Goal: Check status: Check status

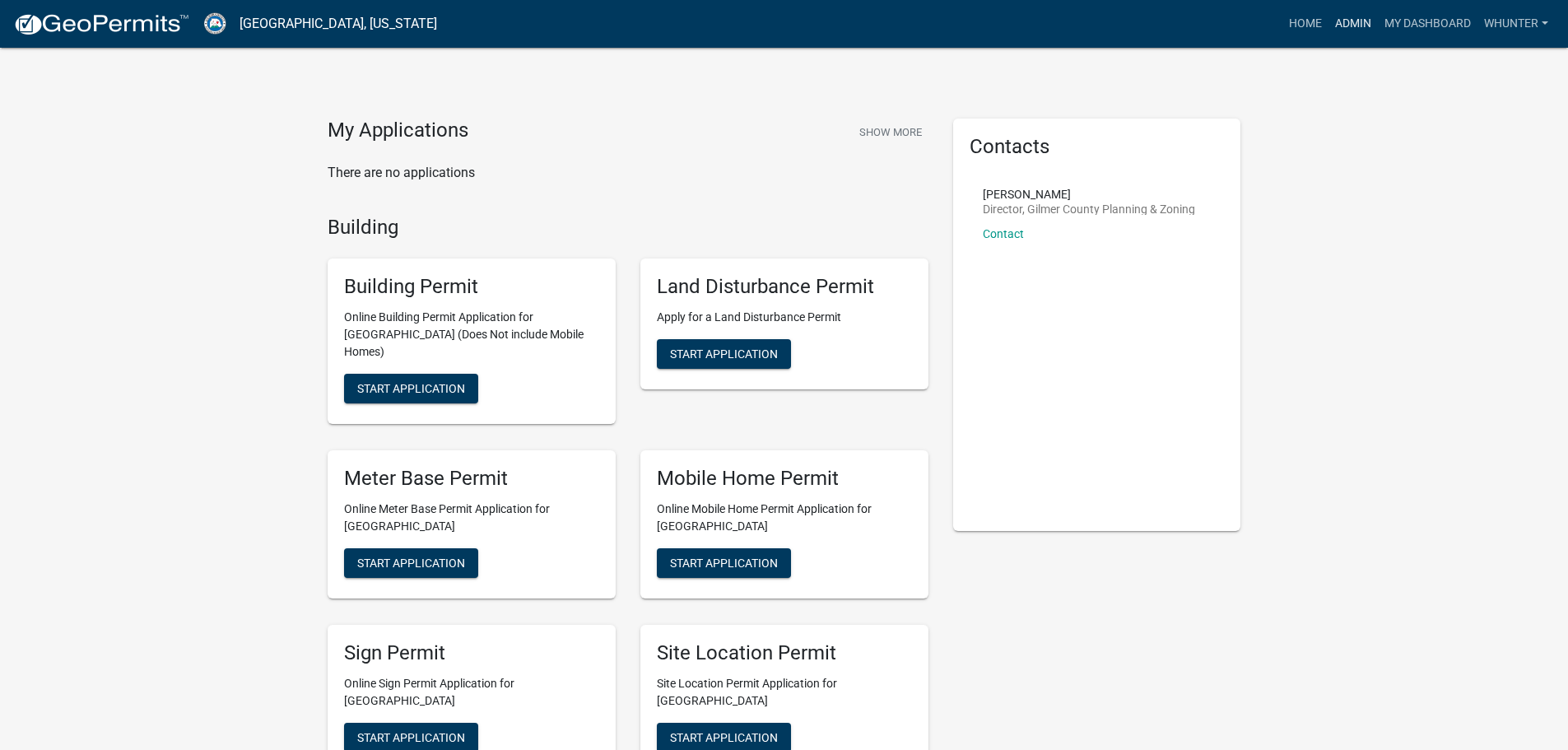
click at [1359, 23] on link "Admin" at bounding box center [1353, 24] width 49 height 32
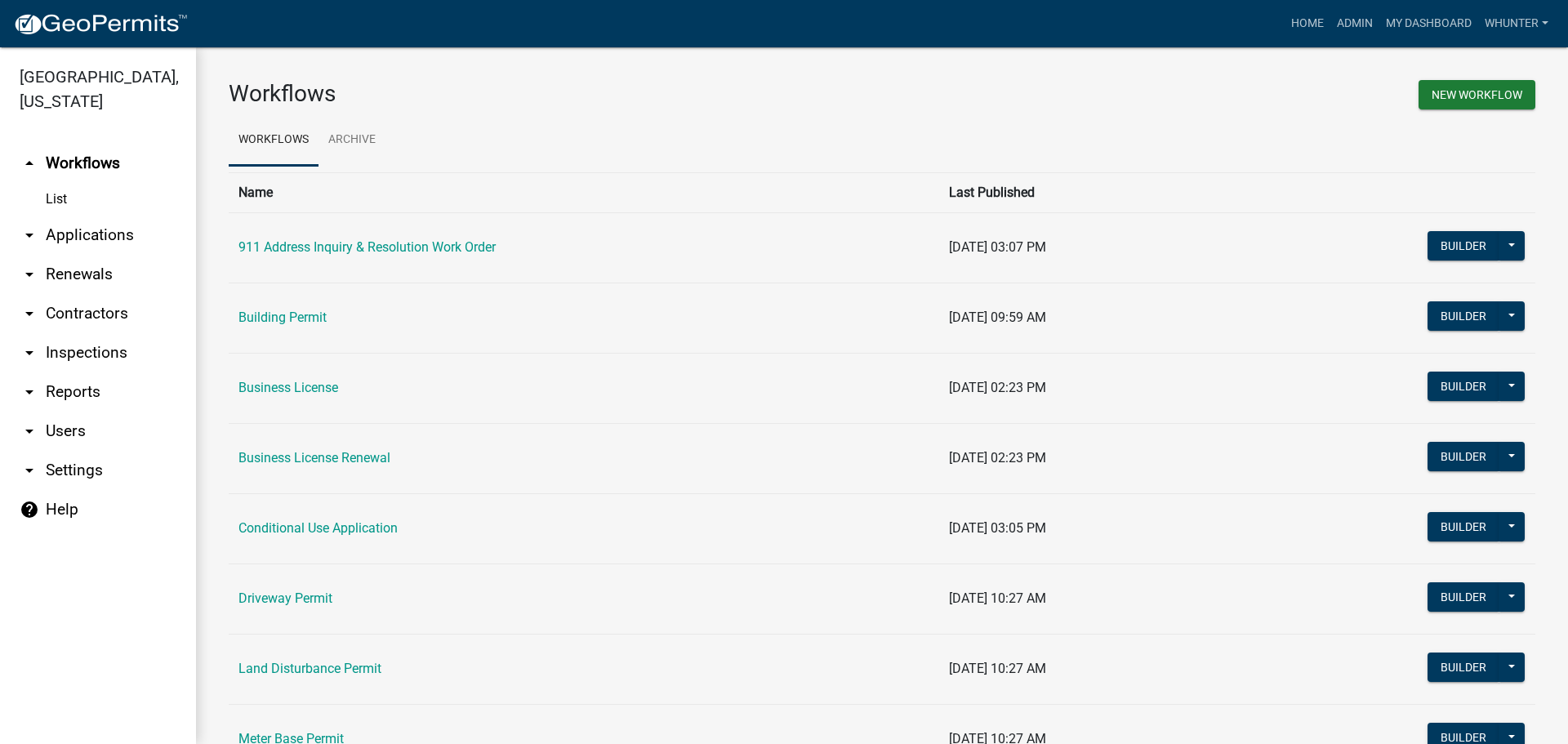
click at [108, 233] on link "arrow_drop_down Applications" at bounding box center [98, 235] width 196 height 40
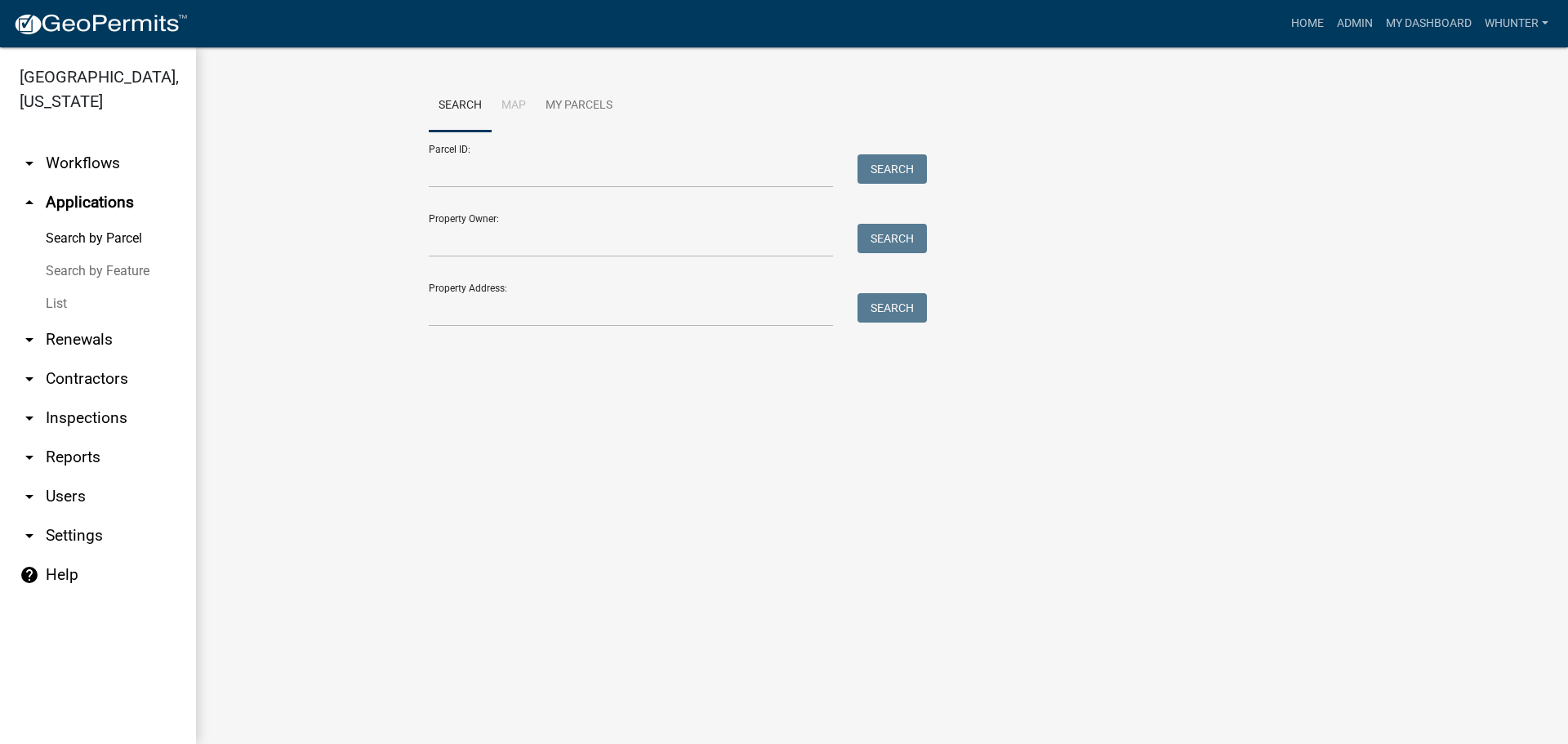
click at [98, 299] on link "List" at bounding box center [98, 303] width 196 height 32
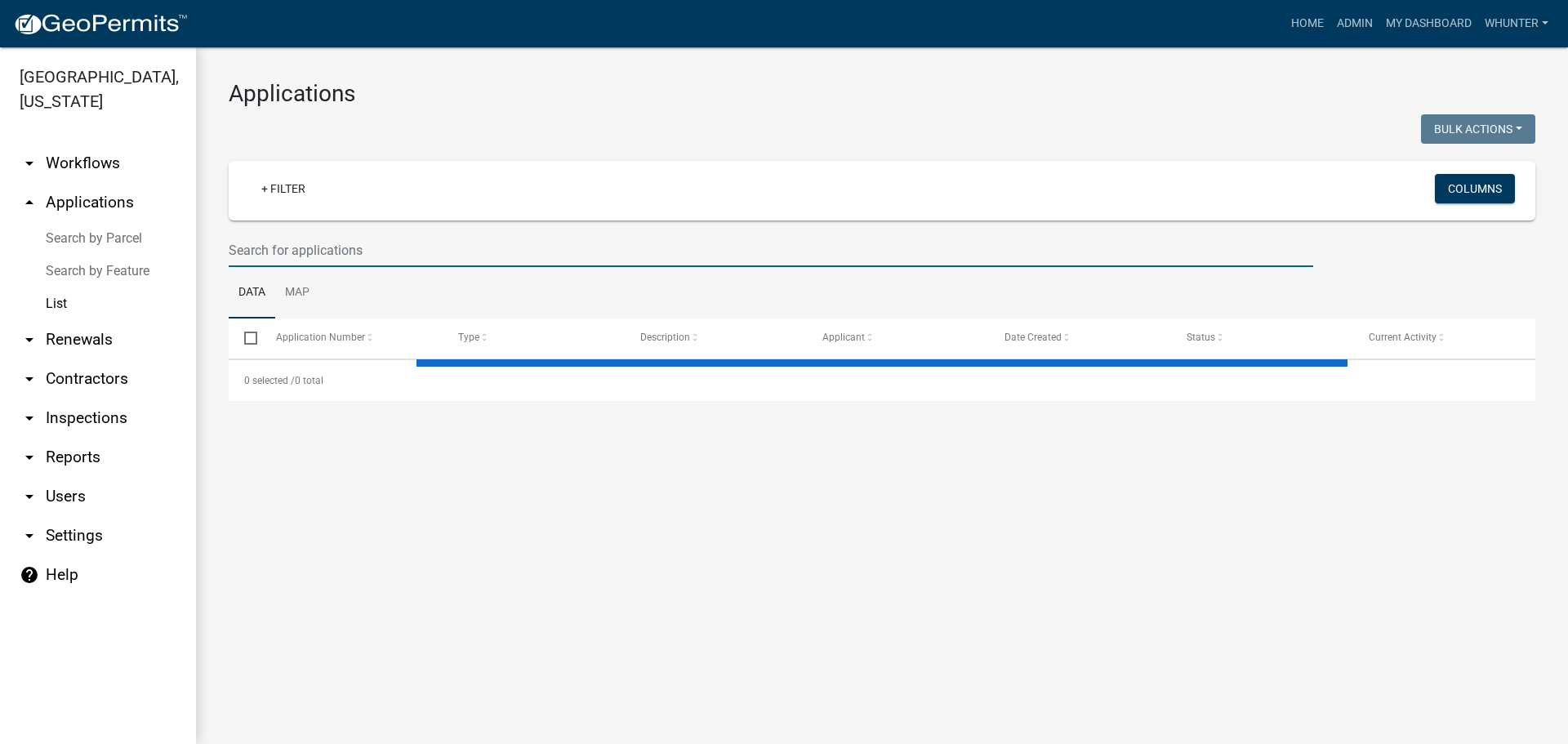
click at [471, 265] on input "text" at bounding box center [771, 250] width 1085 height 33
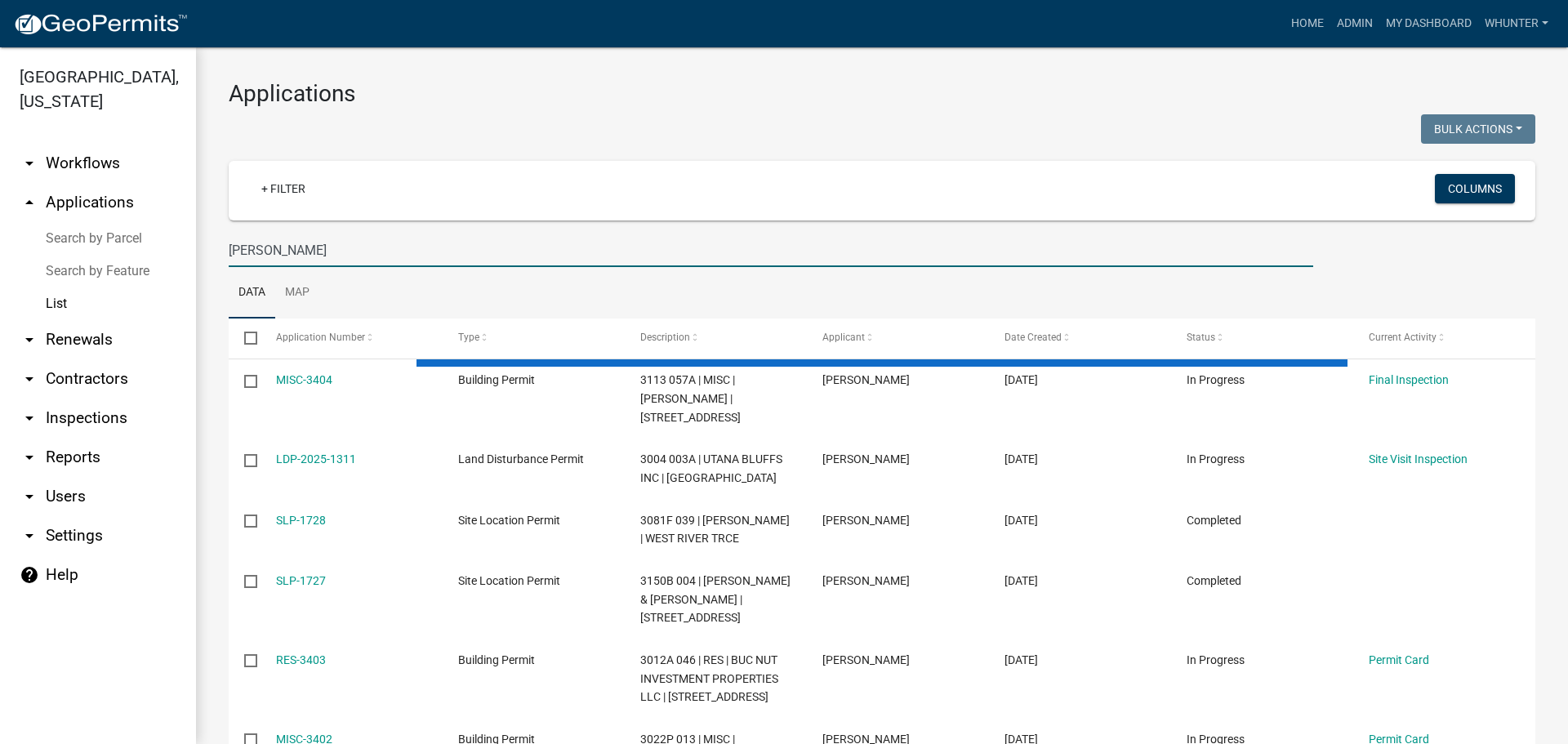
click at [265, 250] on input "tanner reece" at bounding box center [771, 250] width 1085 height 33
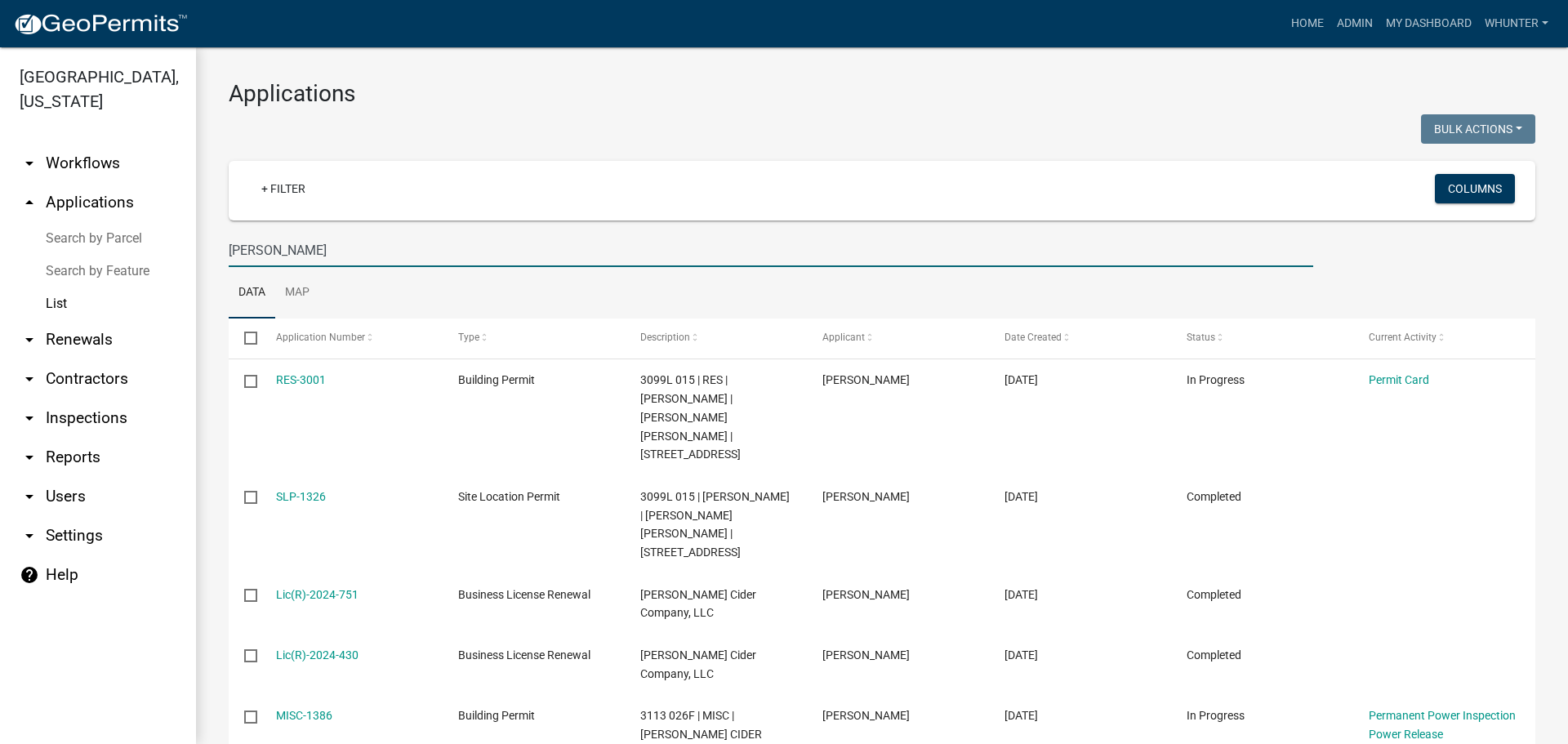
drag, startPoint x: 323, startPoint y: 262, endPoint x: 0, endPoint y: 112, distance: 356.1
click at [0, 113] on div "Gilmer County, Georgia arrow_drop_down Workflows List arrow_drop_up Application…" at bounding box center [784, 395] width 1568 height 696
type input "taner reece"
click at [103, 231] on link "Search by Parcel" at bounding box center [98, 238] width 196 height 32
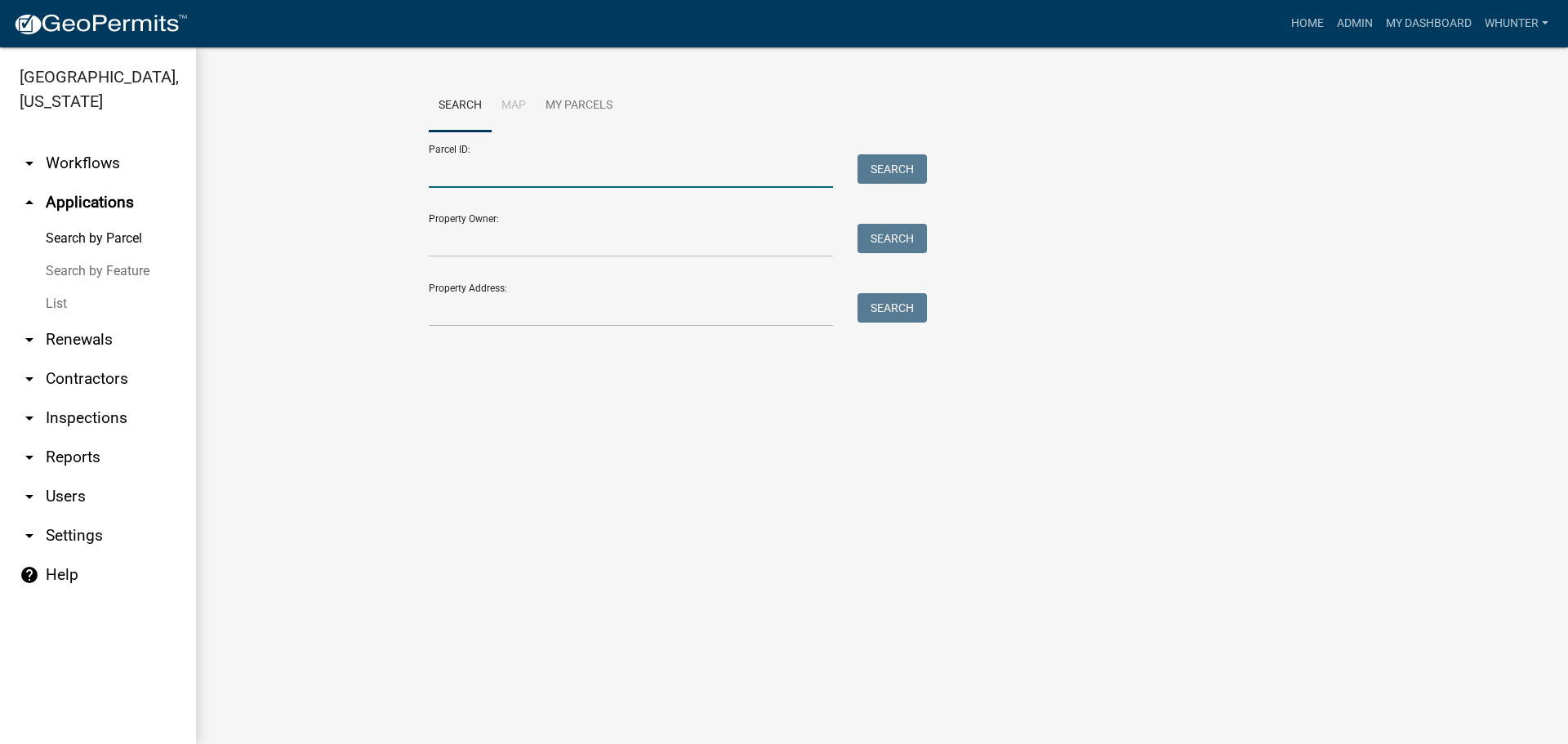
click at [475, 174] on input "Parcel ID:" at bounding box center [631, 171] width 404 height 33
paste input "3113 026F"
drag, startPoint x: 449, startPoint y: 173, endPoint x: 506, endPoint y: 180, distance: 57.4
click at [450, 173] on input "3113 026F" at bounding box center [631, 171] width 404 height 33
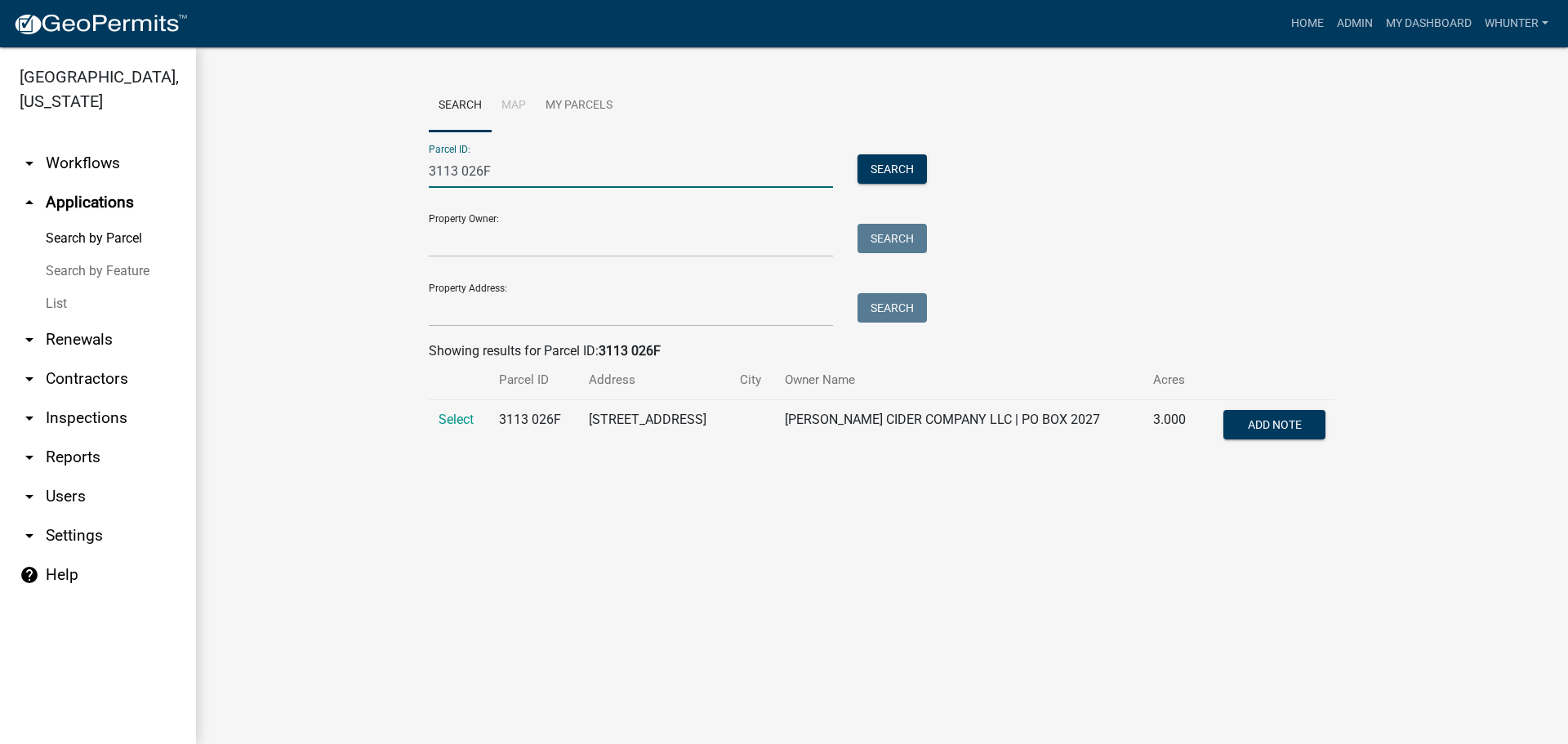
type input "3113 026F"
click at [461, 406] on td "Select" at bounding box center [459, 427] width 61 height 54
click at [455, 421] on span "Select" at bounding box center [456, 419] width 35 height 16
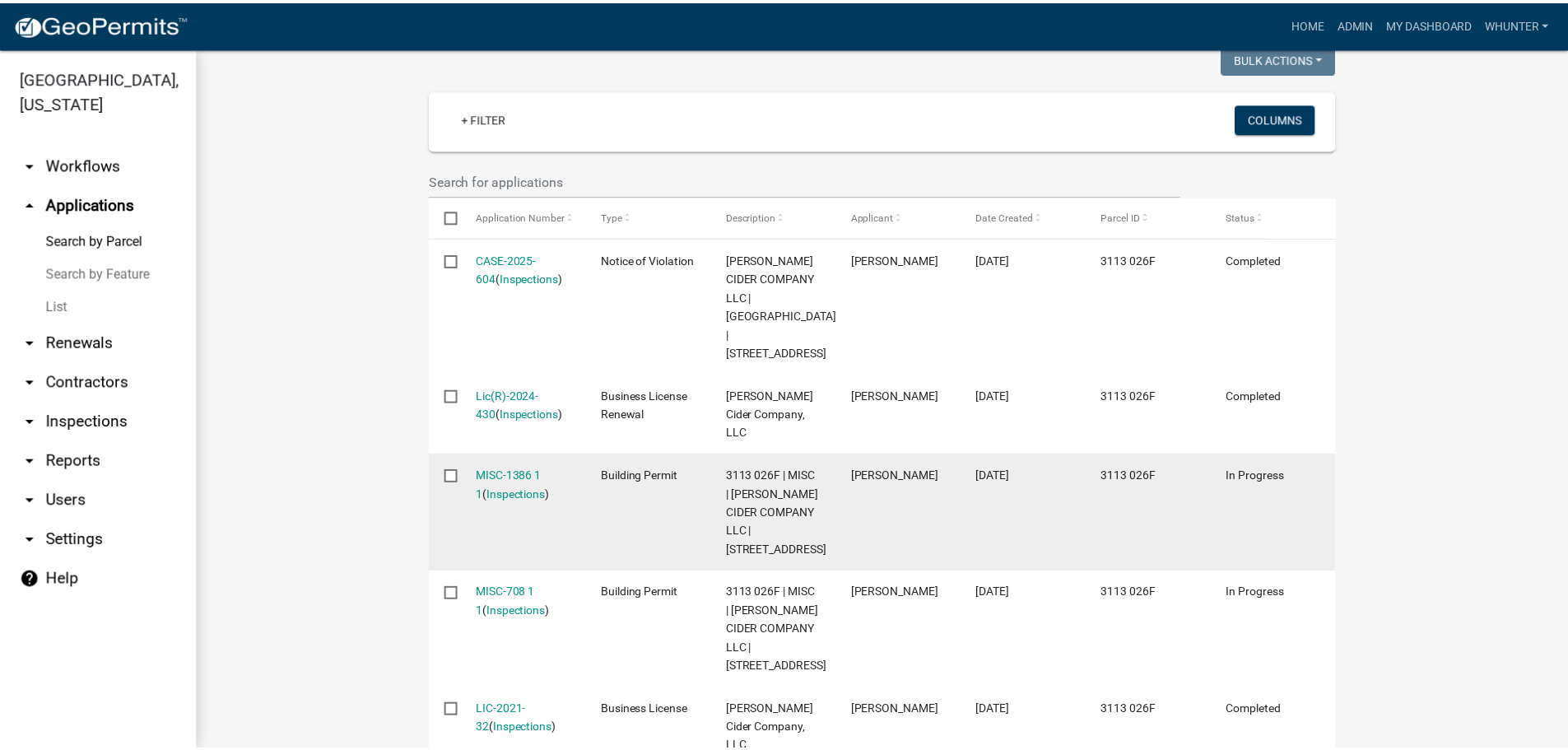
scroll to position [489, 0]
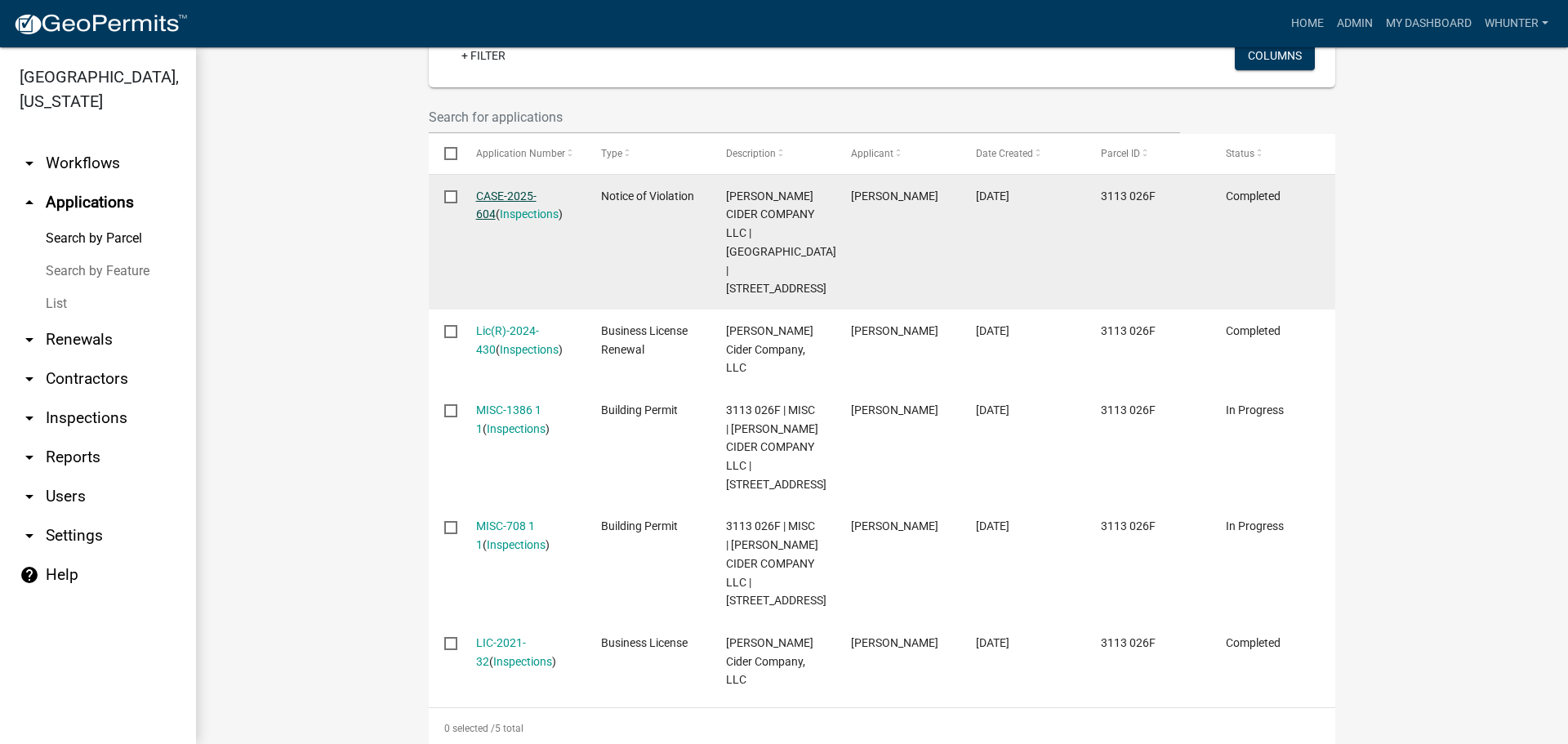
click at [485, 192] on link "CASE-2025-604" at bounding box center [506, 205] width 61 height 32
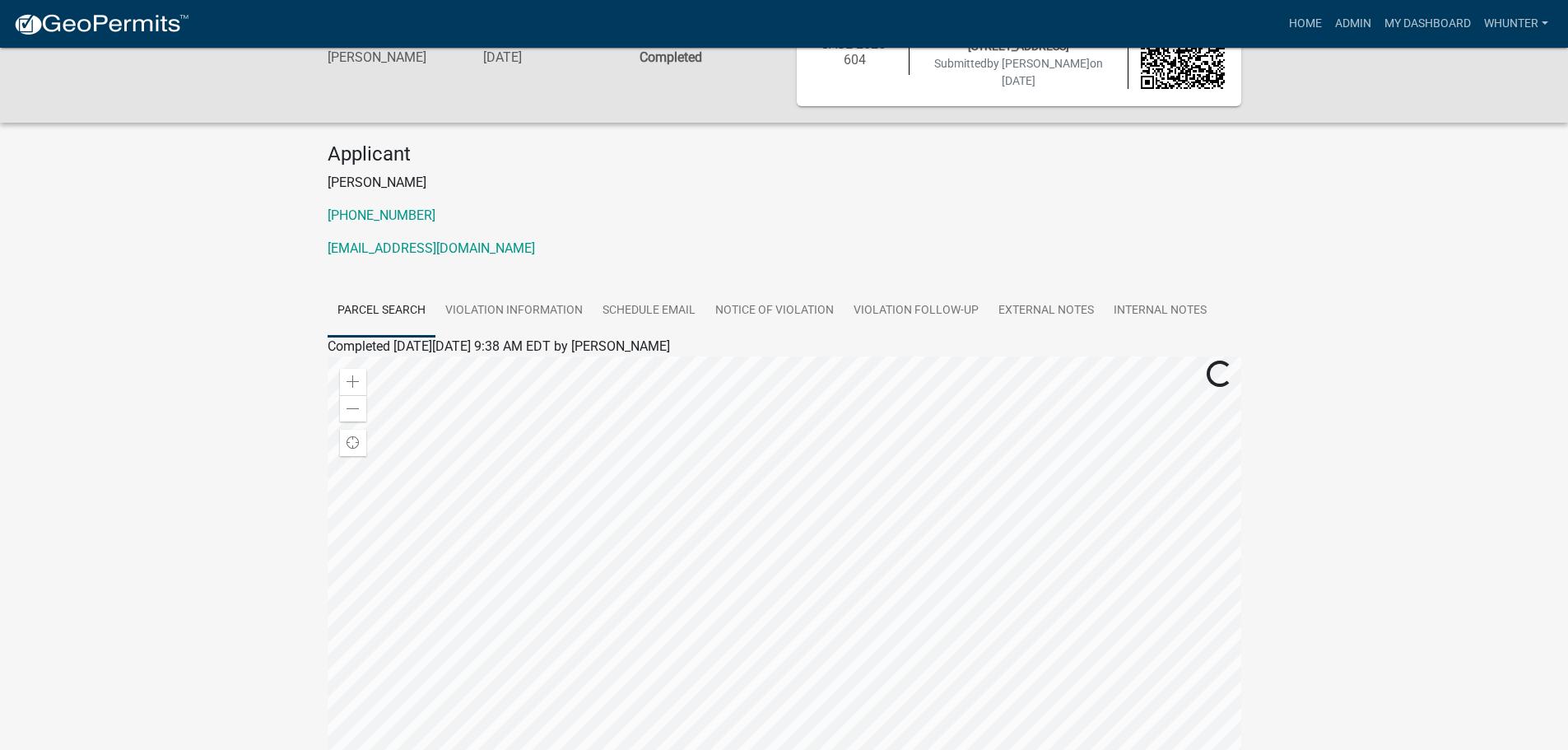
scroll to position [83, 0]
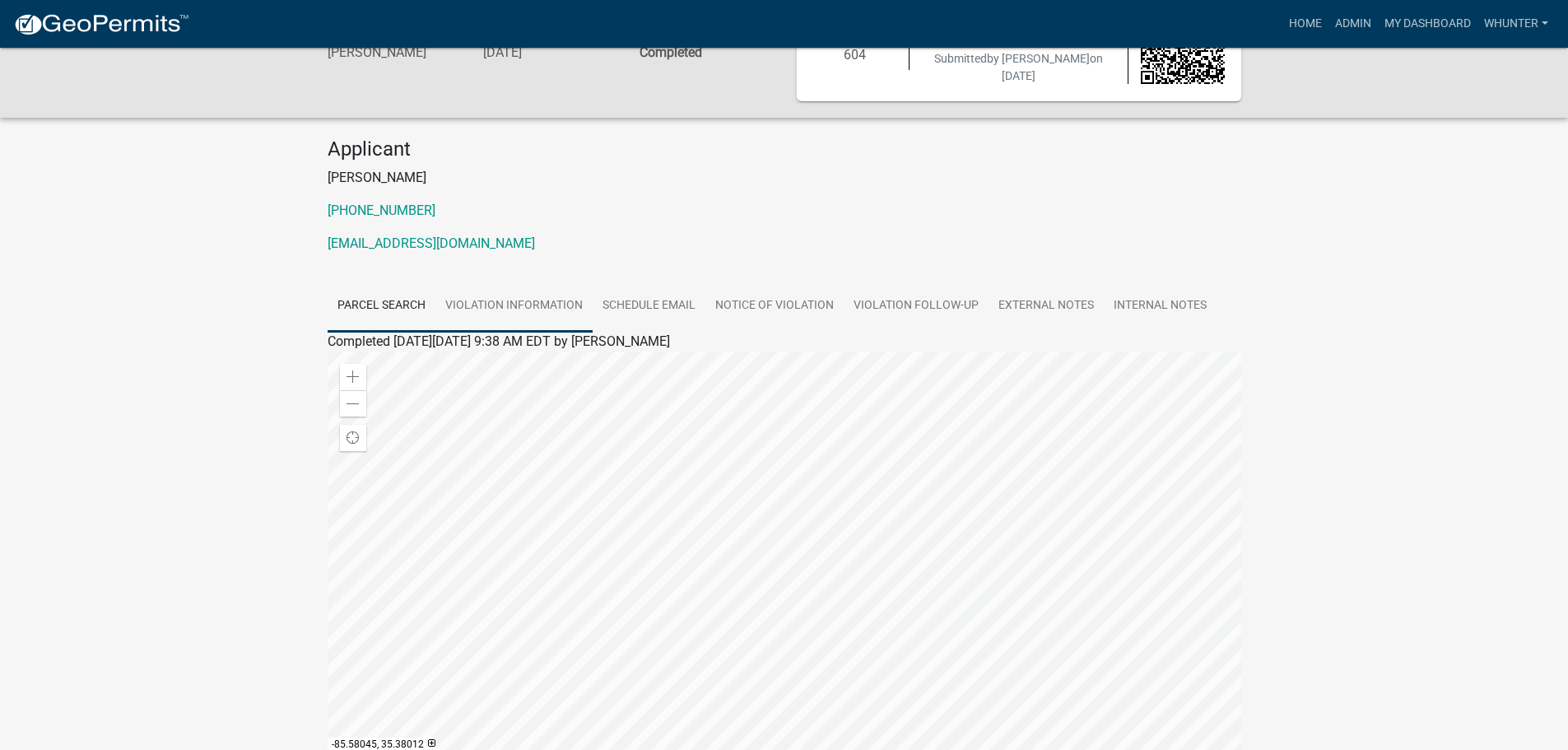
click at [531, 309] on link "Violation Information" at bounding box center [513, 306] width 157 height 53
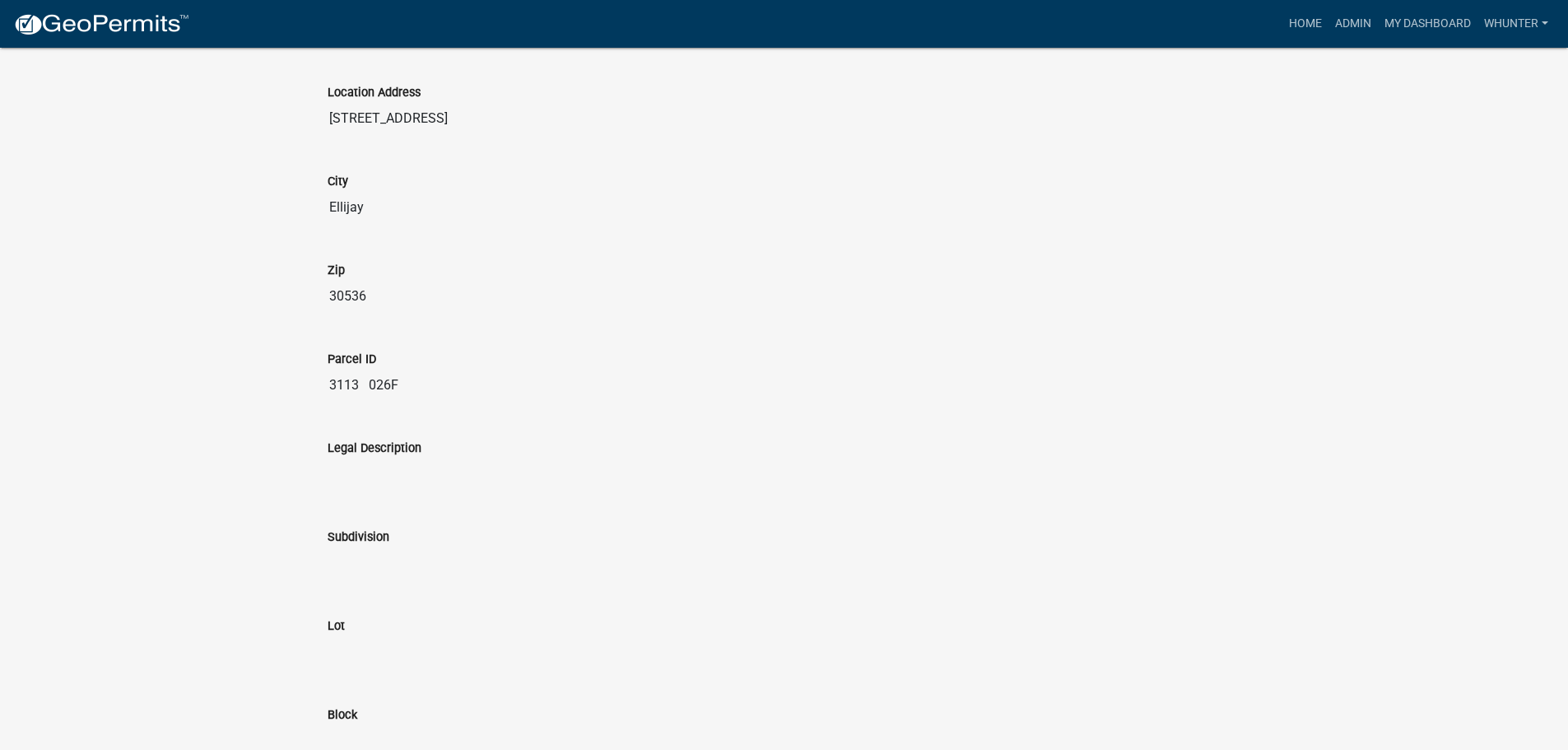
scroll to position [0, 0]
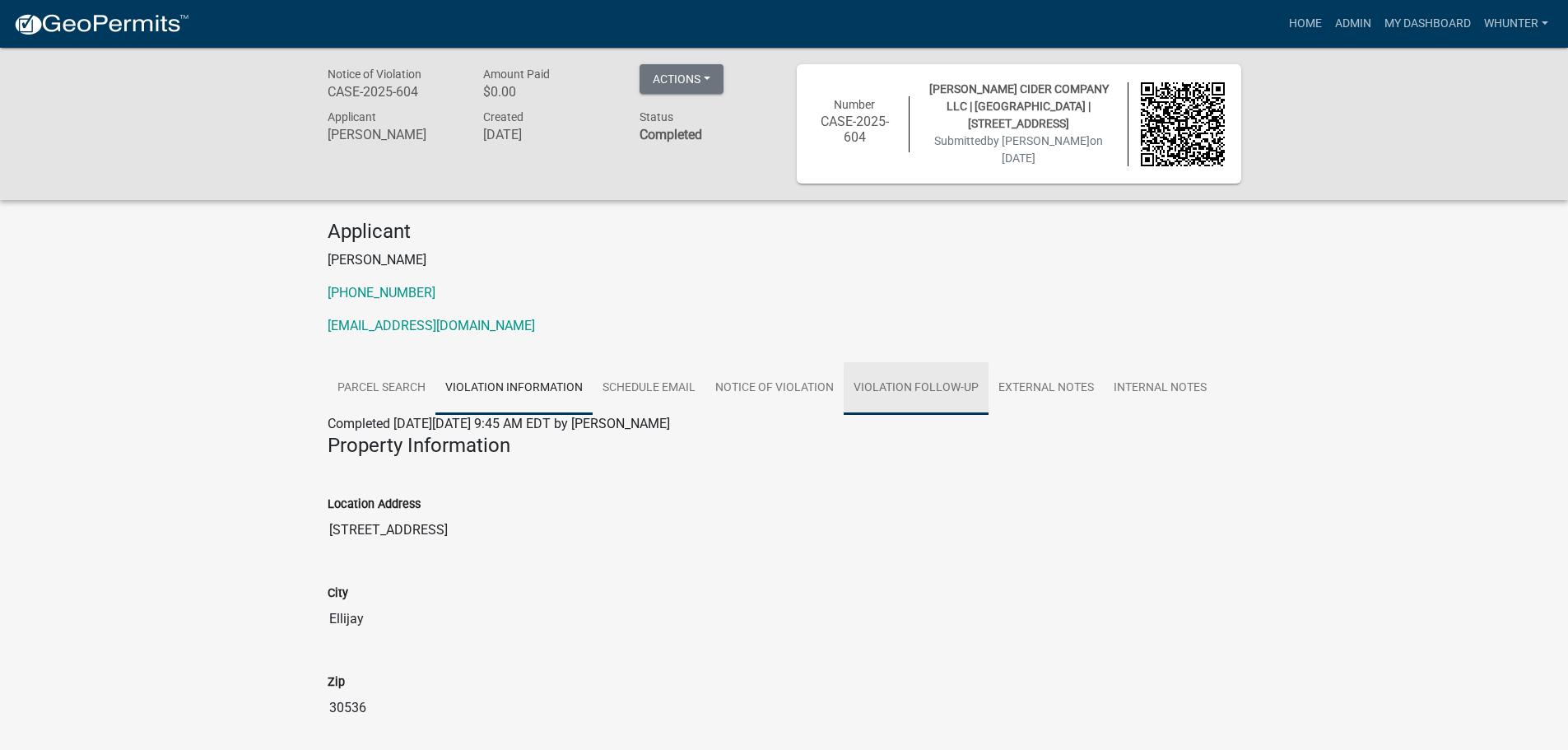
click at [882, 394] on link "Violation Follow-up" at bounding box center [916, 388] width 145 height 53
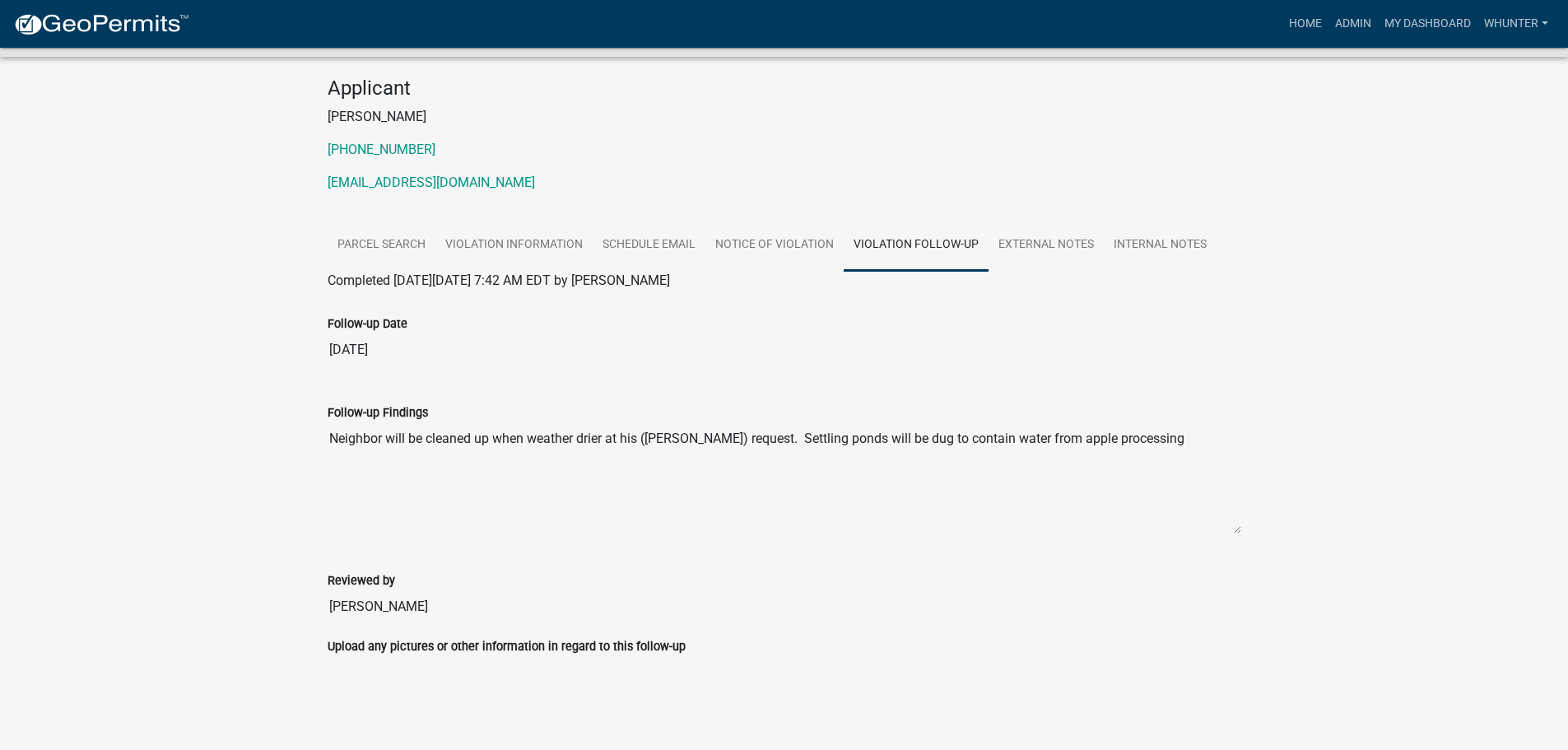
scroll to position [145, 0]
click at [1069, 235] on link "External Notes" at bounding box center [1046, 243] width 115 height 53
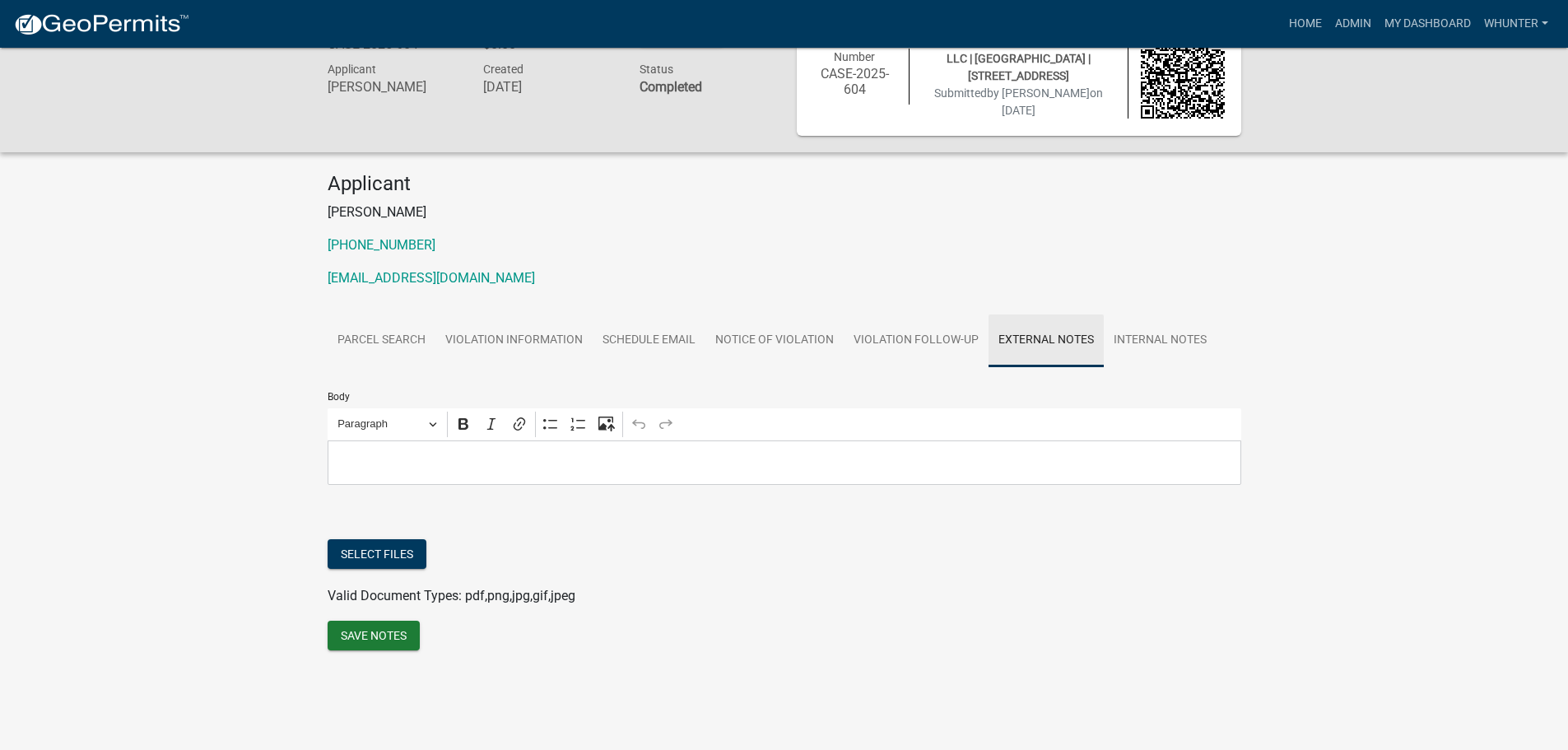
scroll to position [47, 0]
click at [615, 347] on link "Schedule Email" at bounding box center [649, 341] width 112 height 53
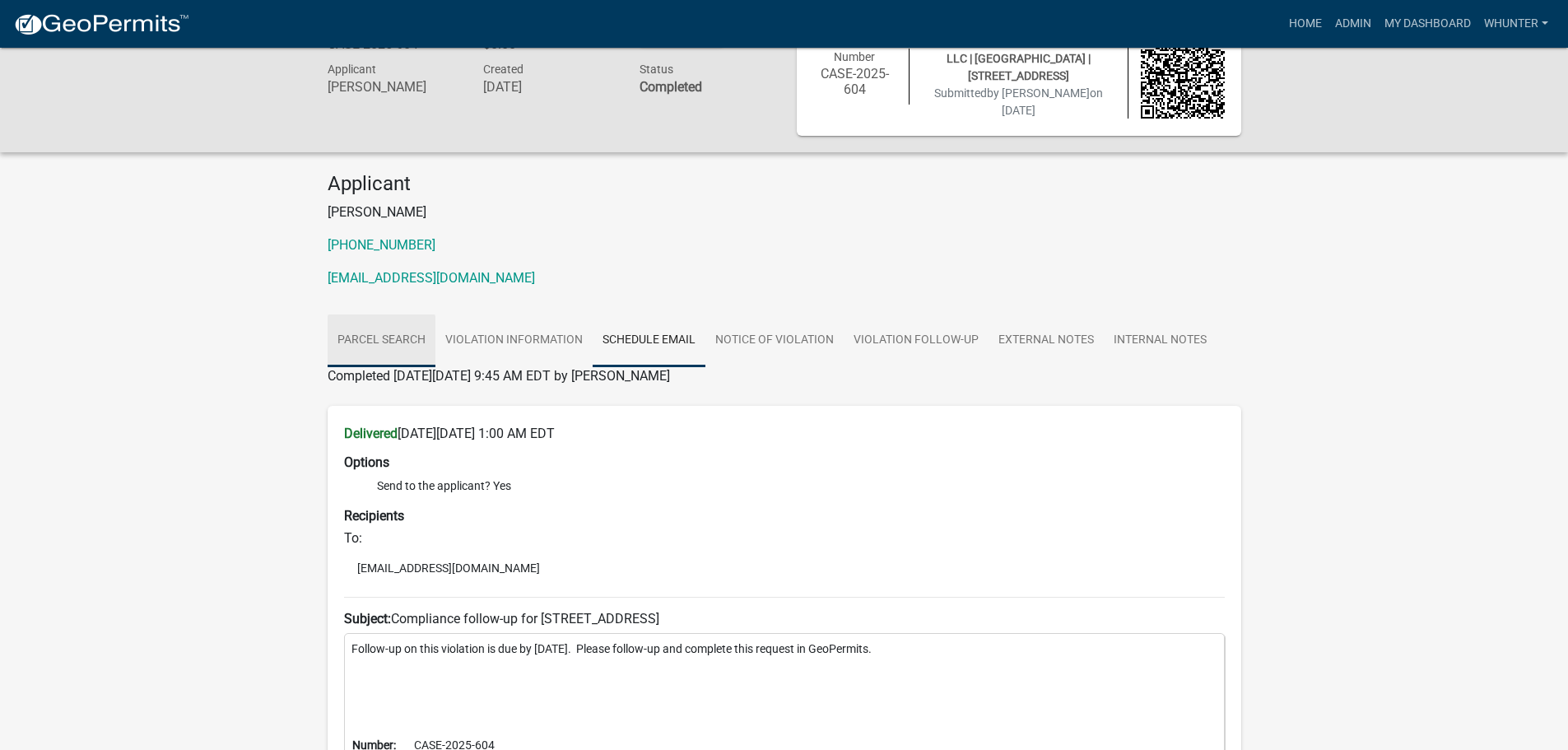
click at [378, 342] on link "Parcel search" at bounding box center [382, 341] width 108 height 53
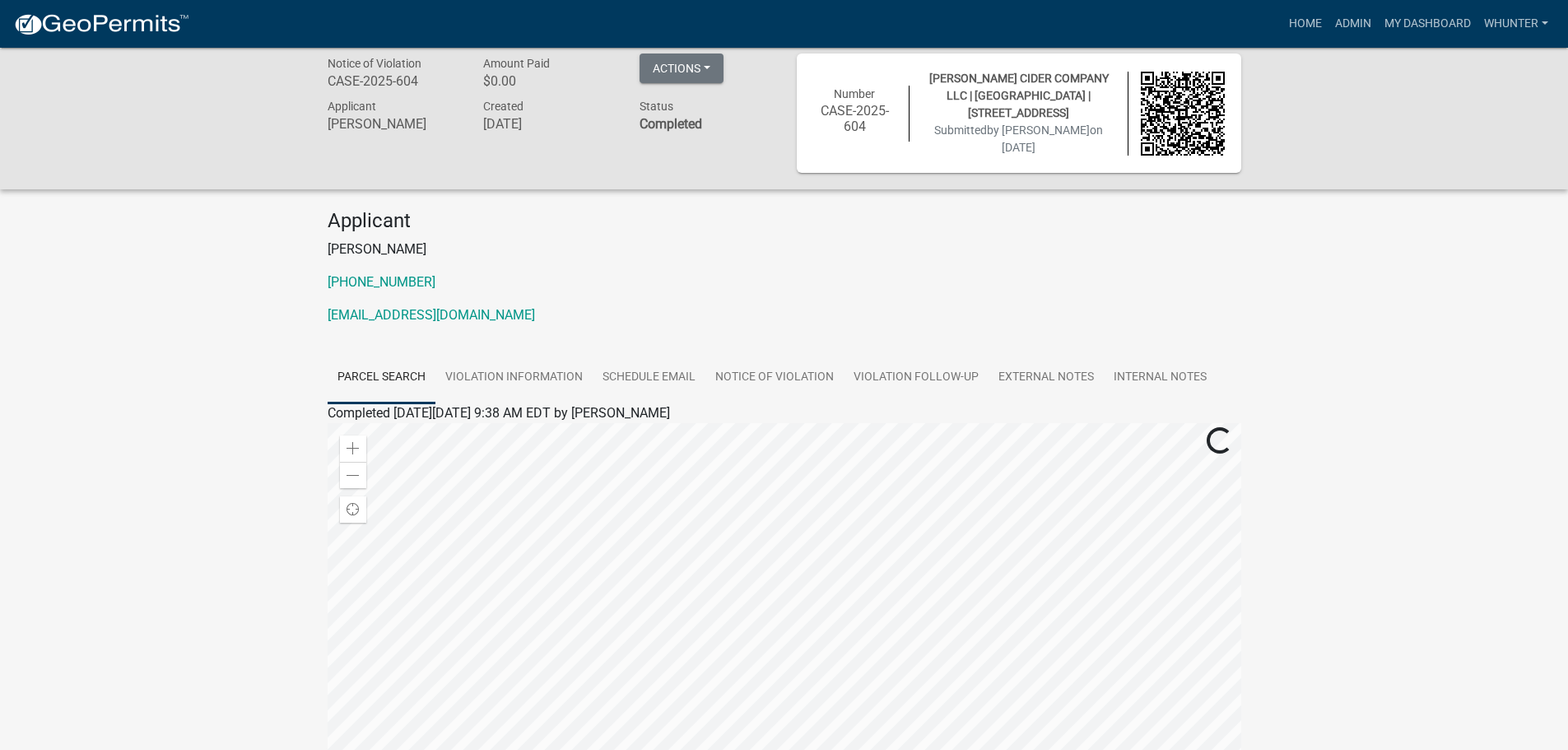
scroll to position [0, 0]
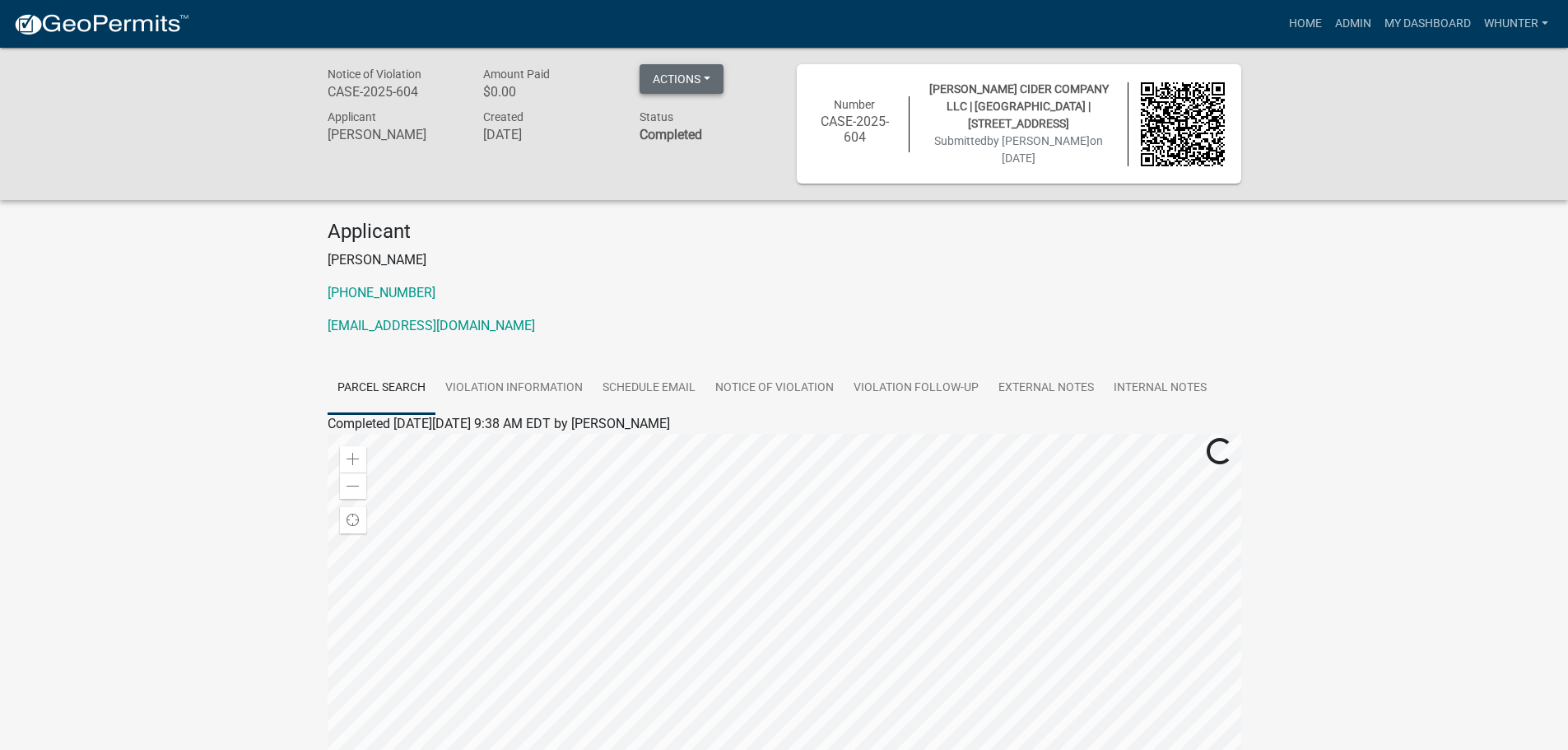
click at [678, 87] on button "Actions" at bounding box center [681, 79] width 84 height 30
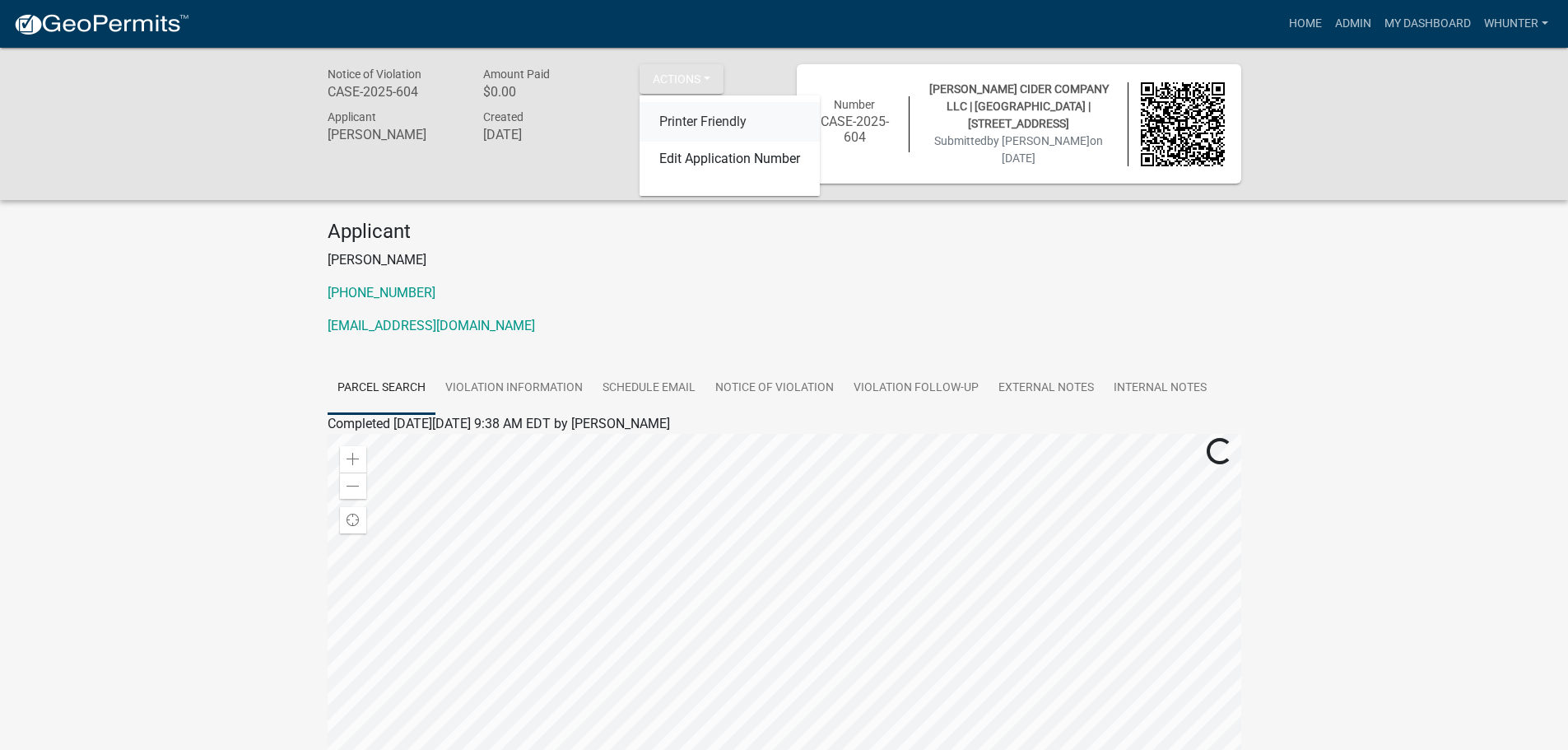
click at [695, 129] on link "Printer Friendly" at bounding box center [730, 122] width 180 height 40
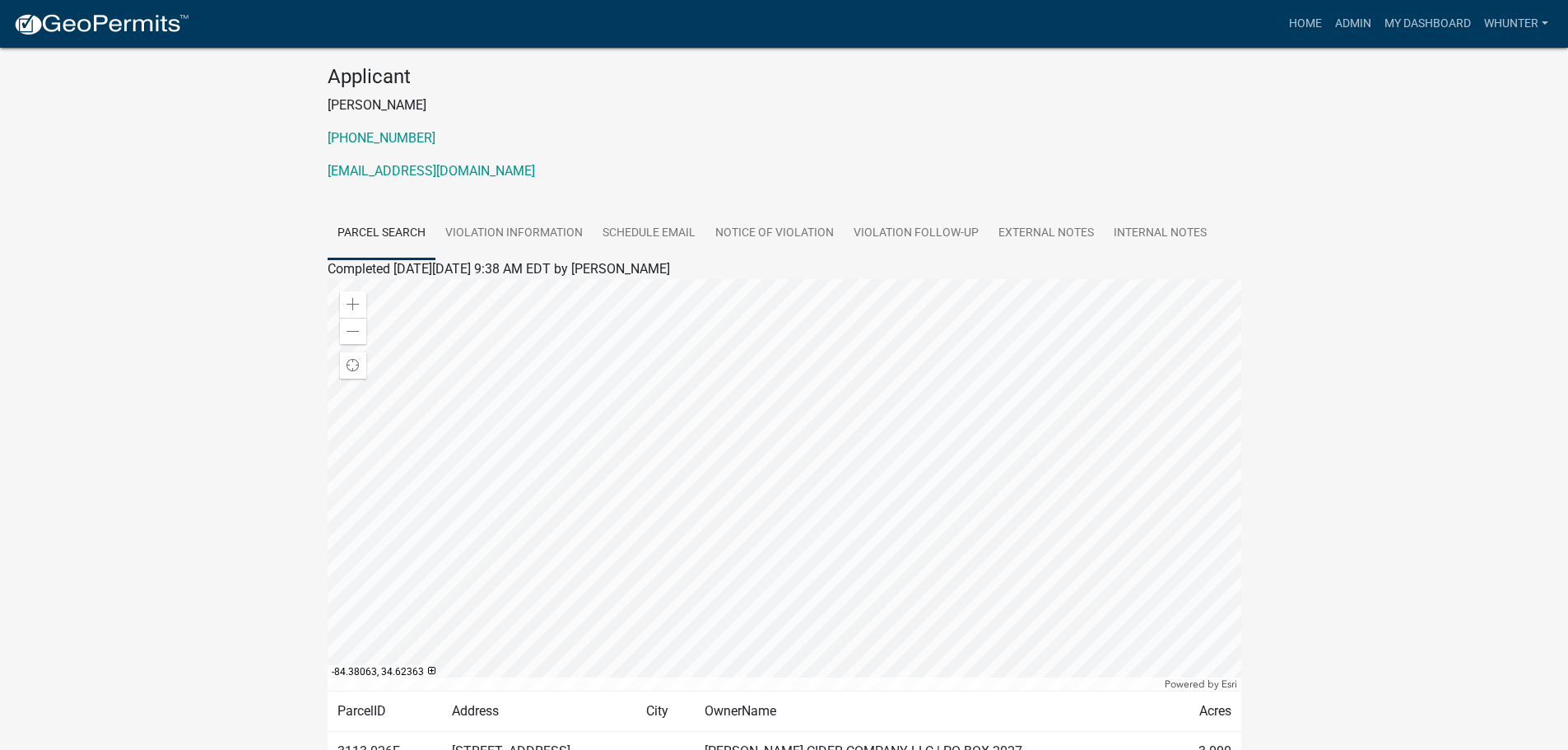
scroll to position [164, 0]
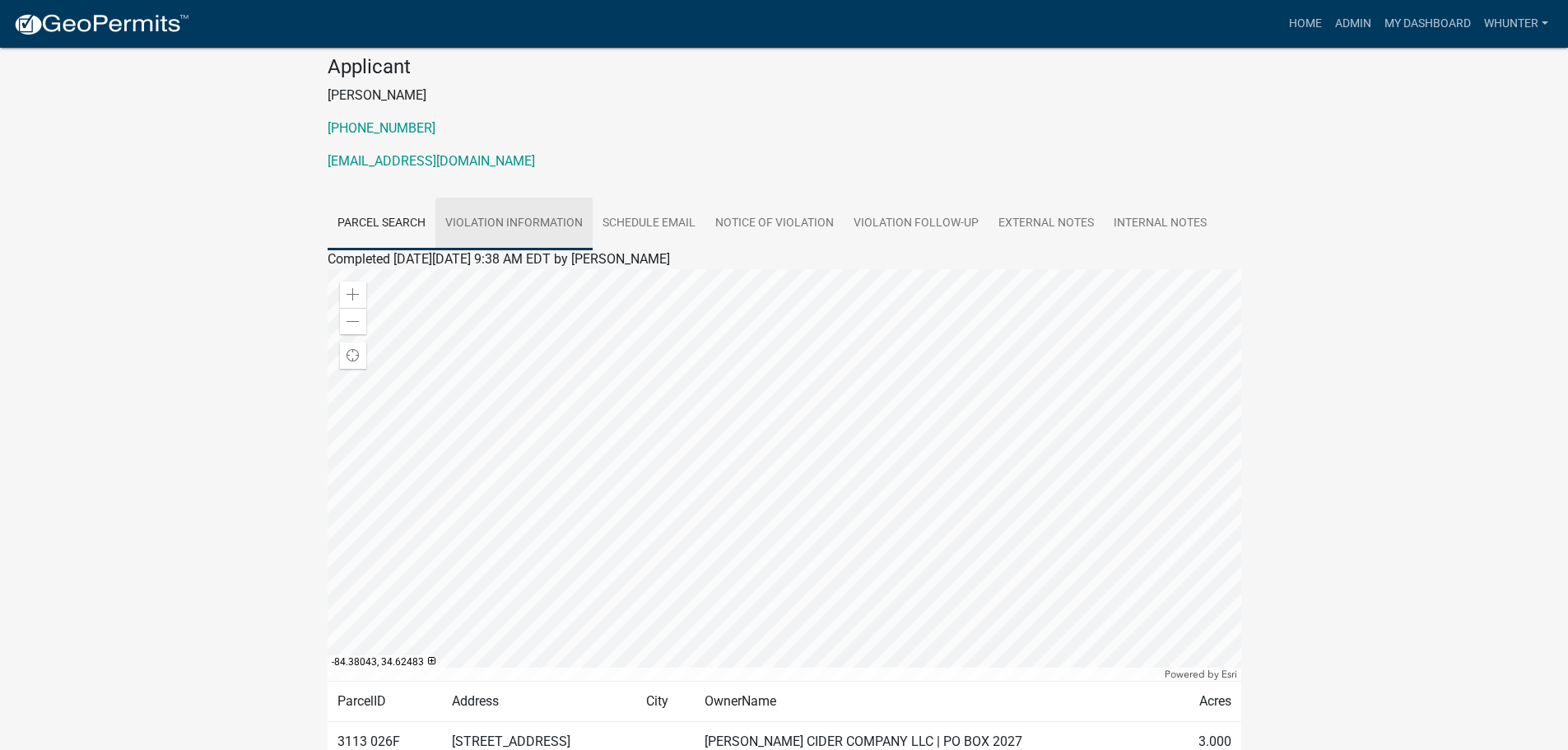
click at [546, 229] on link "Violation Information" at bounding box center [513, 224] width 157 height 53
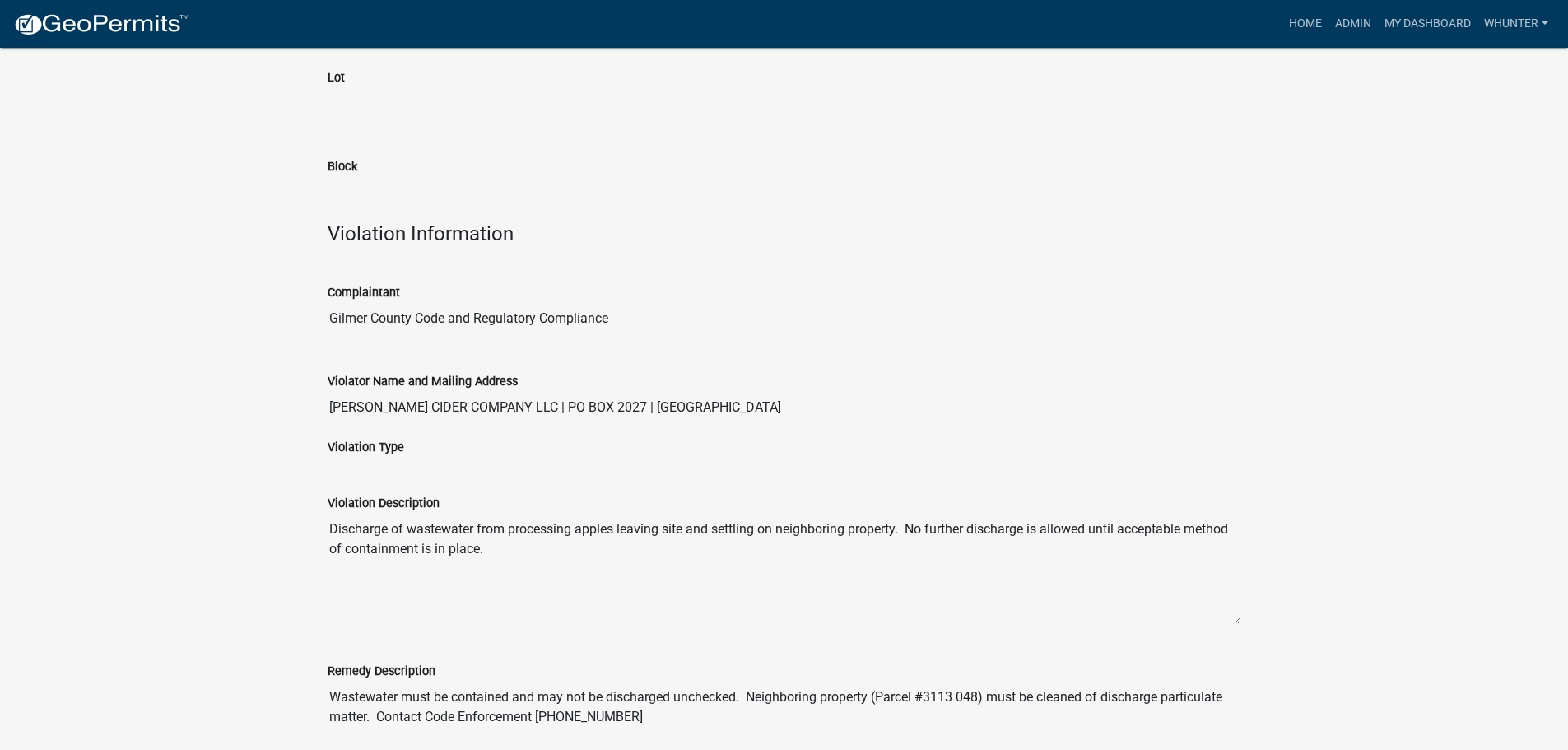
scroll to position [937, 0]
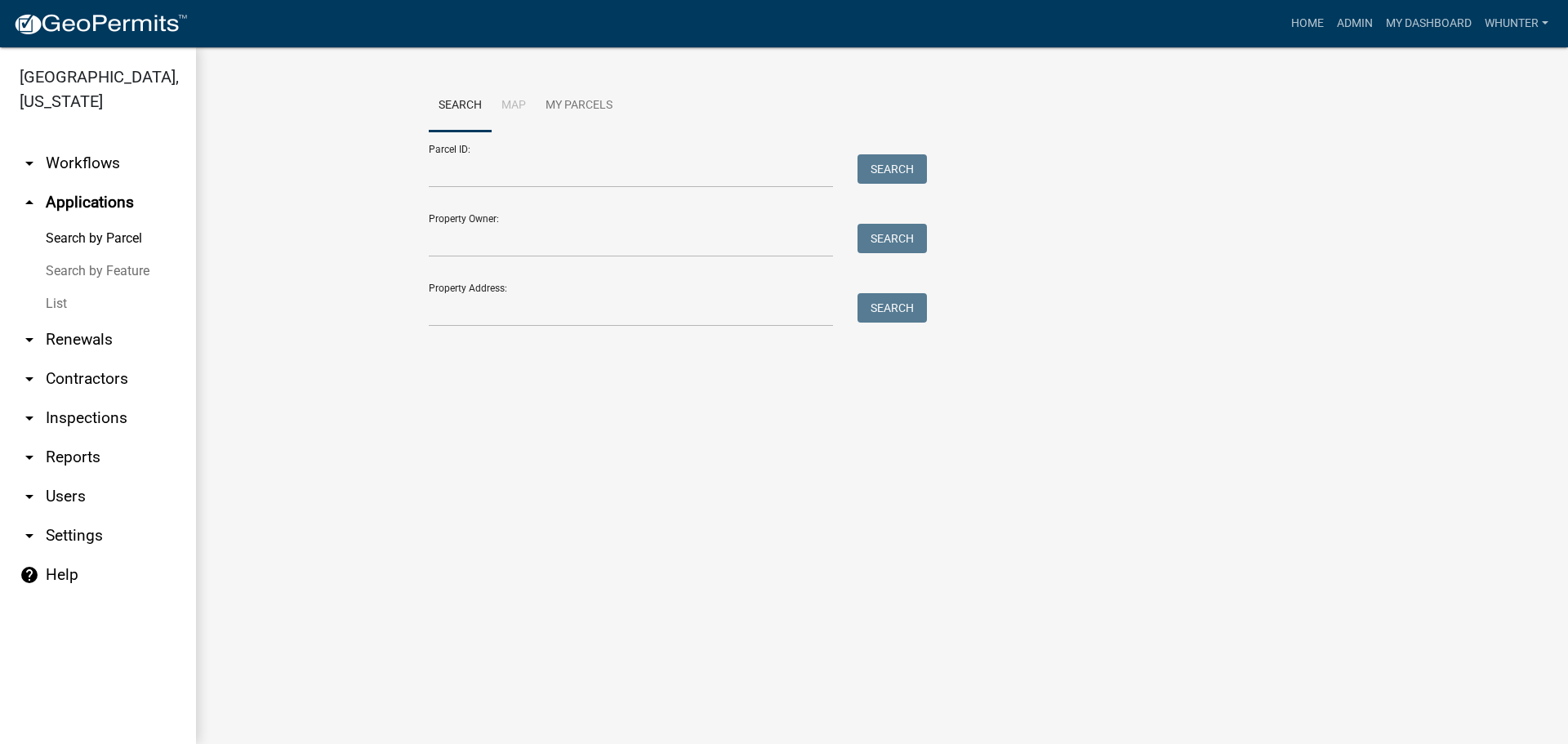
click at [92, 303] on link "List" at bounding box center [98, 303] width 196 height 32
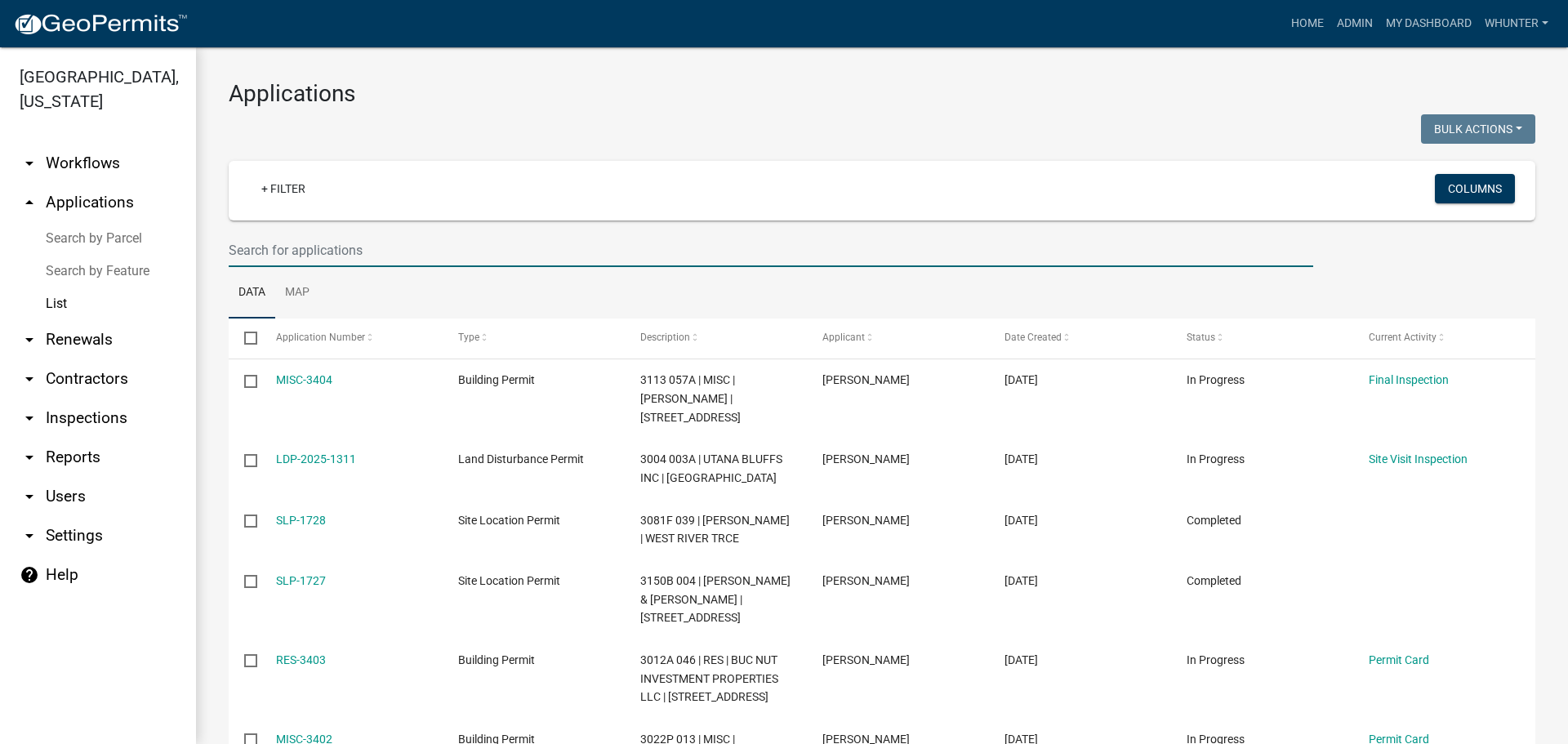
click at [454, 247] on input "text" at bounding box center [771, 250] width 1085 height 33
click at [323, 261] on input "text" at bounding box center [771, 250] width 1085 height 33
drag, startPoint x: 278, startPoint y: 242, endPoint x: 286, endPoint y: 235, distance: 10.6
click at [280, 242] on input "text" at bounding box center [771, 250] width 1085 height 33
click at [1288, 21] on link "Home" at bounding box center [1307, 24] width 46 height 31
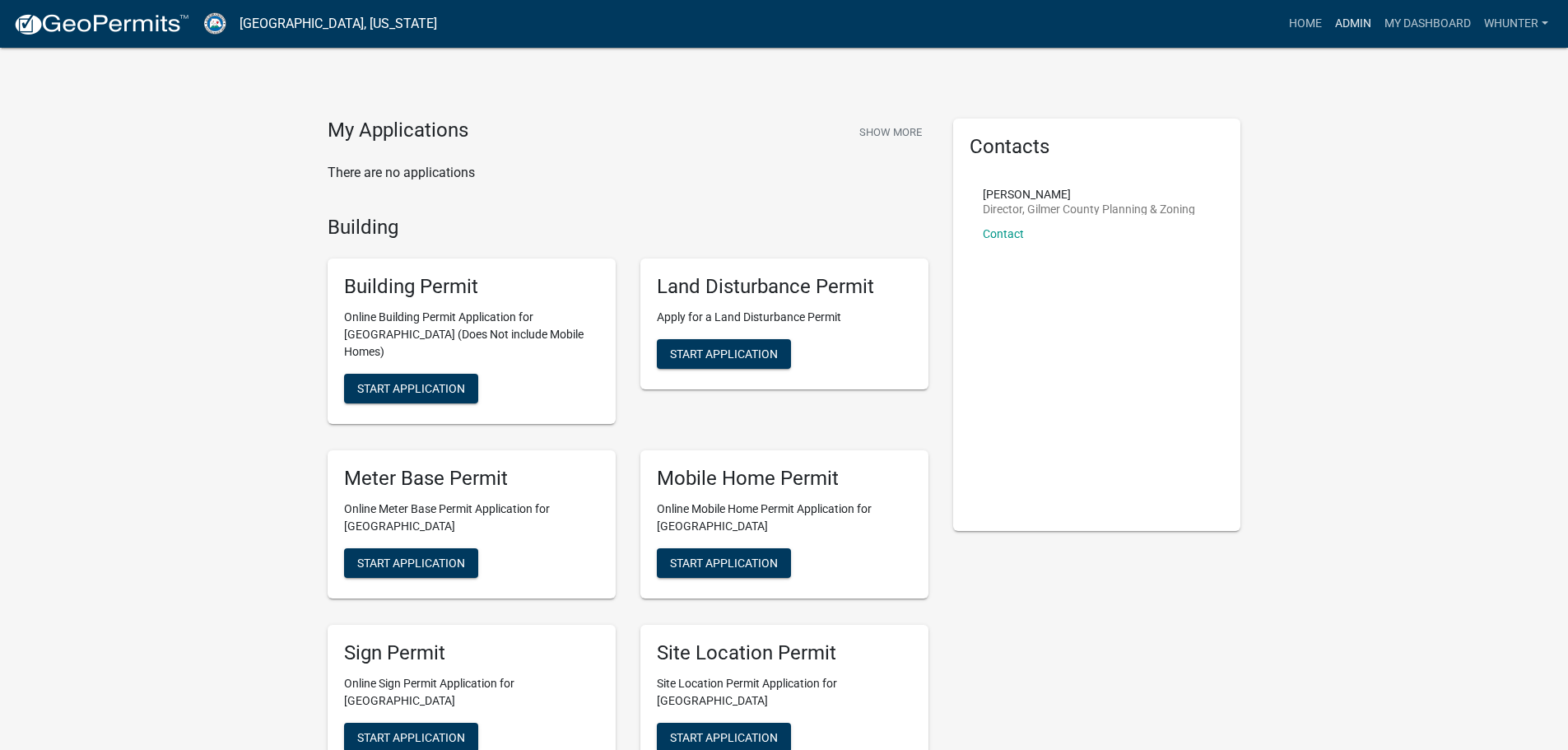
click at [1362, 29] on link "Admin" at bounding box center [1353, 24] width 49 height 32
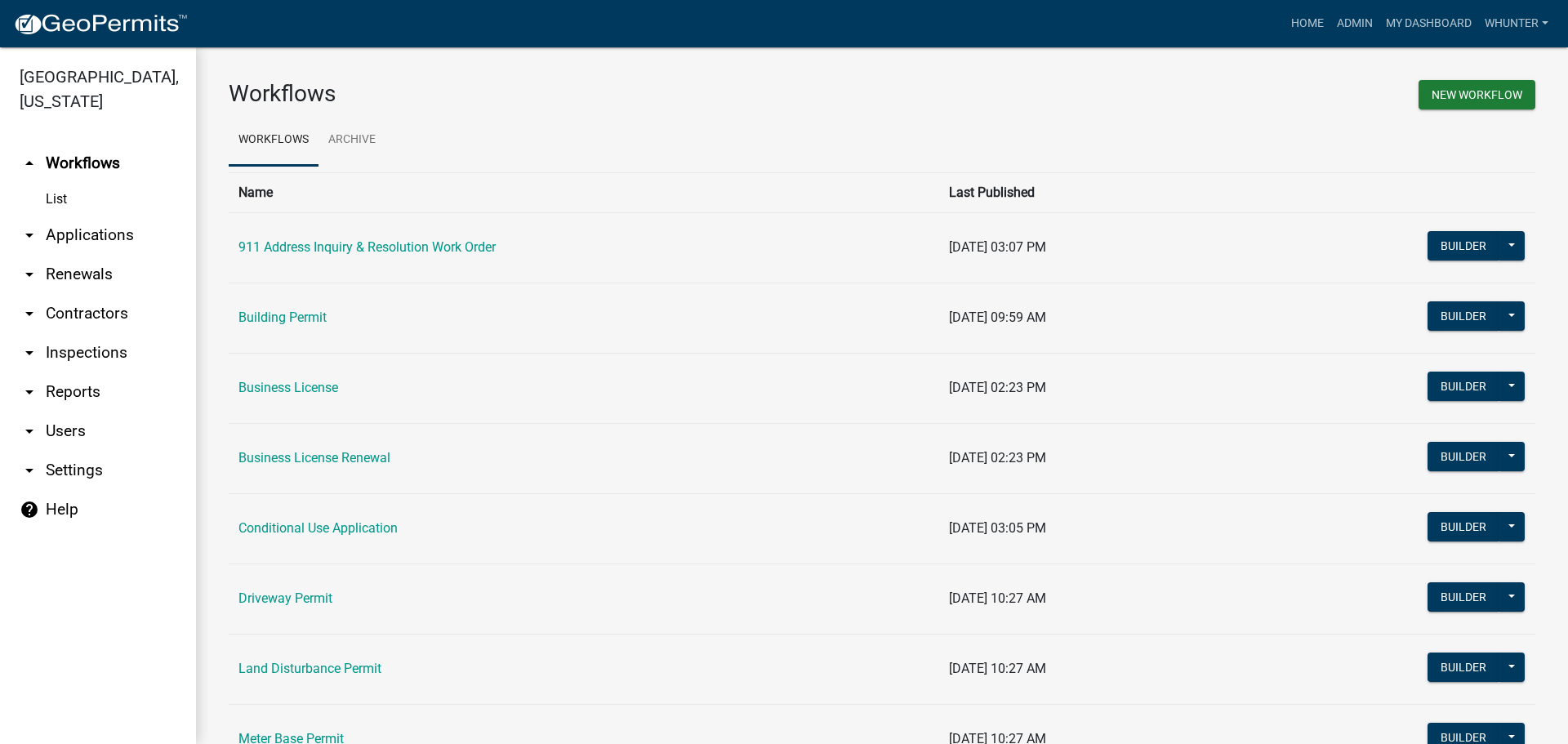
click at [97, 237] on link "arrow_drop_down Applications" at bounding box center [98, 235] width 196 height 40
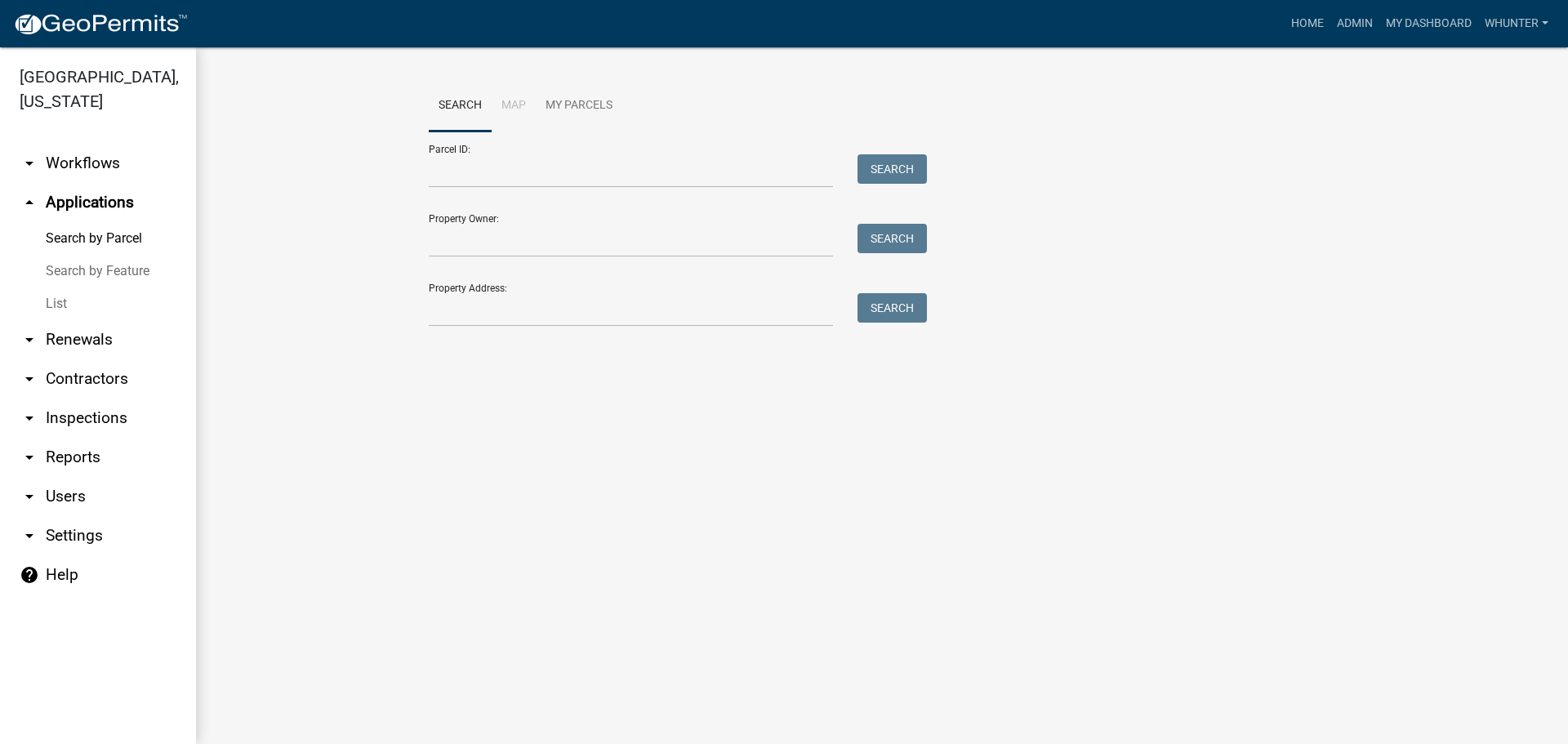
click at [84, 289] on link "List" at bounding box center [98, 303] width 196 height 32
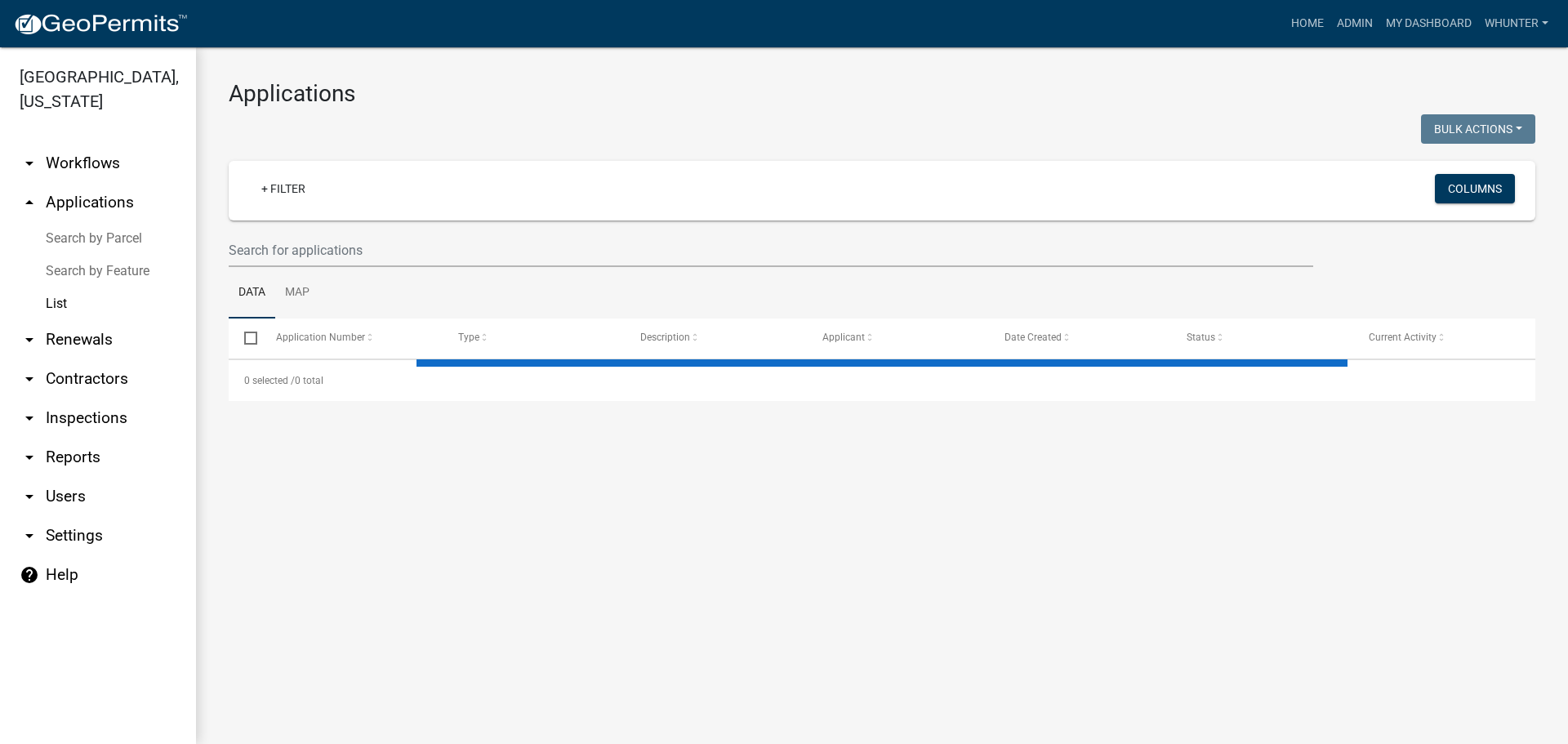
click at [127, 231] on link "Search by Parcel" at bounding box center [98, 238] width 196 height 32
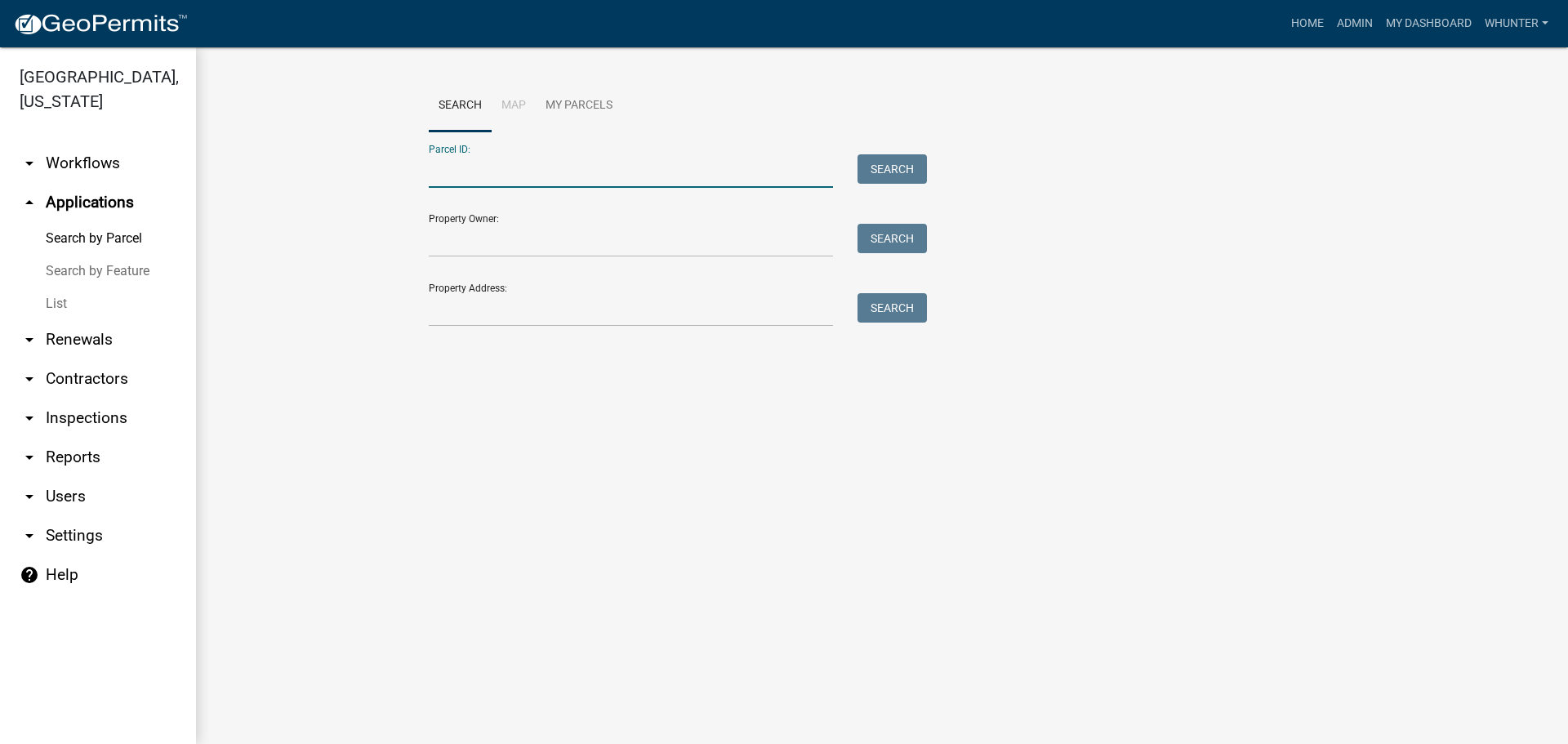
paste input "3113 026F"
click at [453, 169] on input "3113 026F" at bounding box center [631, 171] width 404 height 33
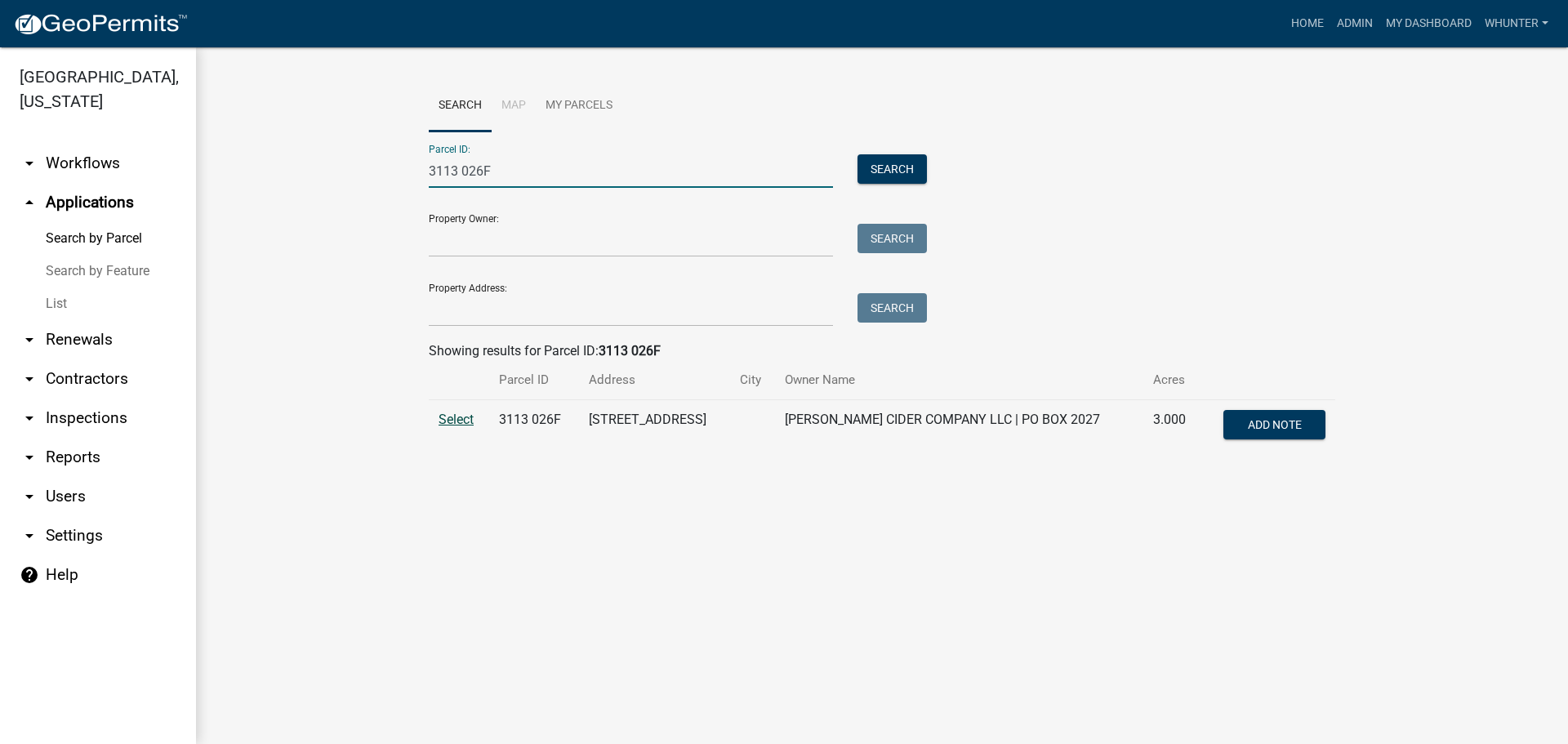
type input "3113 026F"
click at [472, 421] on span "Select" at bounding box center [456, 419] width 35 height 16
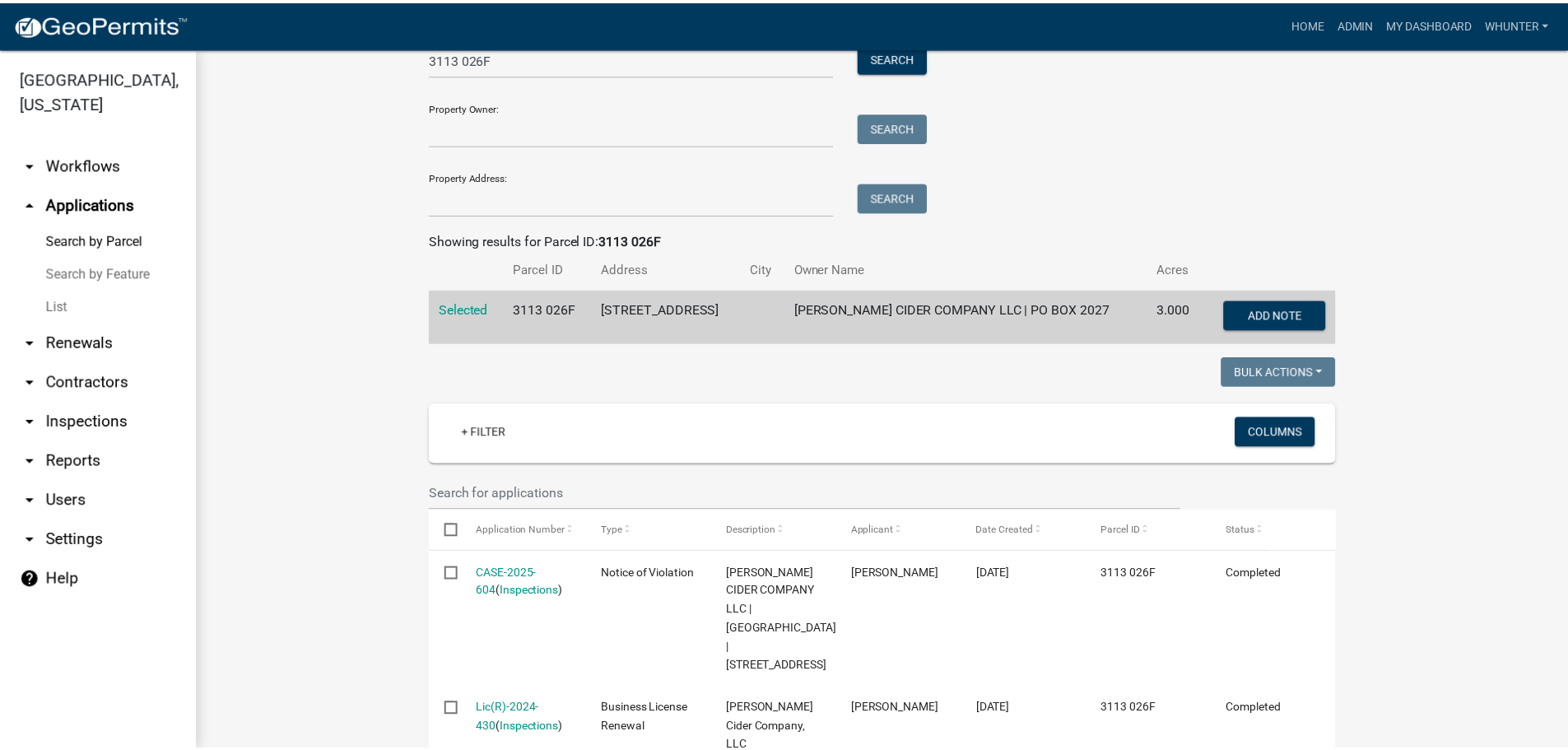
scroll to position [247, 0]
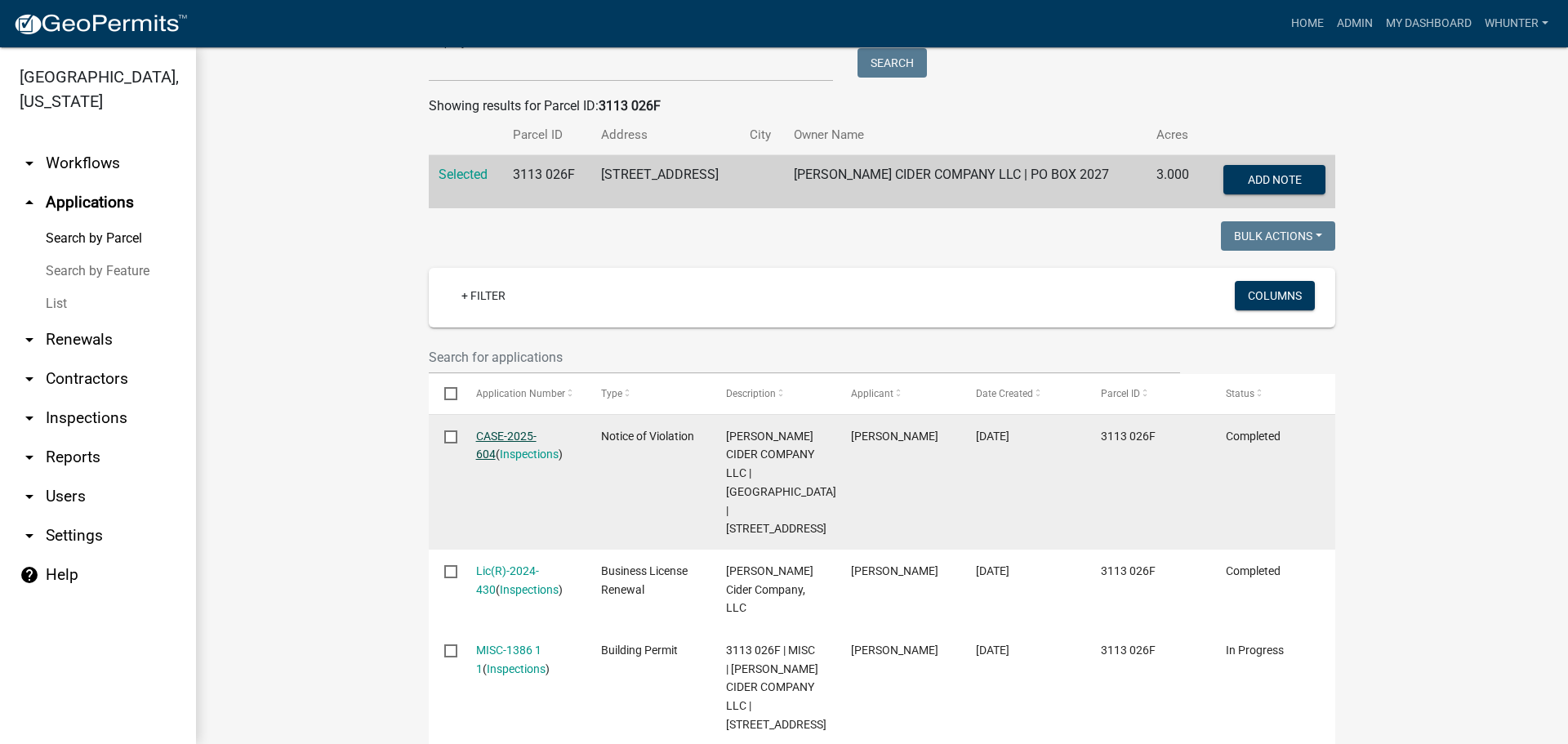
click at [509, 437] on link "CASE-2025-604" at bounding box center [506, 445] width 61 height 32
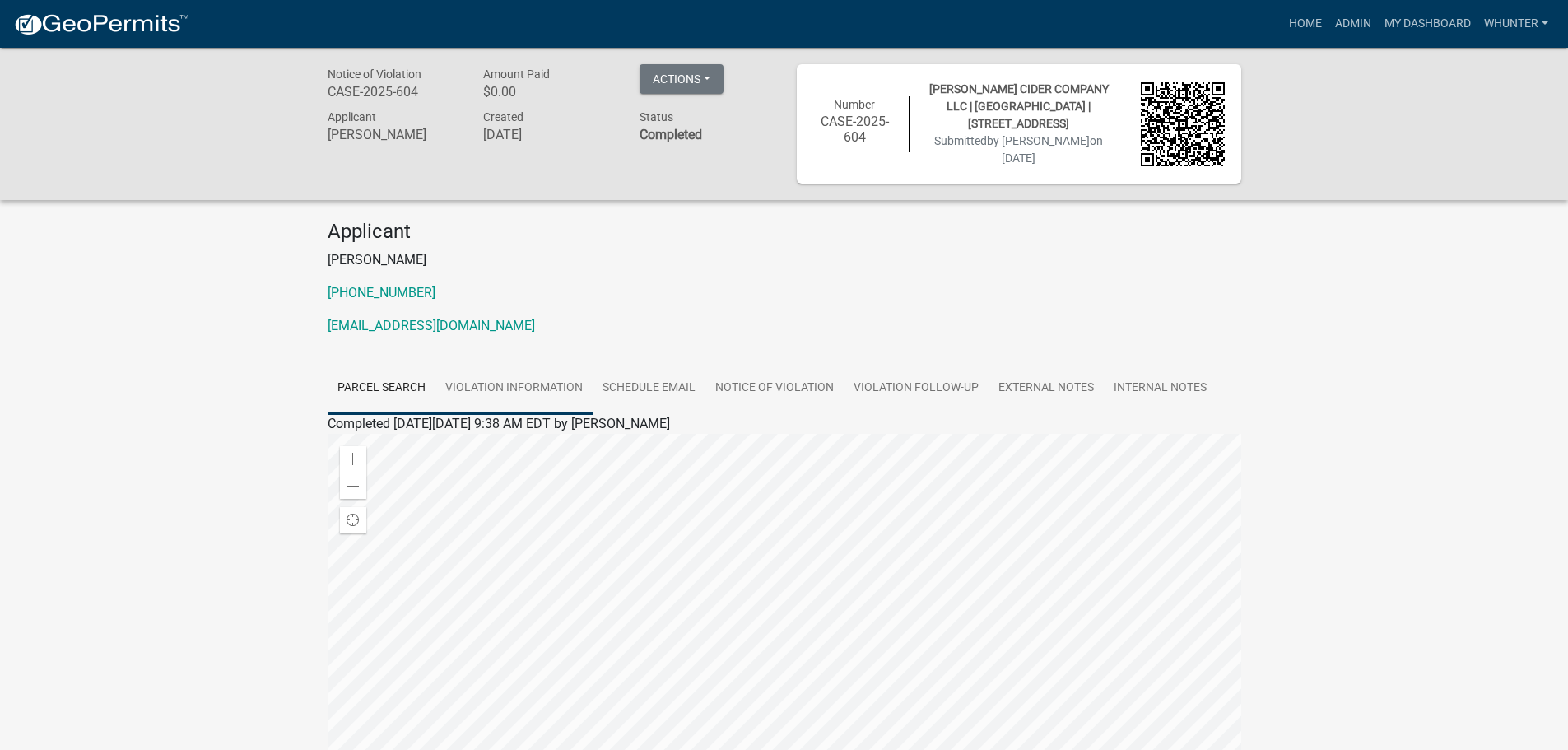
click at [574, 382] on link "Violation Information" at bounding box center [513, 388] width 157 height 53
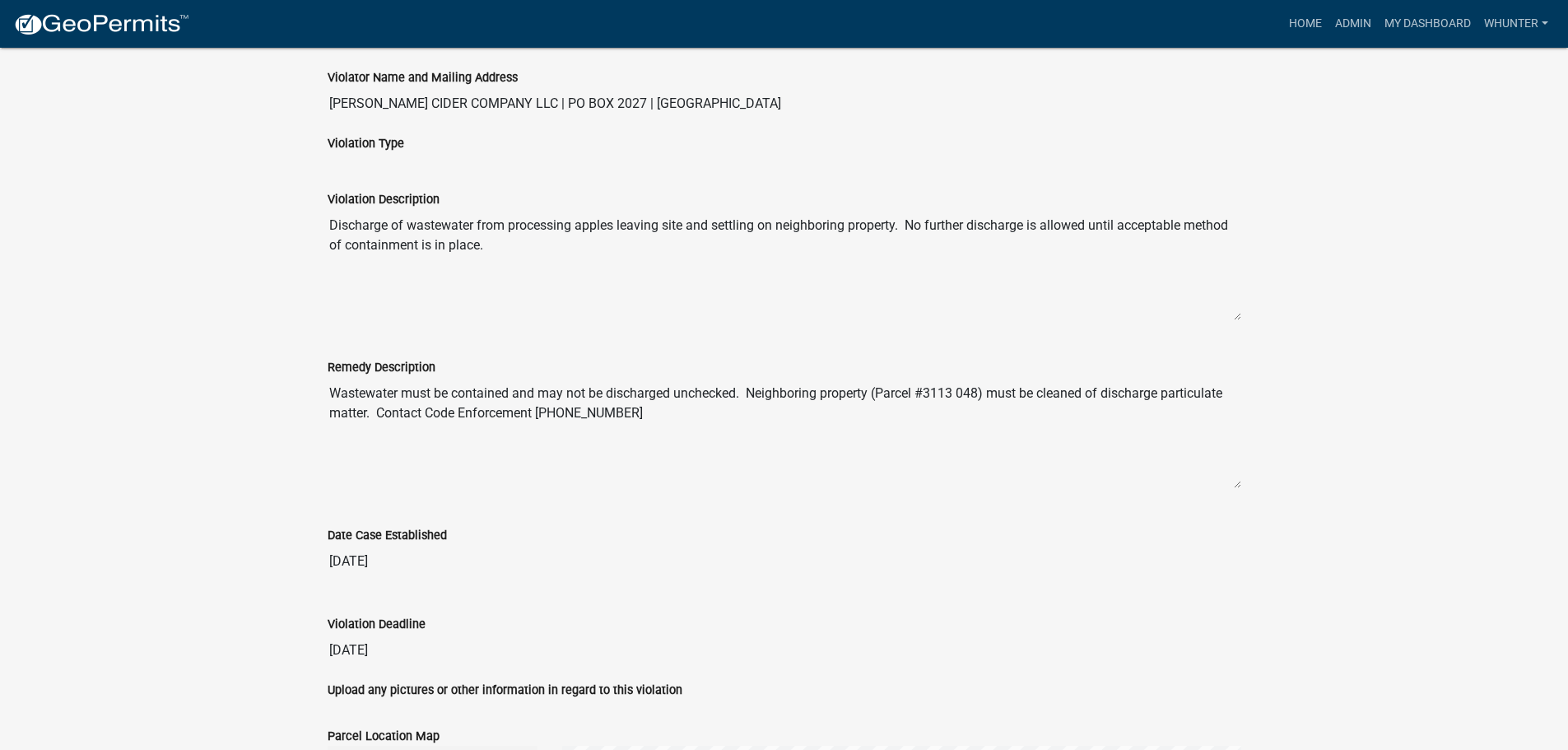
scroll to position [1235, 0]
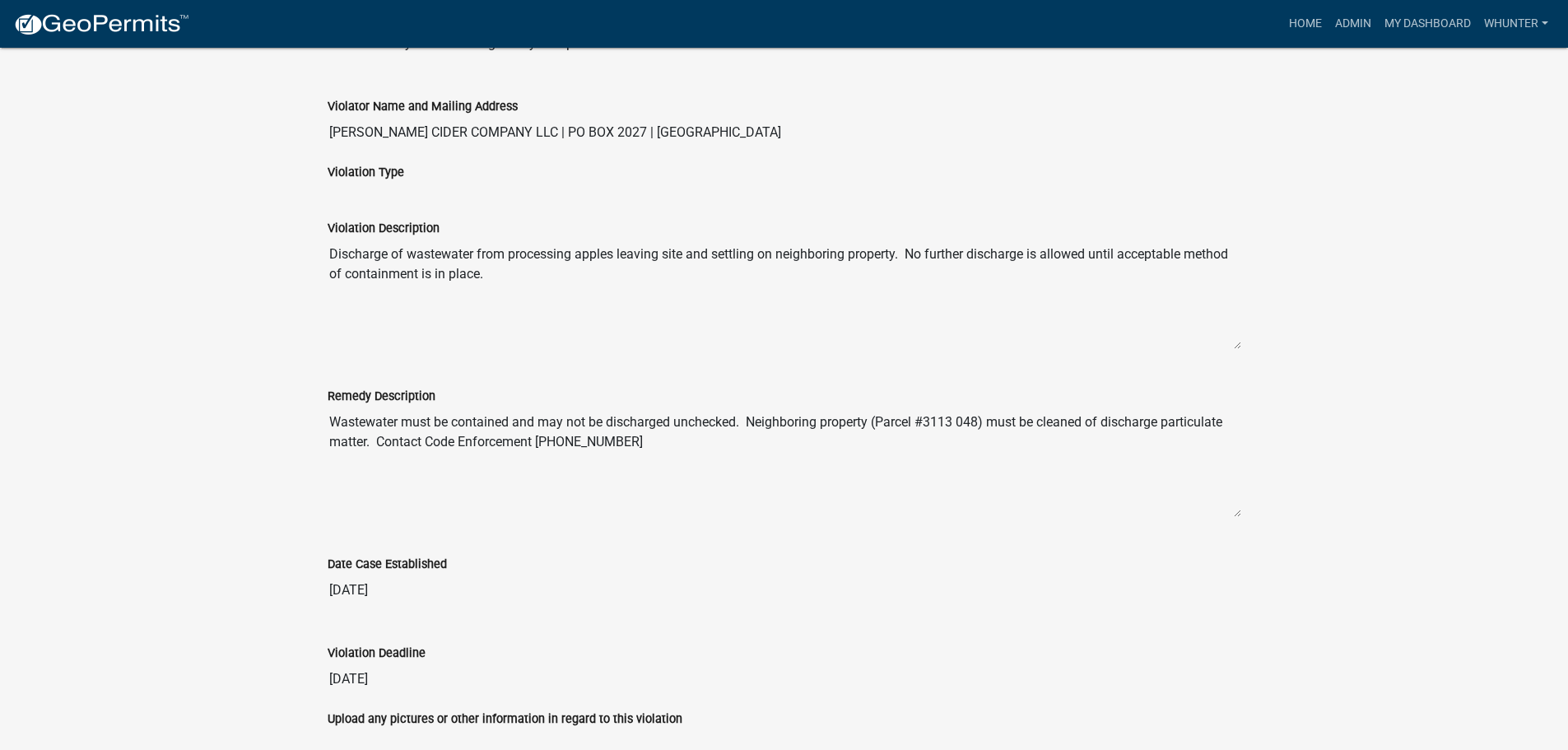
drag, startPoint x: 673, startPoint y: 460, endPoint x: 382, endPoint y: 411, distance: 295.1
click at [382, 411] on textarea "Wastewater must be contained and may not be discharged unchecked. Neighboring p…" at bounding box center [784, 461] width 914 height 112
click at [641, 438] on textarea "Wastewater must be contained and may not be discharged unchecked. Neighboring p…" at bounding box center [784, 461] width 914 height 112
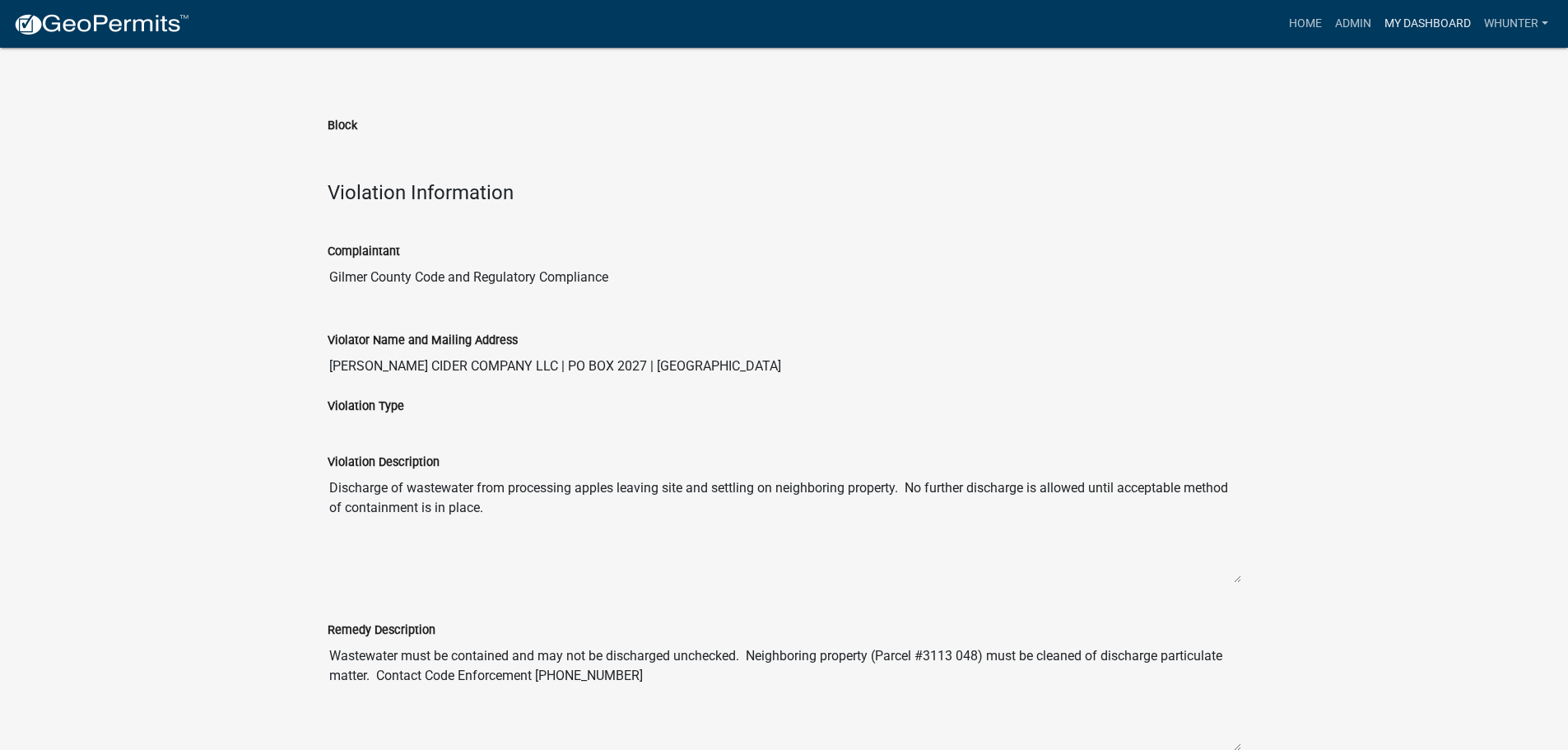
scroll to position [741, 0]
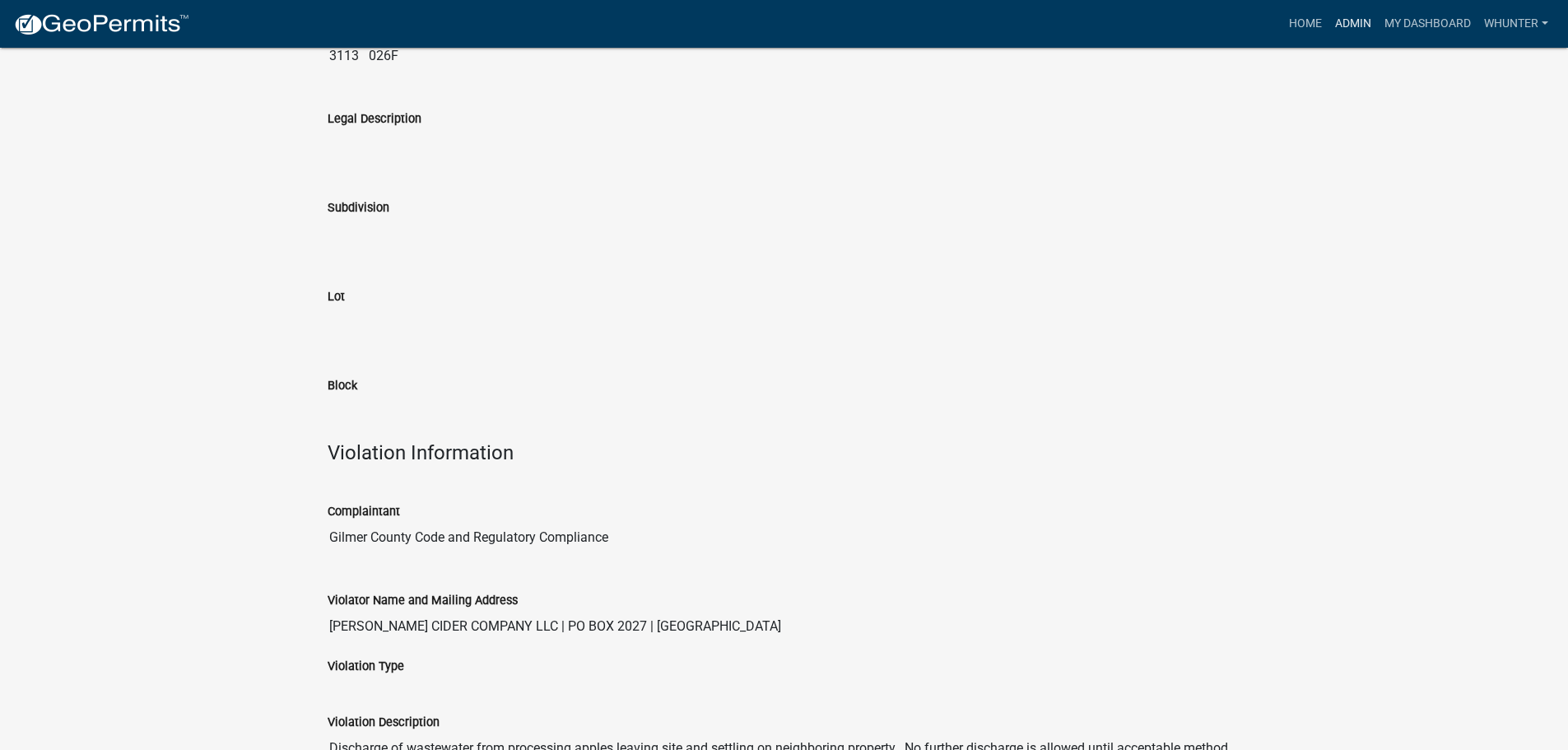
click at [1360, 17] on link "Admin" at bounding box center [1353, 24] width 49 height 32
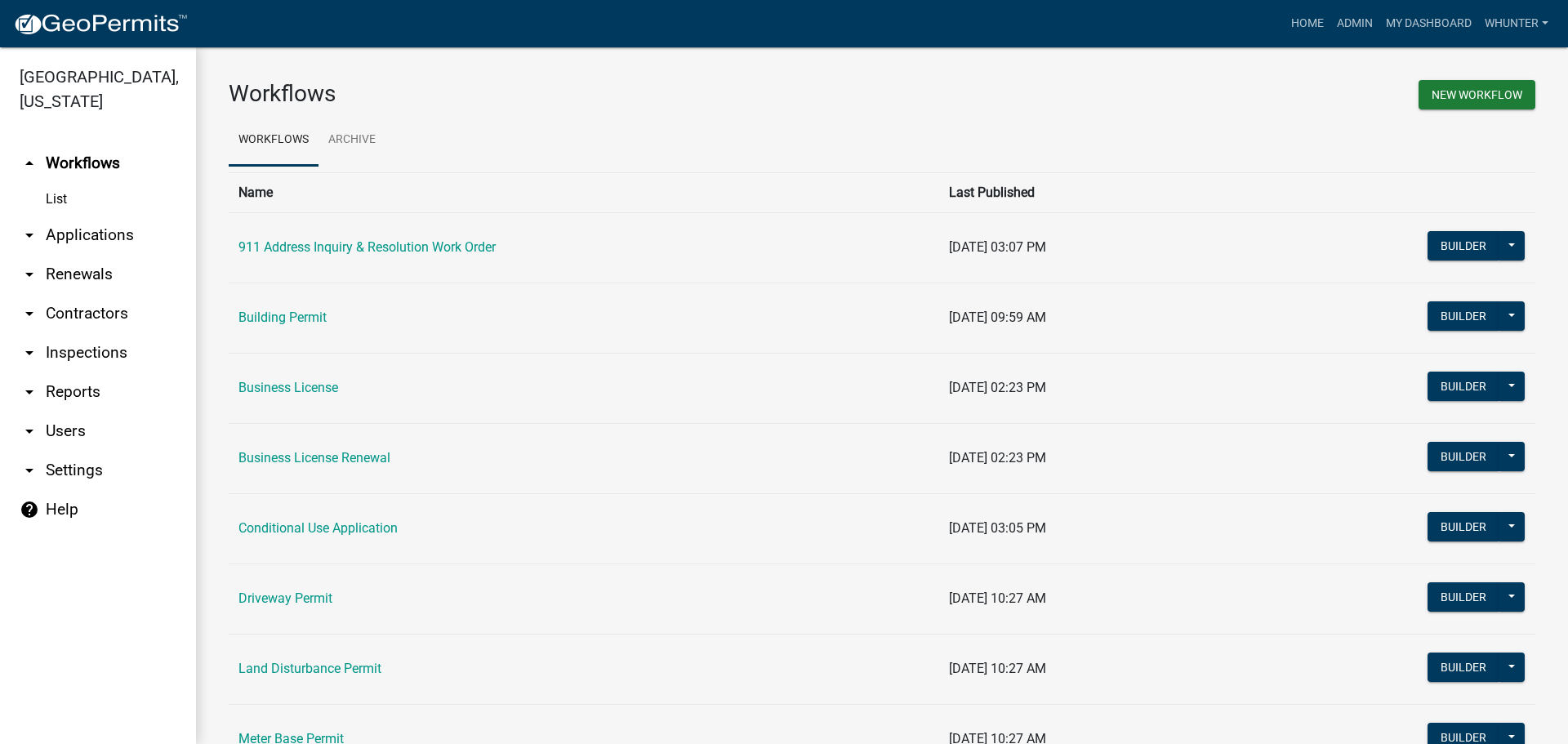
click at [67, 230] on link "arrow_drop_down Applications" at bounding box center [98, 235] width 196 height 40
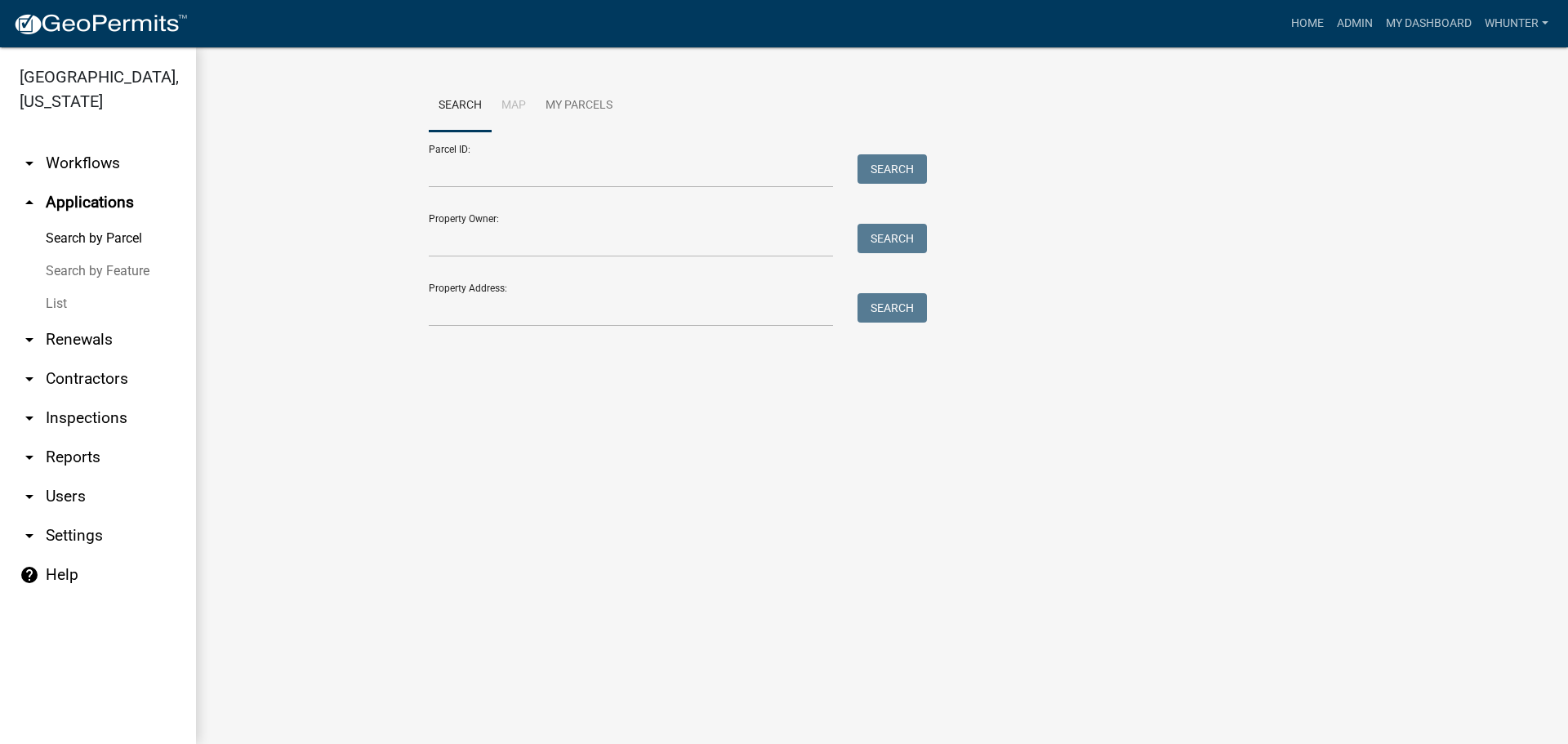
click at [83, 319] on link "List" at bounding box center [98, 303] width 196 height 32
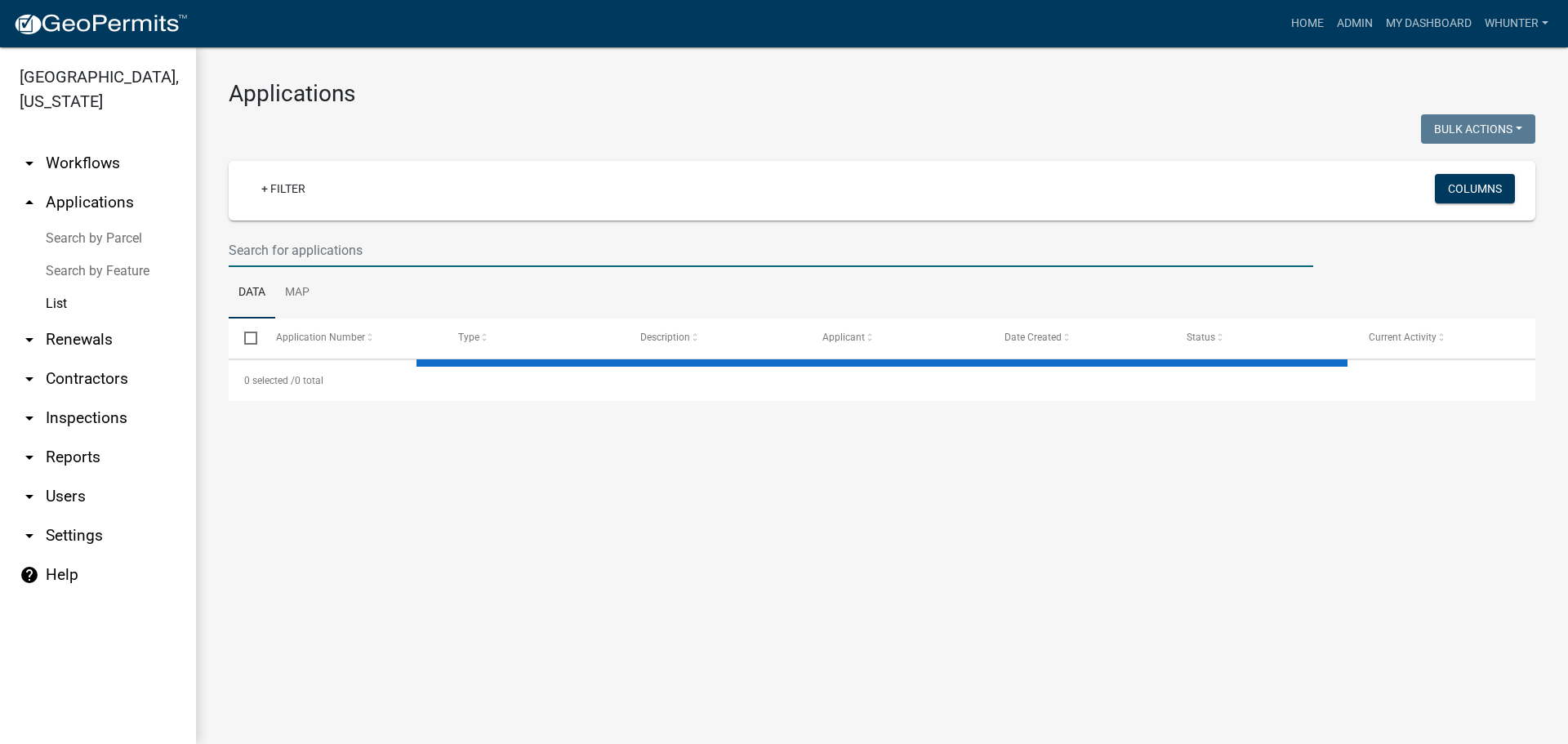
click at [326, 254] on input "text" at bounding box center [771, 250] width 1085 height 33
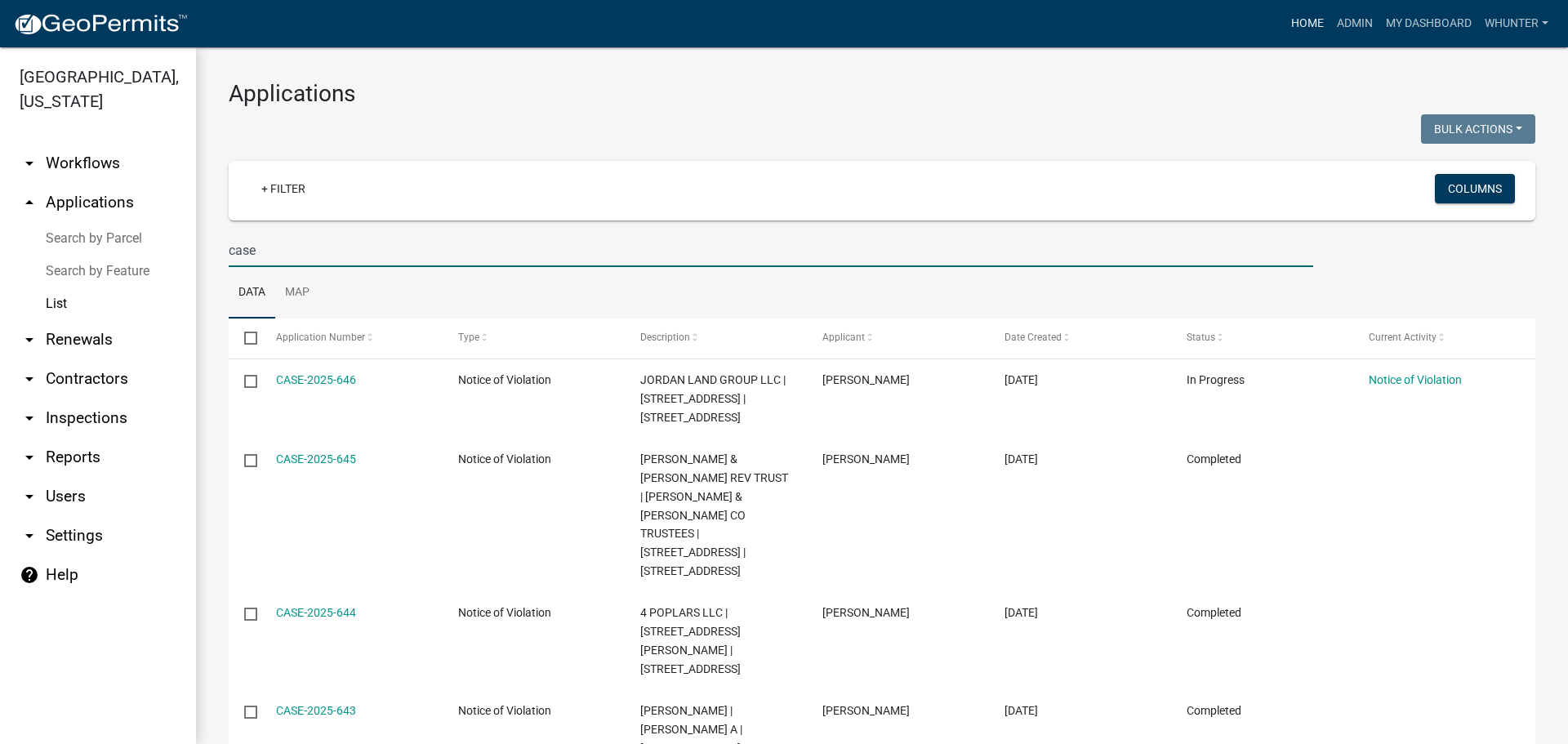
type input "case"
click at [1312, 30] on link "Home" at bounding box center [1307, 24] width 46 height 31
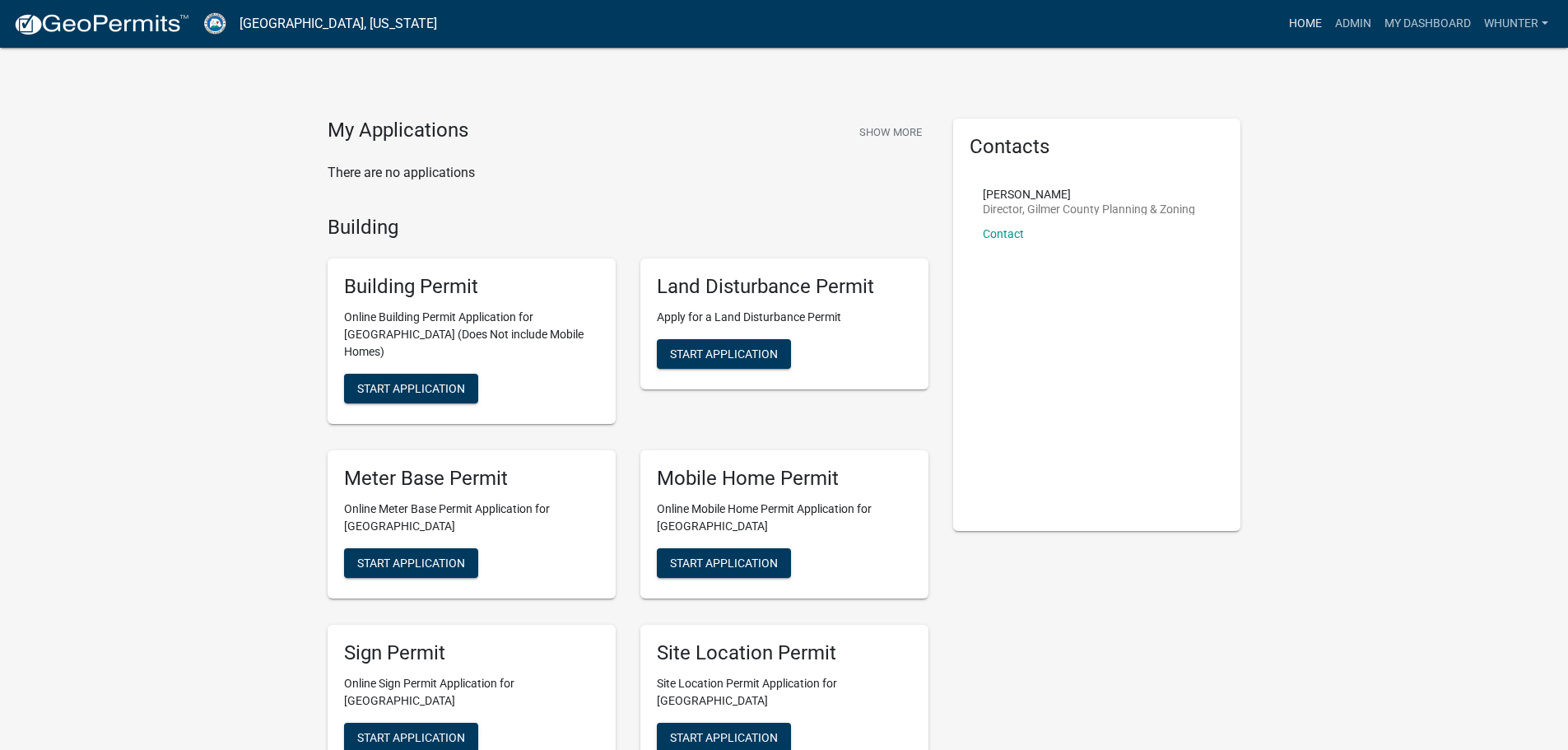
click at [1288, 37] on link "Home" at bounding box center [1306, 24] width 46 height 32
drag, startPoint x: 1338, startPoint y: 20, endPoint x: 1326, endPoint y: 13, distance: 13.9
click at [1338, 20] on link "Admin" at bounding box center [1353, 24] width 49 height 32
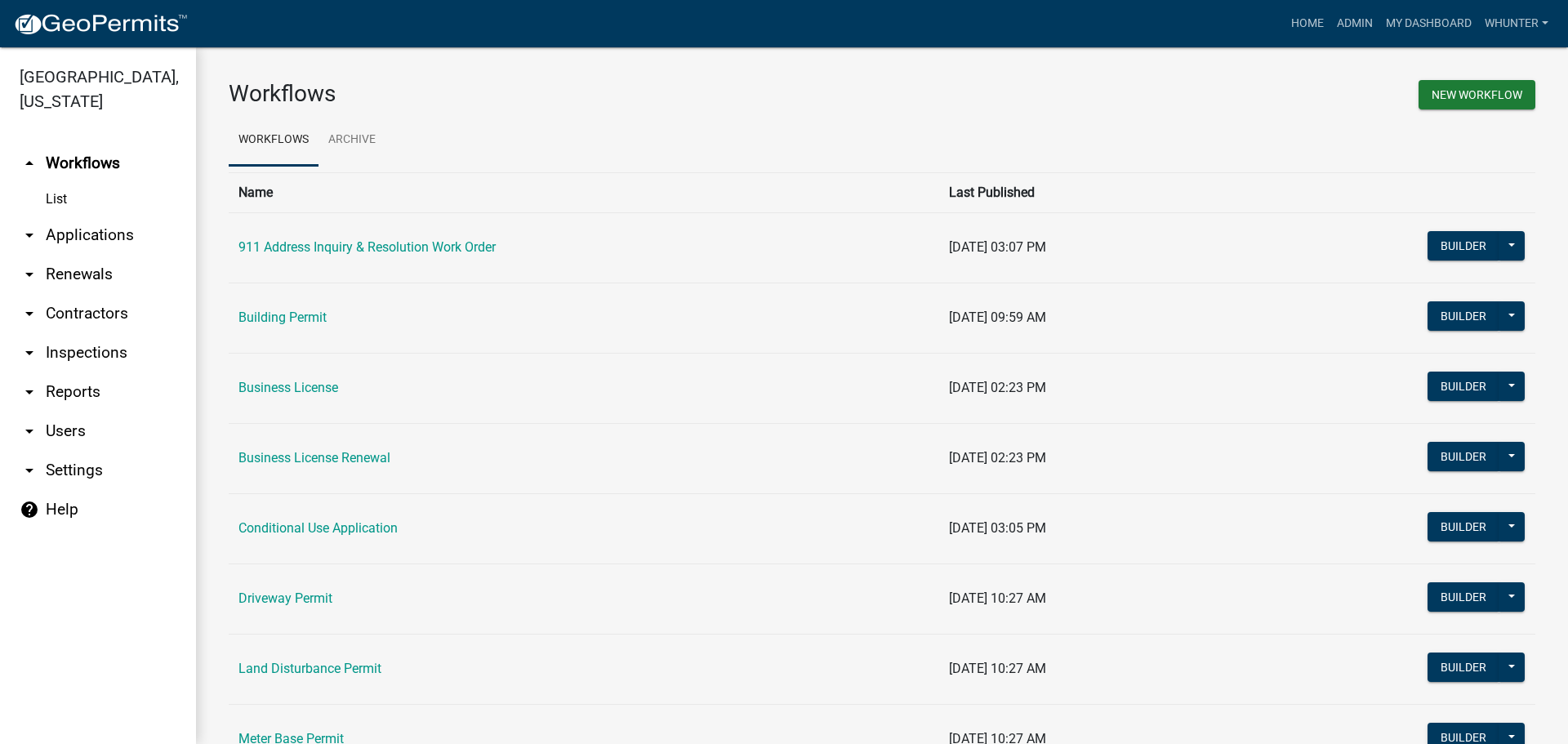
click at [62, 215] on link "List" at bounding box center [98, 199] width 196 height 32
click at [65, 225] on link "arrow_drop_down Applications" at bounding box center [98, 235] width 196 height 40
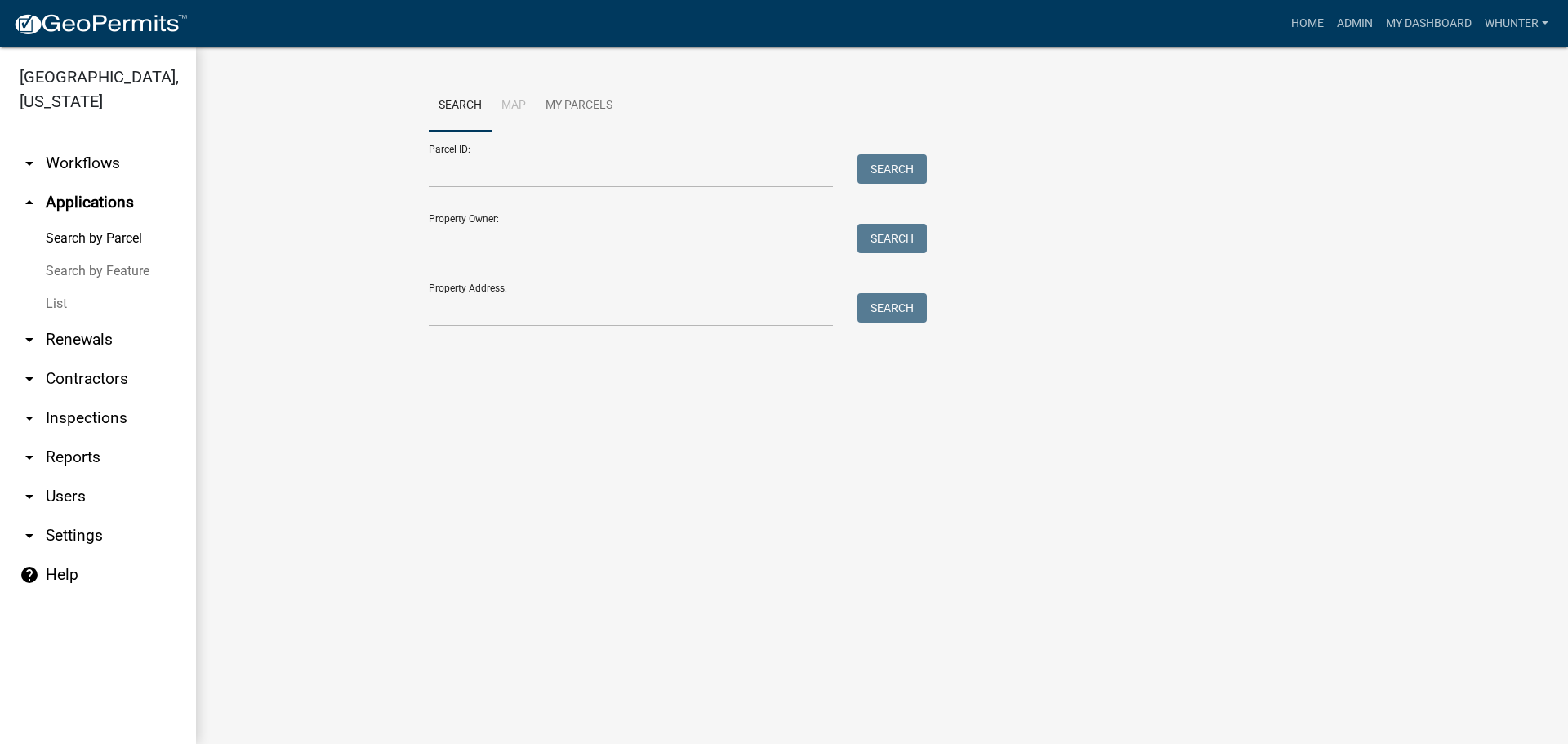
click at [65, 291] on link "List" at bounding box center [98, 303] width 196 height 32
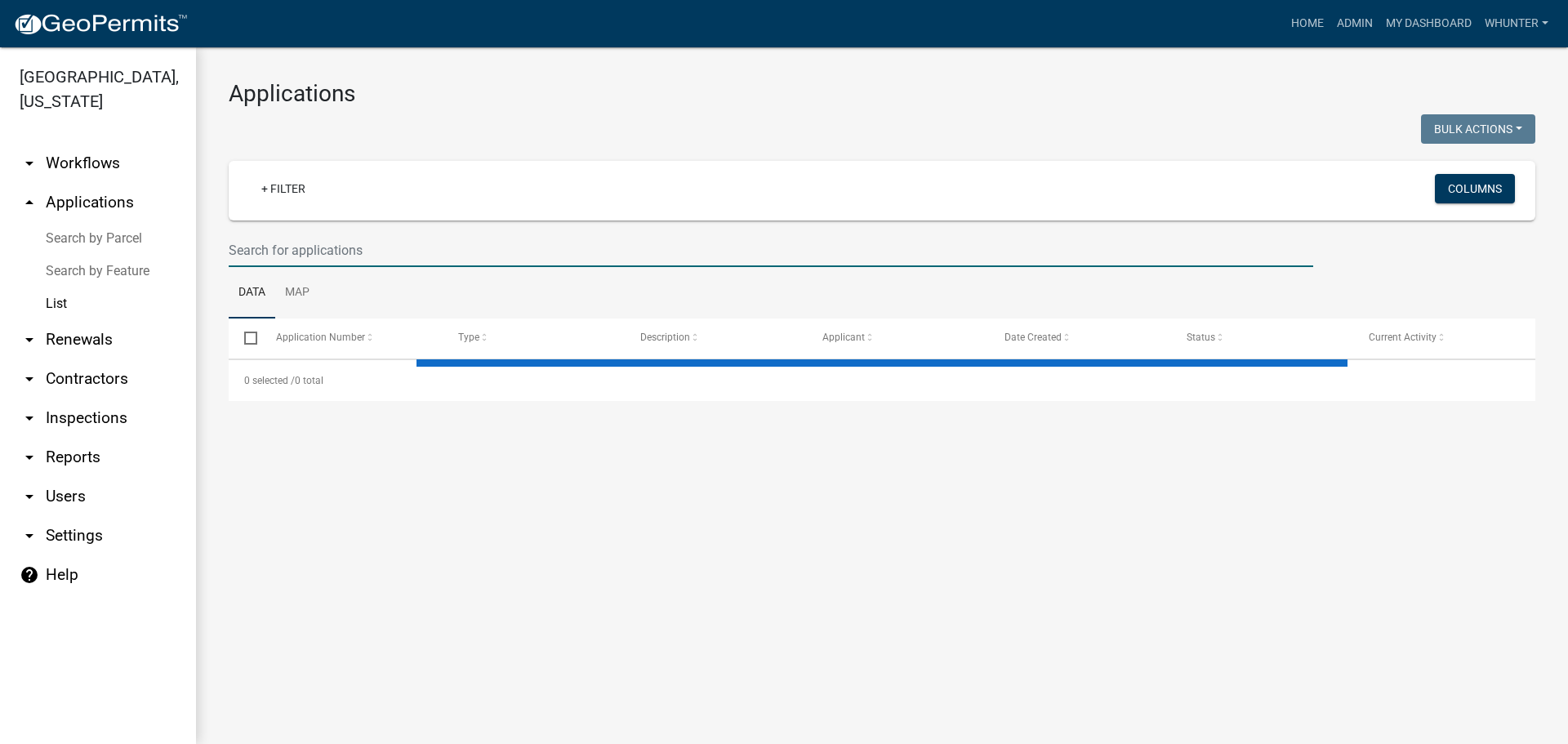
click at [262, 241] on input "text" at bounding box center [771, 250] width 1085 height 33
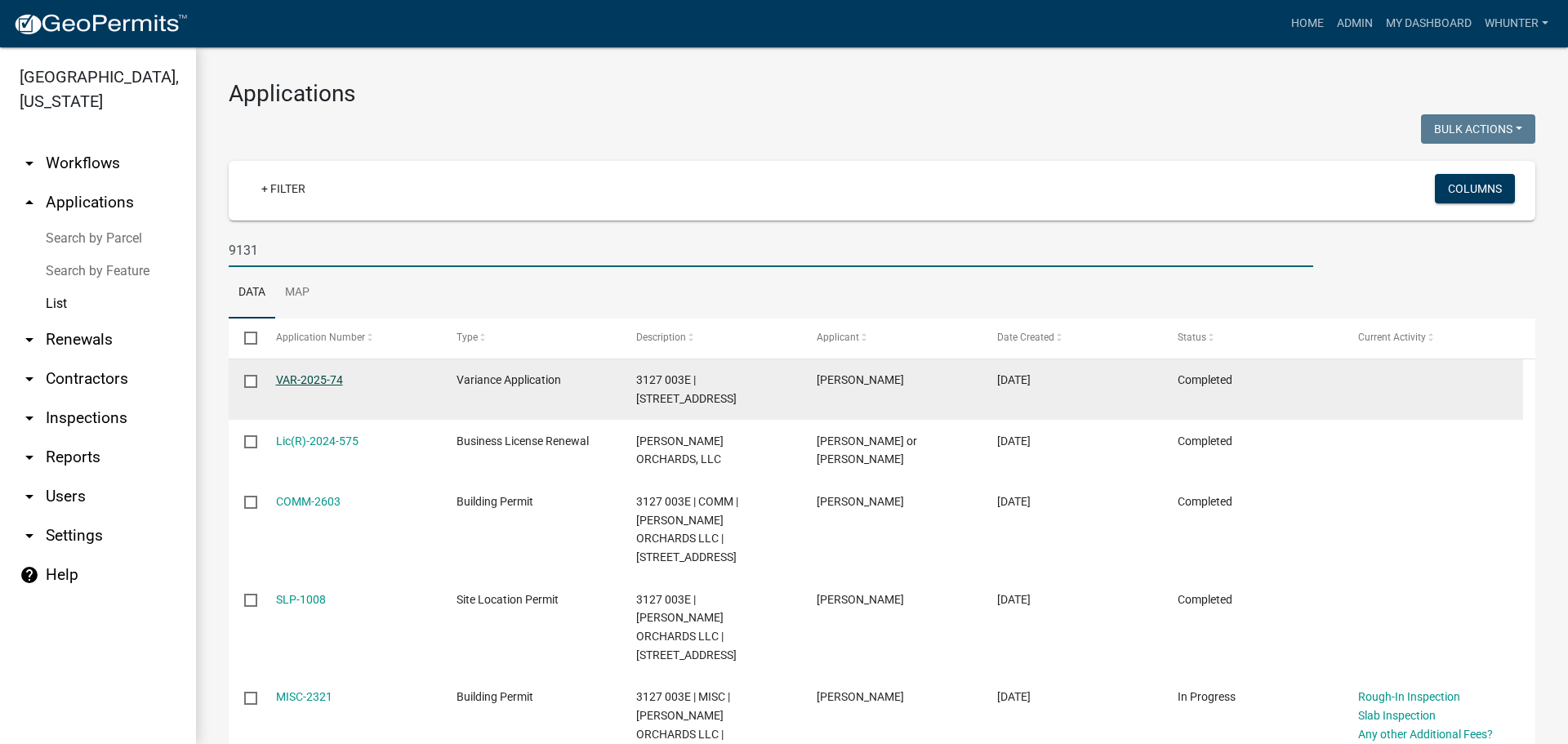
type input "9131"
click at [330, 378] on link "VAR-2025-74" at bounding box center [309, 379] width 67 height 13
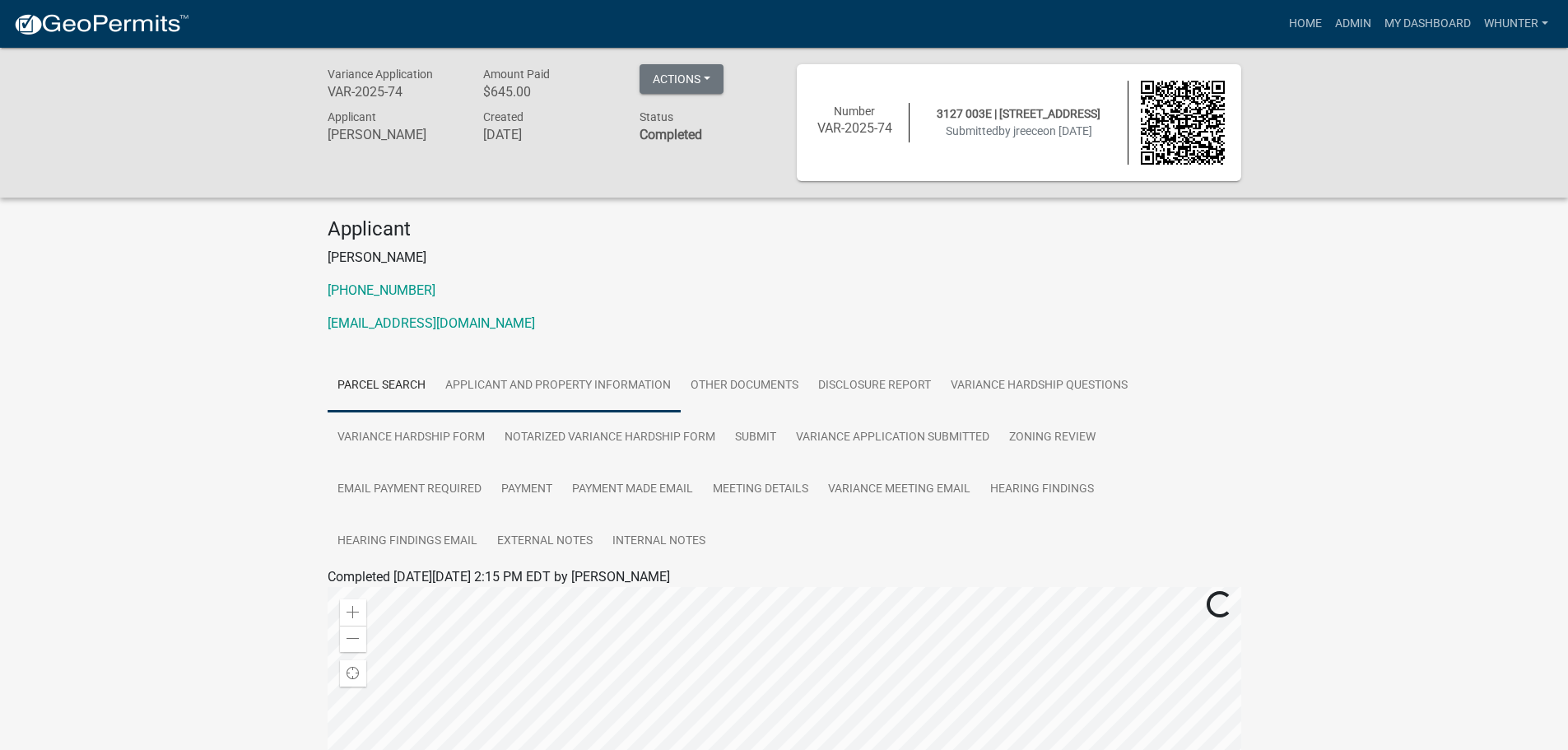
click at [488, 383] on link "Applicant and Property Information" at bounding box center [558, 386] width 245 height 53
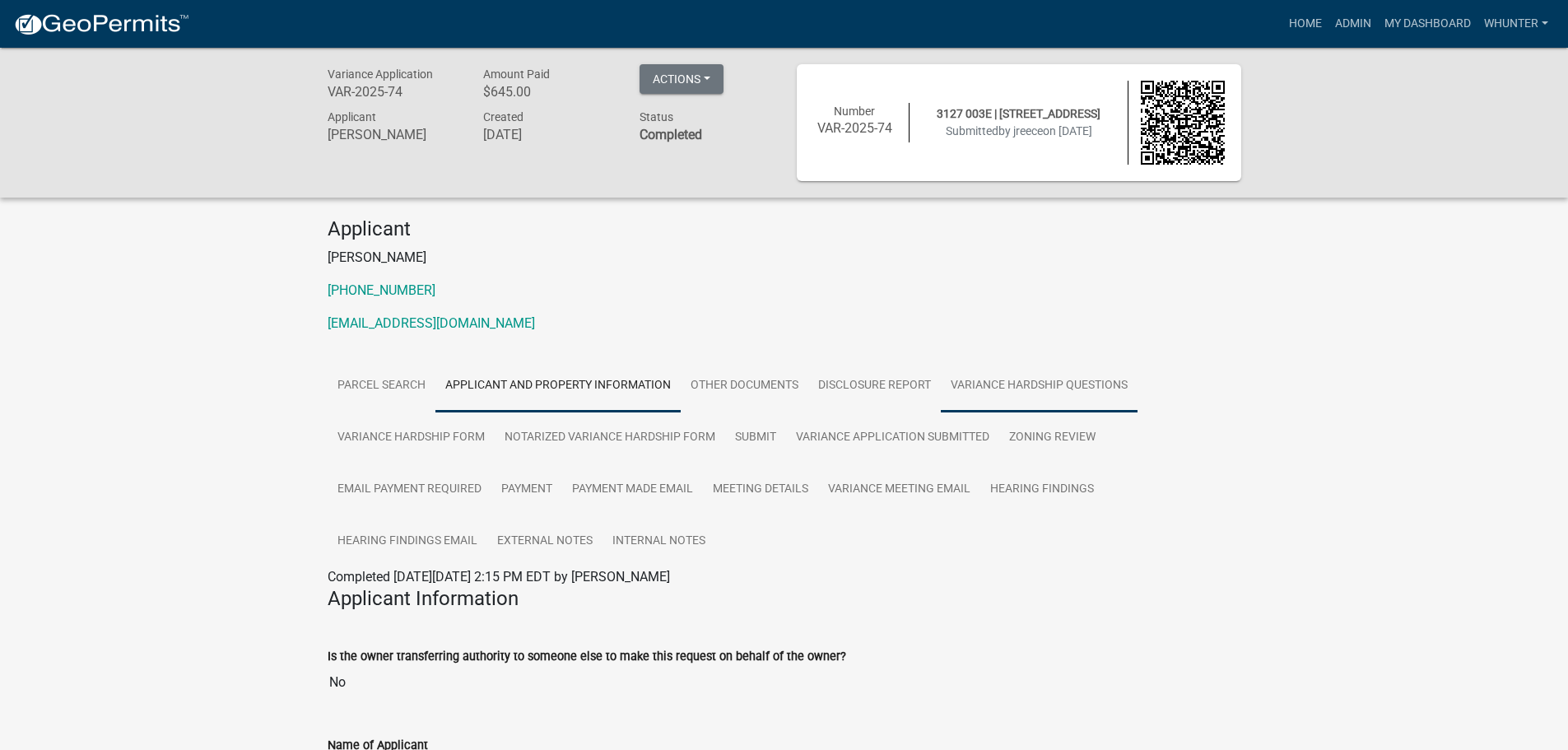
click at [1045, 394] on link "Variance Hardship Questions" at bounding box center [1040, 386] width 197 height 53
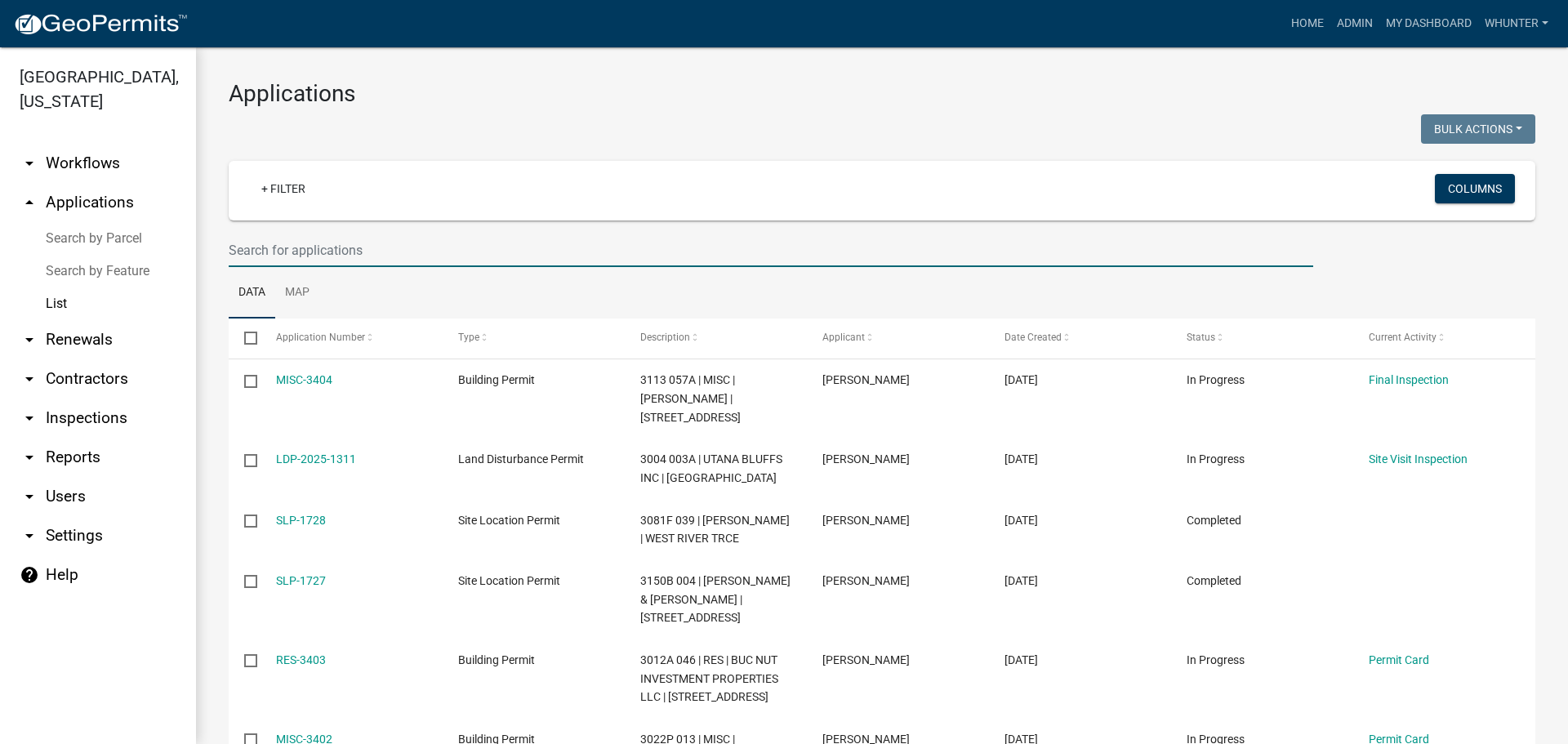
drag, startPoint x: 391, startPoint y: 238, endPoint x: 678, endPoint y: 224, distance: 287.3
click at [391, 238] on input "text" at bounding box center [771, 250] width 1085 height 33
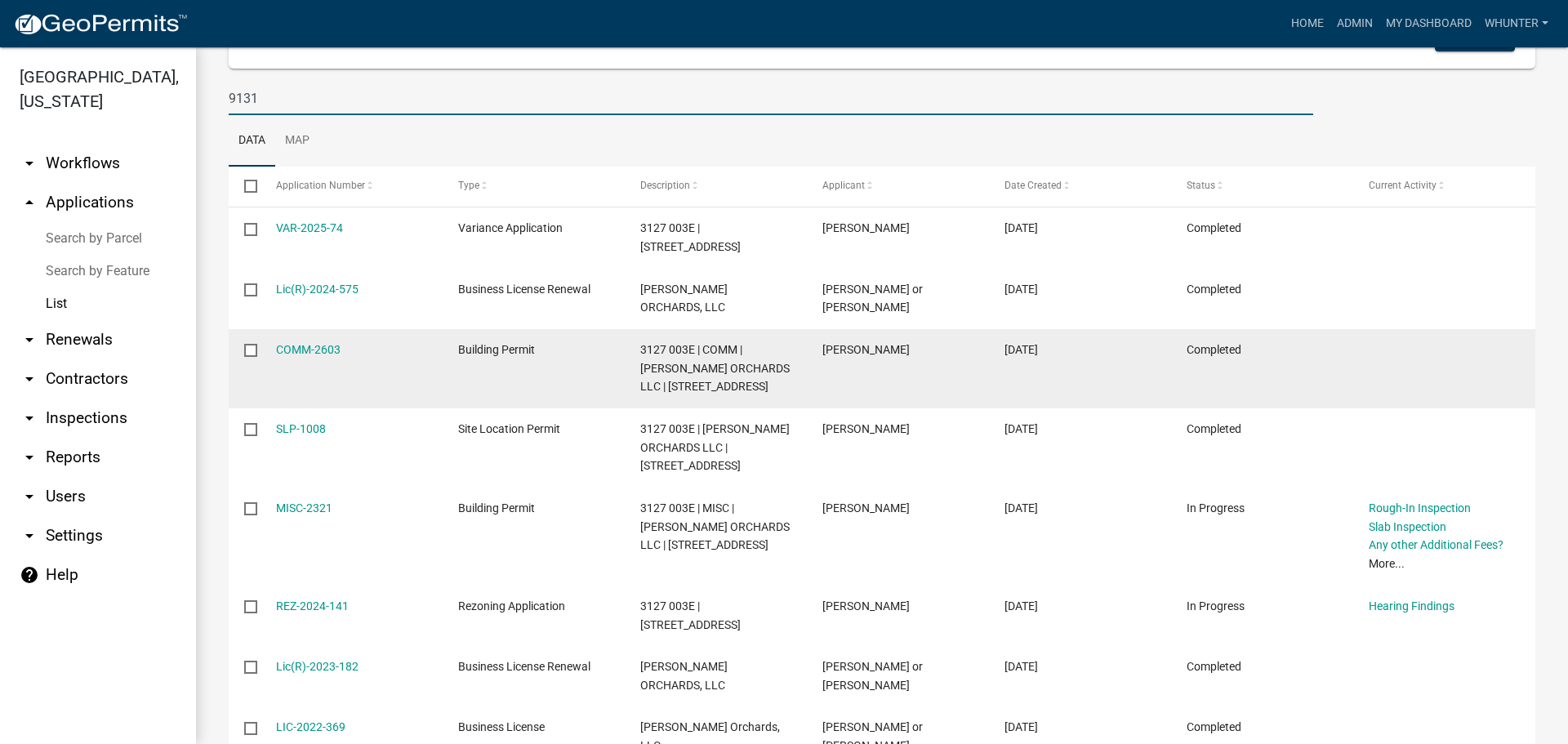
scroll to position [162, 0]
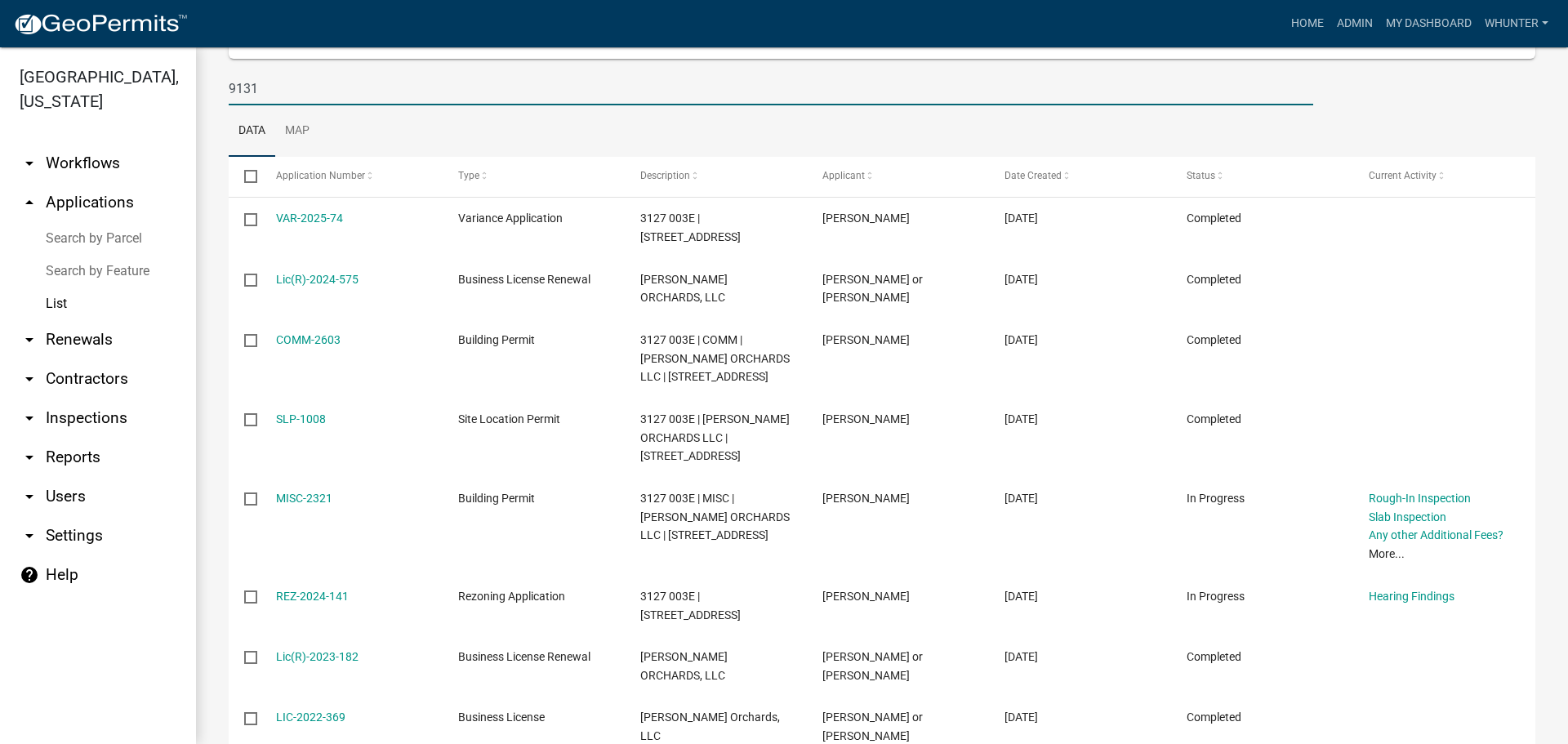
drag, startPoint x: 307, startPoint y: 101, endPoint x: 59, endPoint y: 71, distance: 249.8
click at [35, 71] on div "Gilmer County, Georgia arrow_drop_down Workflows List arrow_drop_up Application…" at bounding box center [784, 395] width 1568 height 696
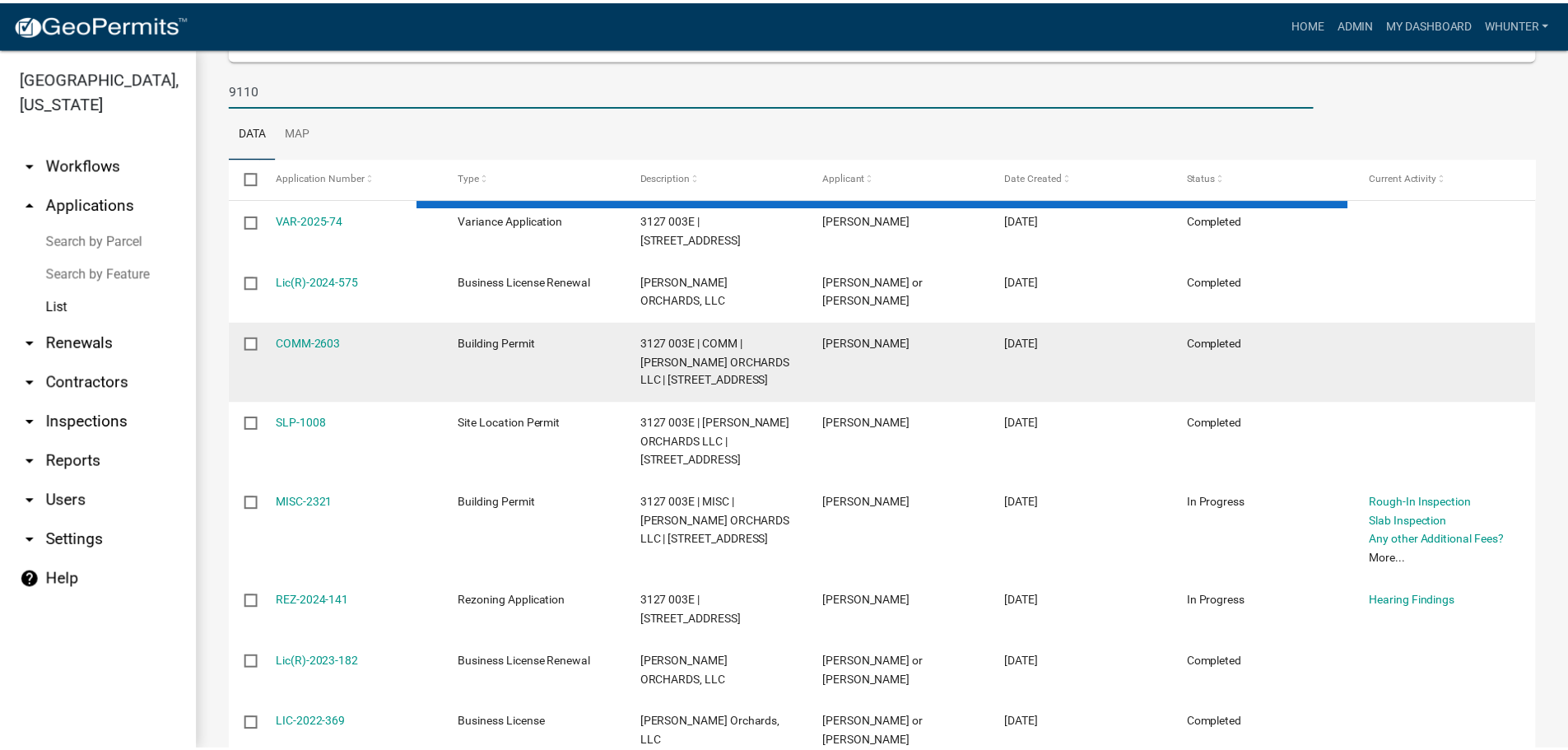
scroll to position [36, 0]
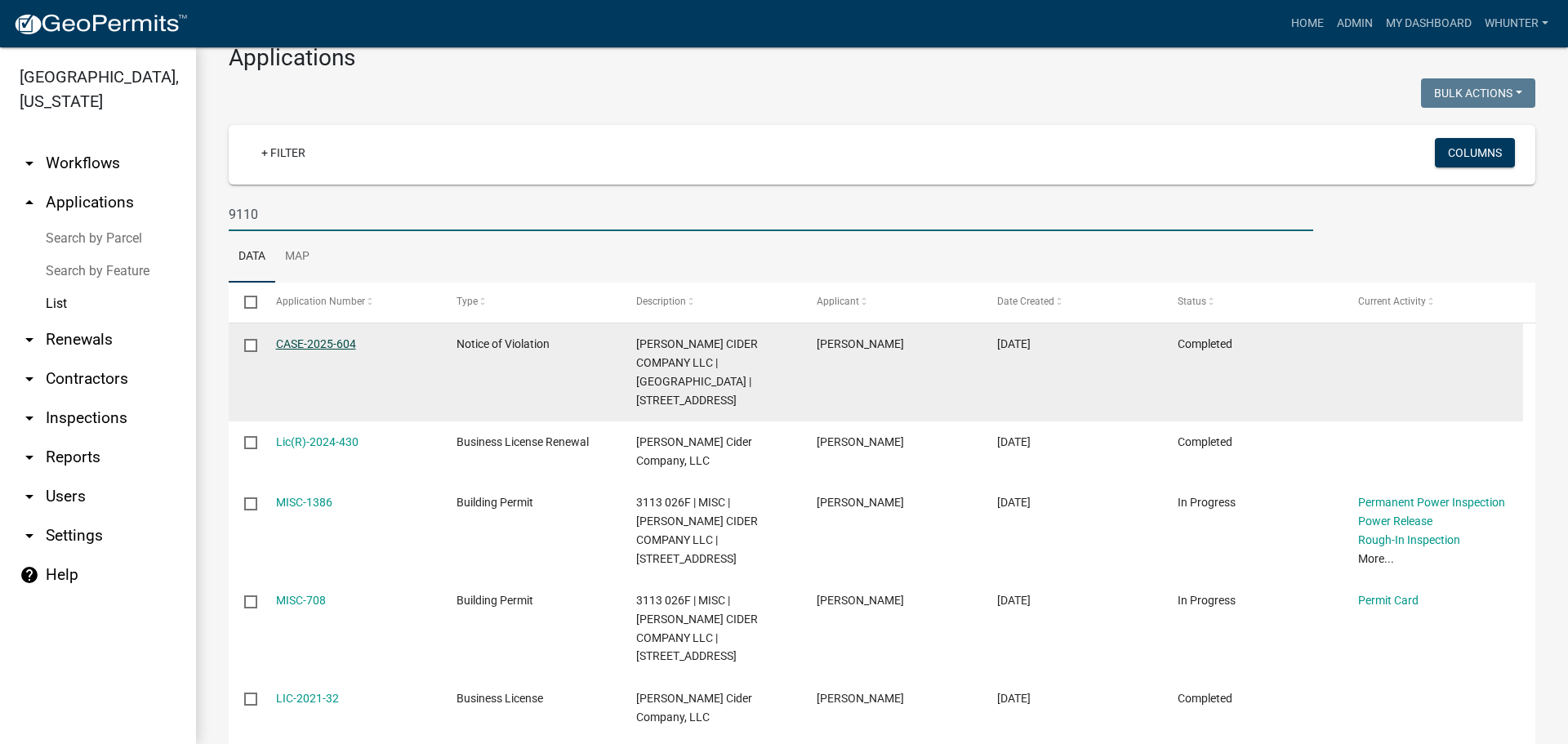
type input "9110"
click at [327, 343] on link "CASE-2025-604" at bounding box center [316, 343] width 80 height 13
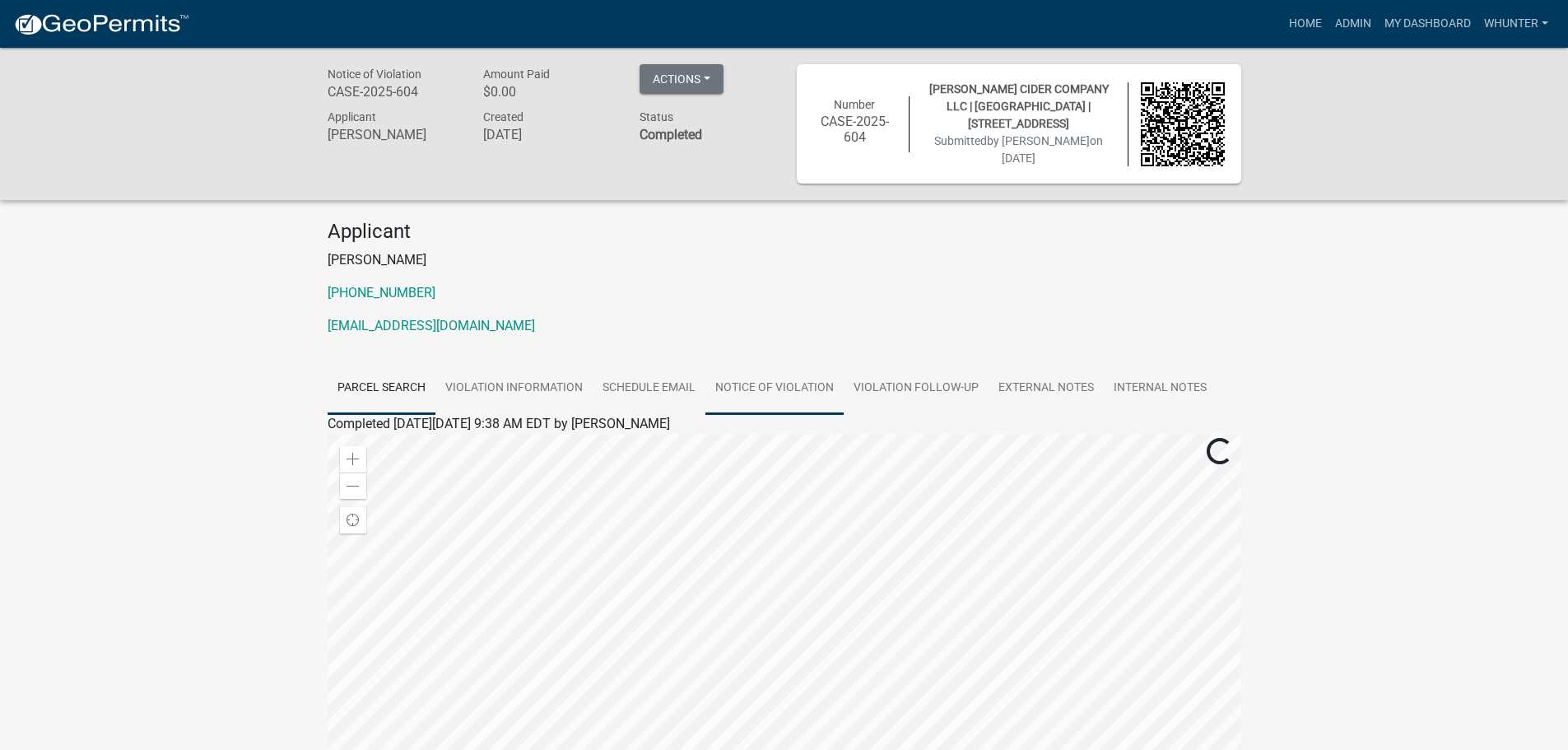
scroll to position [83, 0]
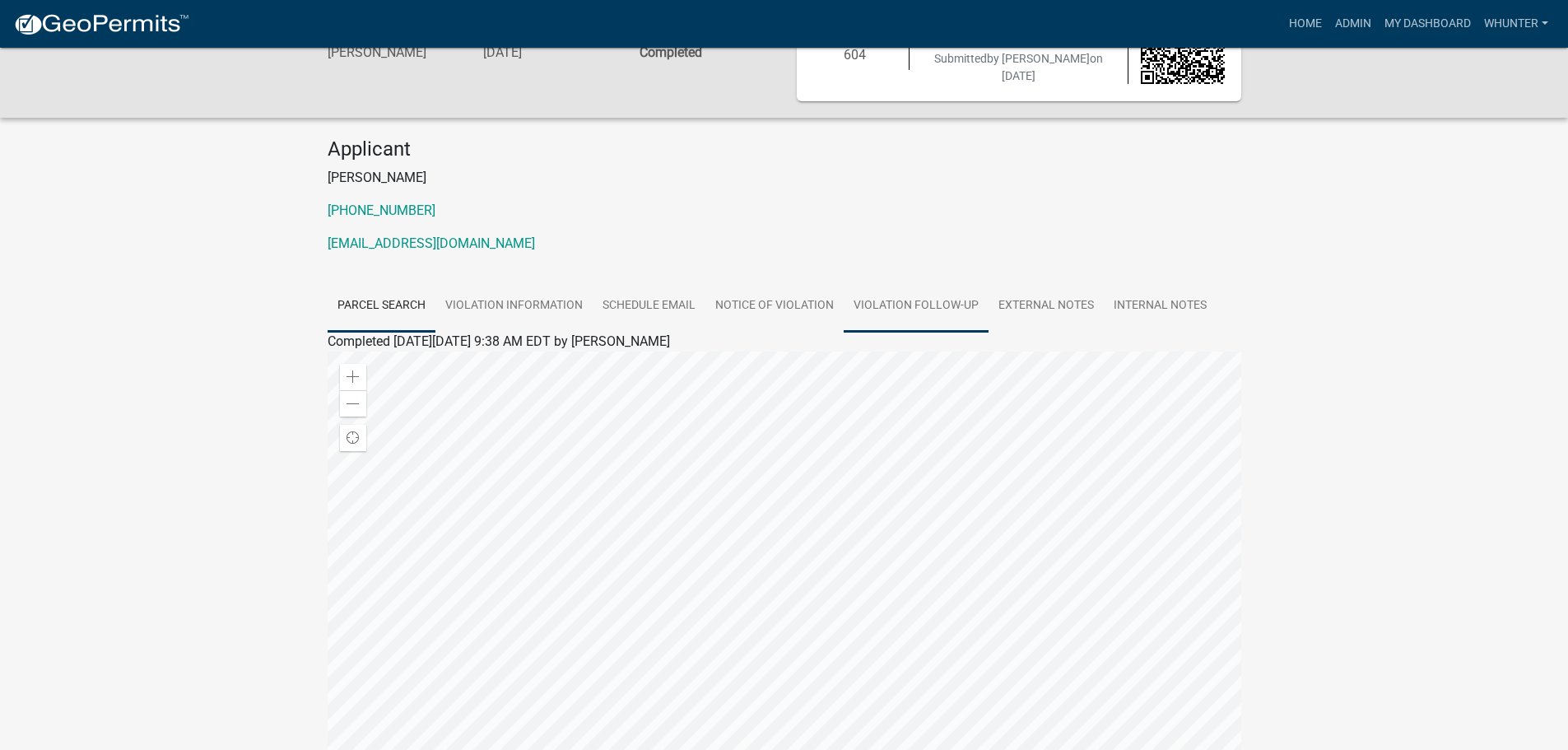
click at [938, 313] on link "Violation Follow-up" at bounding box center [916, 306] width 145 height 53
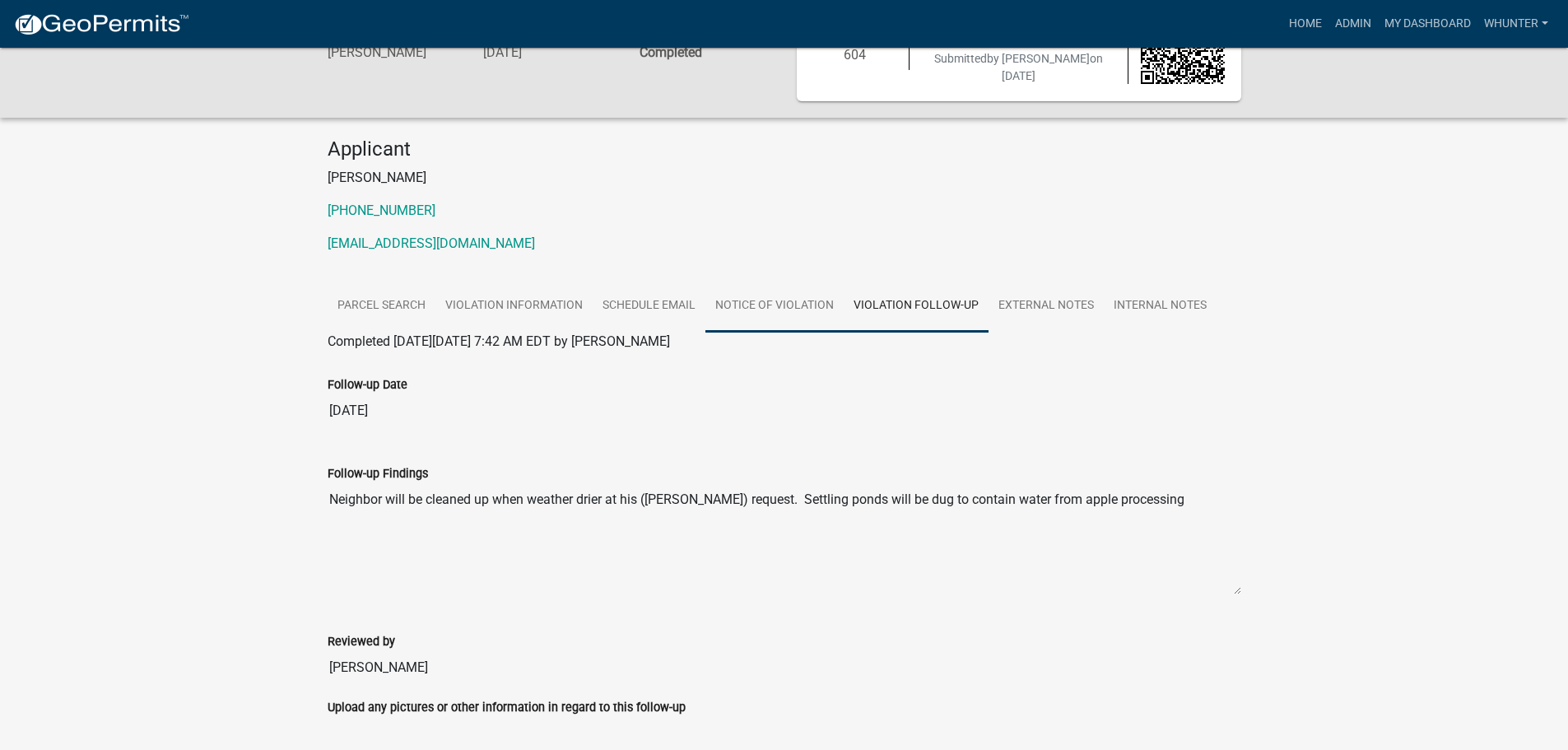
click at [787, 316] on link "Notice of Violation" at bounding box center [774, 306] width 138 height 53
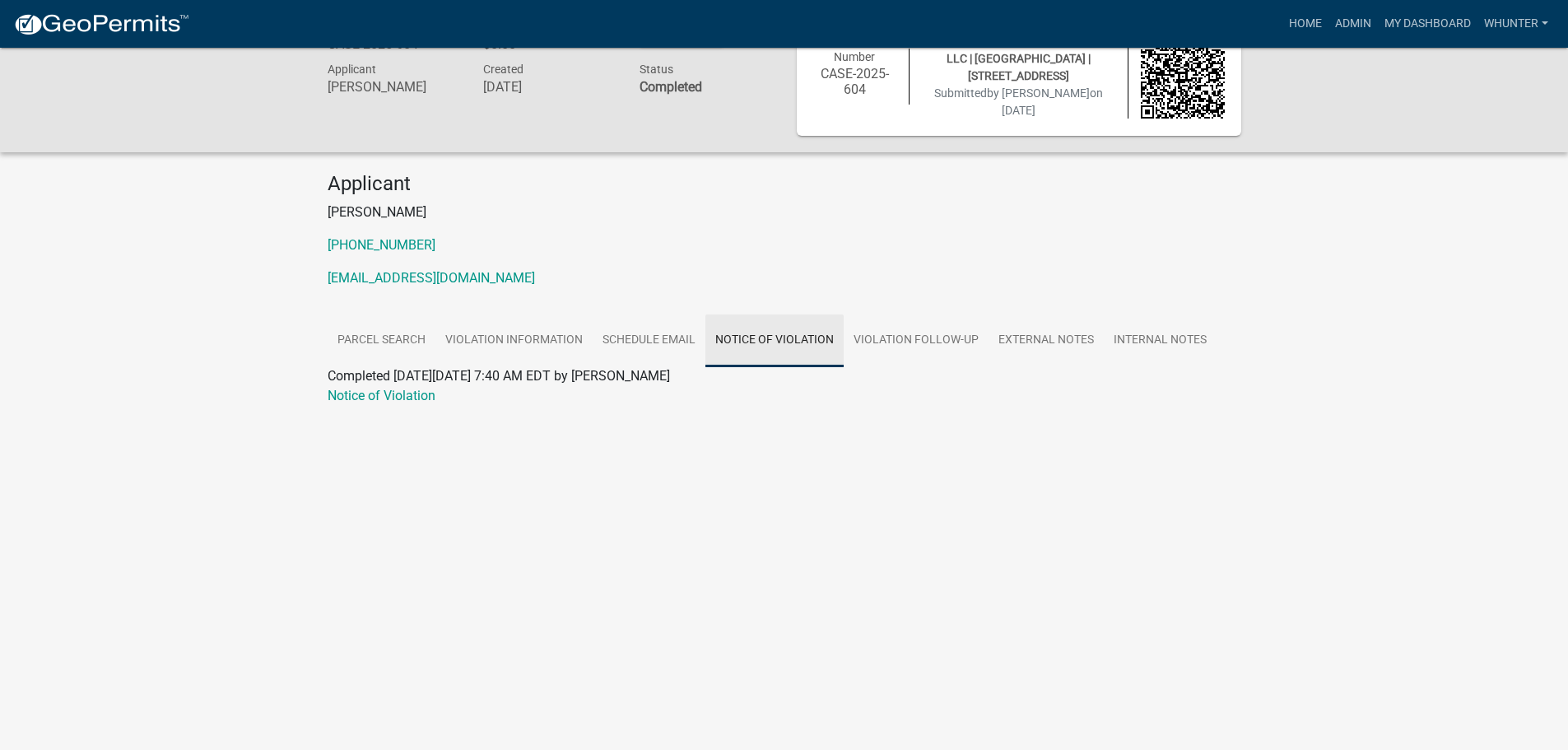
scroll to position [47, 0]
drag, startPoint x: 435, startPoint y: 327, endPoint x: 450, endPoint y: 328, distance: 15.0
click at [437, 327] on link "Violation Information" at bounding box center [513, 341] width 157 height 53
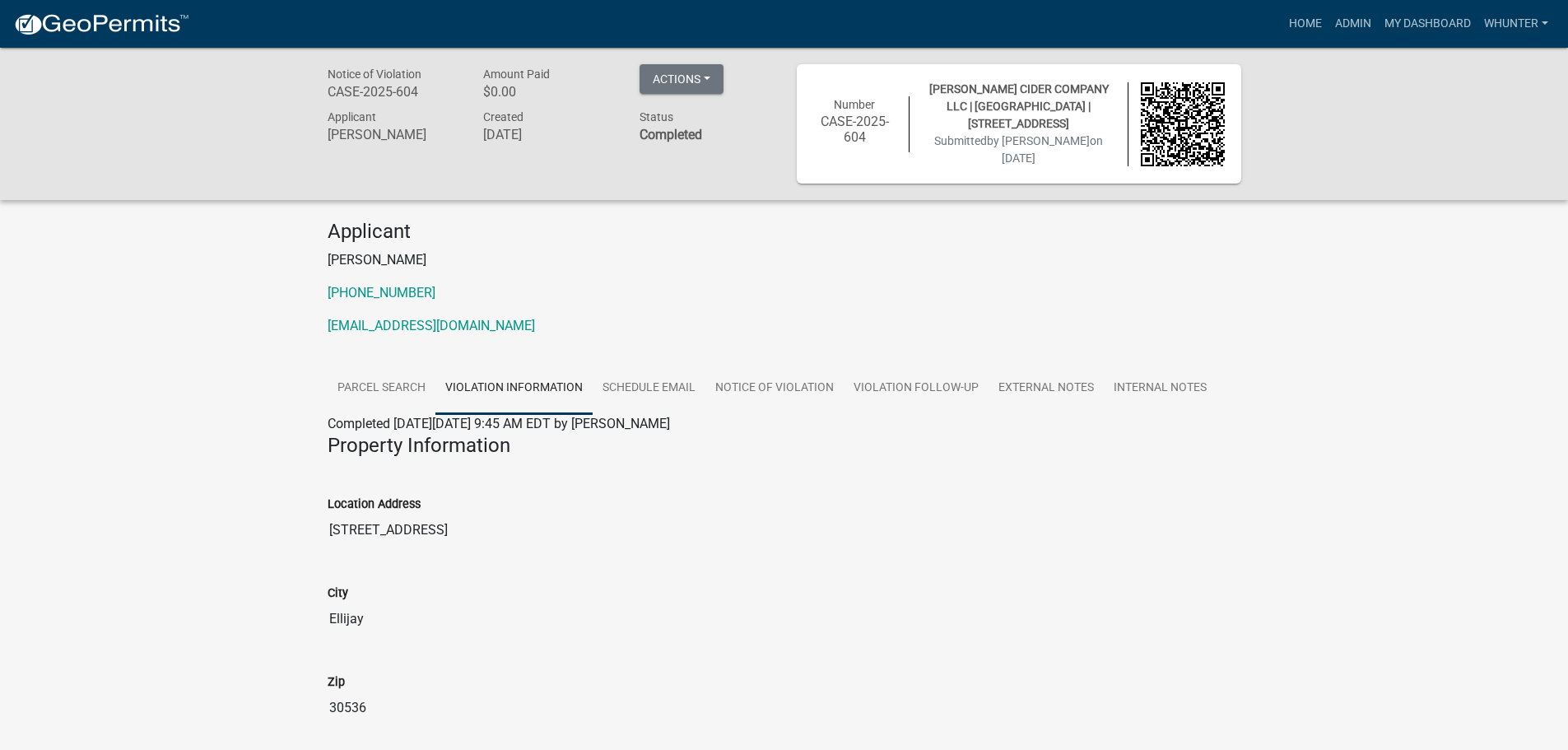
scroll to position [83, 0]
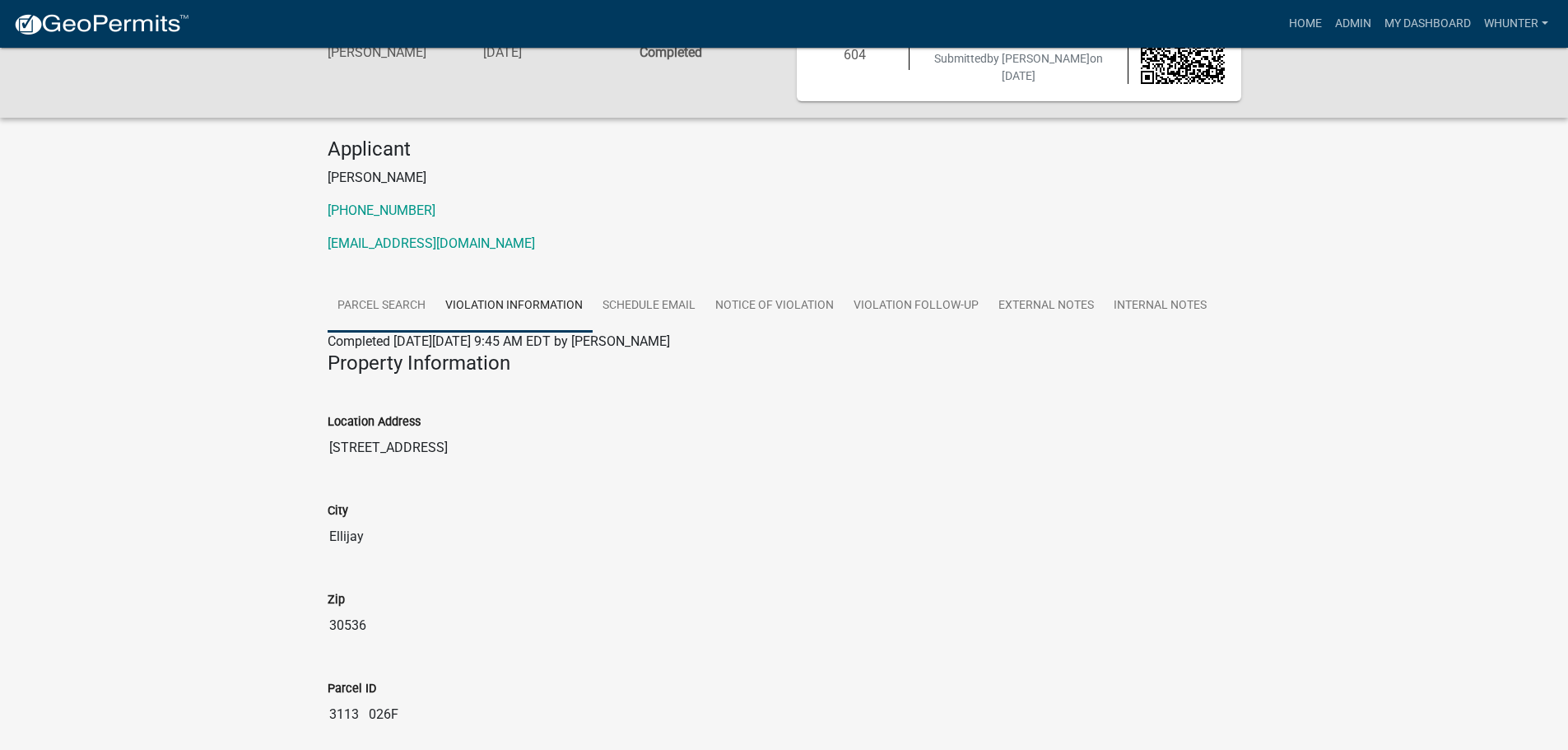
click at [388, 304] on link "Parcel search" at bounding box center [382, 306] width 108 height 53
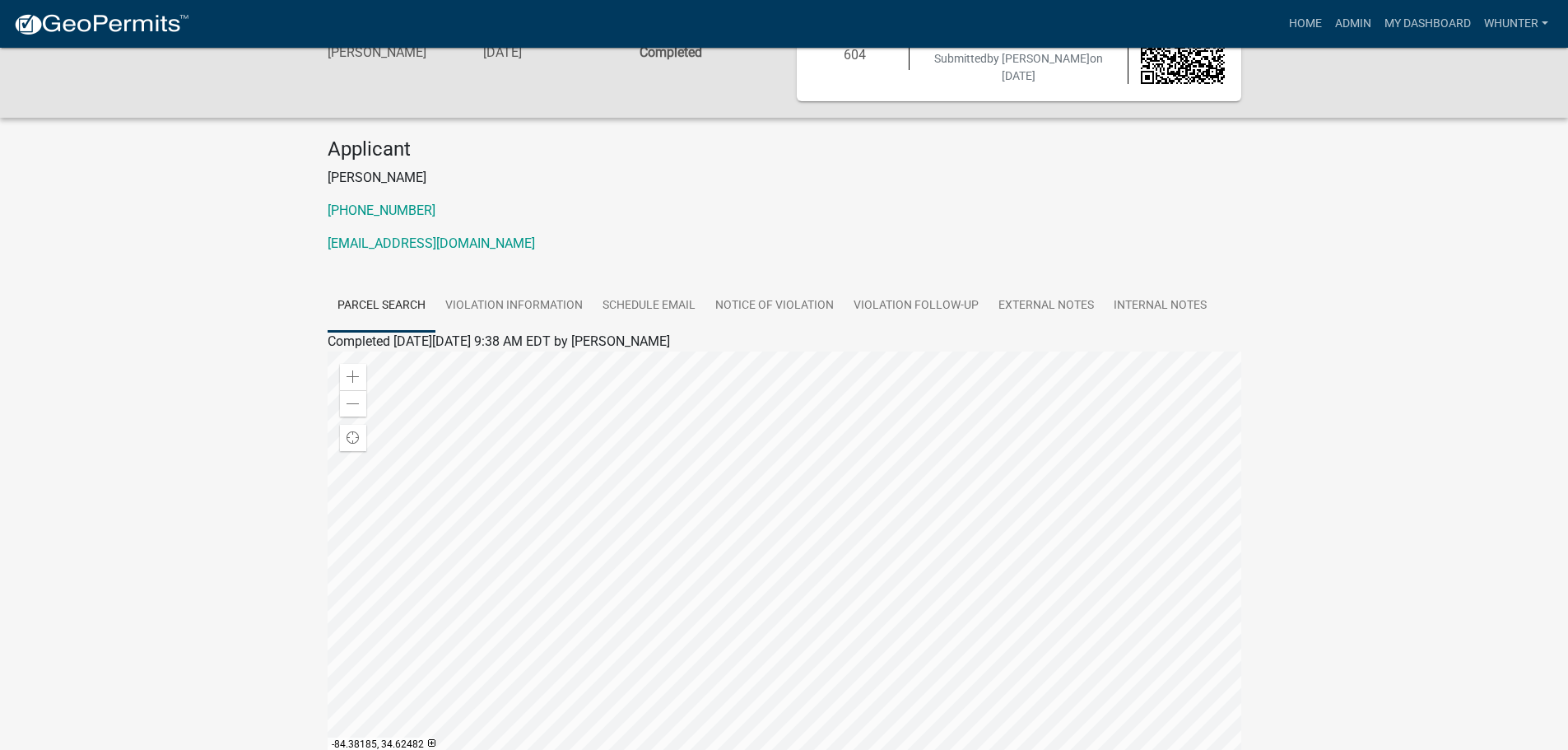
scroll to position [0, 0]
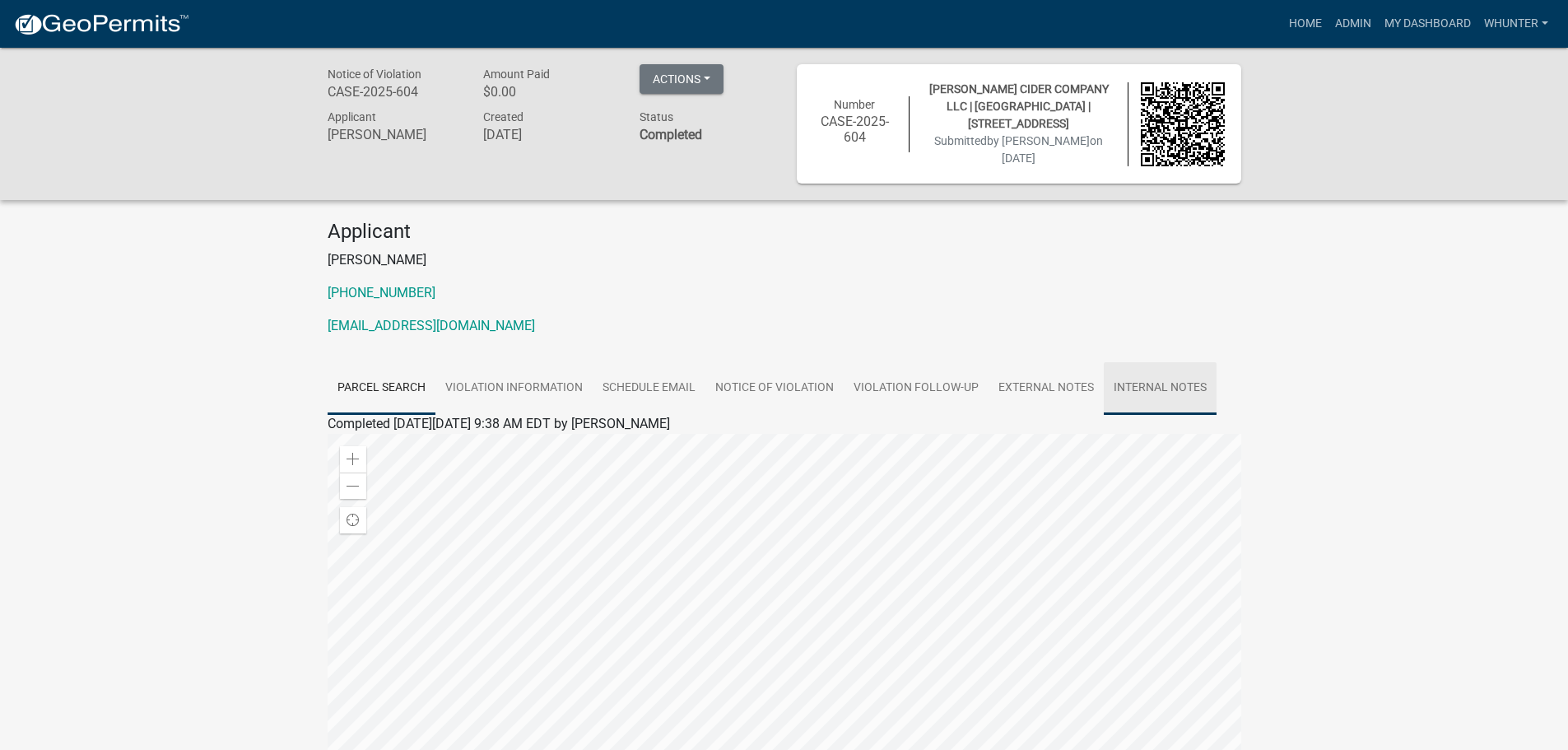
click at [1160, 400] on link "Internal Notes" at bounding box center [1160, 388] width 112 height 53
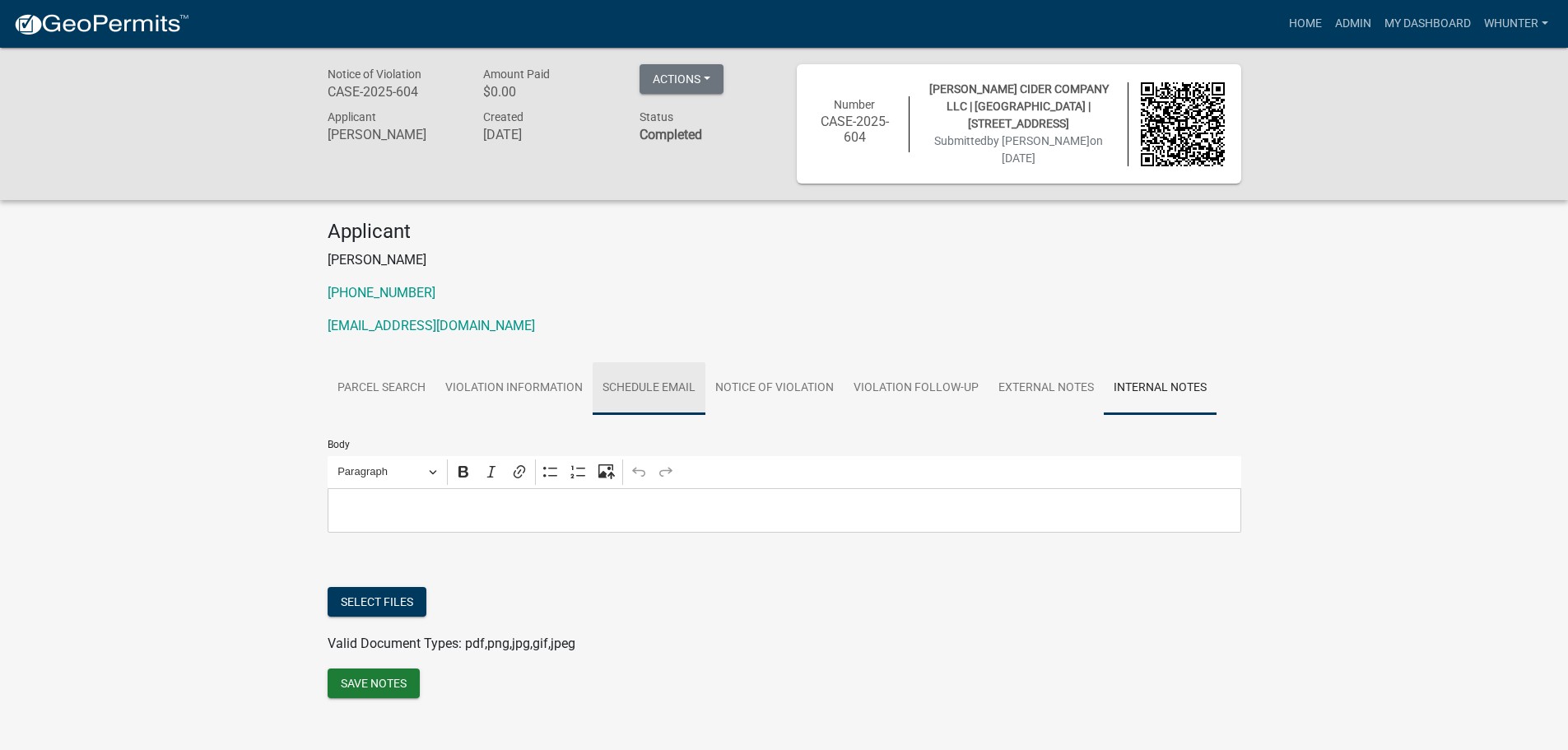
click at [633, 383] on link "Schedule Email" at bounding box center [649, 388] width 112 height 53
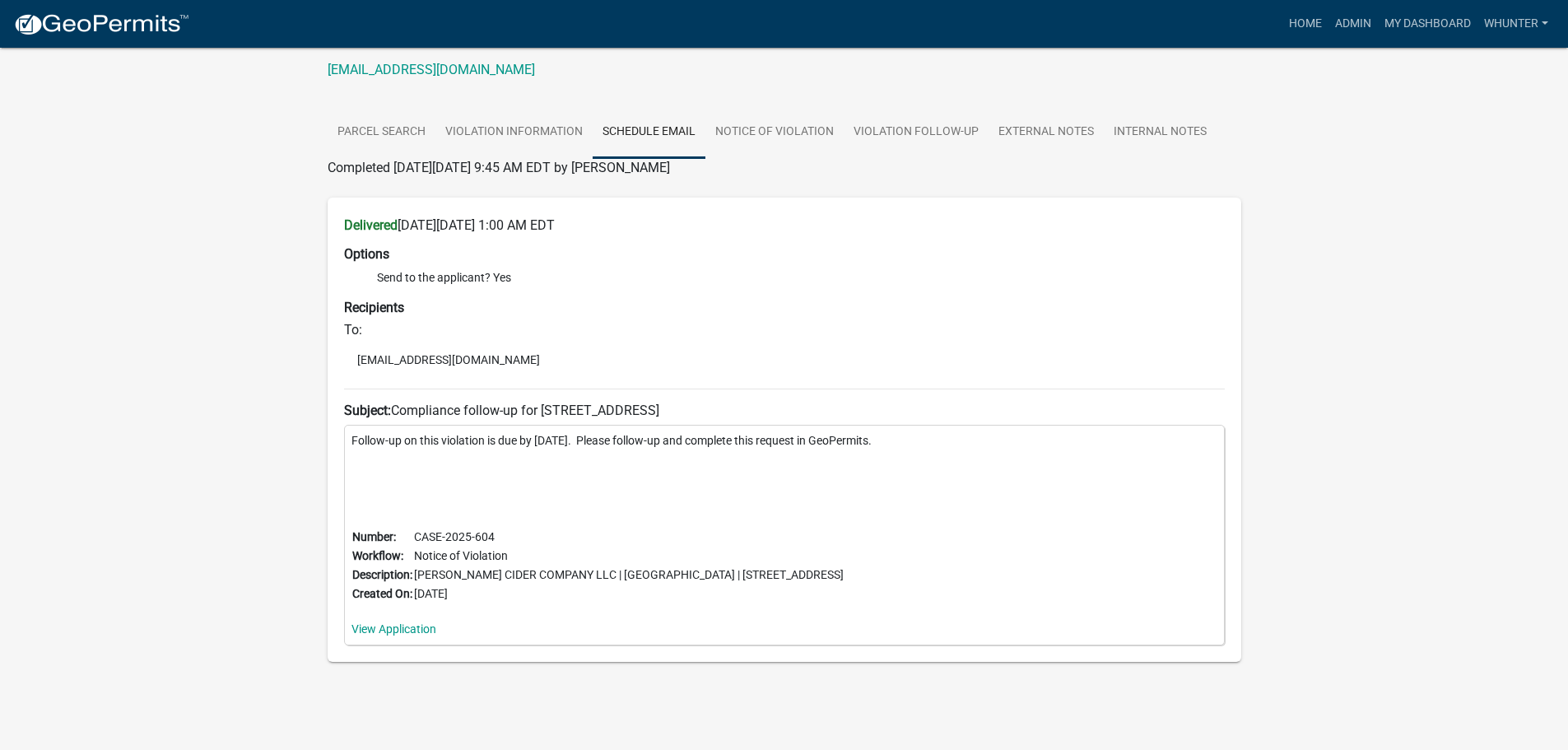
scroll to position [257, 0]
click at [389, 640] on div "Follow-up on this violation is due by 05/03/2025. Please follow-up and complete…" at bounding box center [784, 535] width 881 height 221
click at [396, 632] on link "View Application" at bounding box center [394, 628] width 84 height 13
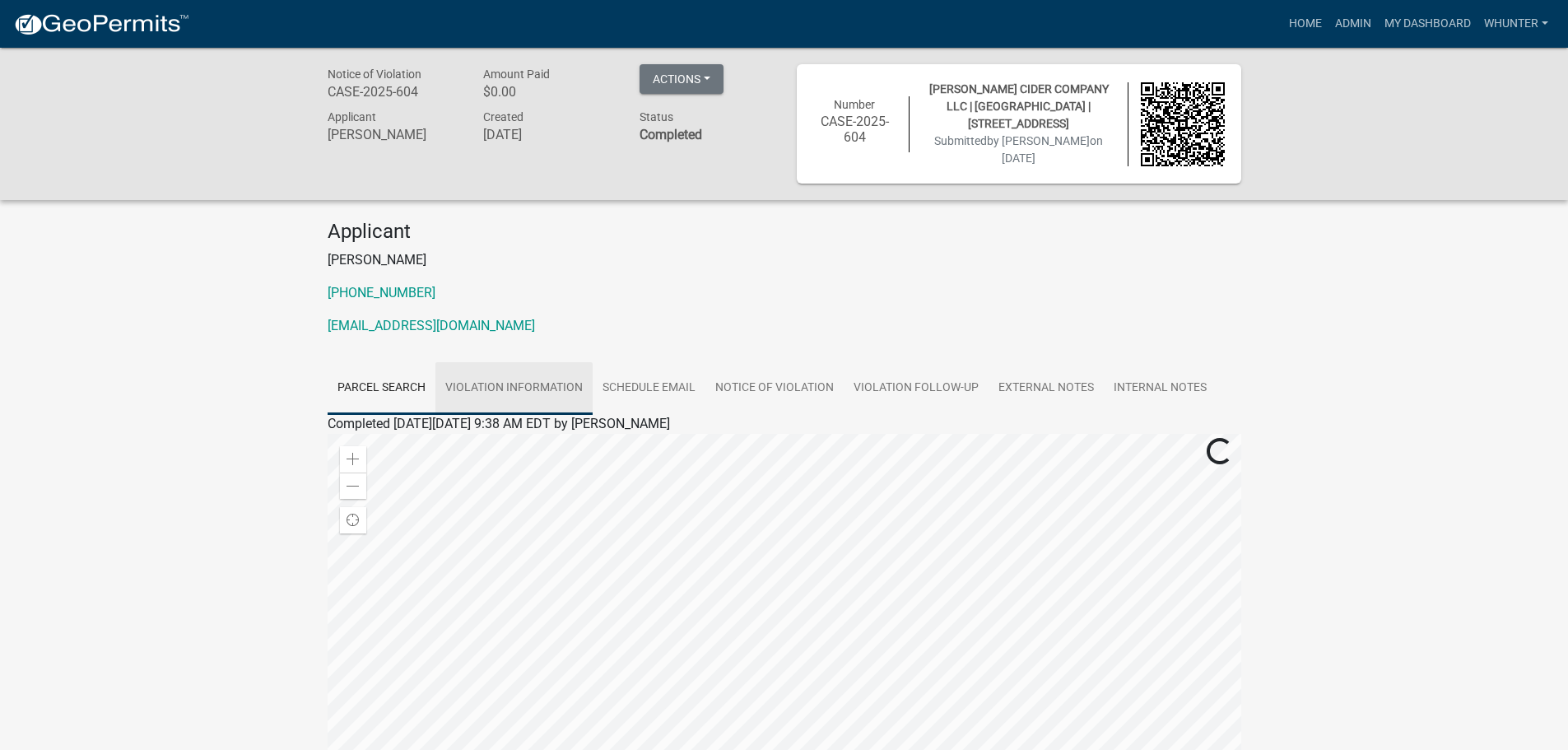
click at [525, 389] on link "Violation Information" at bounding box center [513, 388] width 157 height 53
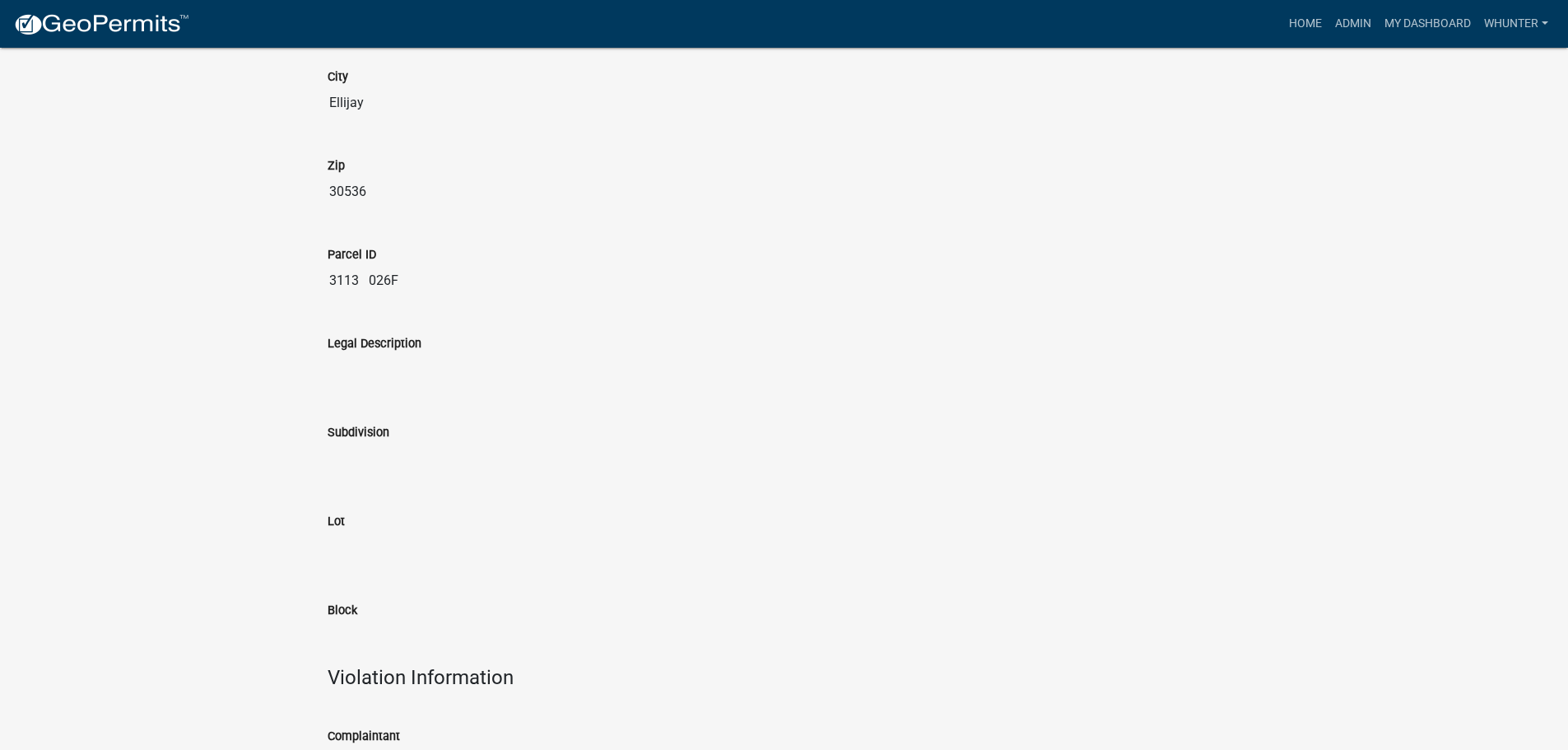
scroll to position [196, 0]
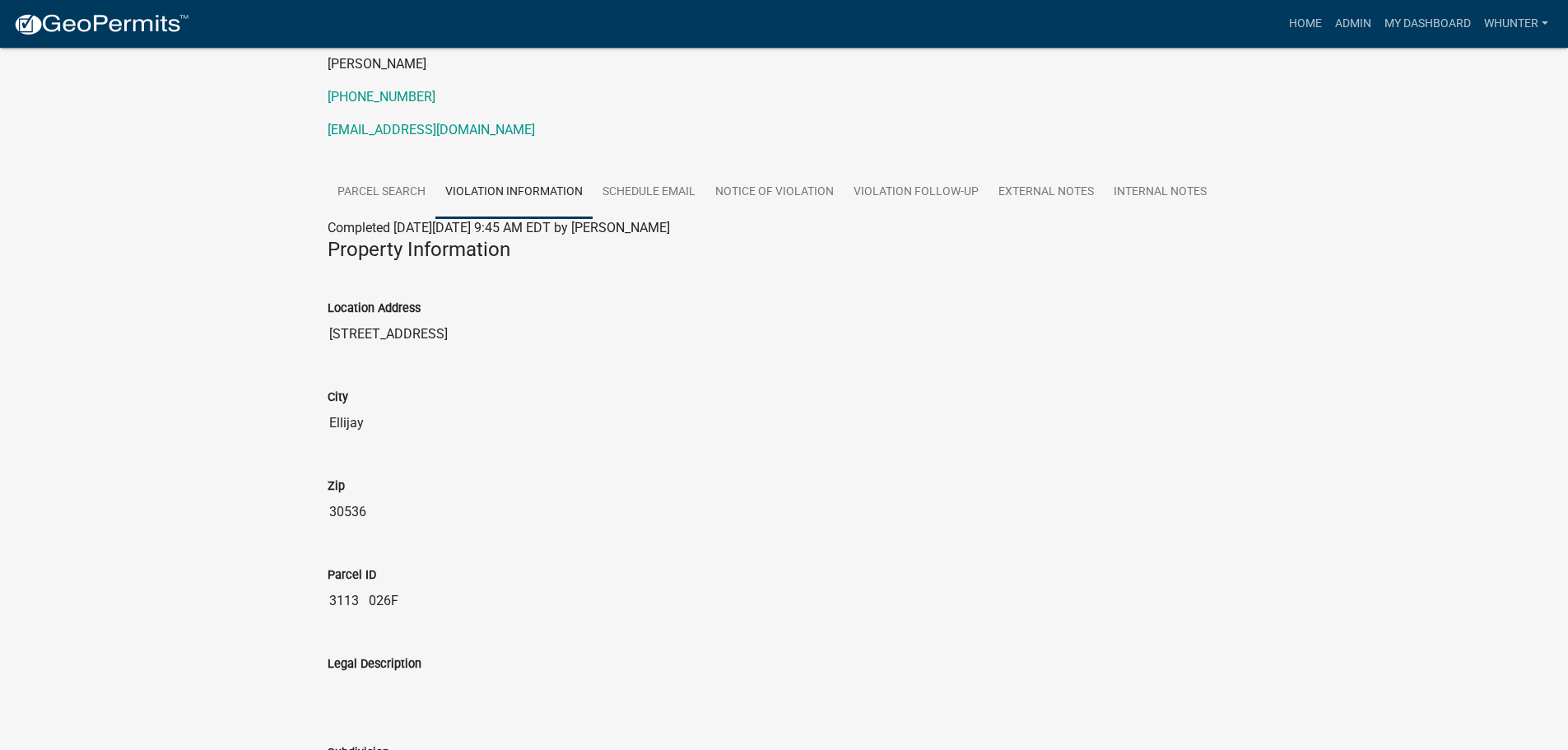
click at [655, 187] on link "Schedule Email" at bounding box center [649, 192] width 112 height 53
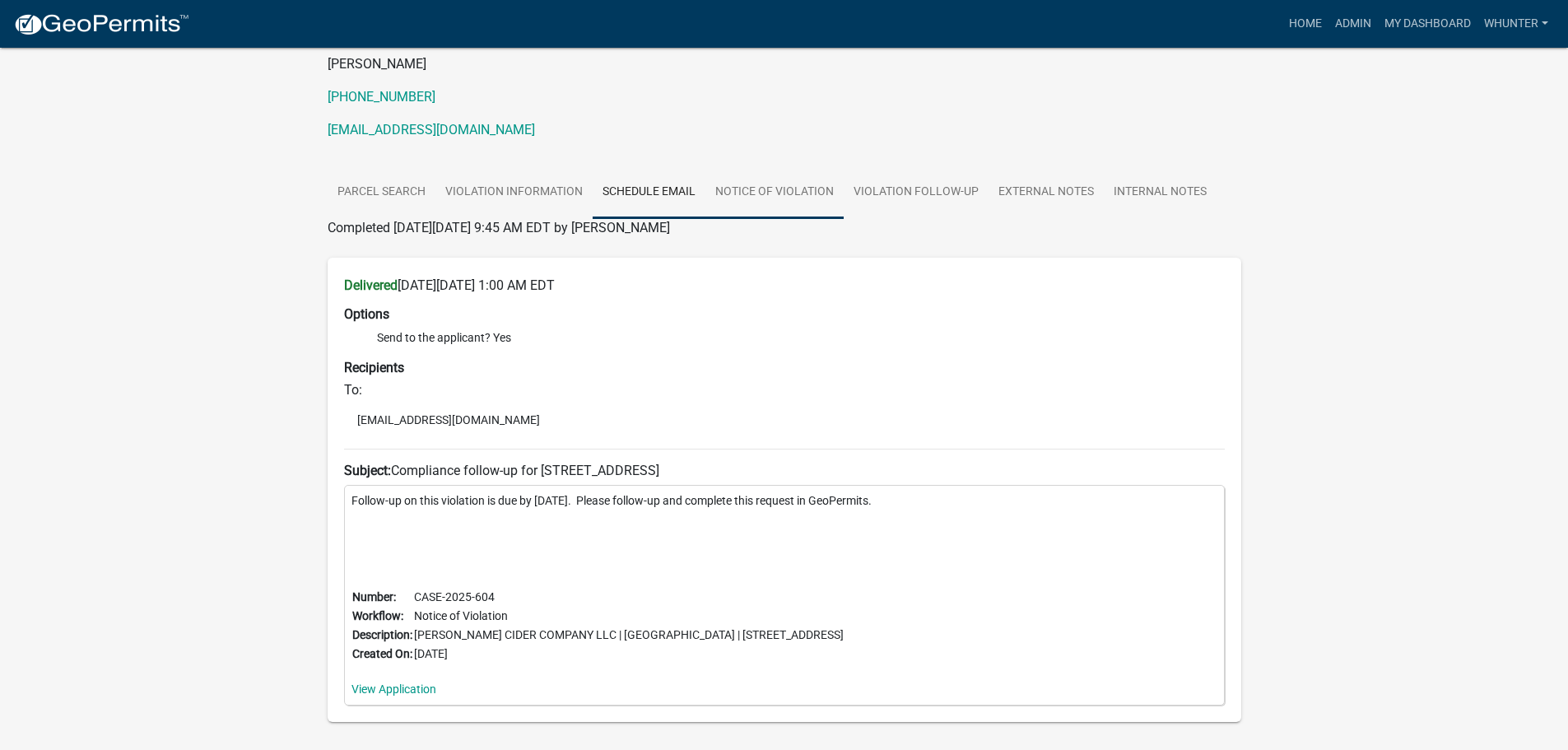
click at [778, 193] on link "Notice of Violation" at bounding box center [774, 192] width 138 height 53
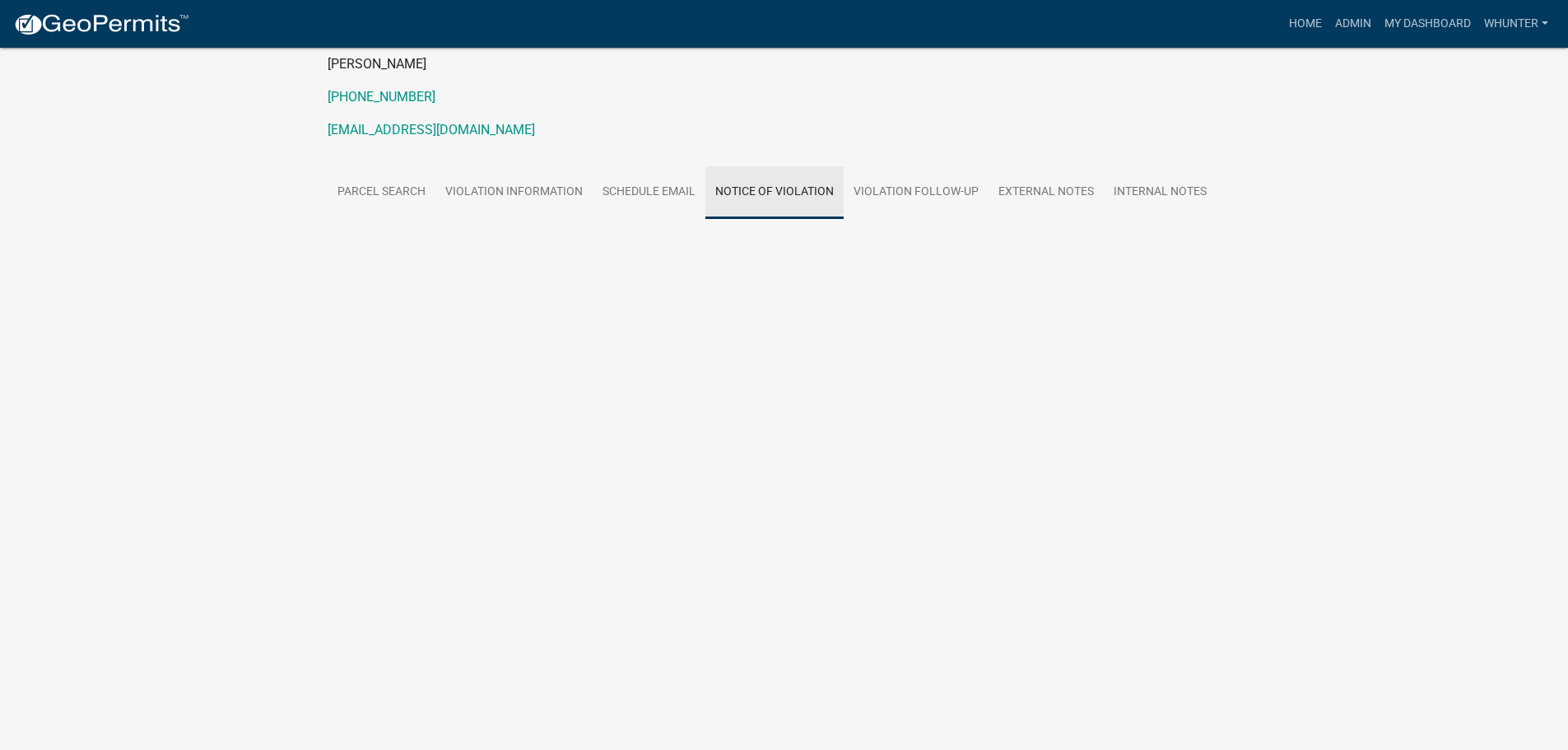
scroll to position [47, 0]
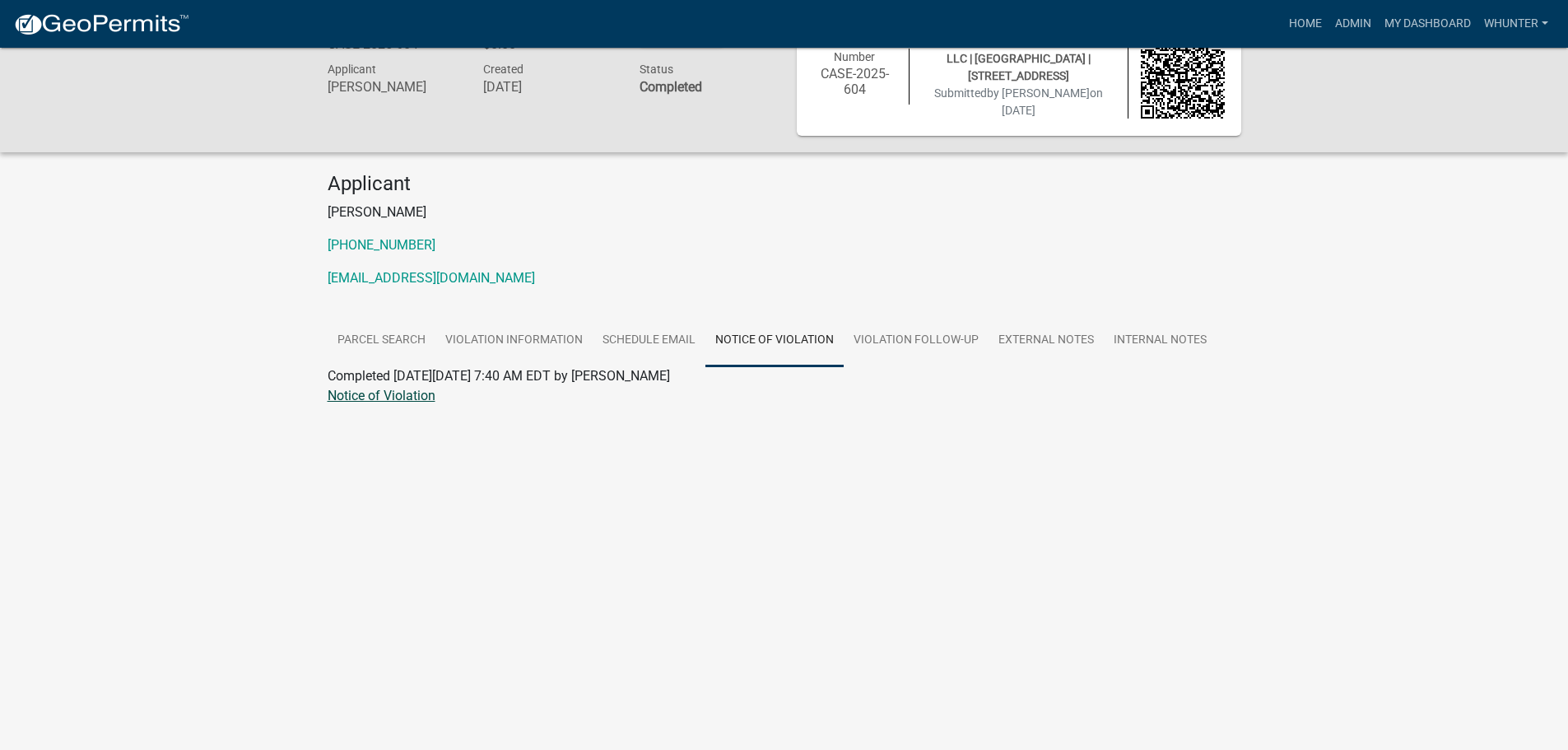
click at [395, 393] on link "Notice of Violation" at bounding box center [382, 395] width 108 height 16
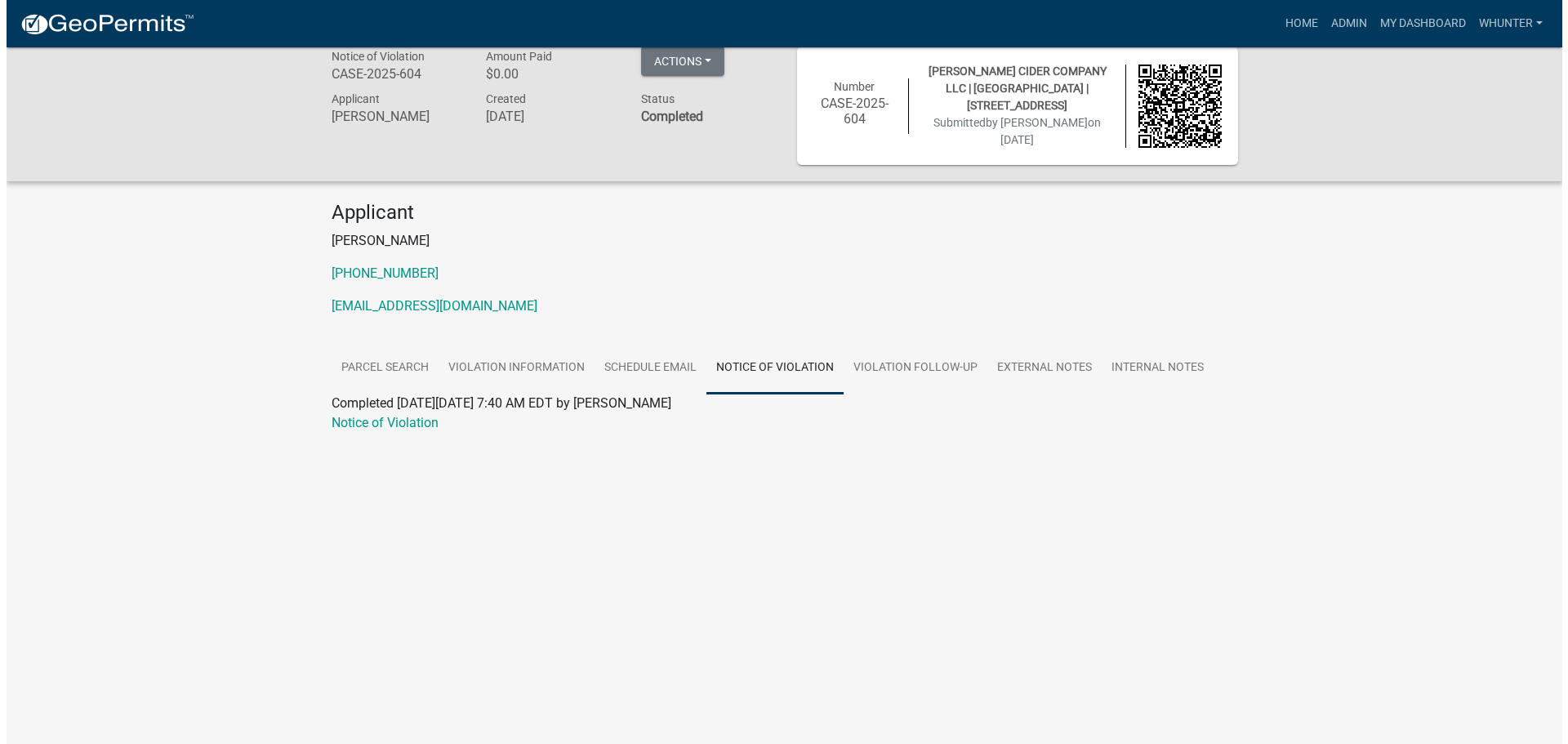
scroll to position [0, 0]
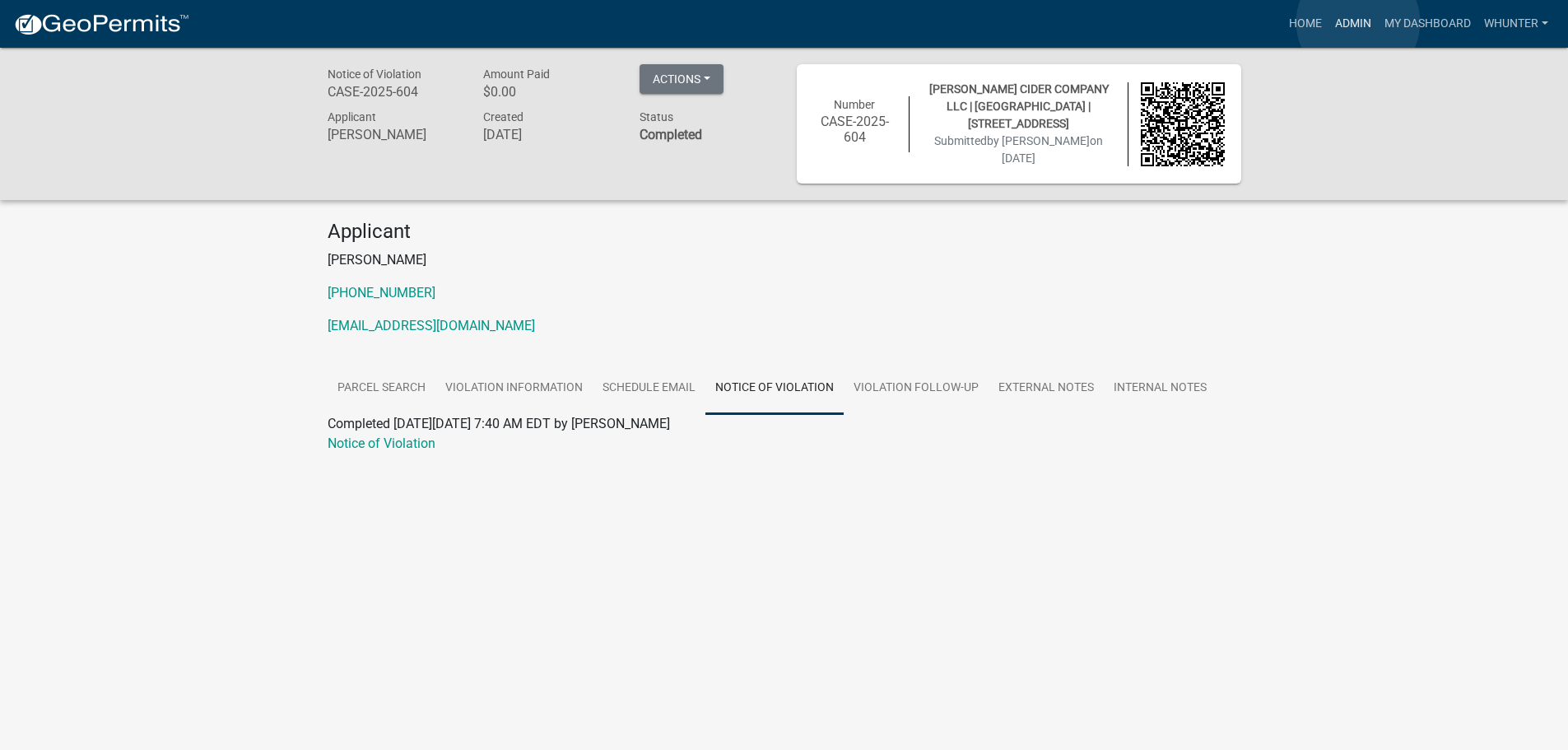
click at [1358, 22] on link "Admin" at bounding box center [1353, 24] width 49 height 32
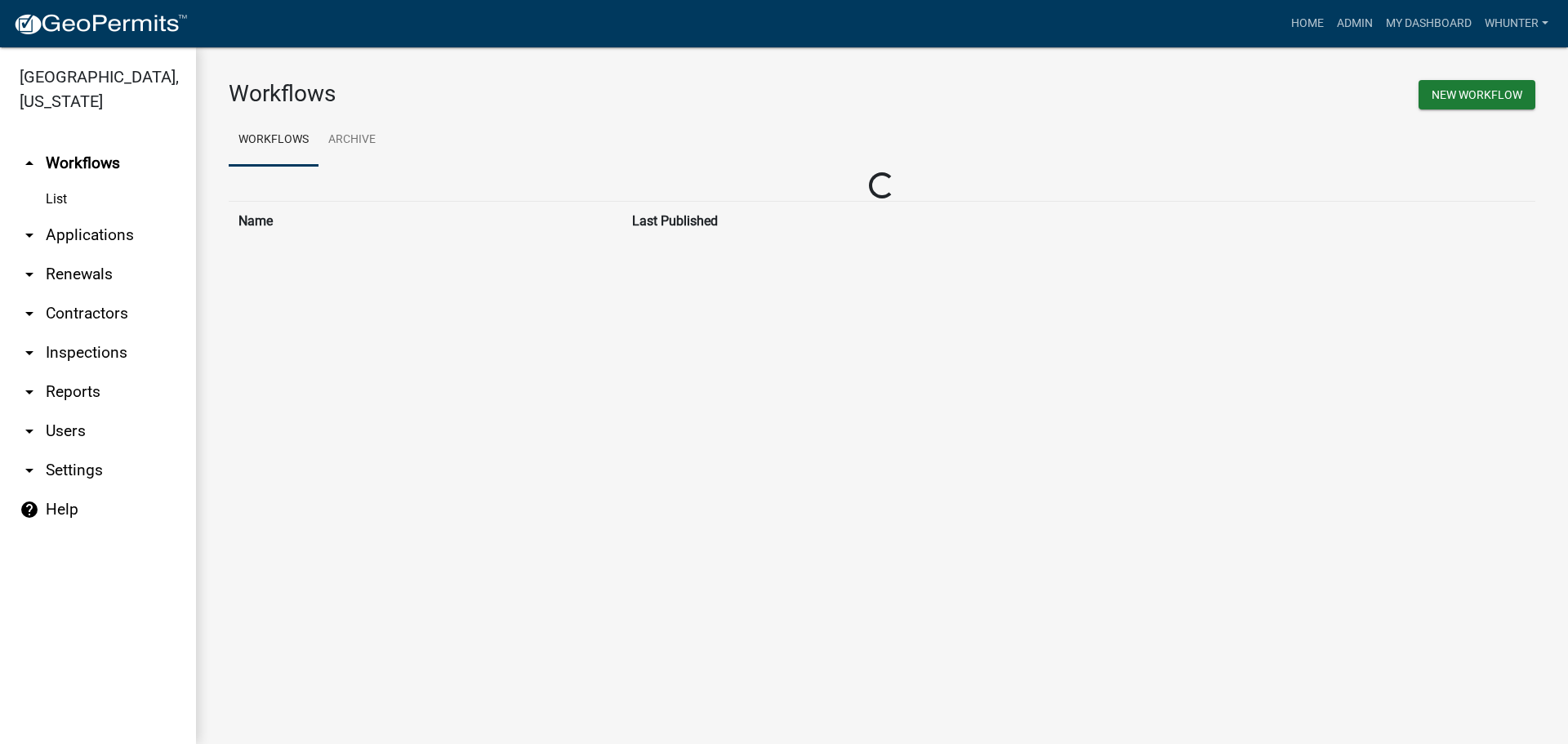
click at [92, 279] on link "arrow_drop_down Renewals" at bounding box center [98, 274] width 196 height 40
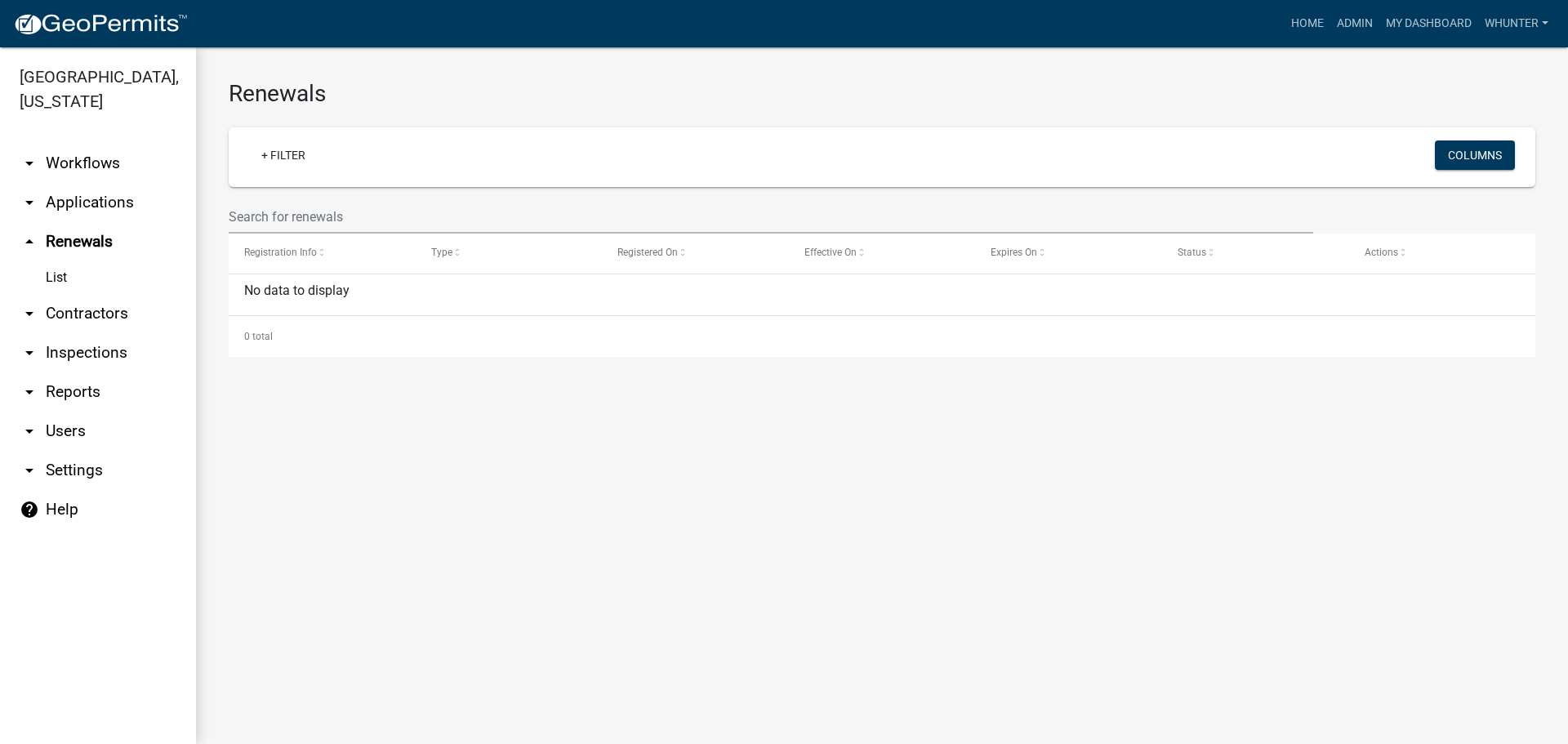
click at [62, 200] on link "arrow_drop_down Applications" at bounding box center [98, 203] width 196 height 40
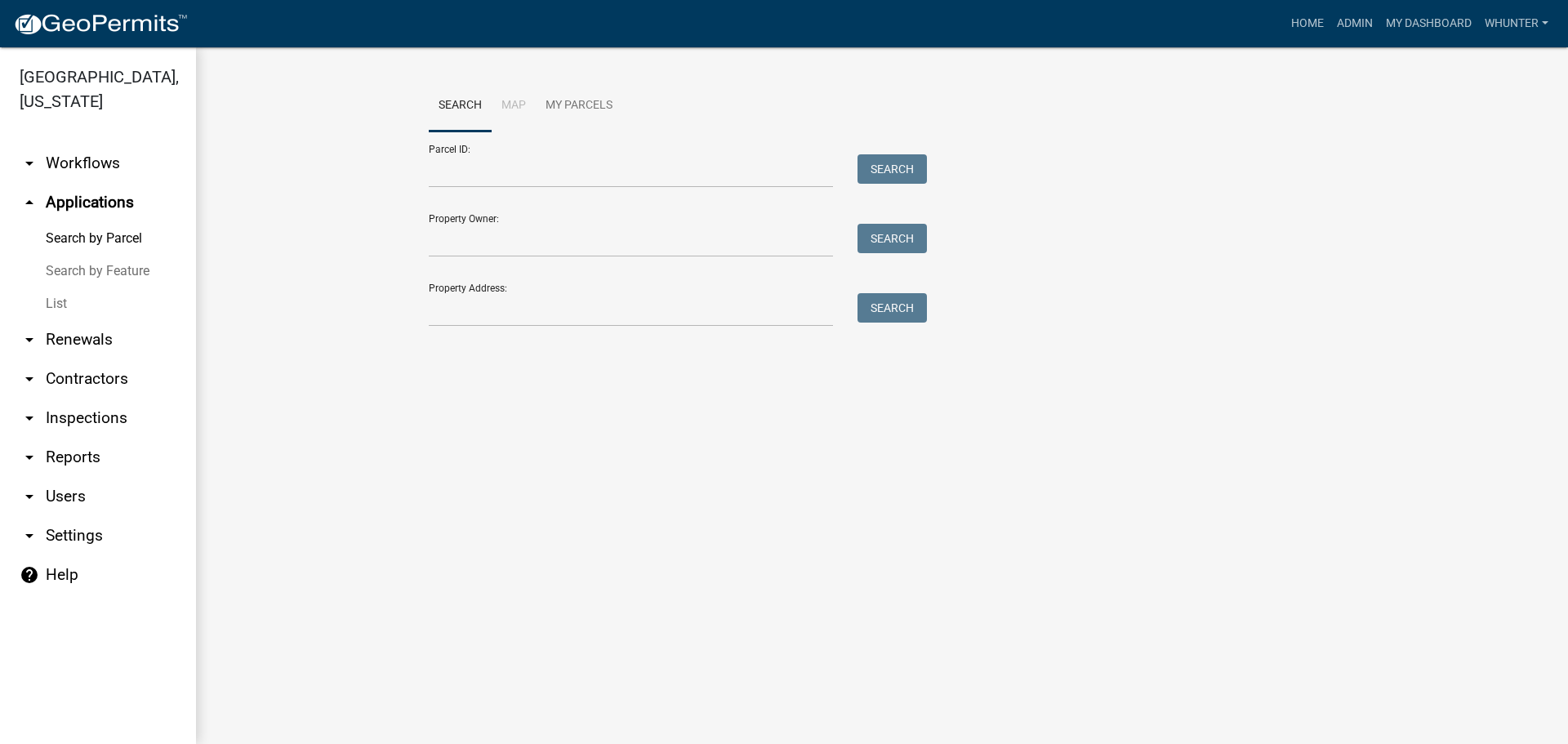
click at [72, 308] on link "List" at bounding box center [98, 303] width 196 height 32
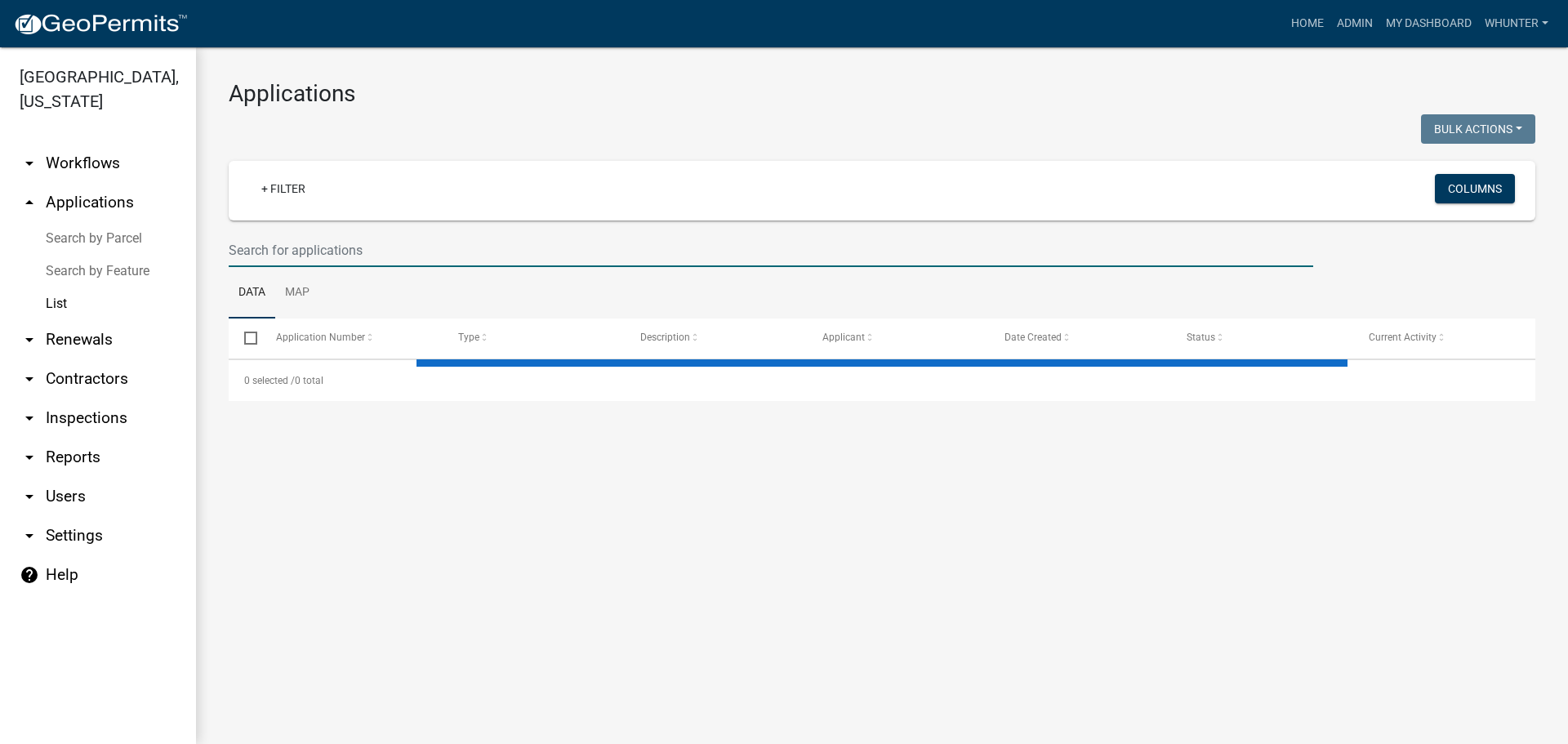
click at [393, 249] on input "text" at bounding box center [771, 250] width 1085 height 33
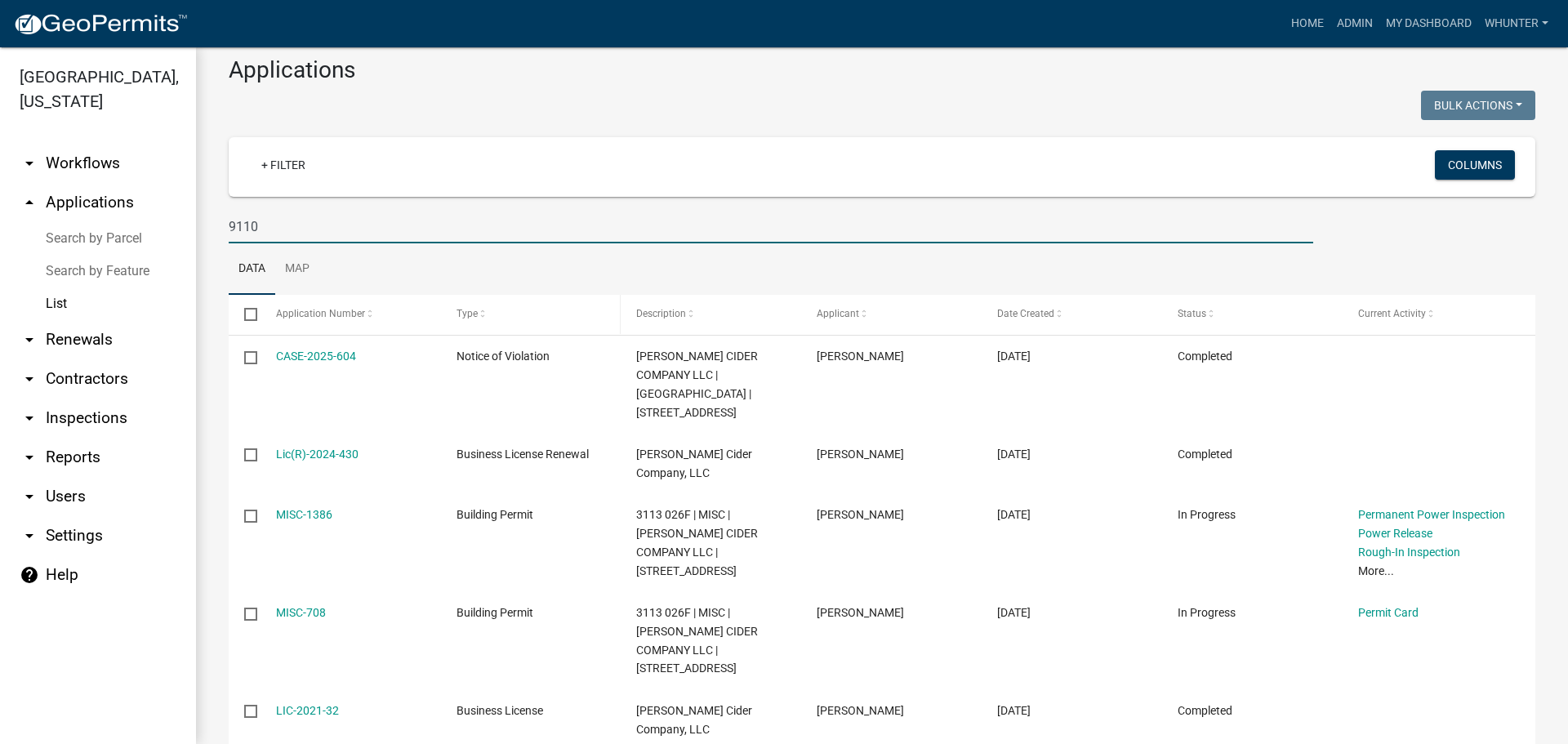
scroll to position [36, 0]
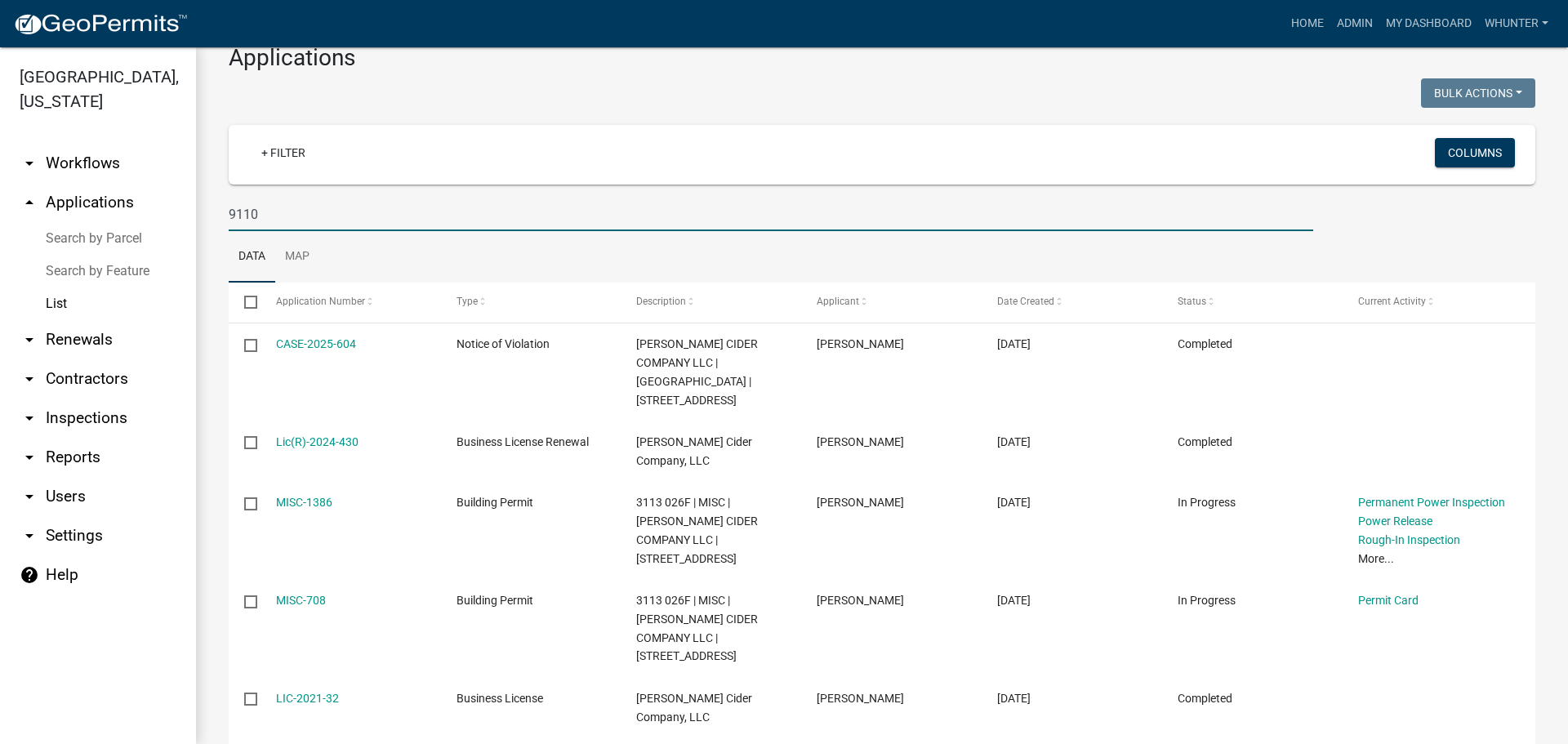
drag, startPoint x: 281, startPoint y: 213, endPoint x: 0, endPoint y: 205, distance: 281.1
click at [0, 205] on div "Gilmer County, Georgia arrow_drop_down Workflows List arrow_drop_up Application…" at bounding box center [784, 395] width 1568 height 696
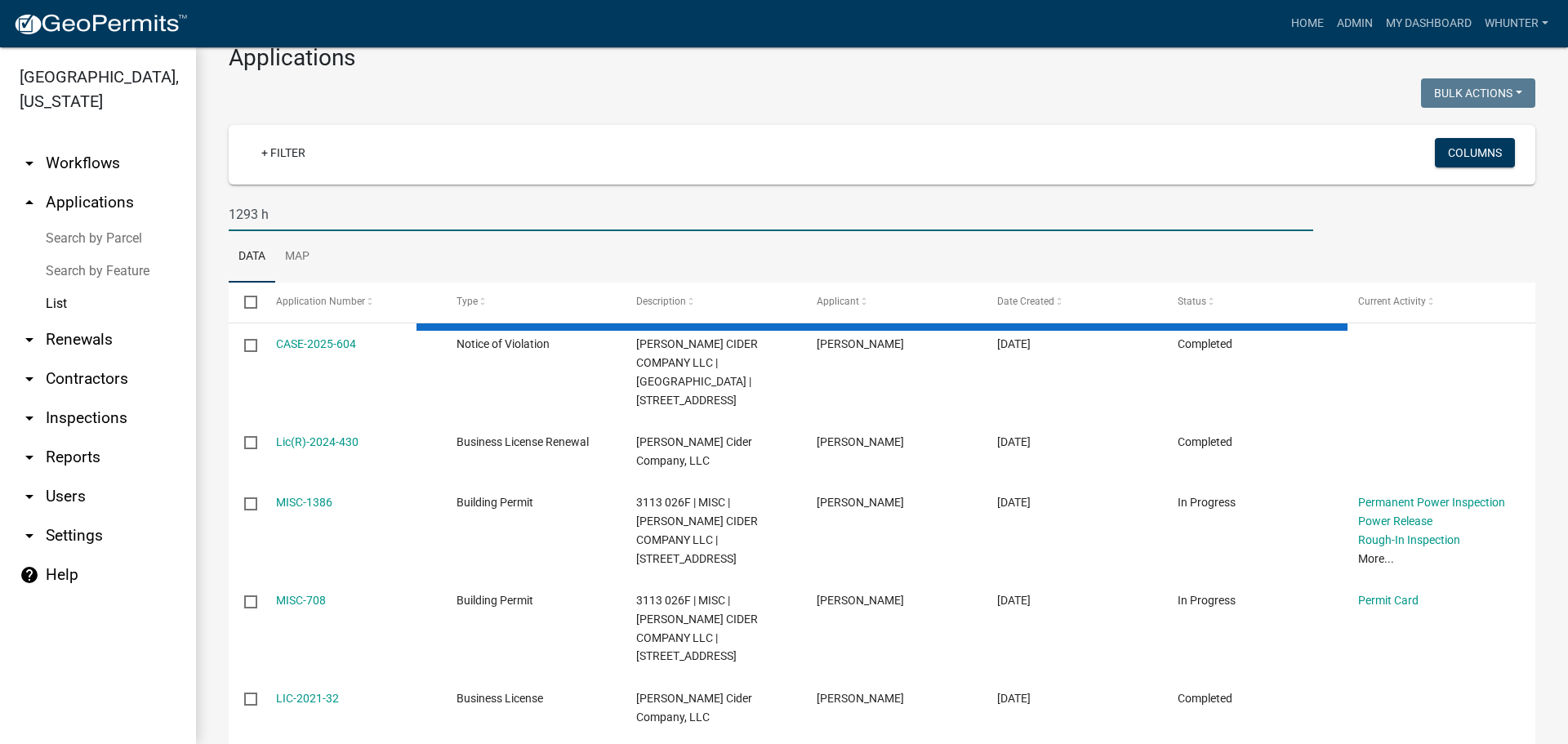
scroll to position [0, 0]
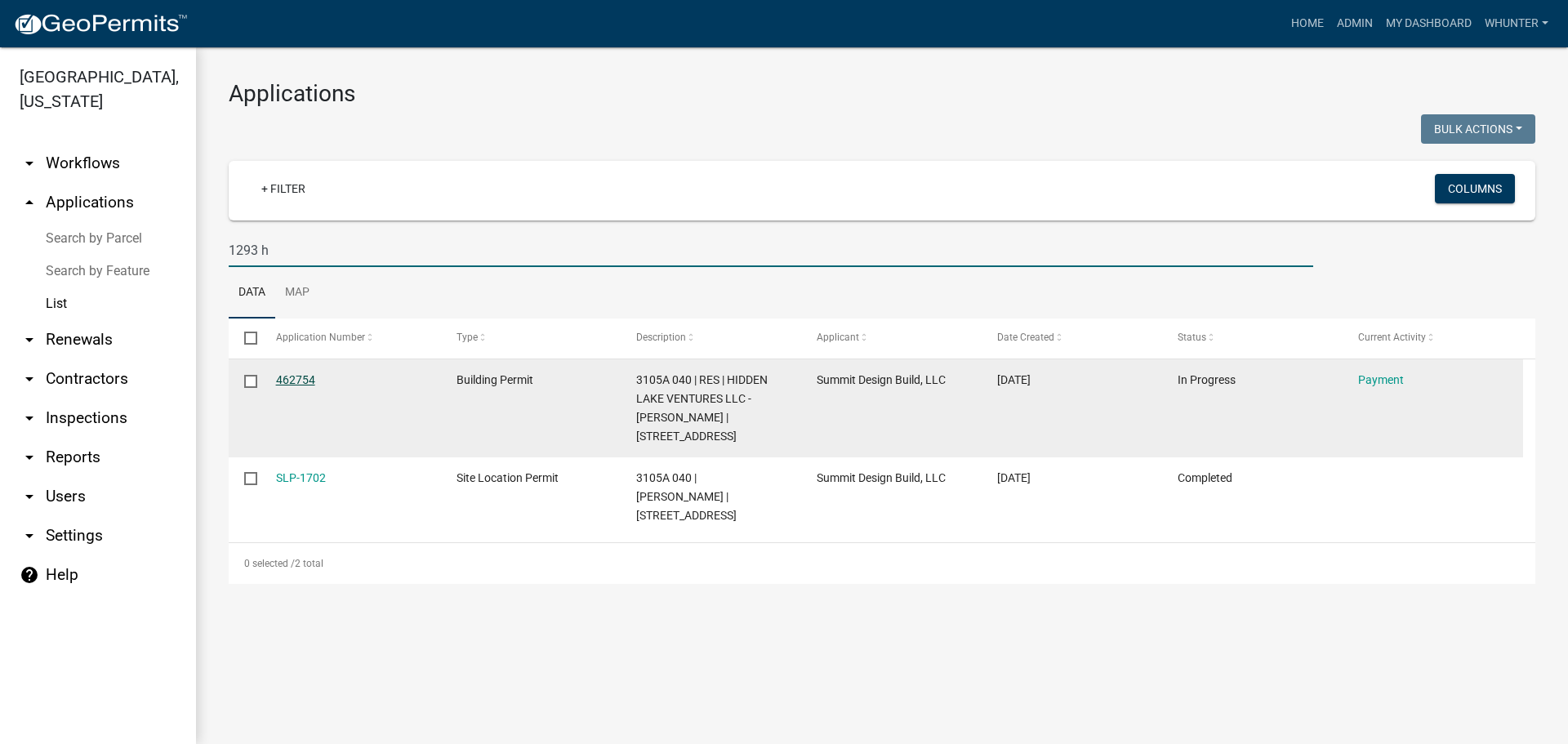
type input "1293 h"
click at [290, 374] on link "462754" at bounding box center [296, 379] width 40 height 13
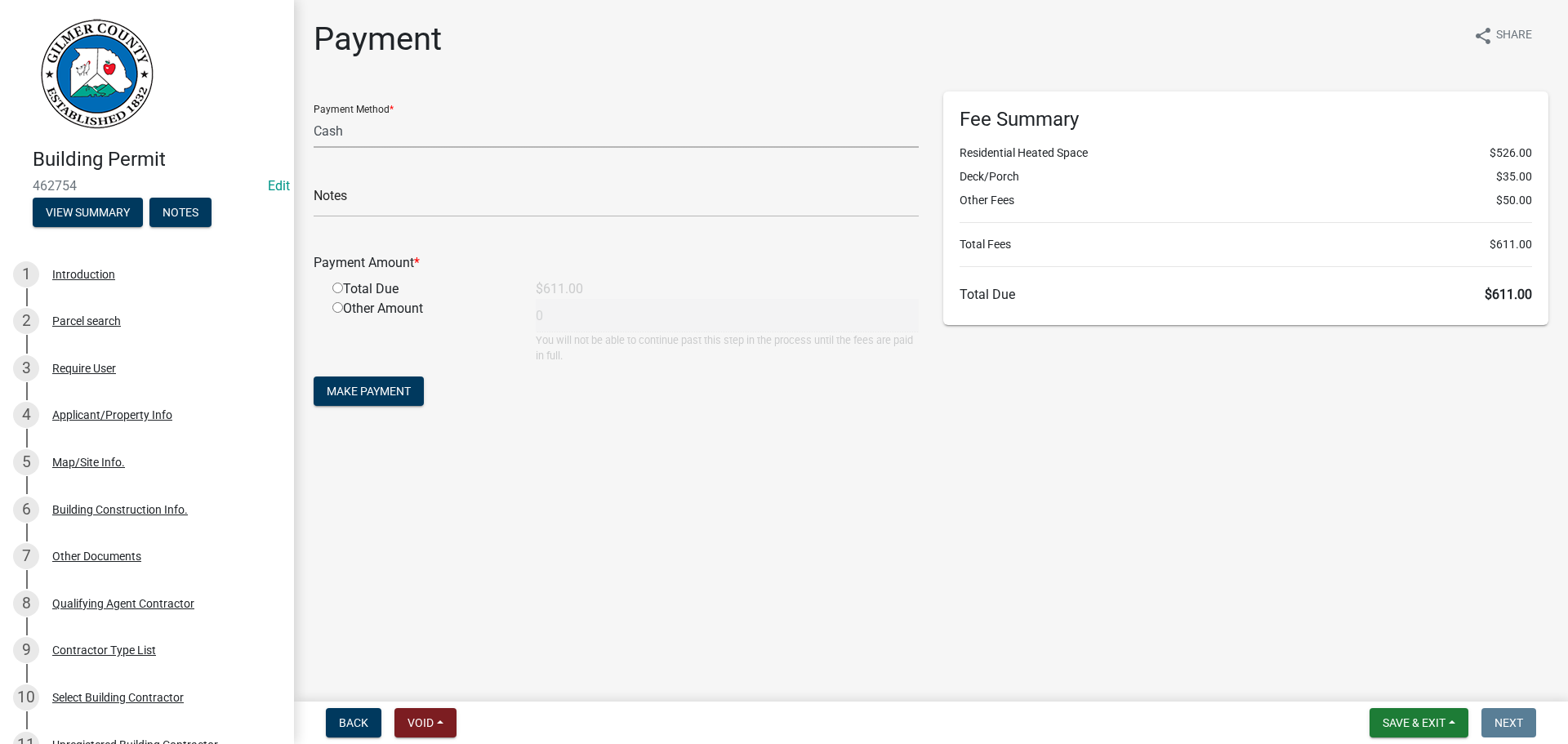
drag, startPoint x: 377, startPoint y: 128, endPoint x: 377, endPoint y: 141, distance: 13.0
click at [377, 128] on select "Credit Card POS Check Cash" at bounding box center [616, 131] width 605 height 33
select select "1: 0"
click at [314, 114] on select "Credit Card POS Check Cash" at bounding box center [616, 131] width 605 height 33
click at [365, 203] on input "text" at bounding box center [616, 201] width 605 height 33
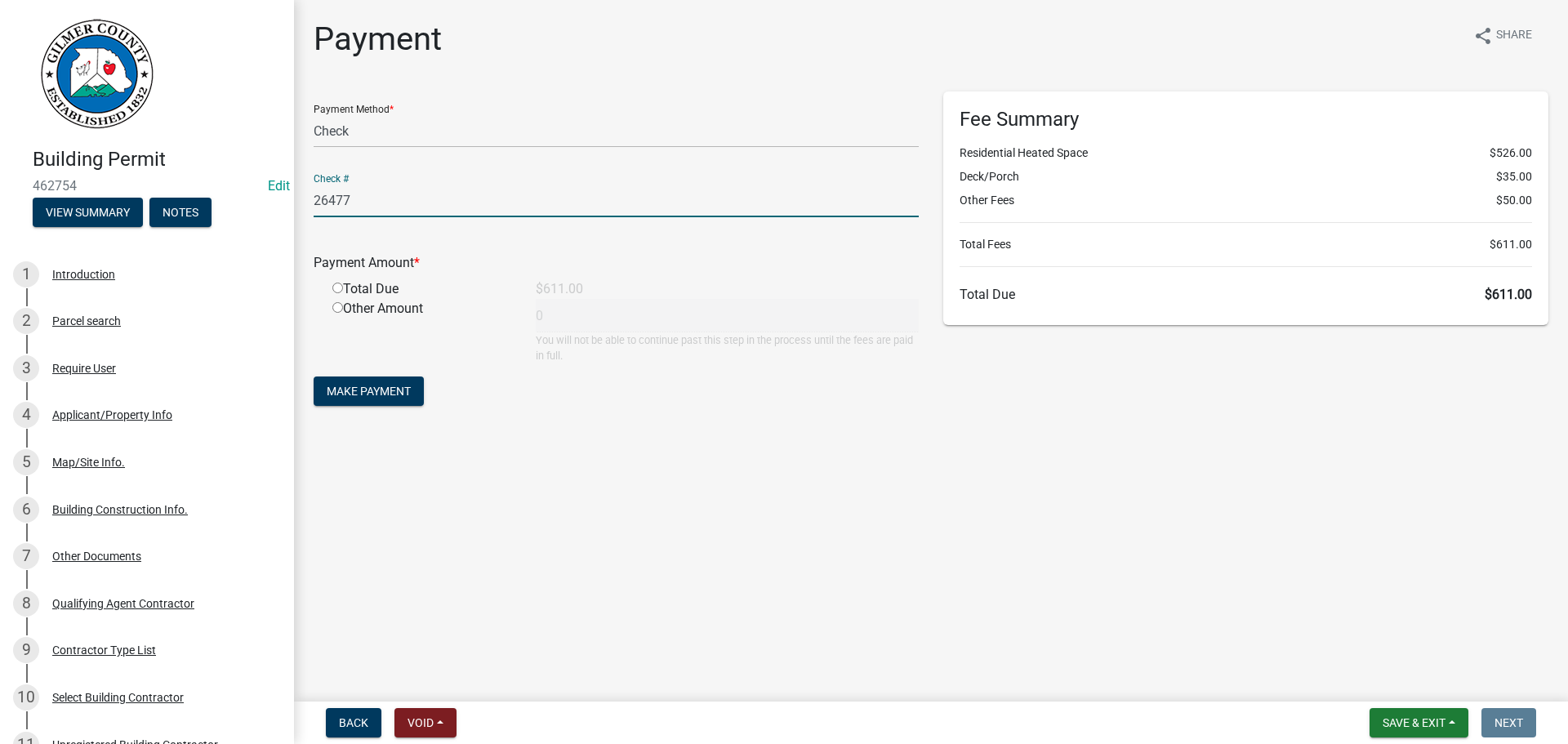
type input "26477"
click at [334, 286] on input "radio" at bounding box center [338, 288] width 11 height 11
radio input "true"
type input "611"
drag, startPoint x: 312, startPoint y: 436, endPoint x: 320, endPoint y: 429, distance: 10.6
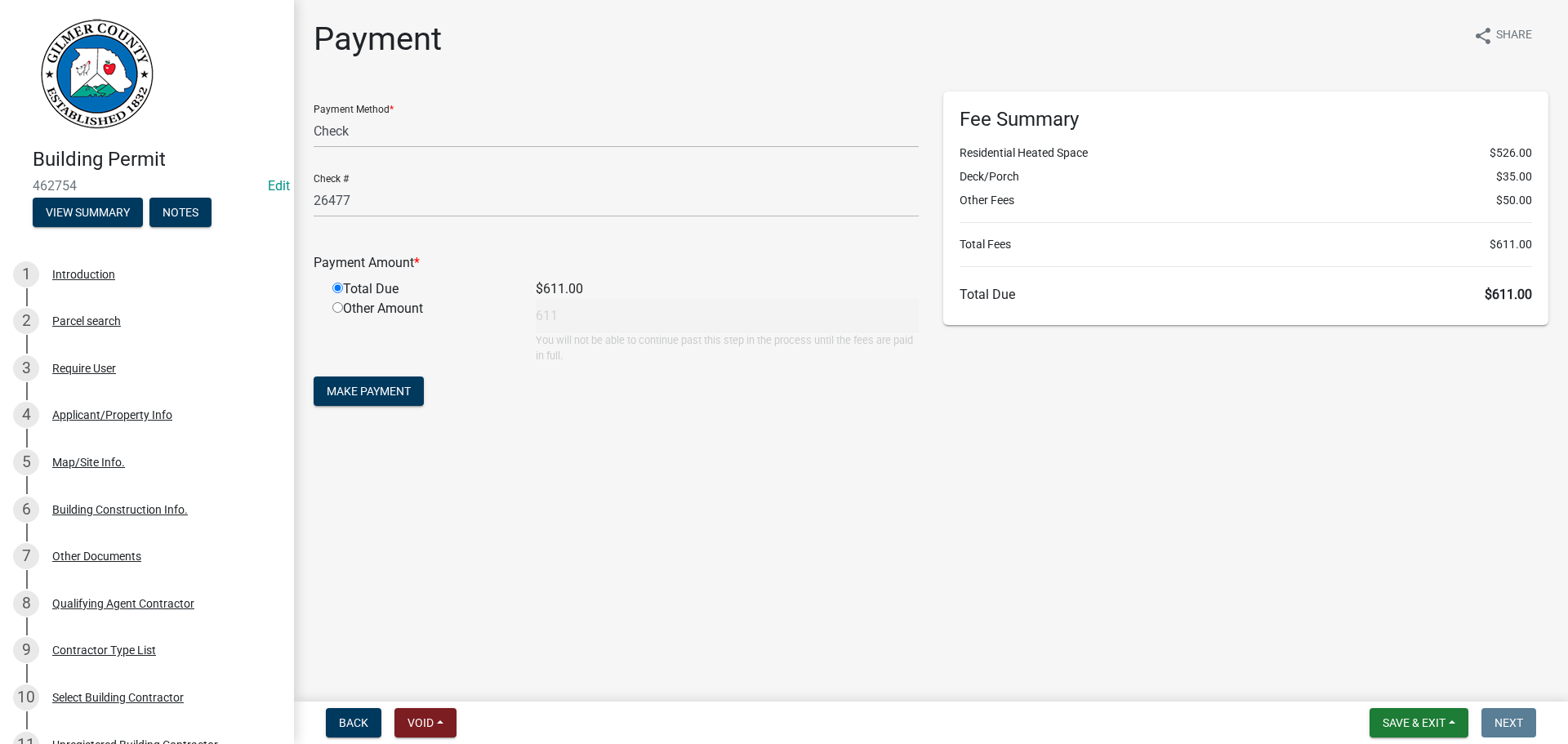
click at [313, 436] on div "Payment share Share Payment Method * Credit Card POS Check Cash Check # 26477 P…" at bounding box center [931, 229] width 1260 height 420
click at [341, 397] on span "Make Payment" at bounding box center [368, 391] width 84 height 13
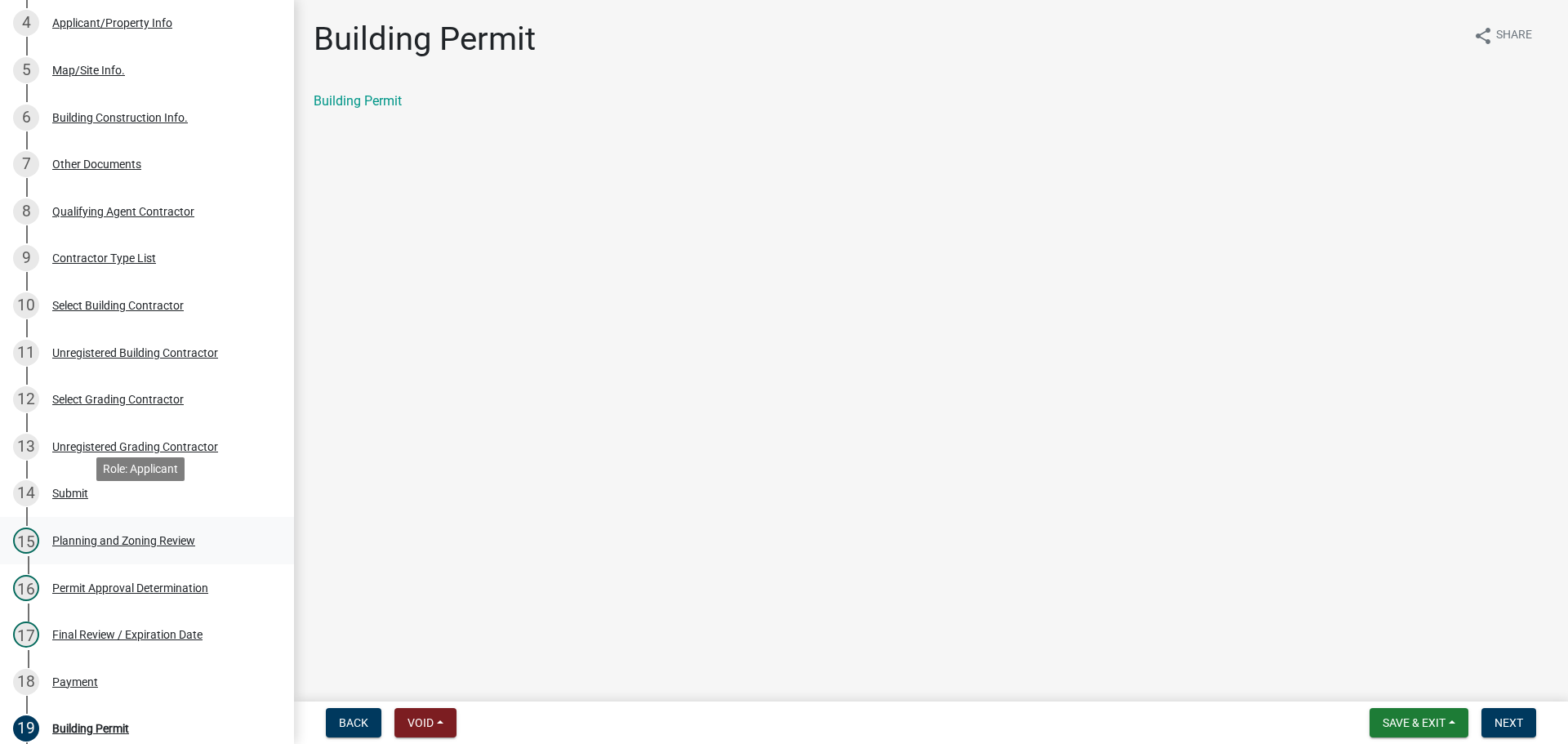
scroll to position [653, 0]
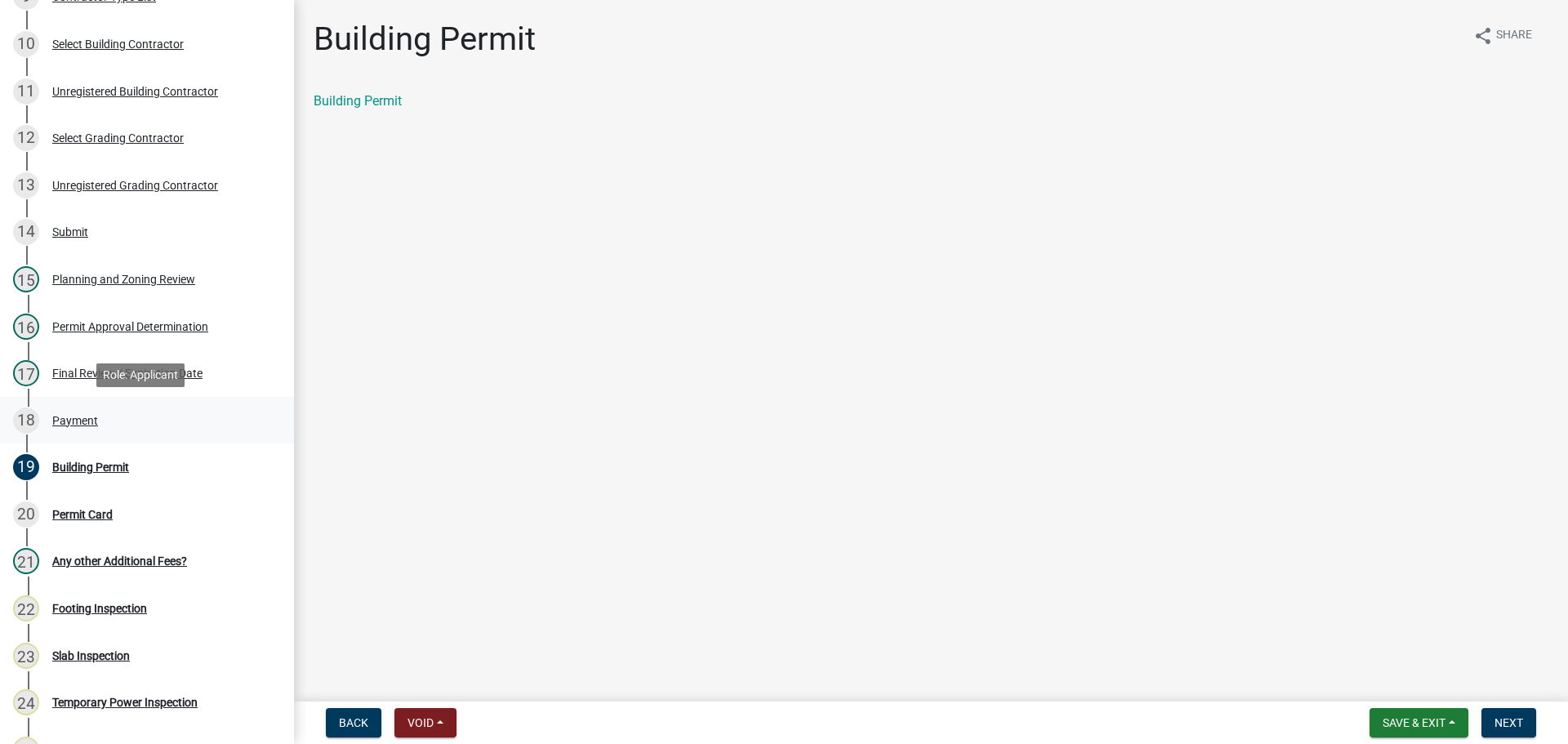
click at [106, 425] on div "18 Payment" at bounding box center [140, 421] width 255 height 26
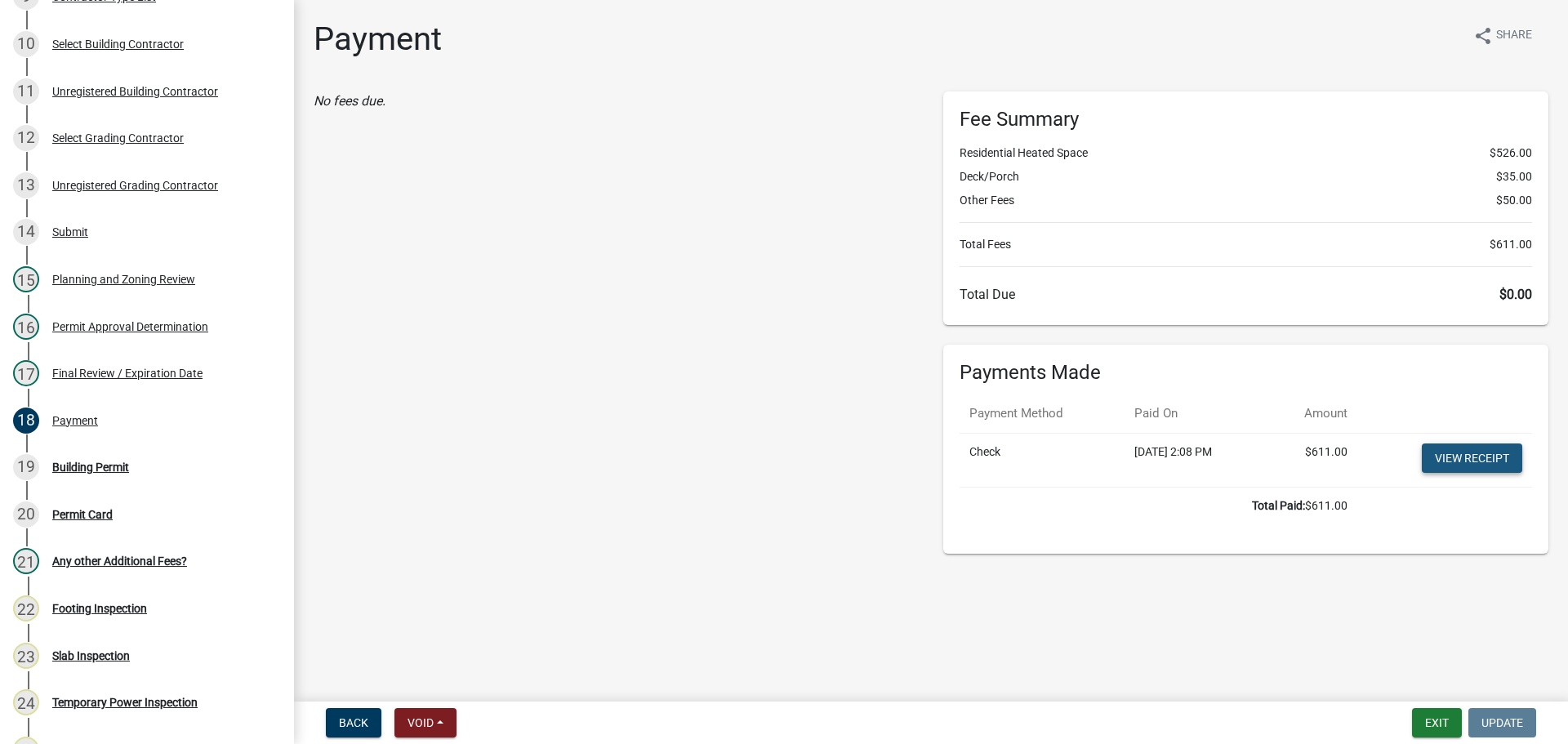
click at [1493, 466] on link "View receipt" at bounding box center [1471, 459] width 100 height 29
click at [89, 474] on div "19 Building Permit" at bounding box center [140, 467] width 255 height 26
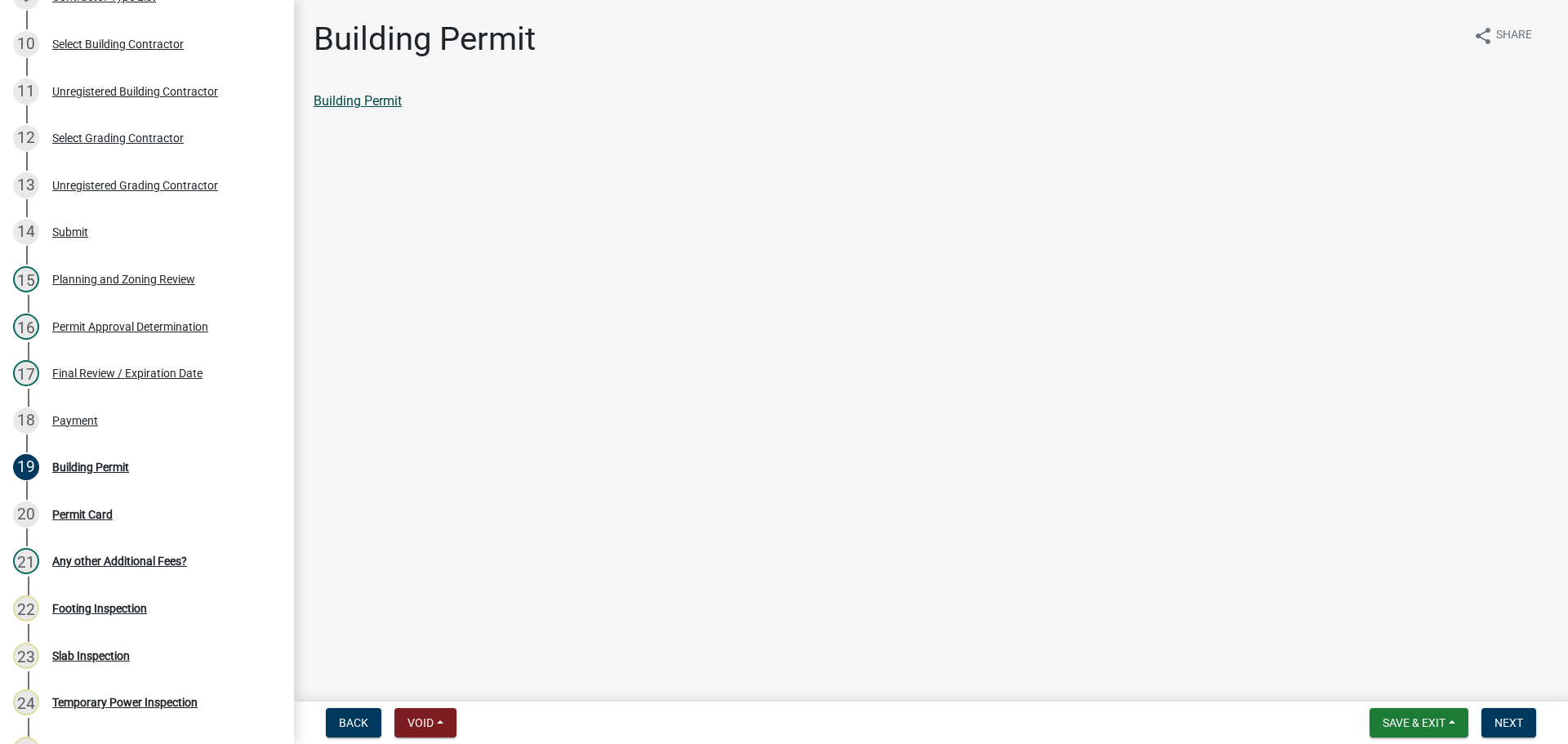
click at [371, 105] on link "Building Permit" at bounding box center [358, 100] width 88 height 16
click at [1510, 718] on span "Next" at bounding box center [1508, 723] width 29 height 13
click at [347, 99] on link "Permit Card" at bounding box center [348, 100] width 68 height 16
click at [1534, 722] on button "Next" at bounding box center [1508, 723] width 54 height 29
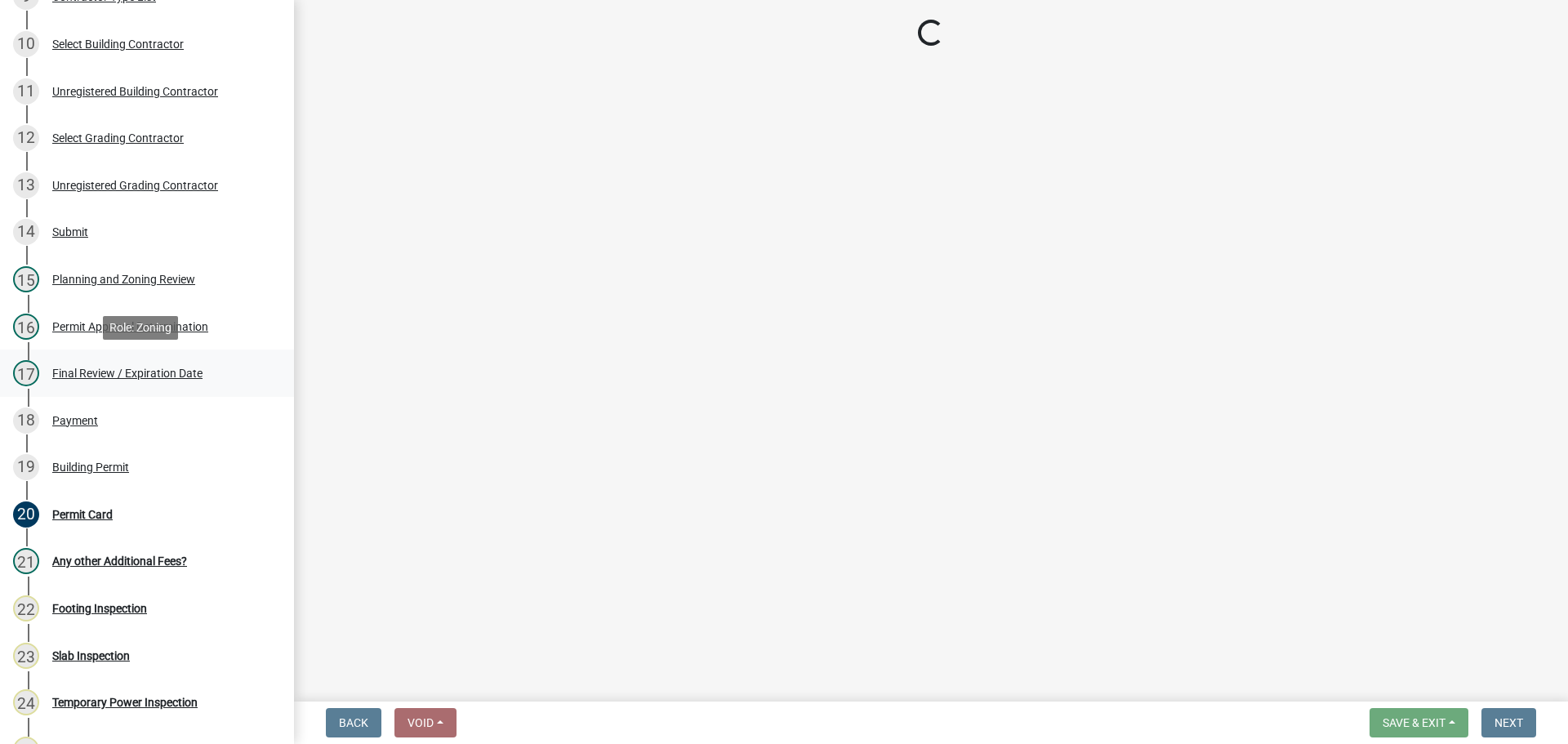
click at [110, 363] on div "17 Final Review / Expiration Date" at bounding box center [140, 373] width 255 height 26
select select "5ce200eb-feb1-496b-8127-7891293955f5"
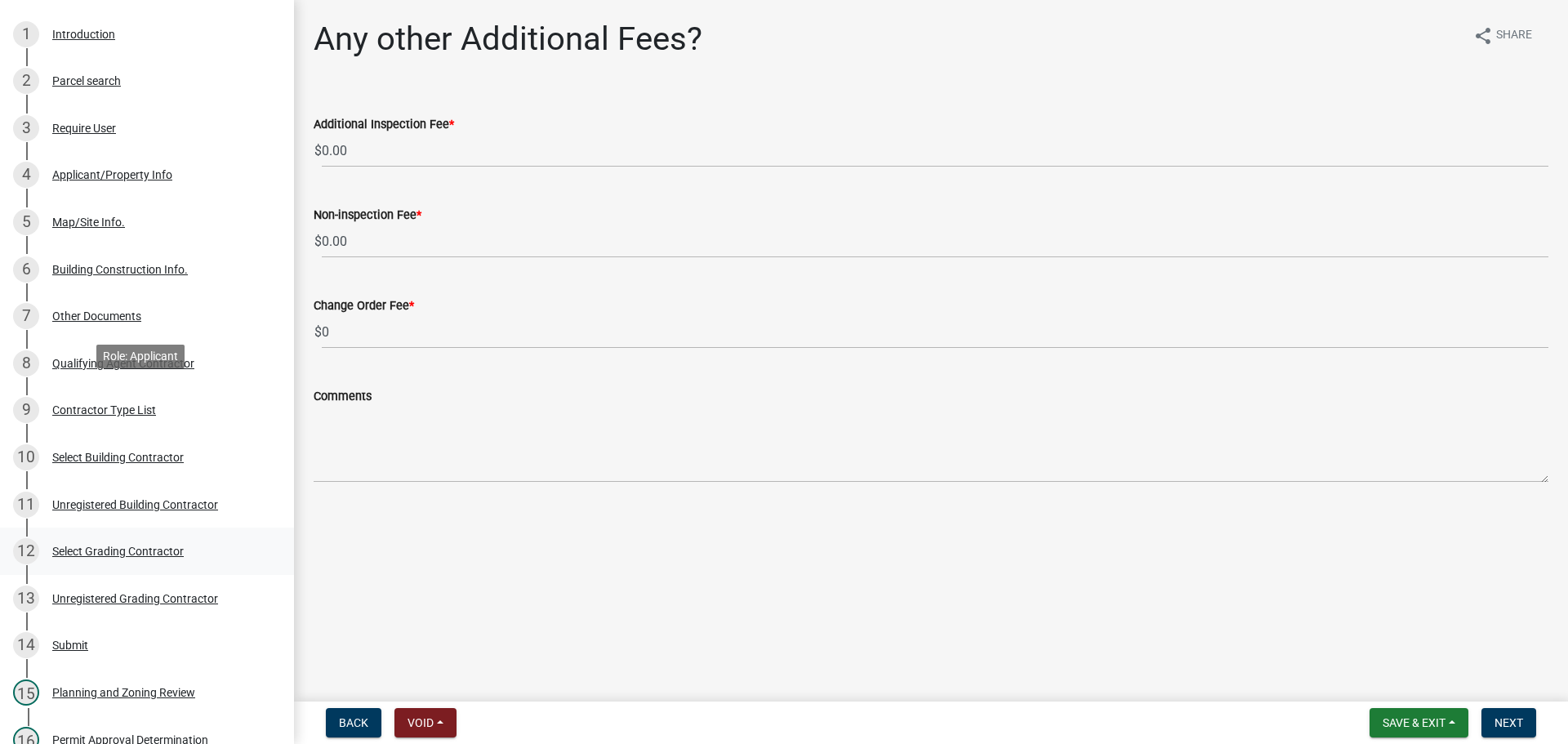
scroll to position [408, 0]
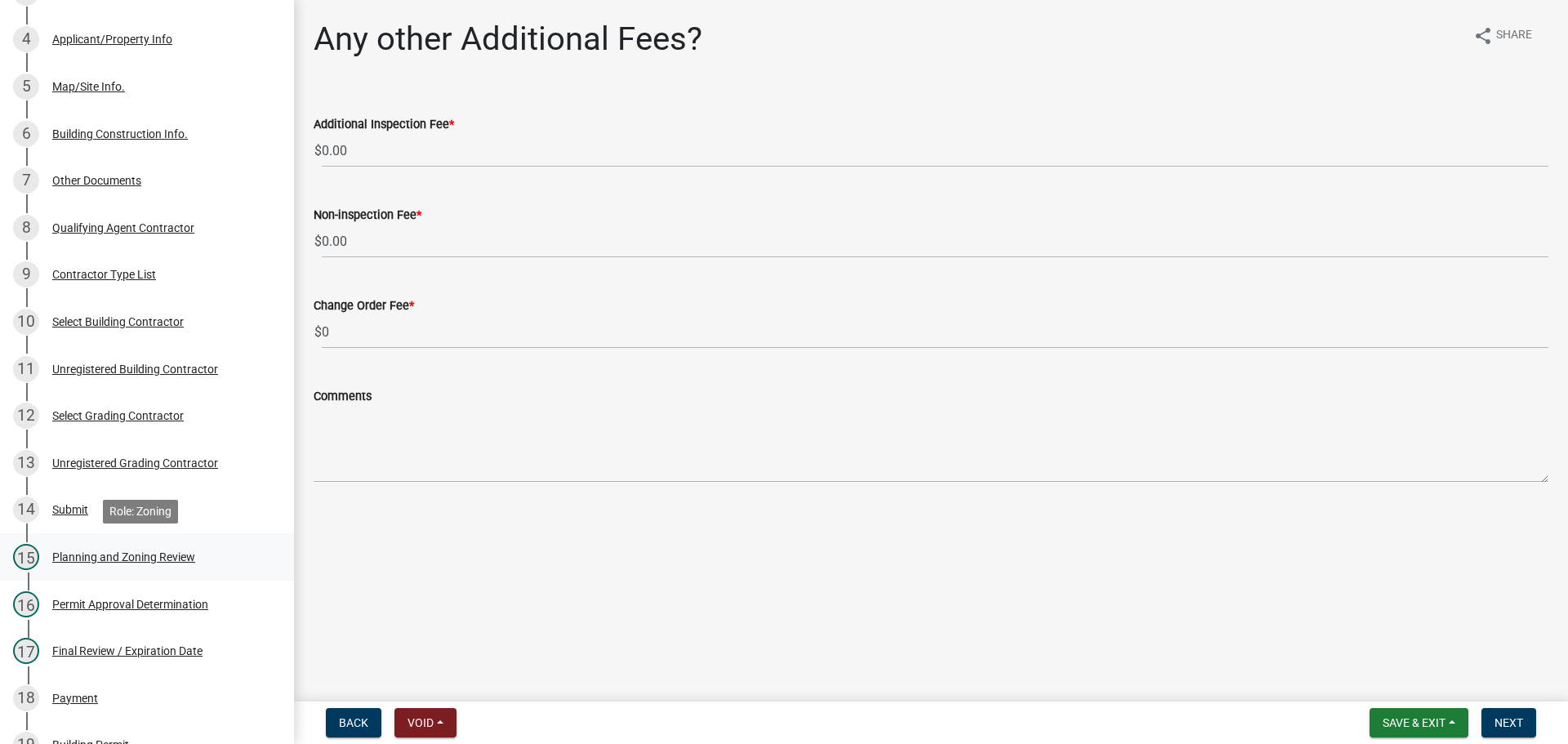
click at [190, 558] on div "Planning and Zoning Review" at bounding box center [123, 557] width 143 height 11
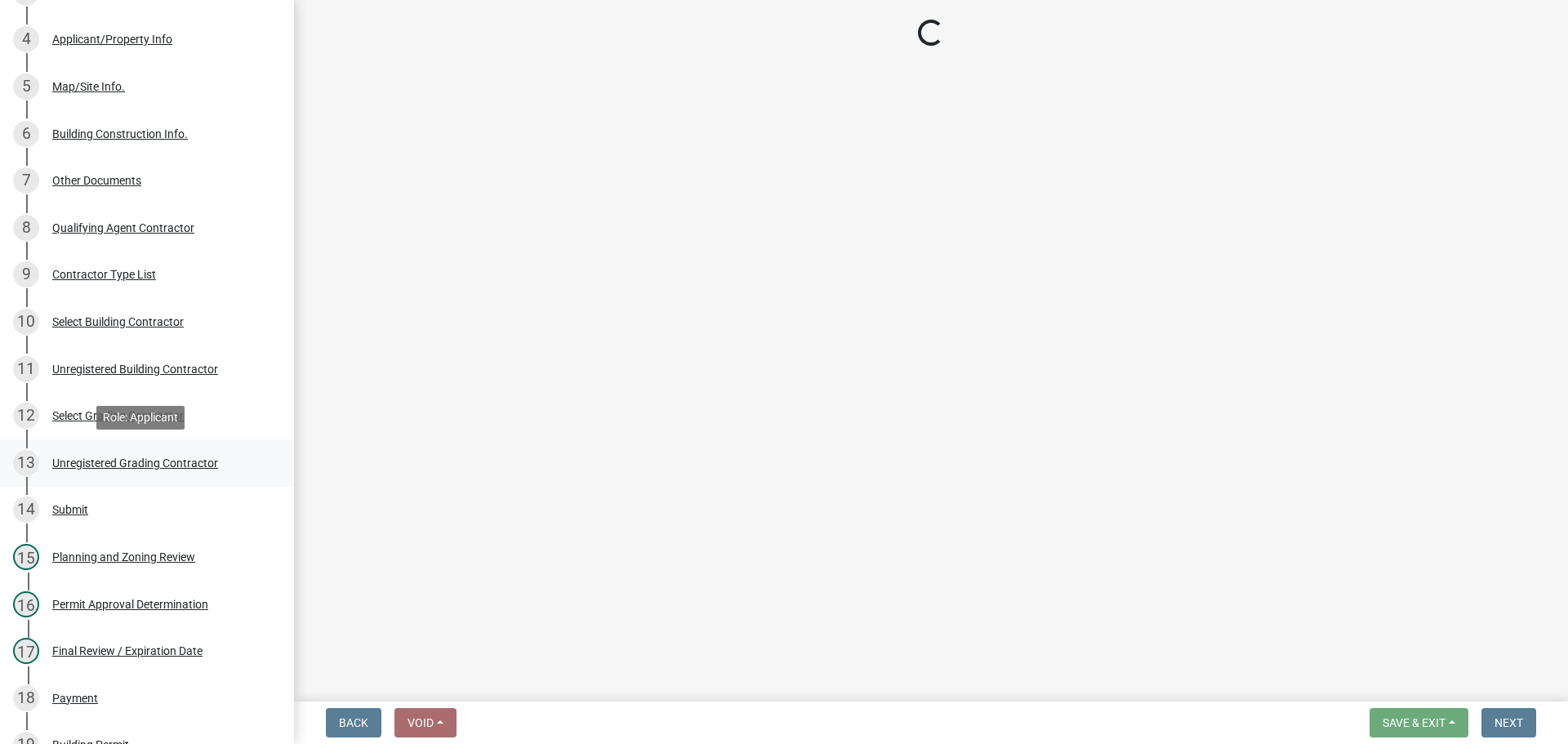
select select "b5c39336-92b9-49ce-a0a5-4e9e9babf743"
select select "5ce200eb-feb1-496b-8127-7891293955f5"
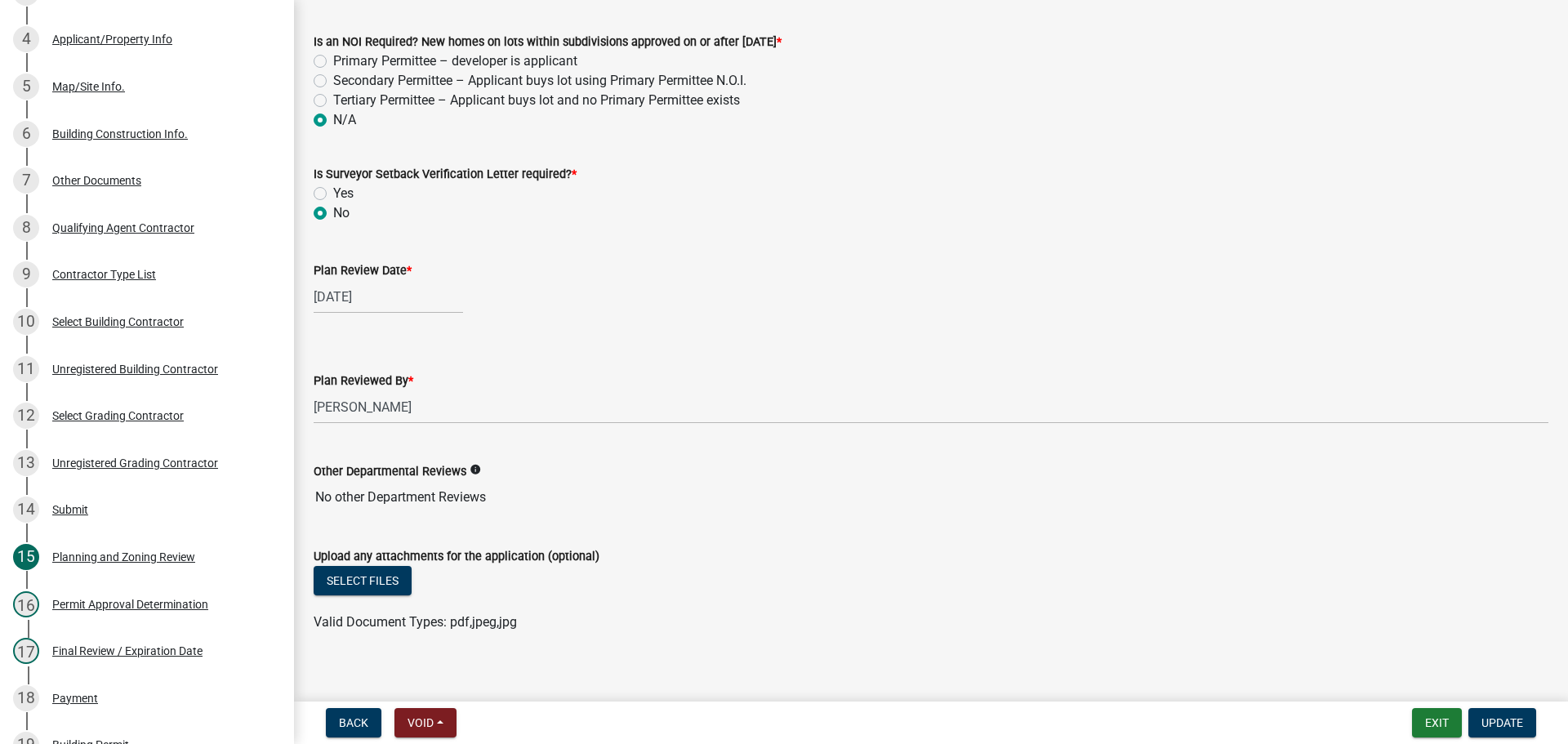
scroll to position [3460, 0]
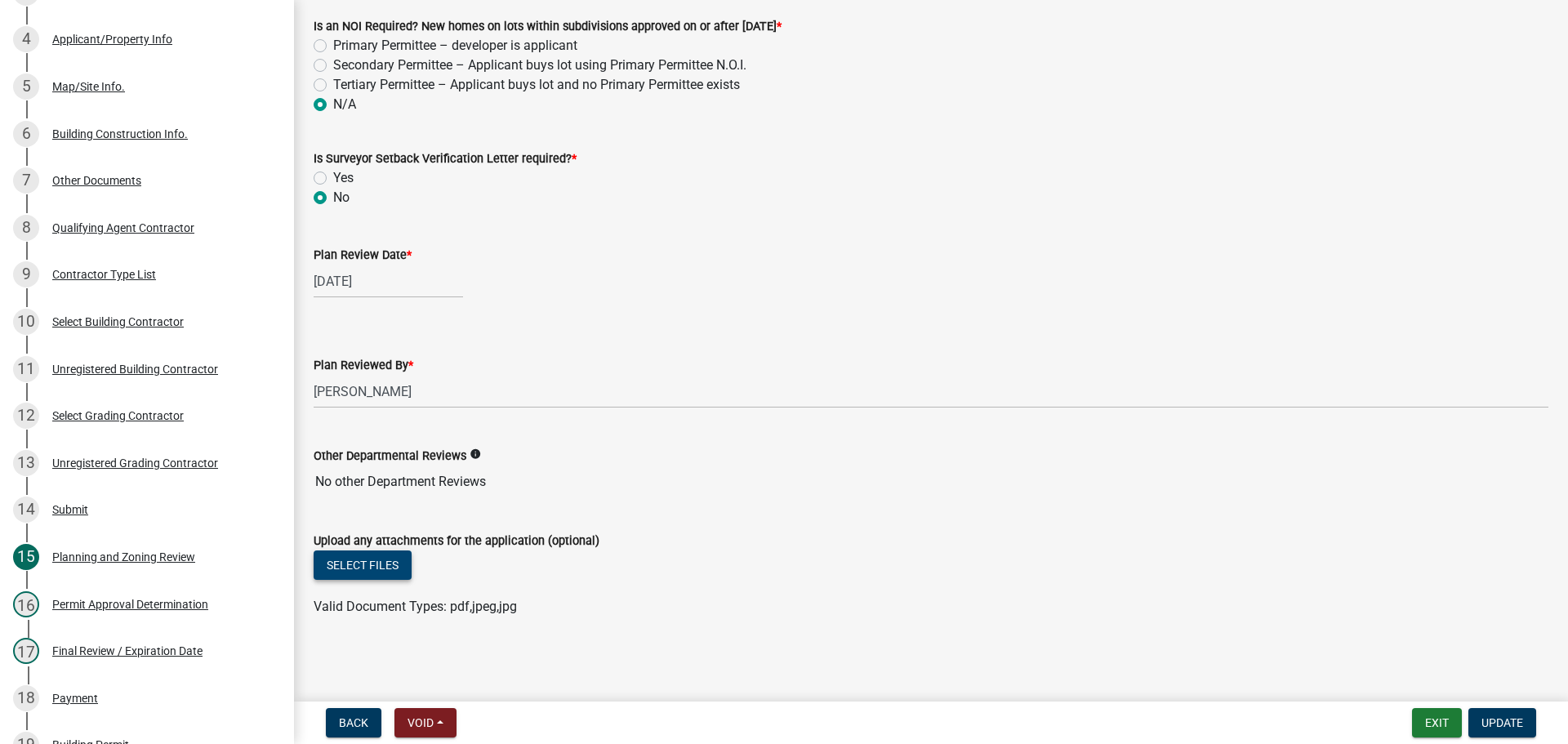
click at [342, 572] on button "Select files" at bounding box center [363, 565] width 98 height 29
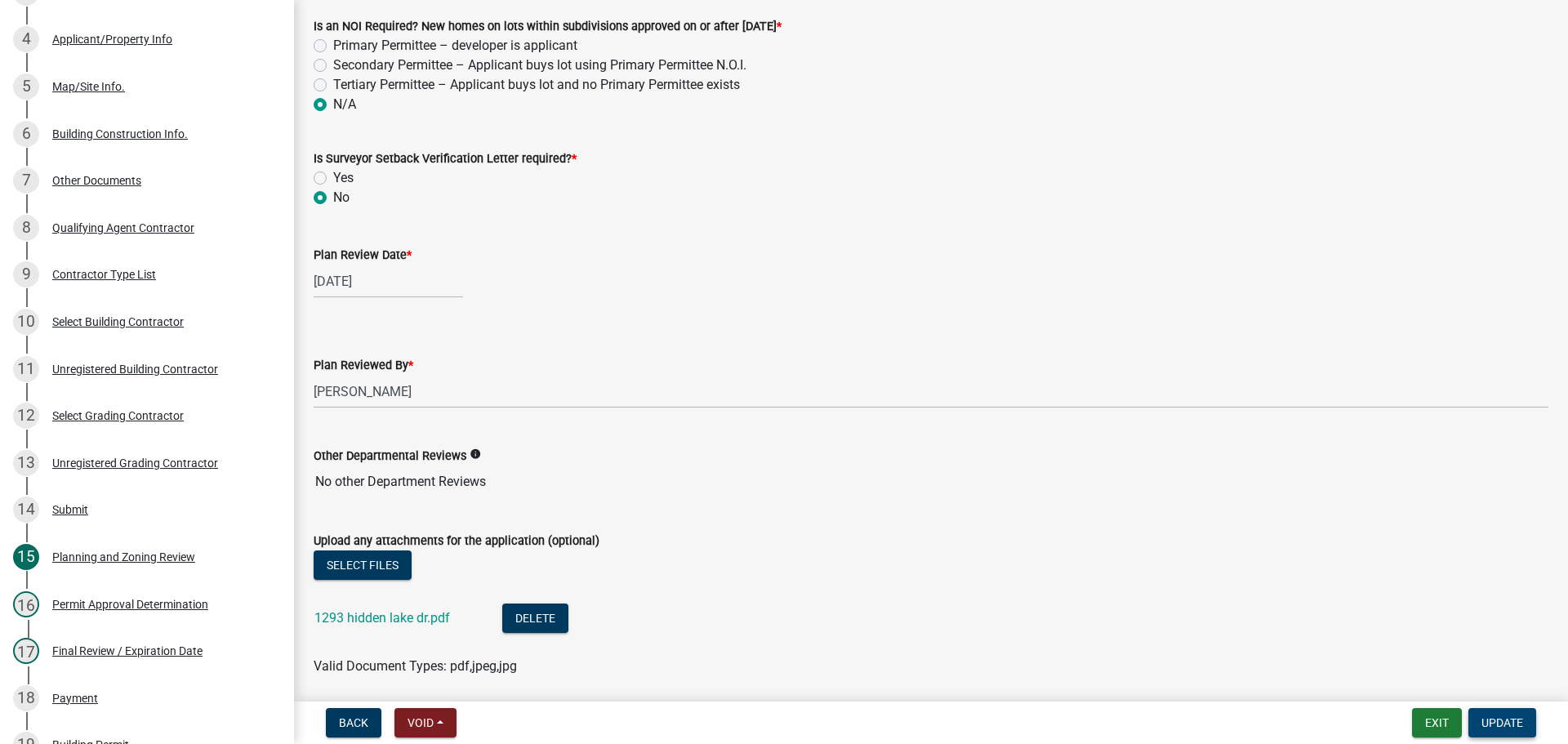
drag, startPoint x: 1492, startPoint y: 726, endPoint x: 1529, endPoint y: 726, distance: 37.0
click at [1492, 726] on span "Update" at bounding box center [1502, 723] width 41 height 13
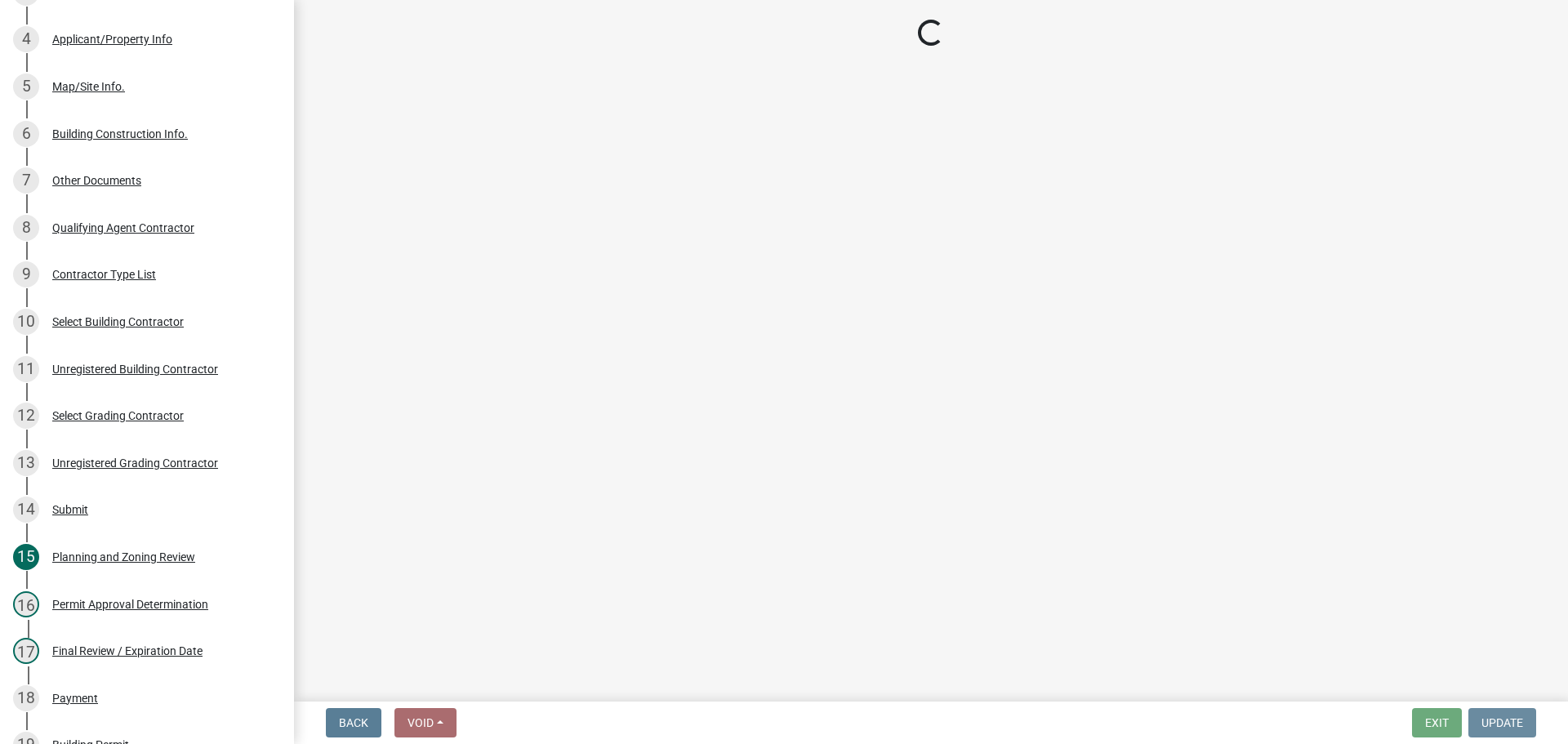
scroll to position [0, 0]
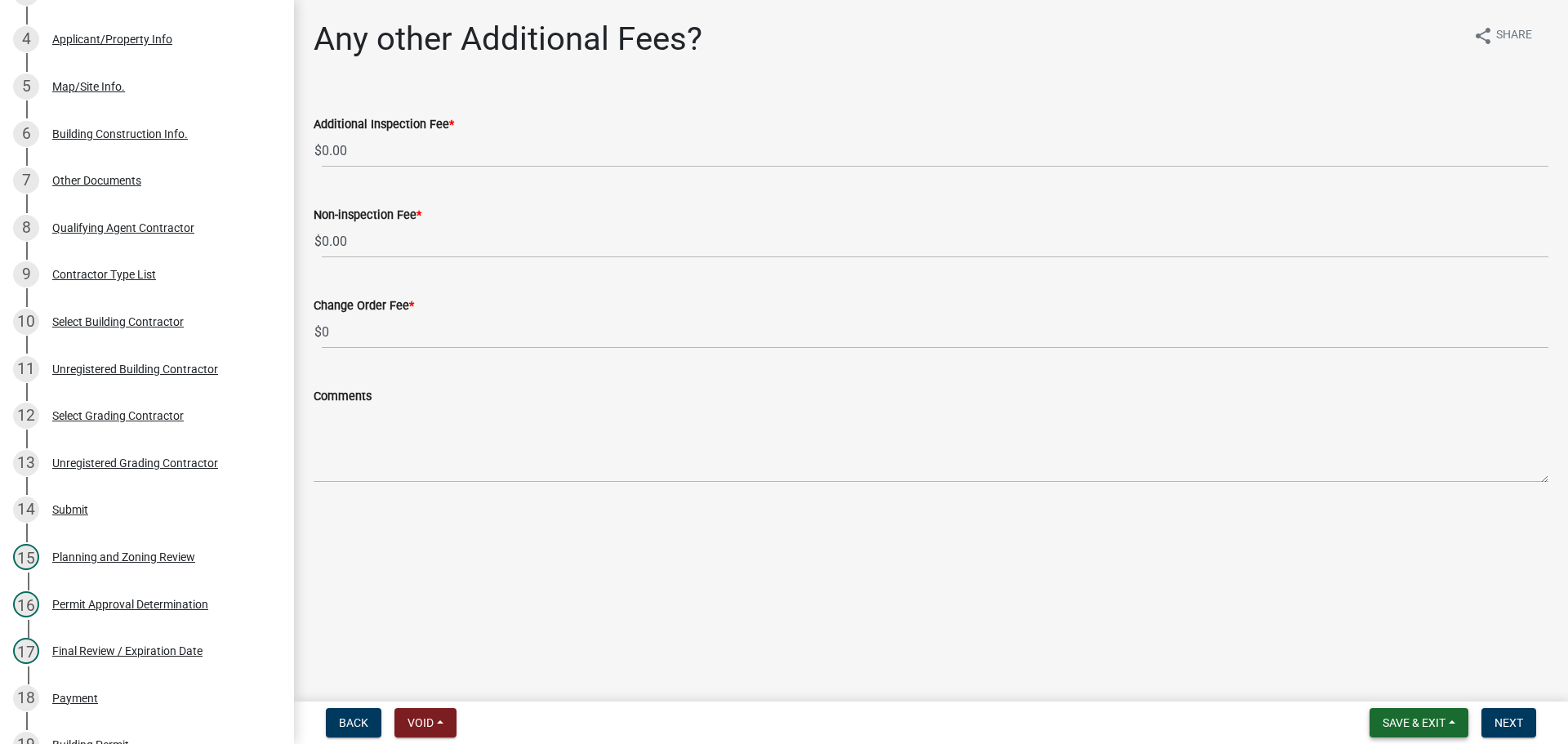
click at [1406, 724] on span "Save & Exit" at bounding box center [1413, 723] width 63 height 13
click at [1395, 680] on button "Save & Exit" at bounding box center [1403, 680] width 131 height 40
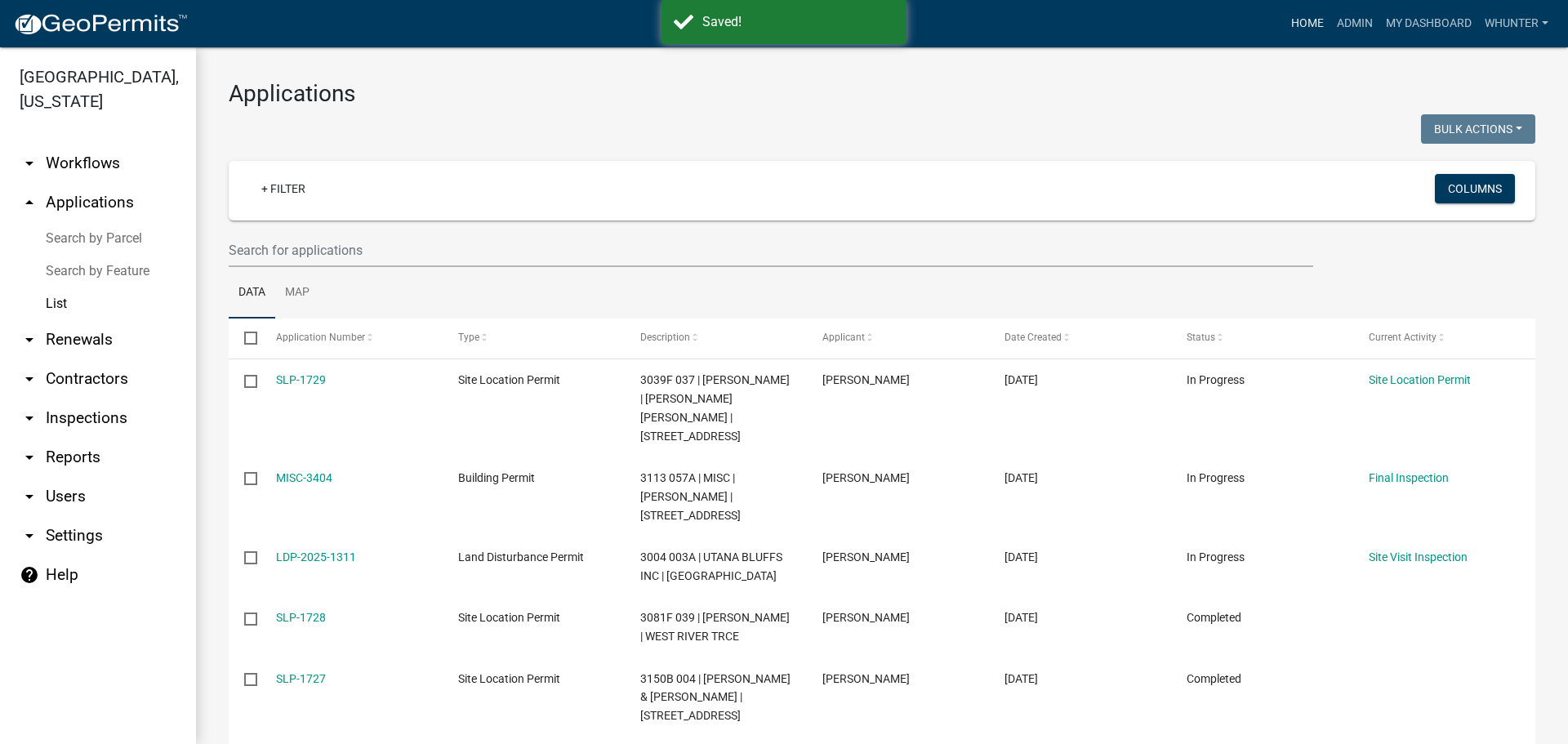
click at [1305, 31] on link "Home" at bounding box center [1307, 24] width 46 height 31
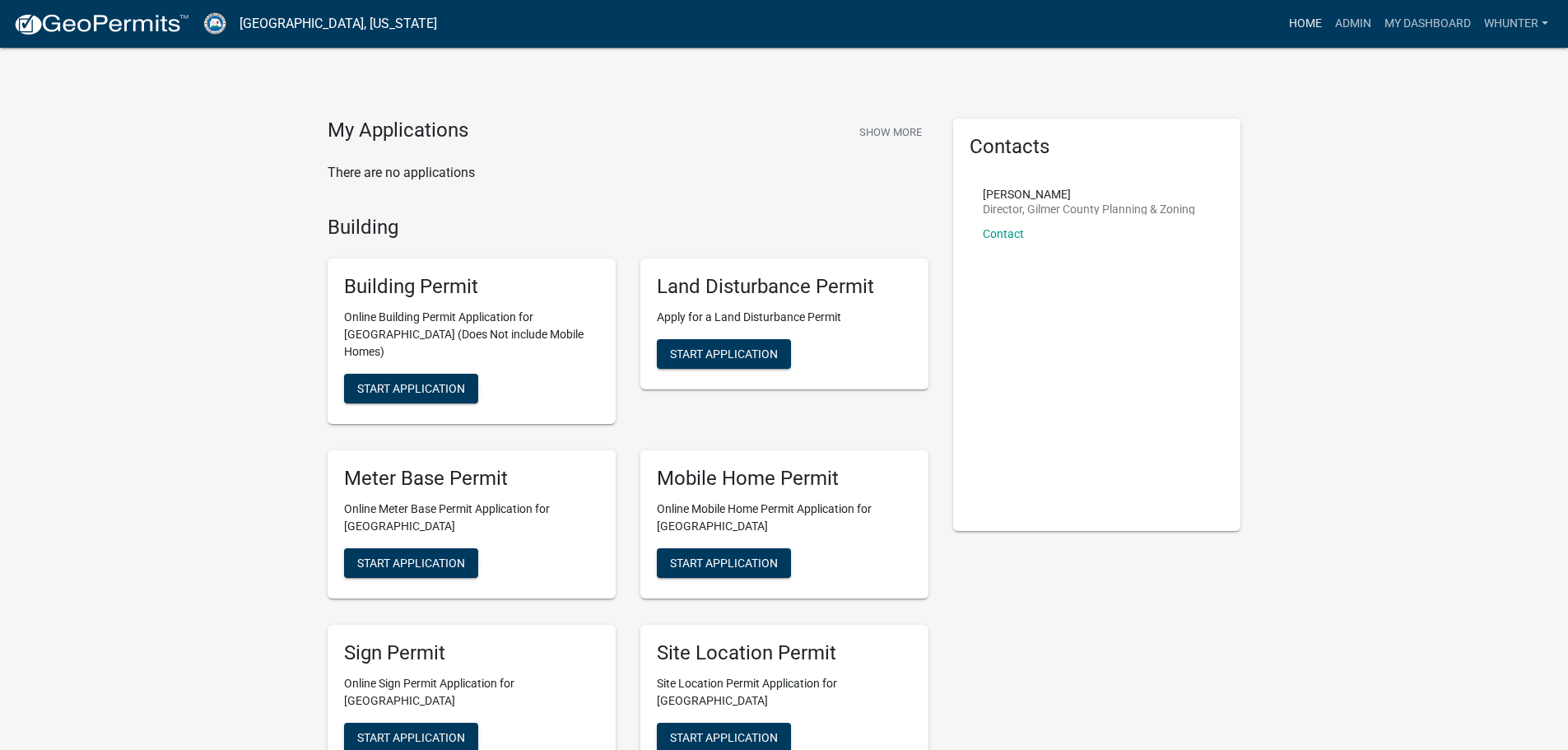
click at [1287, 28] on link "Home" at bounding box center [1306, 24] width 46 height 32
click at [1356, 22] on link "Admin" at bounding box center [1353, 24] width 49 height 32
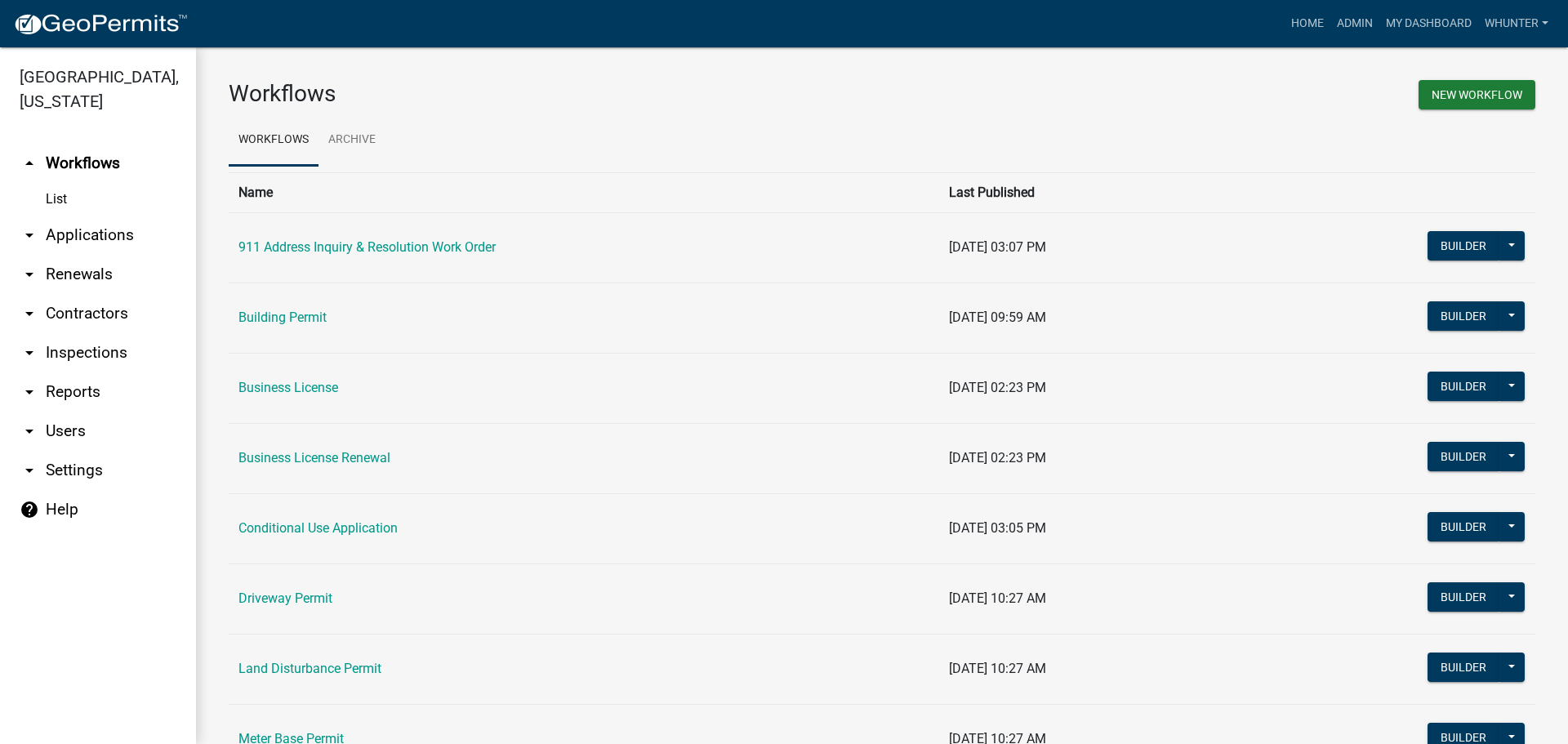
click at [79, 220] on link "arrow_drop_down Applications" at bounding box center [98, 235] width 196 height 40
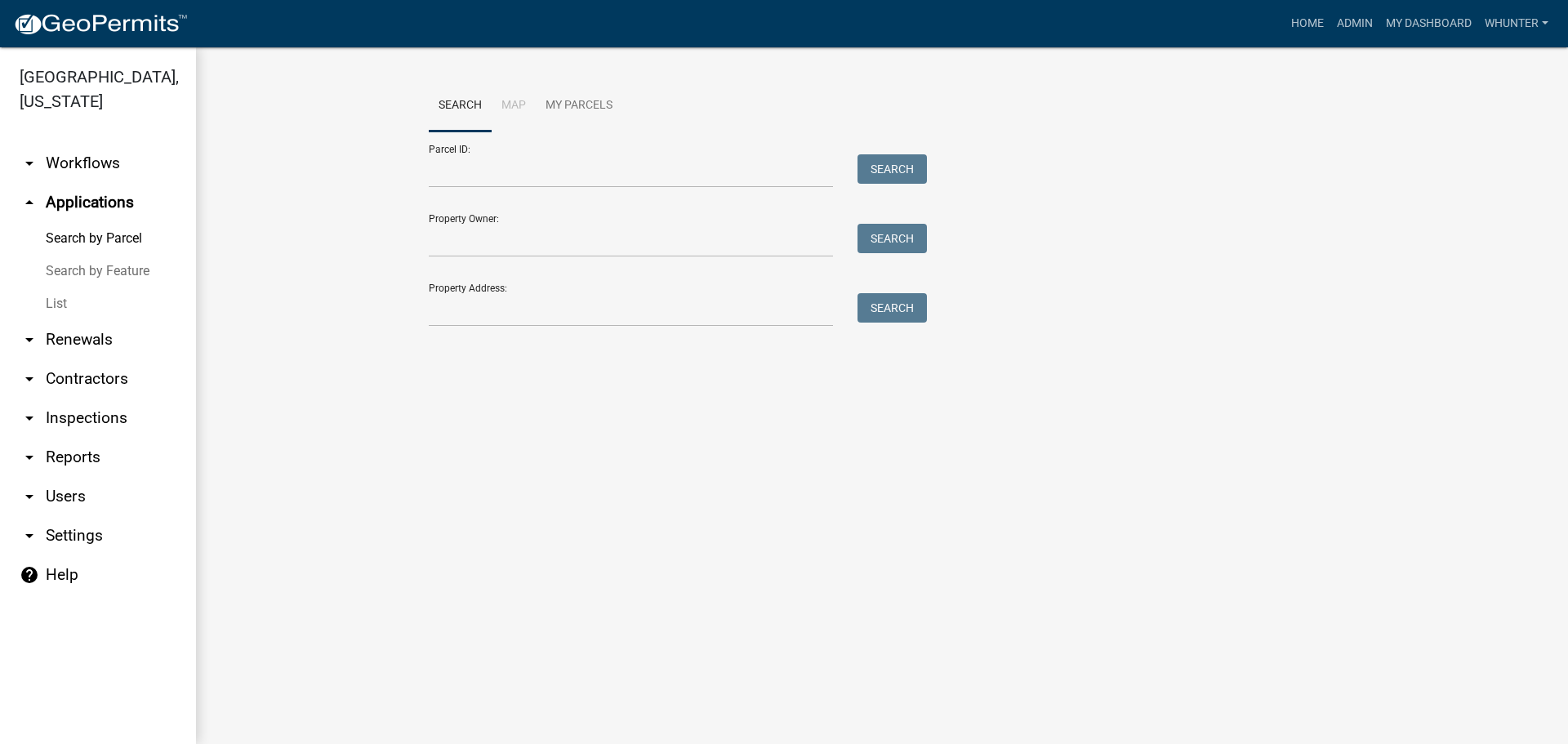
click at [95, 297] on link "List" at bounding box center [98, 303] width 196 height 32
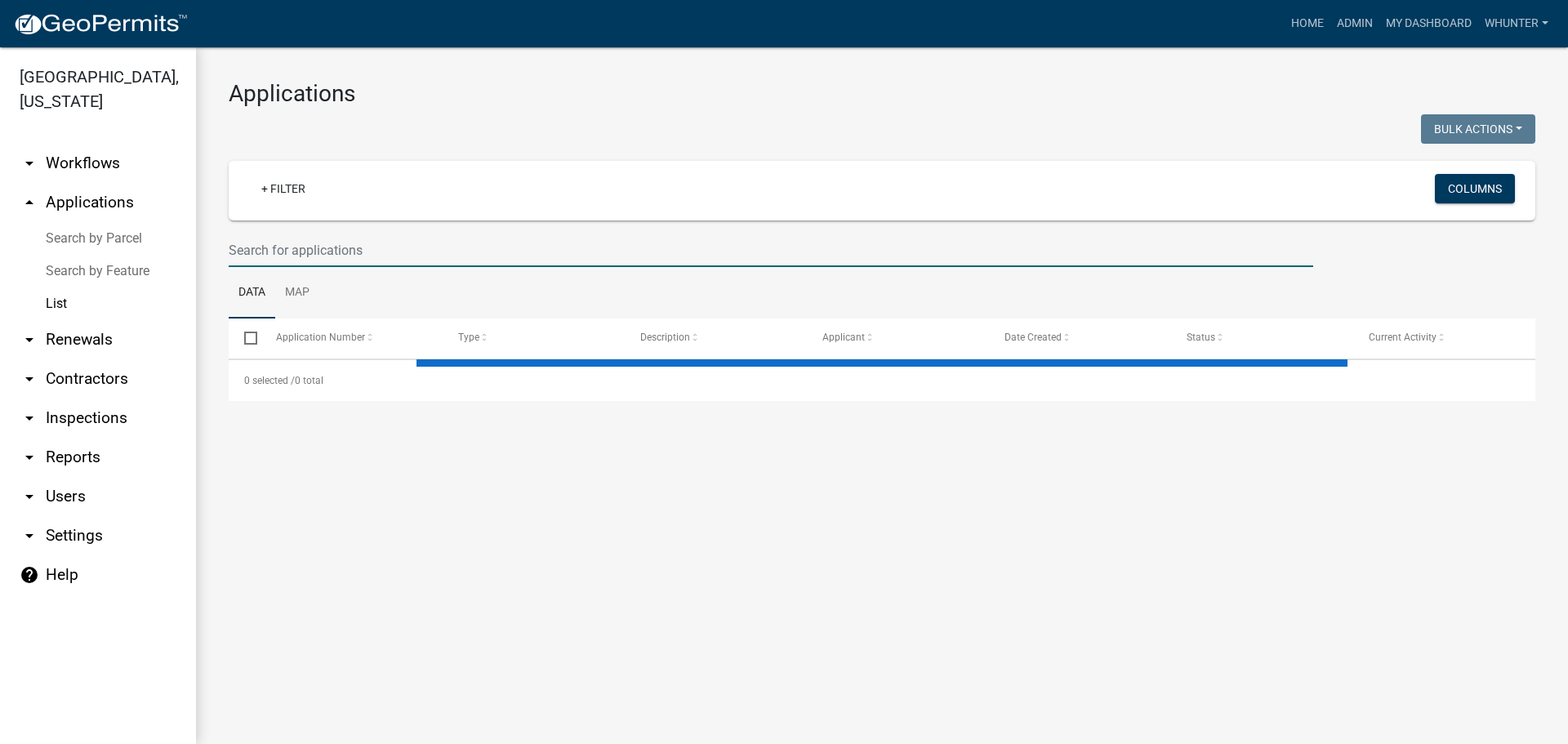
click at [467, 239] on input "text" at bounding box center [771, 250] width 1085 height 33
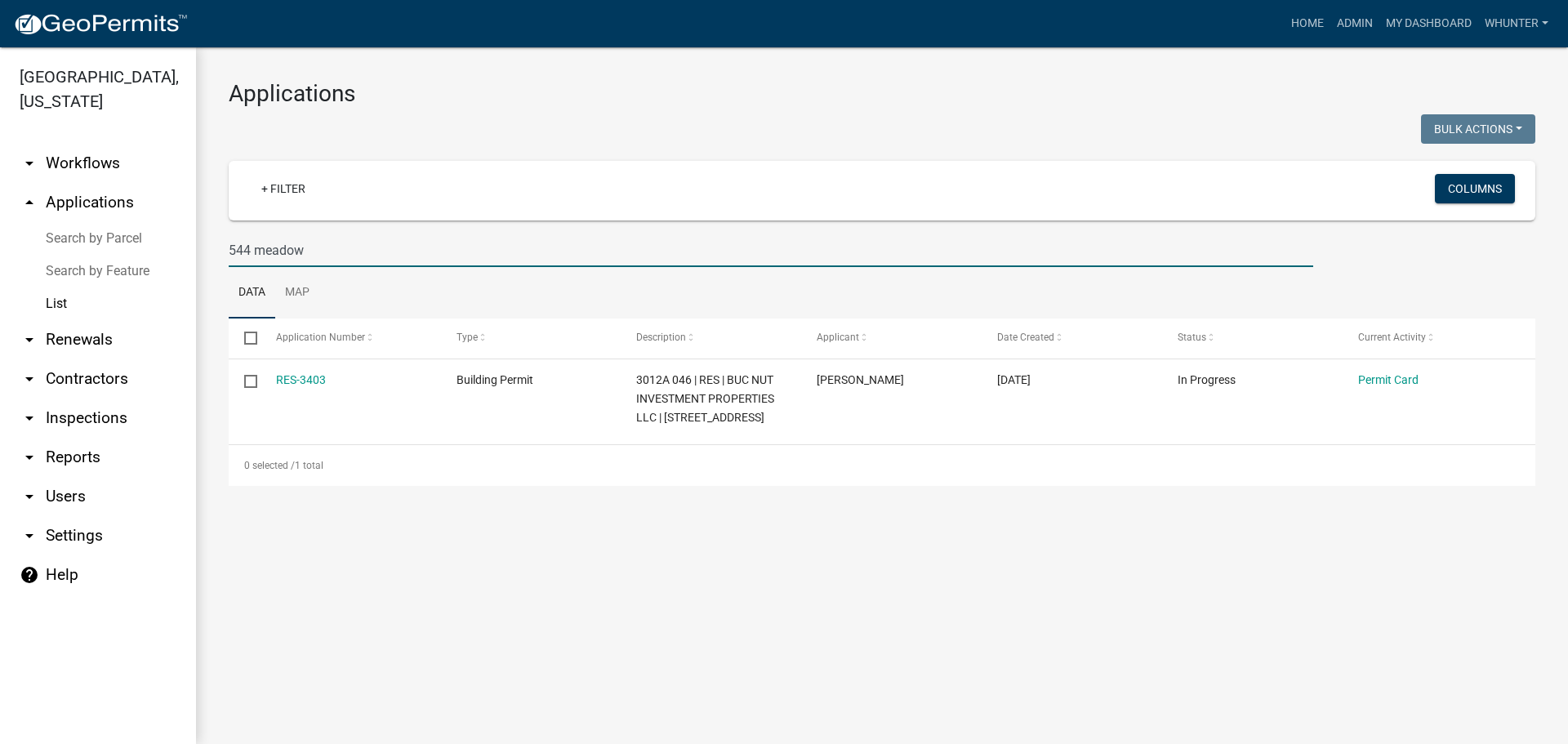
drag, startPoint x: 423, startPoint y: 258, endPoint x: 423, endPoint y: 8, distance: 250.0
click at [0, 125] on div "Gilmer County, Georgia arrow_drop_down Workflows List arrow_drop_up Application…" at bounding box center [784, 395] width 1568 height 696
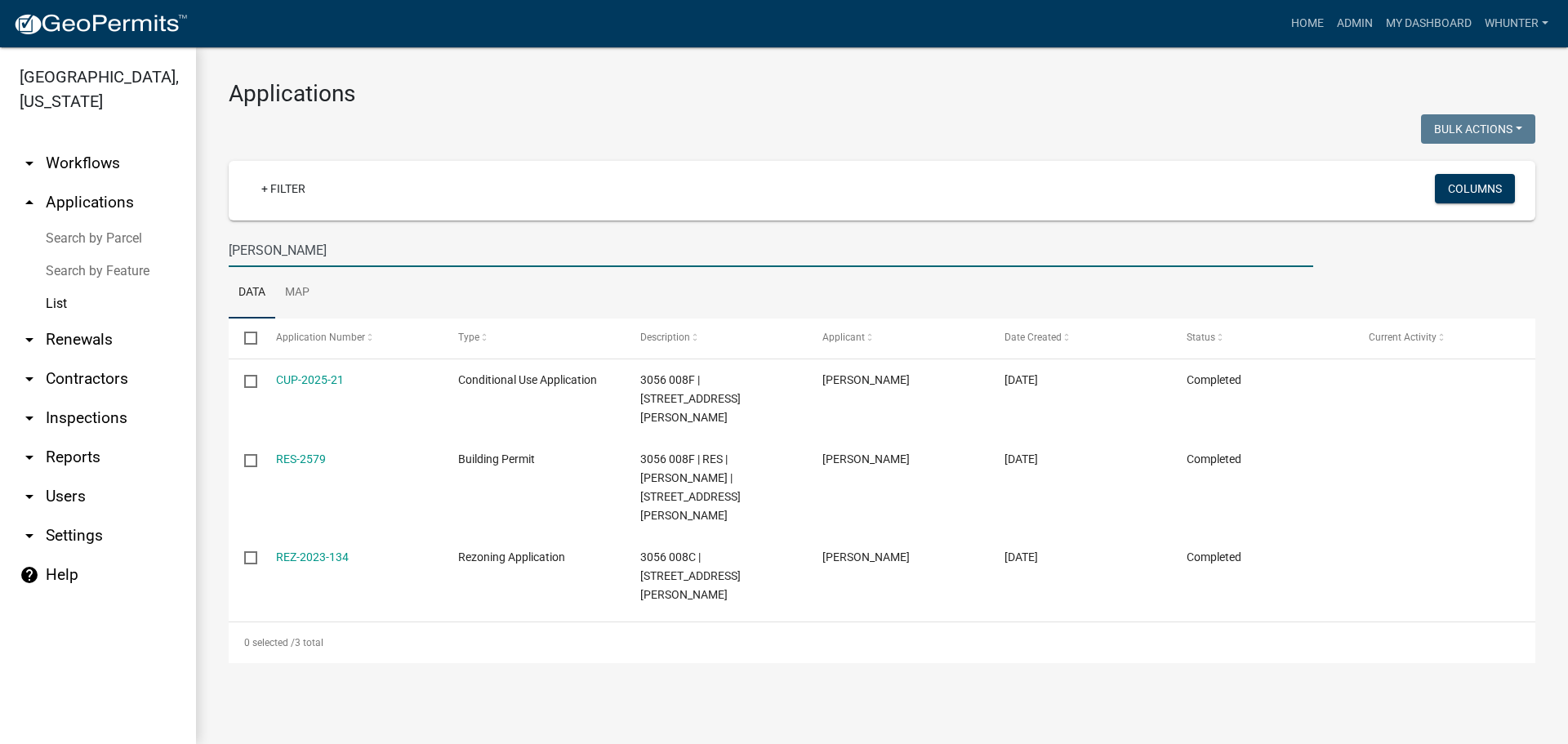
type input "matthew mitchel"
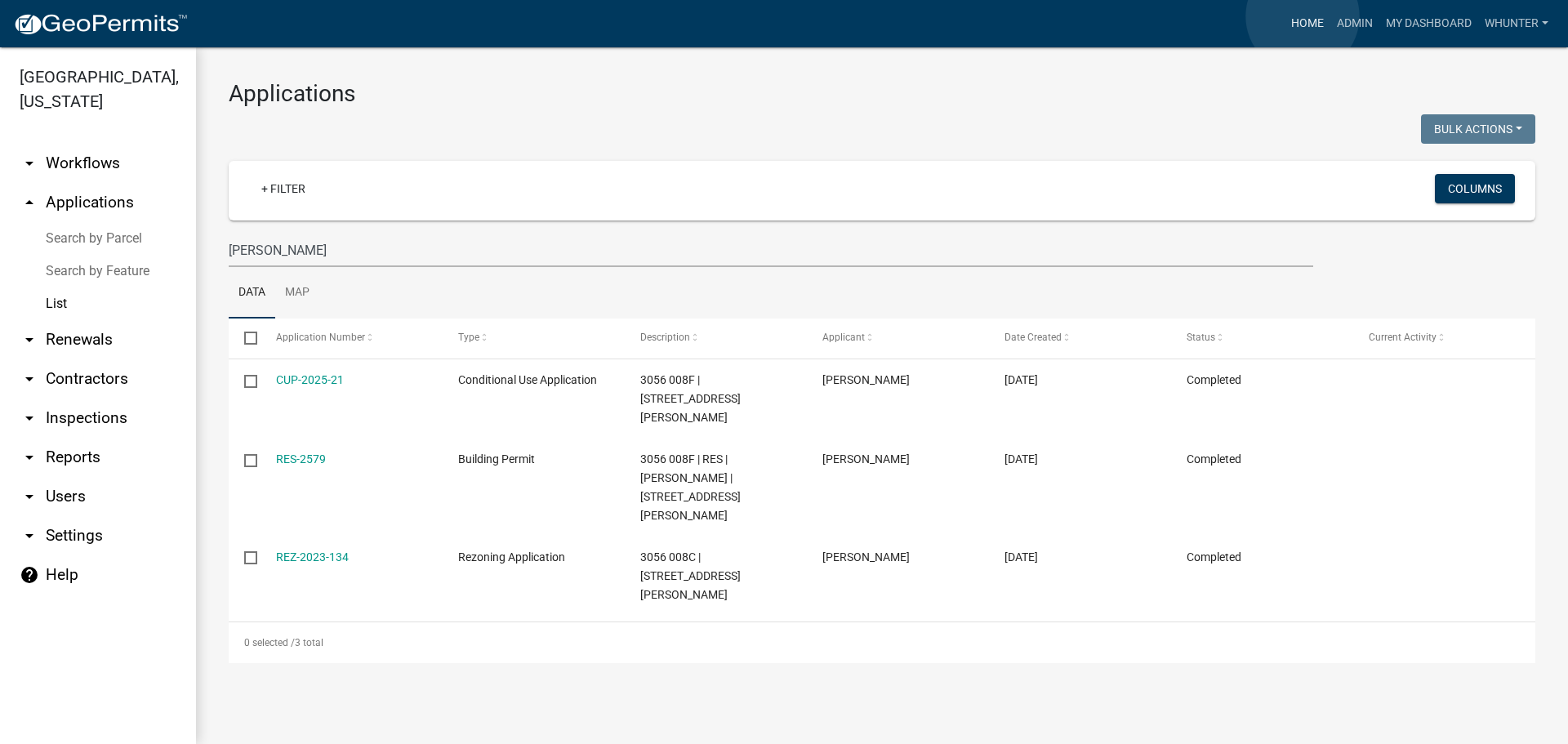
click at [1303, 17] on link "Home" at bounding box center [1307, 24] width 46 height 31
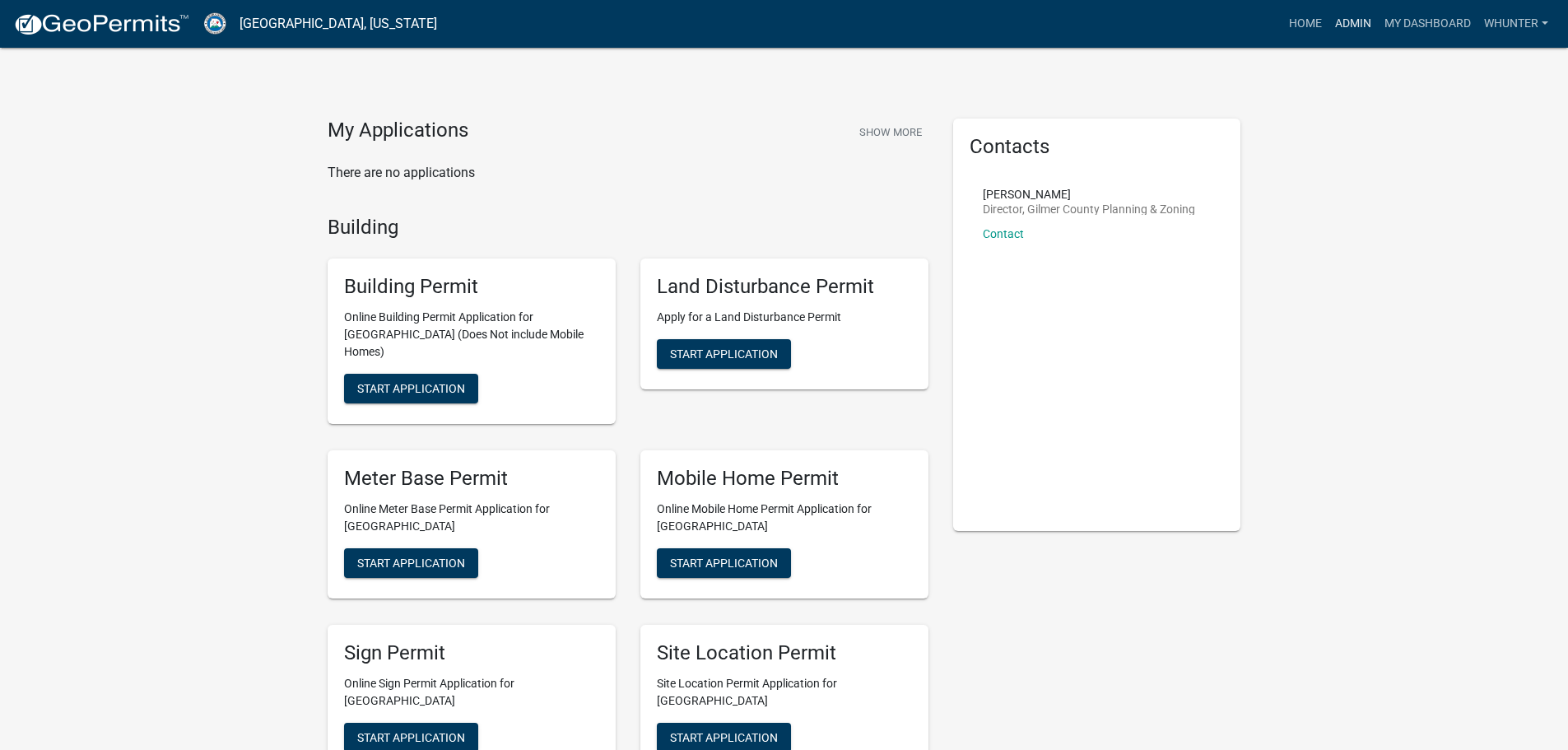
click at [1346, 34] on link "Admin" at bounding box center [1353, 24] width 49 height 32
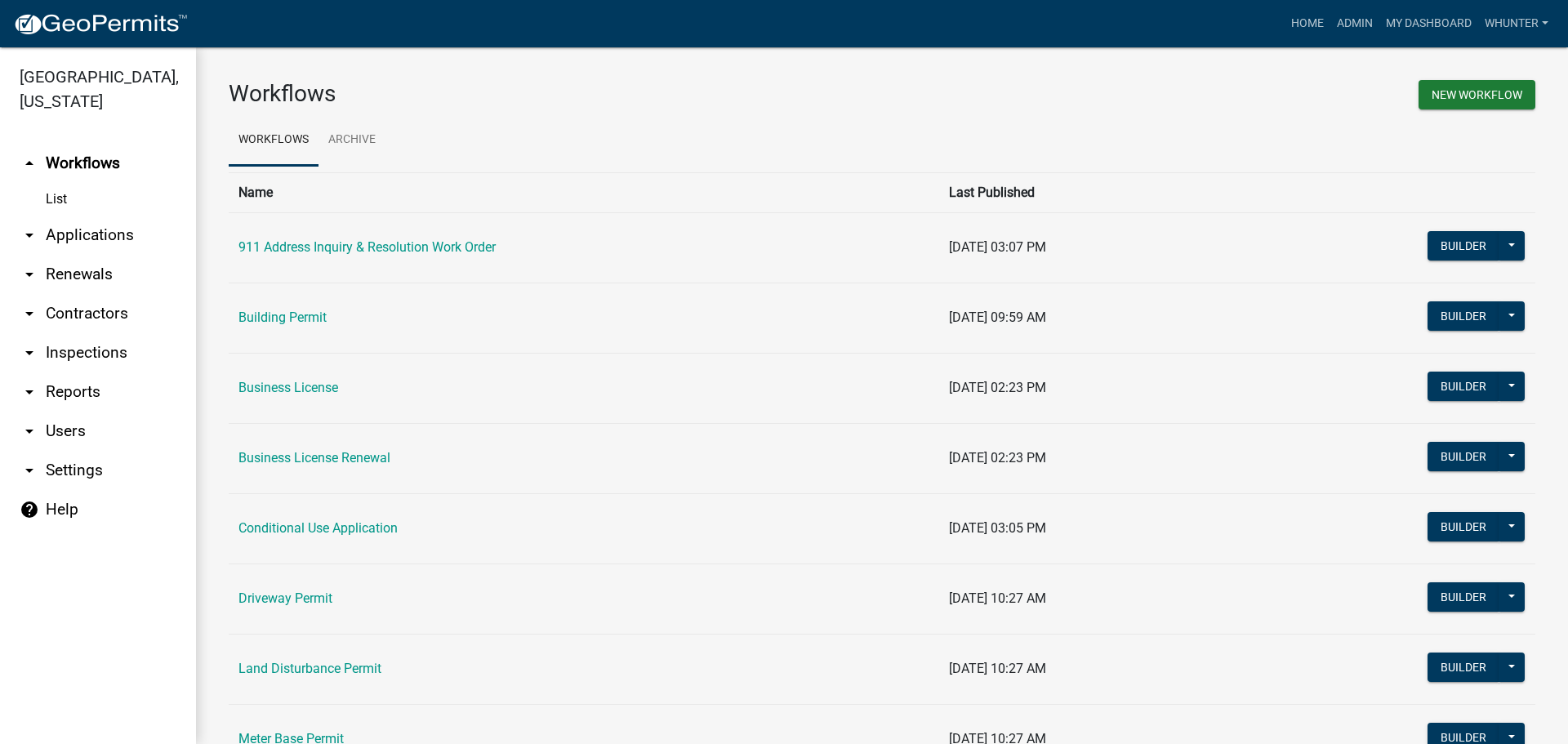
click at [82, 242] on link "arrow_drop_down Applications" at bounding box center [98, 235] width 196 height 40
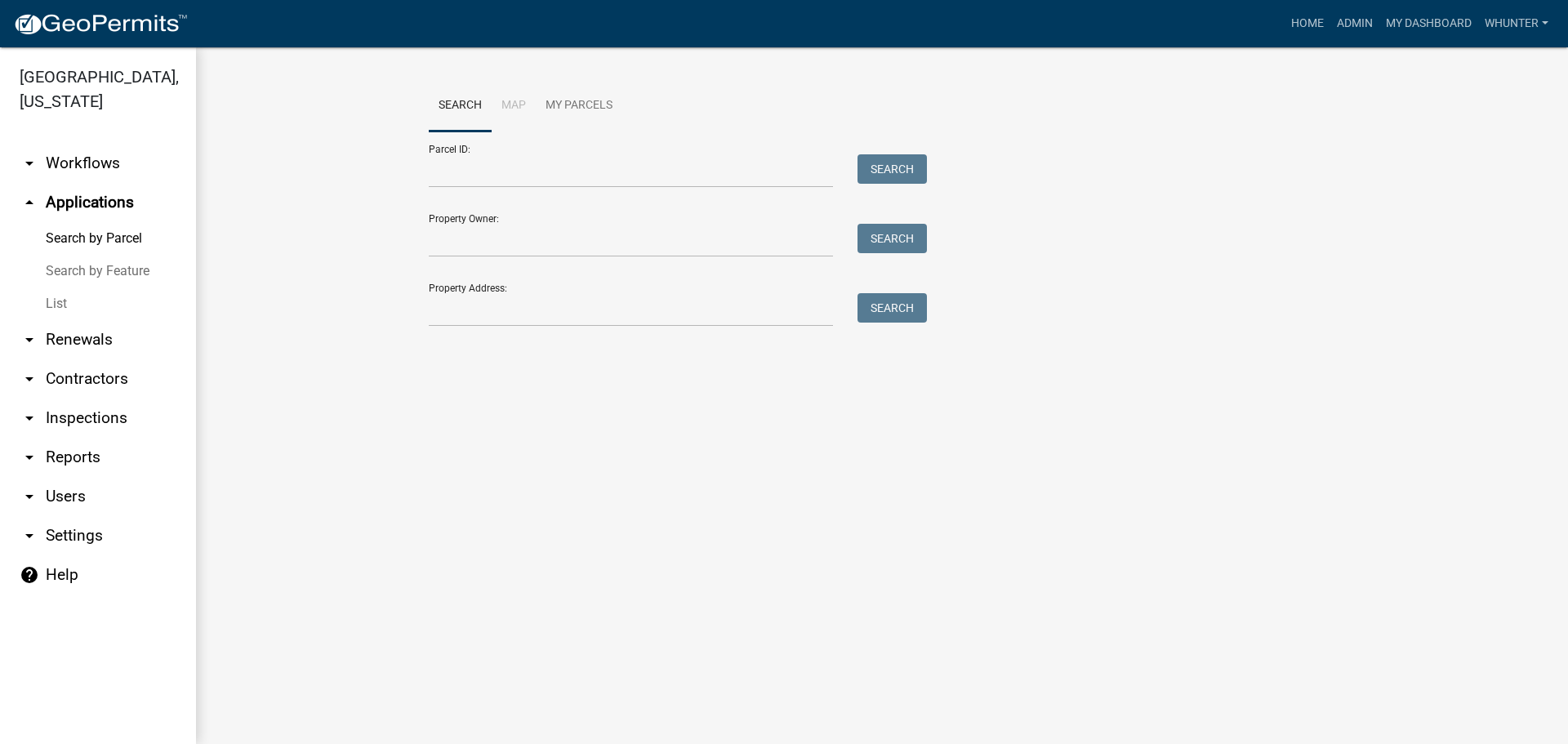
click at [107, 309] on link "List" at bounding box center [98, 303] width 196 height 32
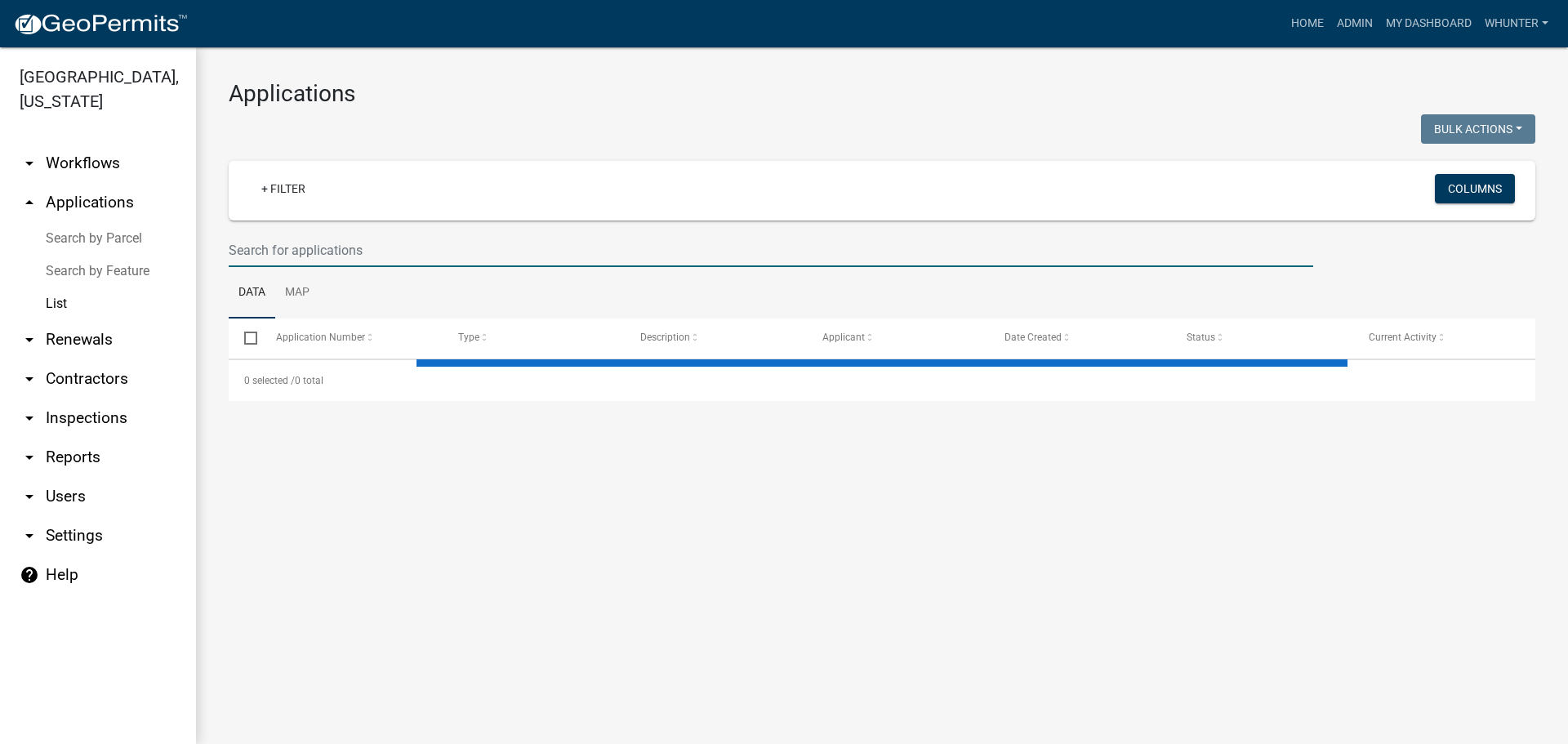
click at [376, 234] on input "text" at bounding box center [771, 250] width 1085 height 33
type input "R"
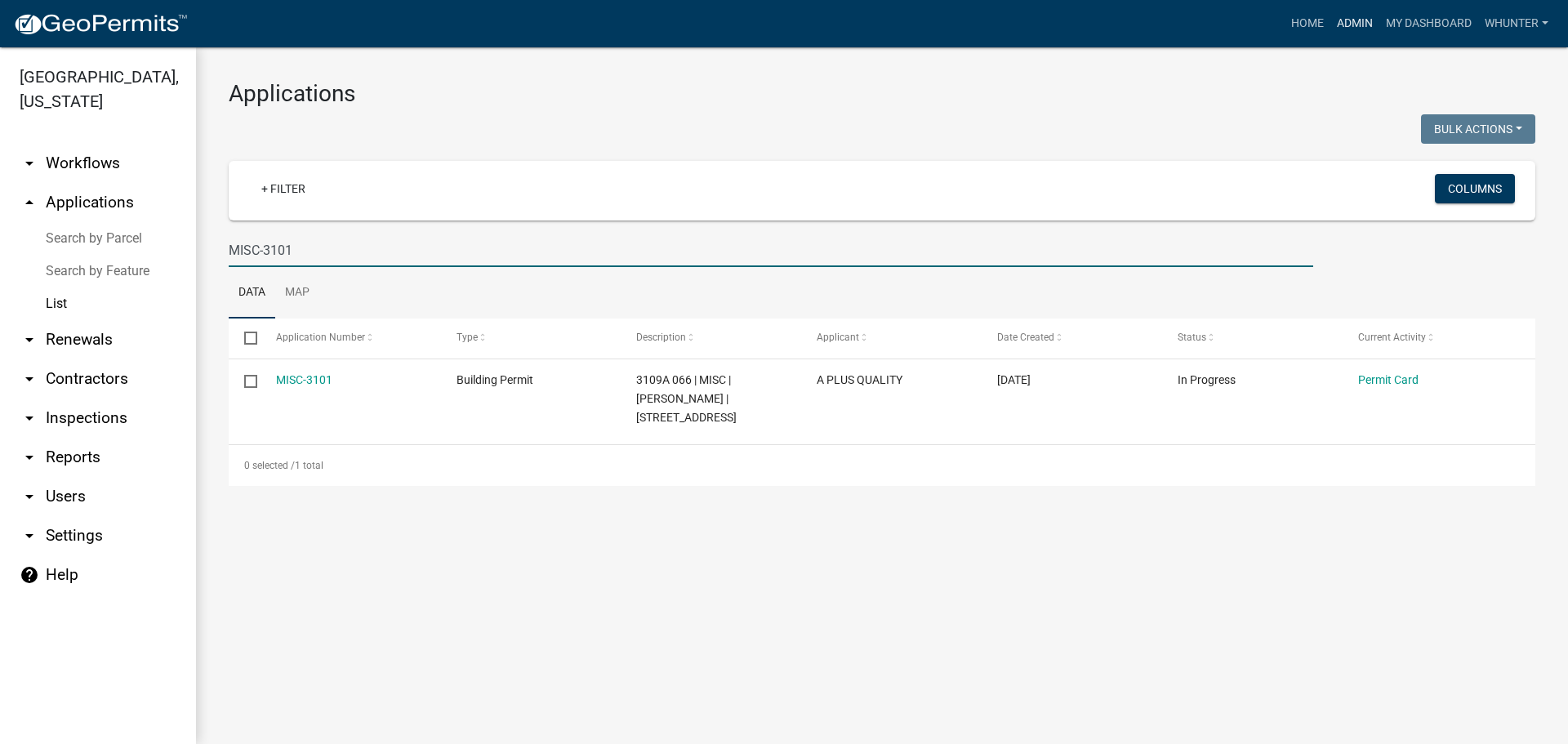
type input "MISC-3101"
click at [1330, 11] on link "Admin" at bounding box center [1354, 24] width 49 height 31
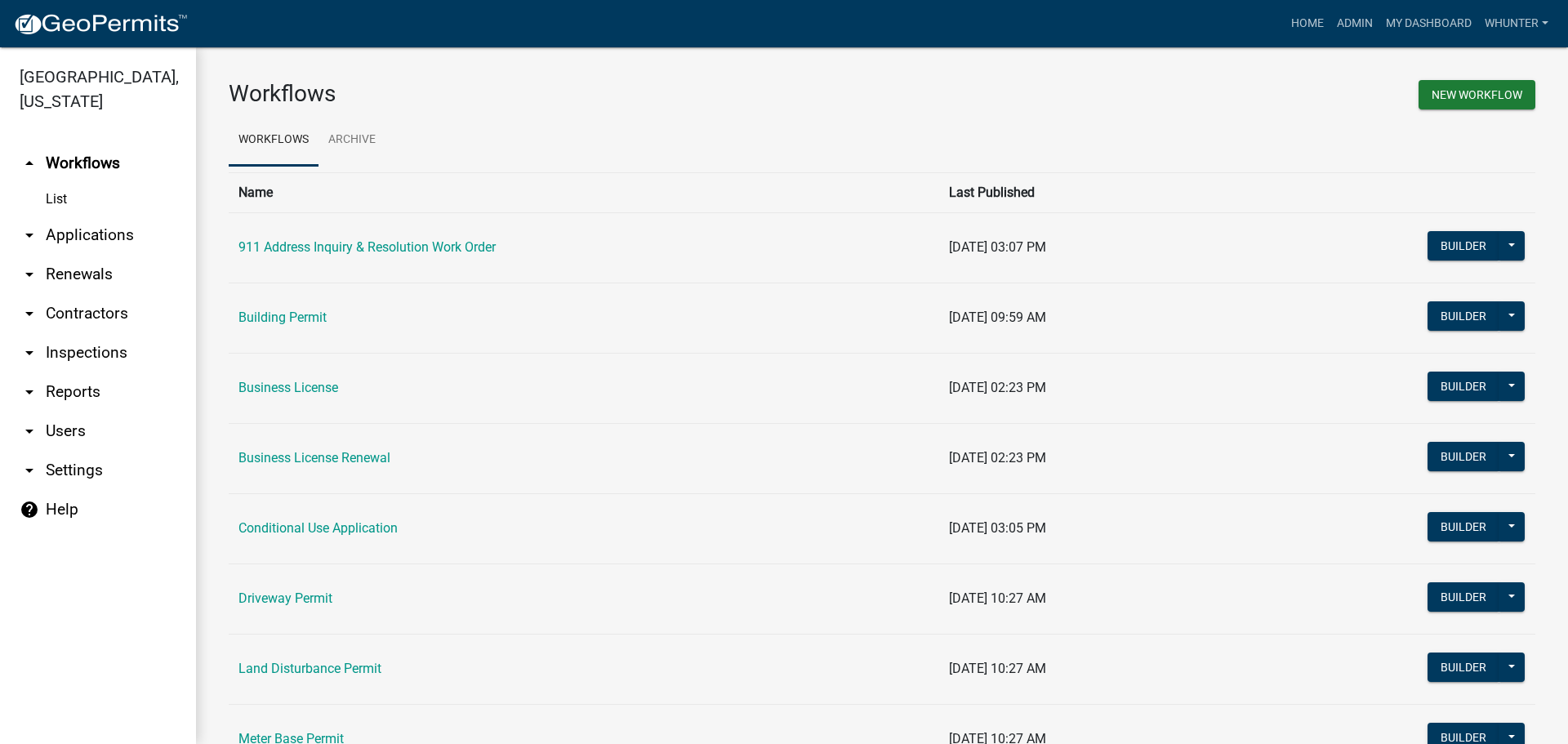
click at [96, 247] on link "arrow_drop_down Applications" at bounding box center [98, 235] width 196 height 40
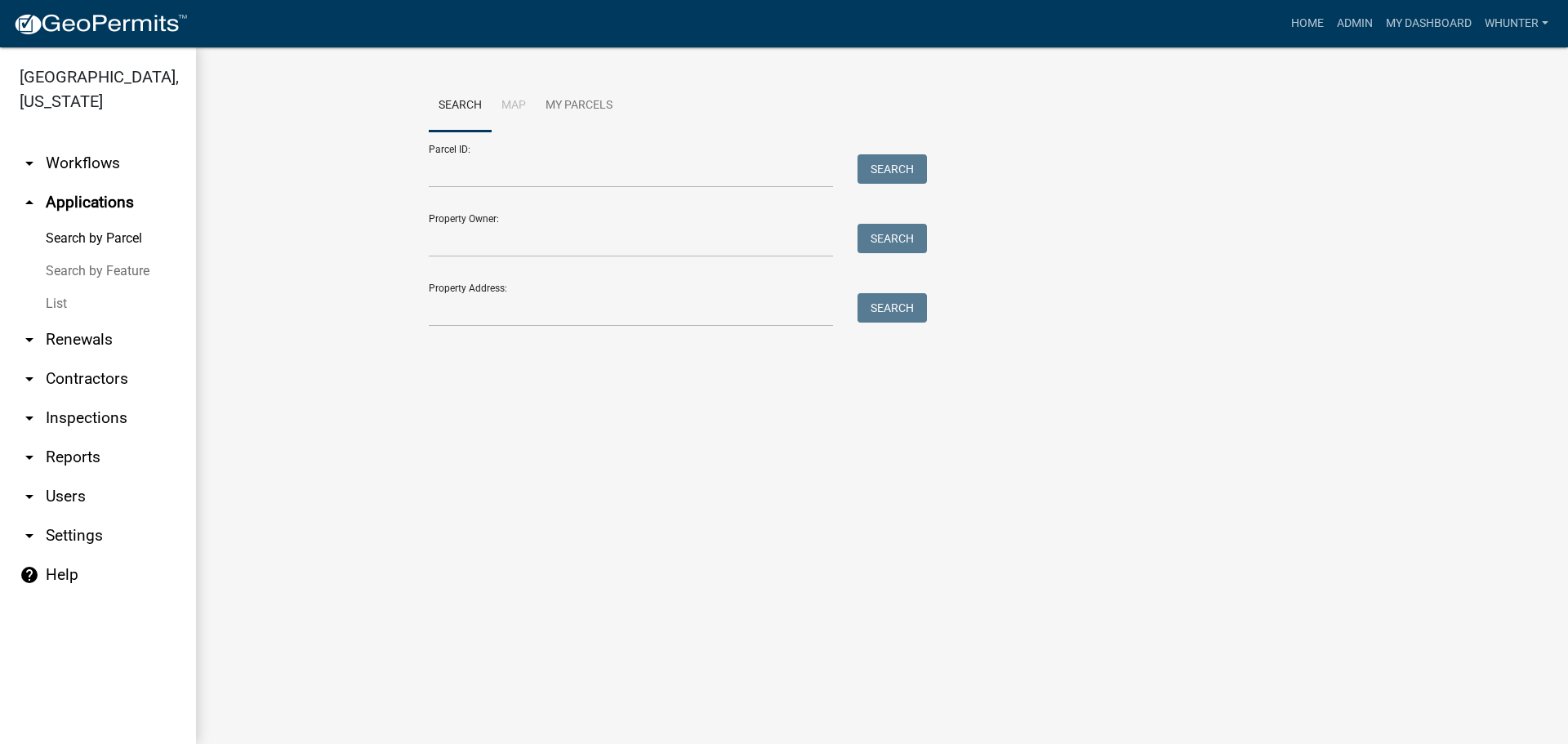
click at [73, 320] on link "List" at bounding box center [98, 303] width 196 height 32
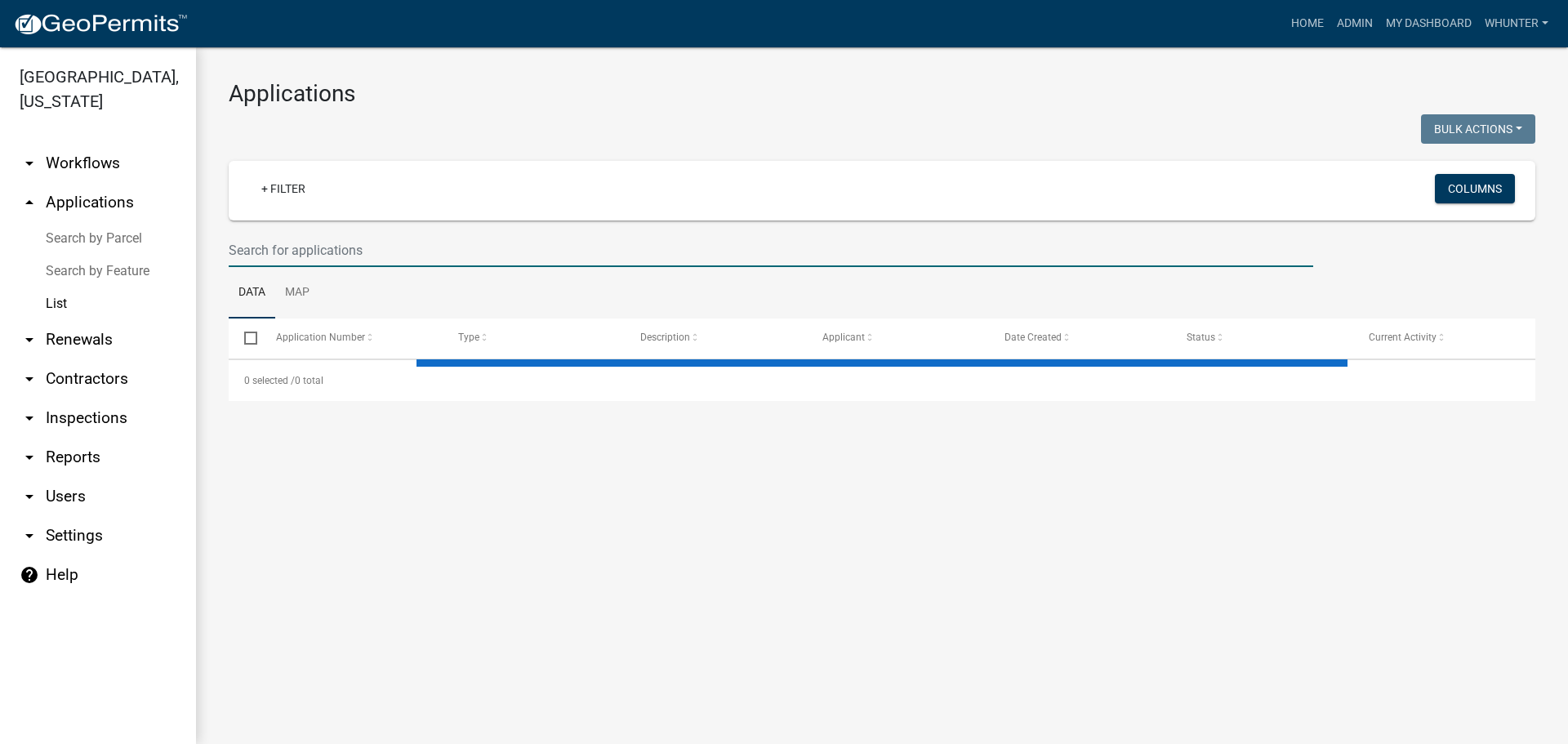
click at [426, 248] on input "text" at bounding box center [771, 250] width 1085 height 33
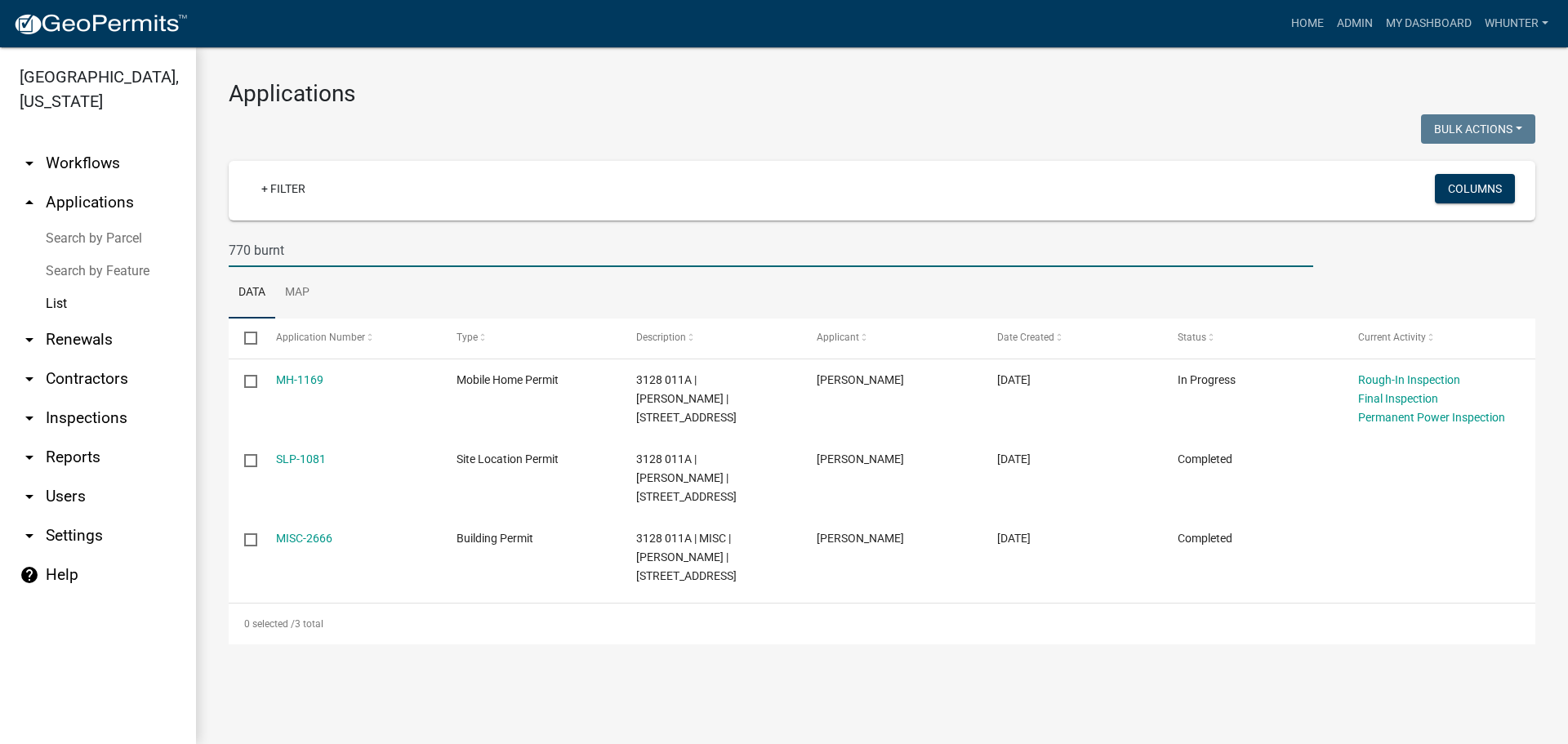
type input "770 burnt"
drag, startPoint x: 157, startPoint y: 208, endPoint x: 93, endPoint y: 232, distance: 68.4
click at [0, 197] on div "Gilmer County, Georgia arrow_drop_down Workflows List arrow_drop_up Application…" at bounding box center [784, 395] width 1568 height 696
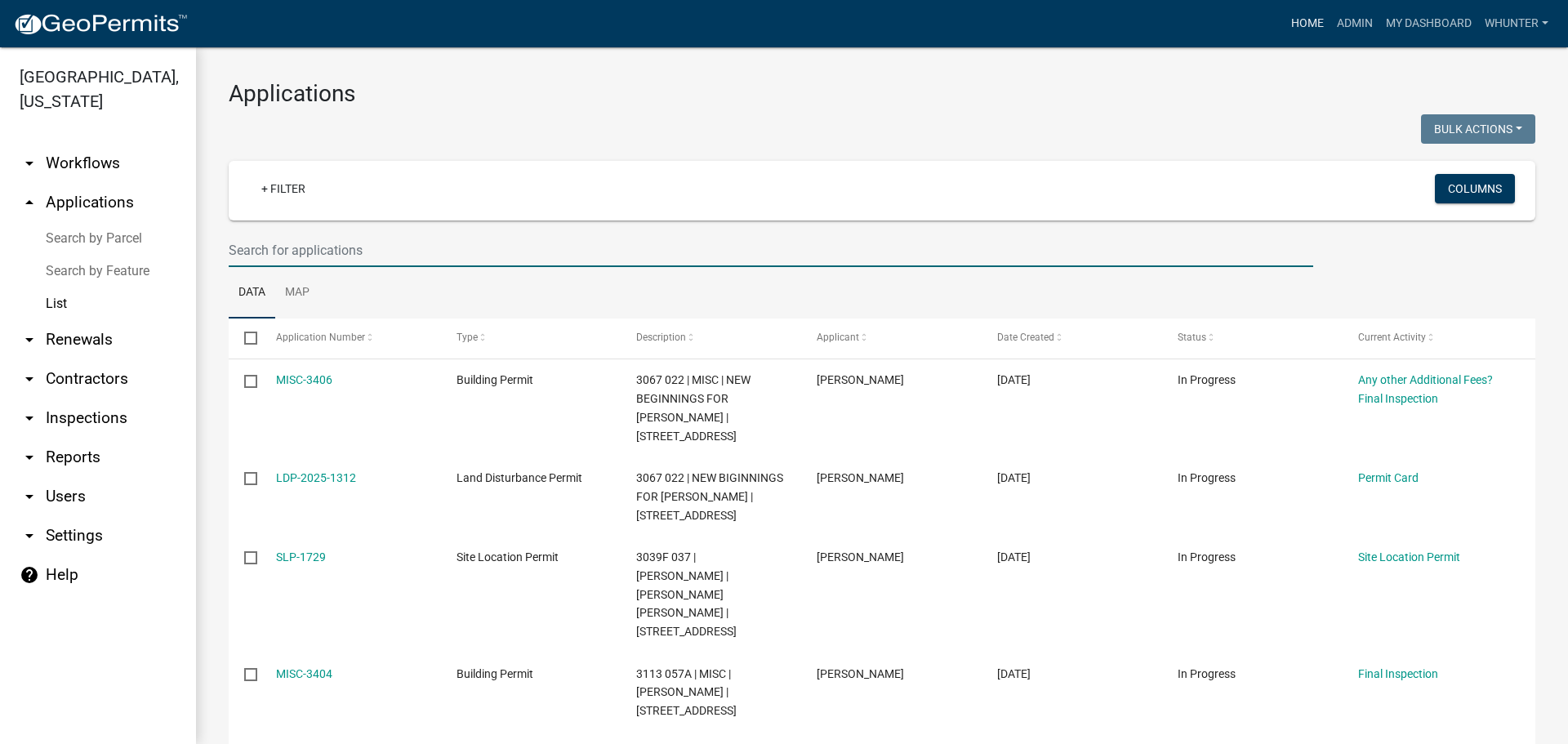
click at [1310, 21] on link "Home" at bounding box center [1307, 24] width 46 height 31
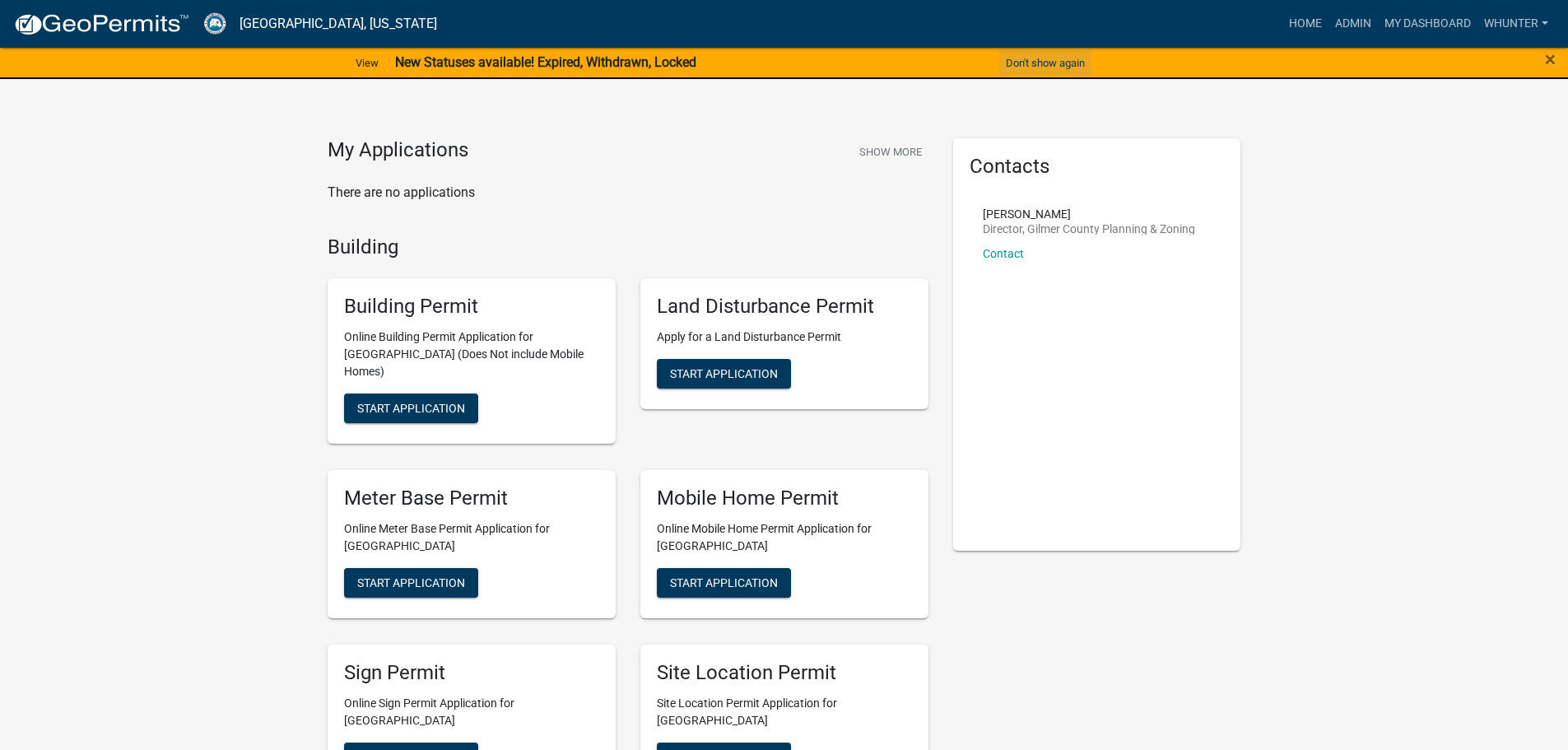
click at [1056, 58] on button "Don't show again" at bounding box center [1045, 62] width 92 height 27
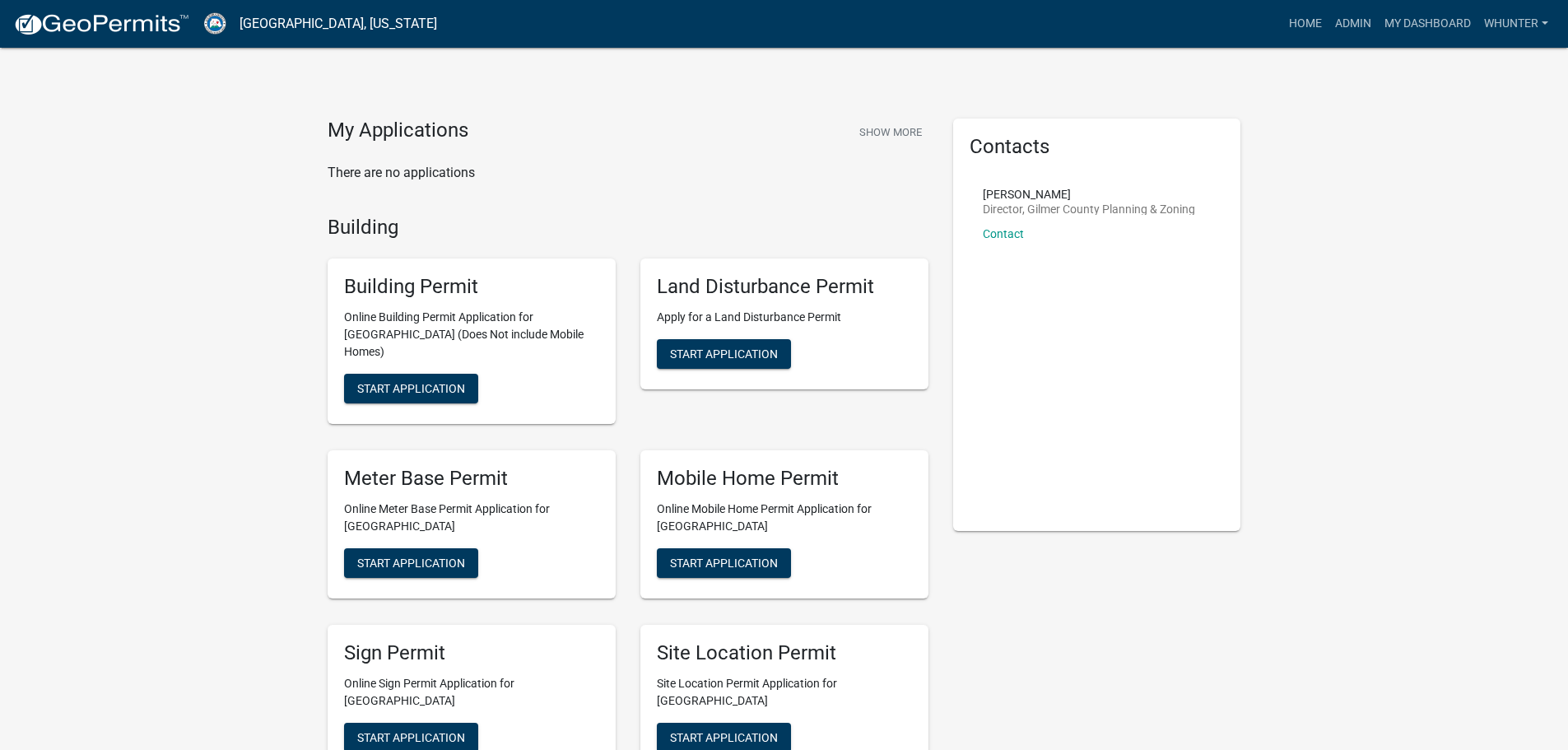
drag, startPoint x: 1512, startPoint y: 1, endPoint x: 1415, endPoint y: 495, distance: 503.4
click at [1355, 20] on link "Admin" at bounding box center [1353, 24] width 49 height 32
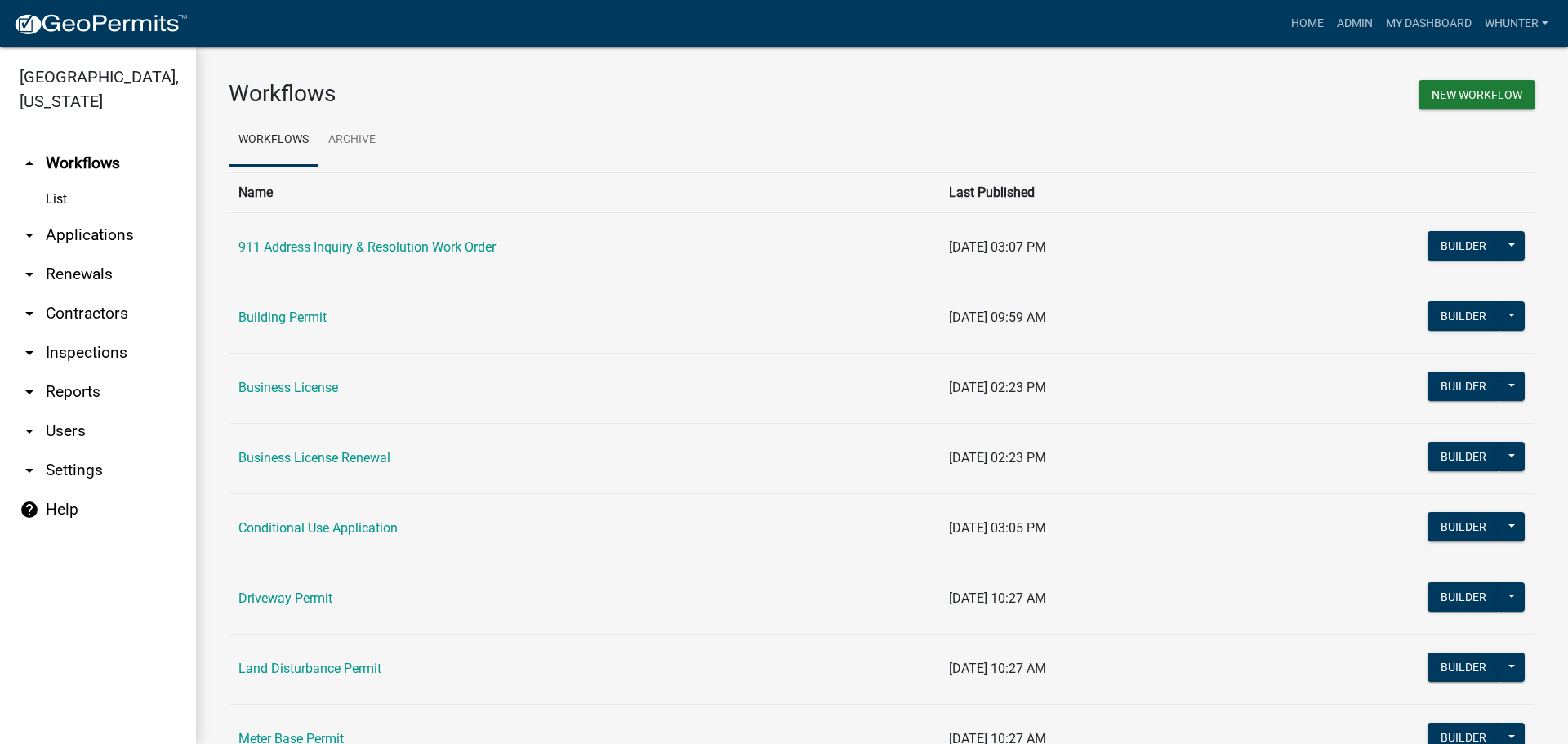
click at [47, 238] on link "arrow_drop_down Applications" at bounding box center [98, 235] width 196 height 40
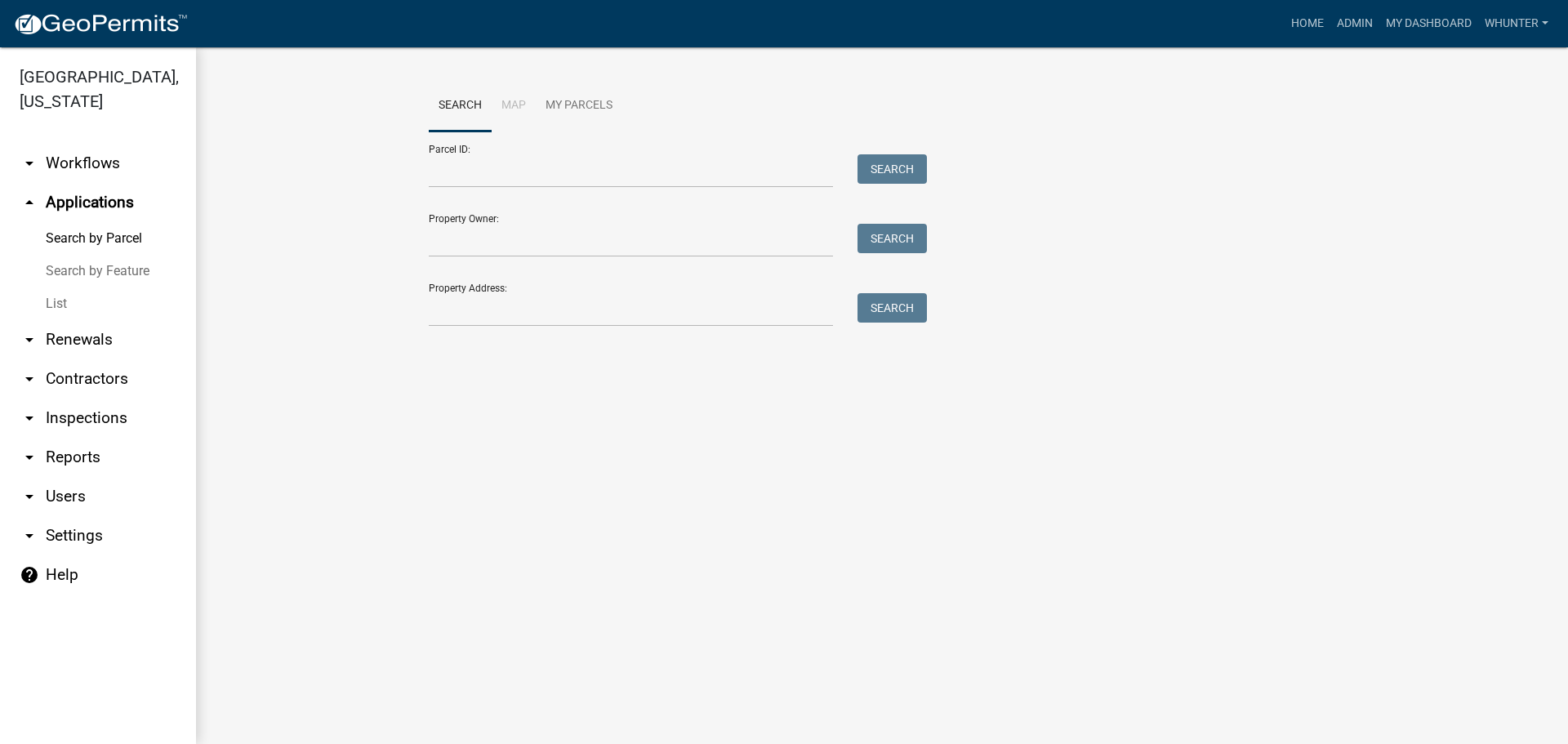
click at [75, 320] on link "arrow_drop_down Renewals" at bounding box center [98, 340] width 196 height 40
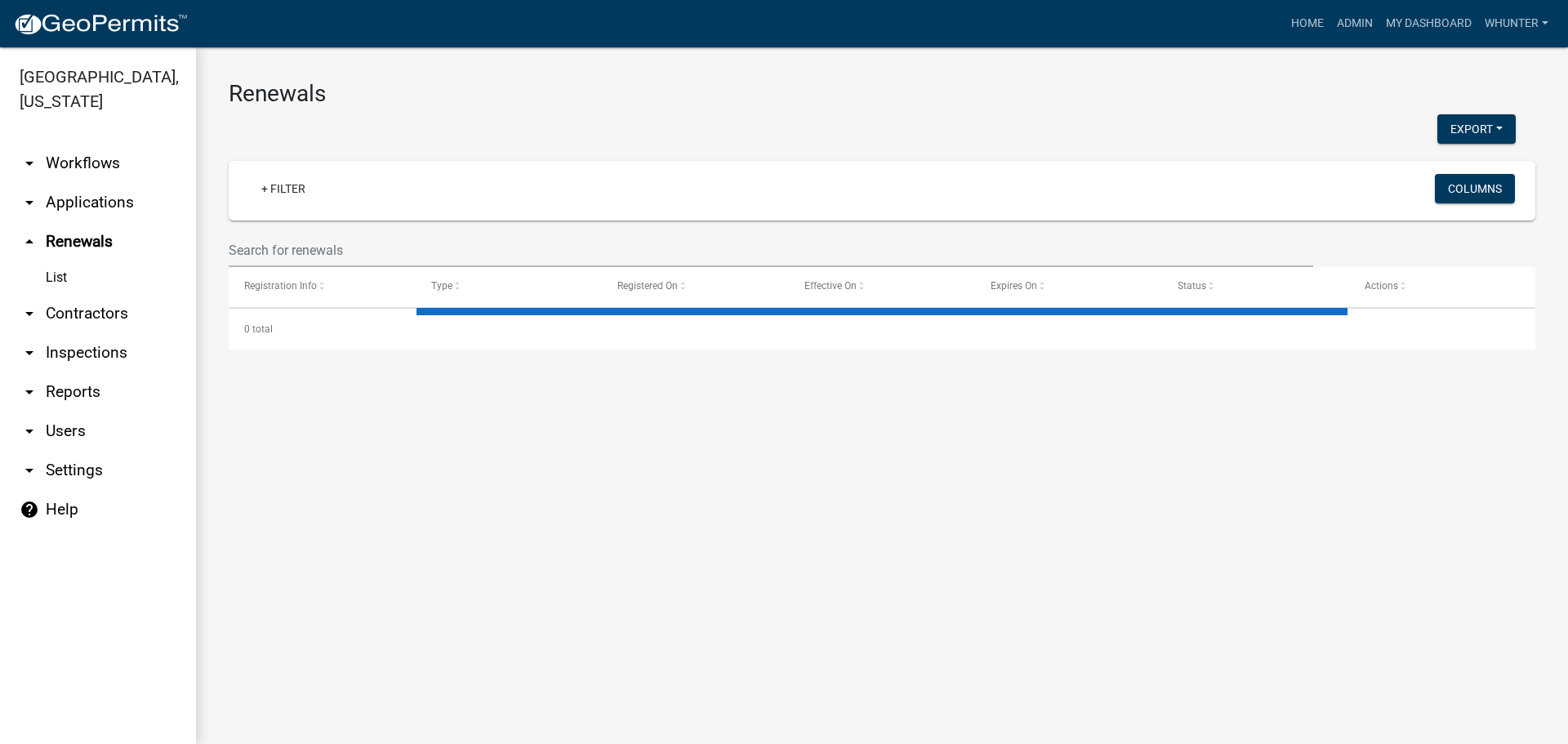
click at [56, 201] on link "arrow_drop_down Applications" at bounding box center [98, 203] width 196 height 40
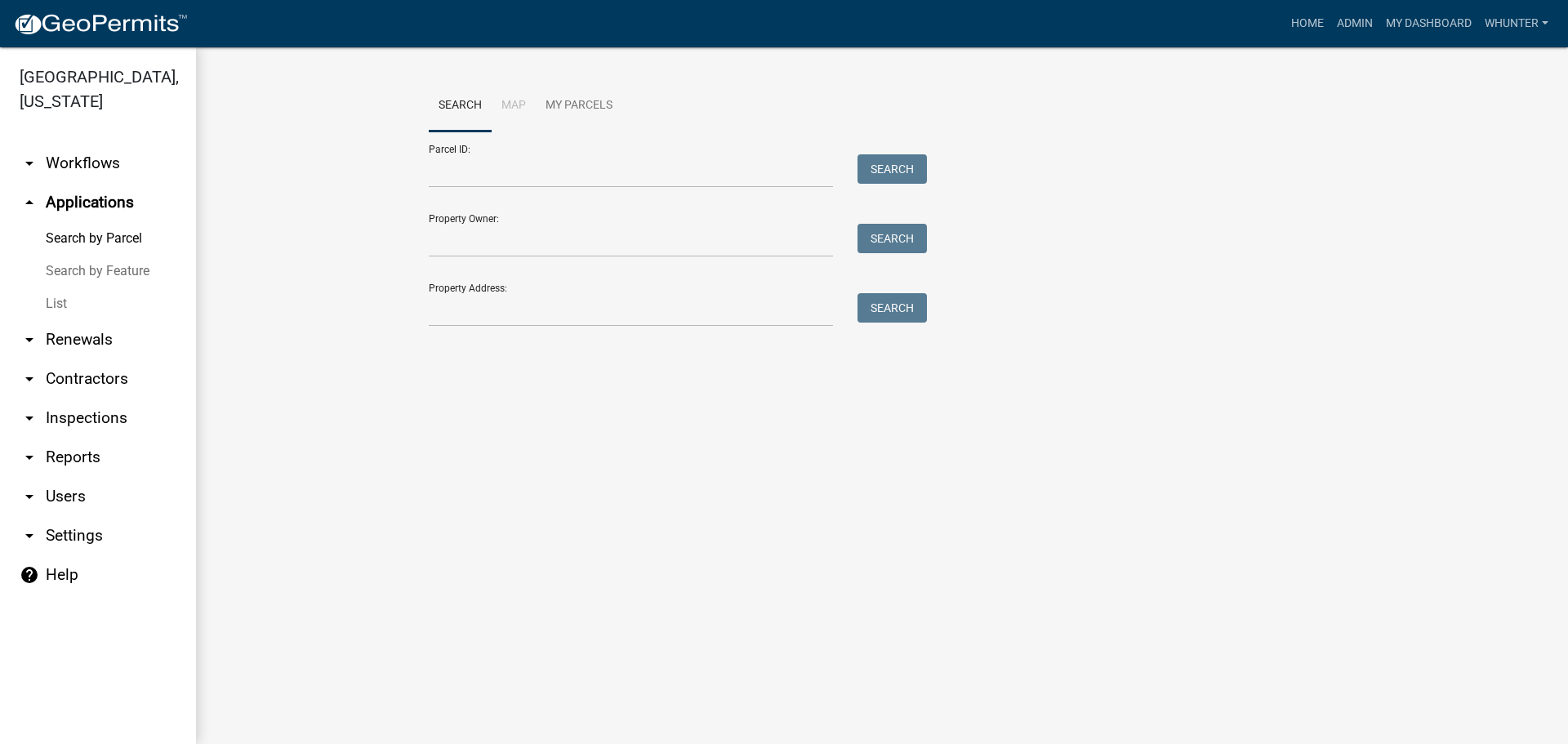
click at [72, 303] on link "List" at bounding box center [98, 303] width 196 height 32
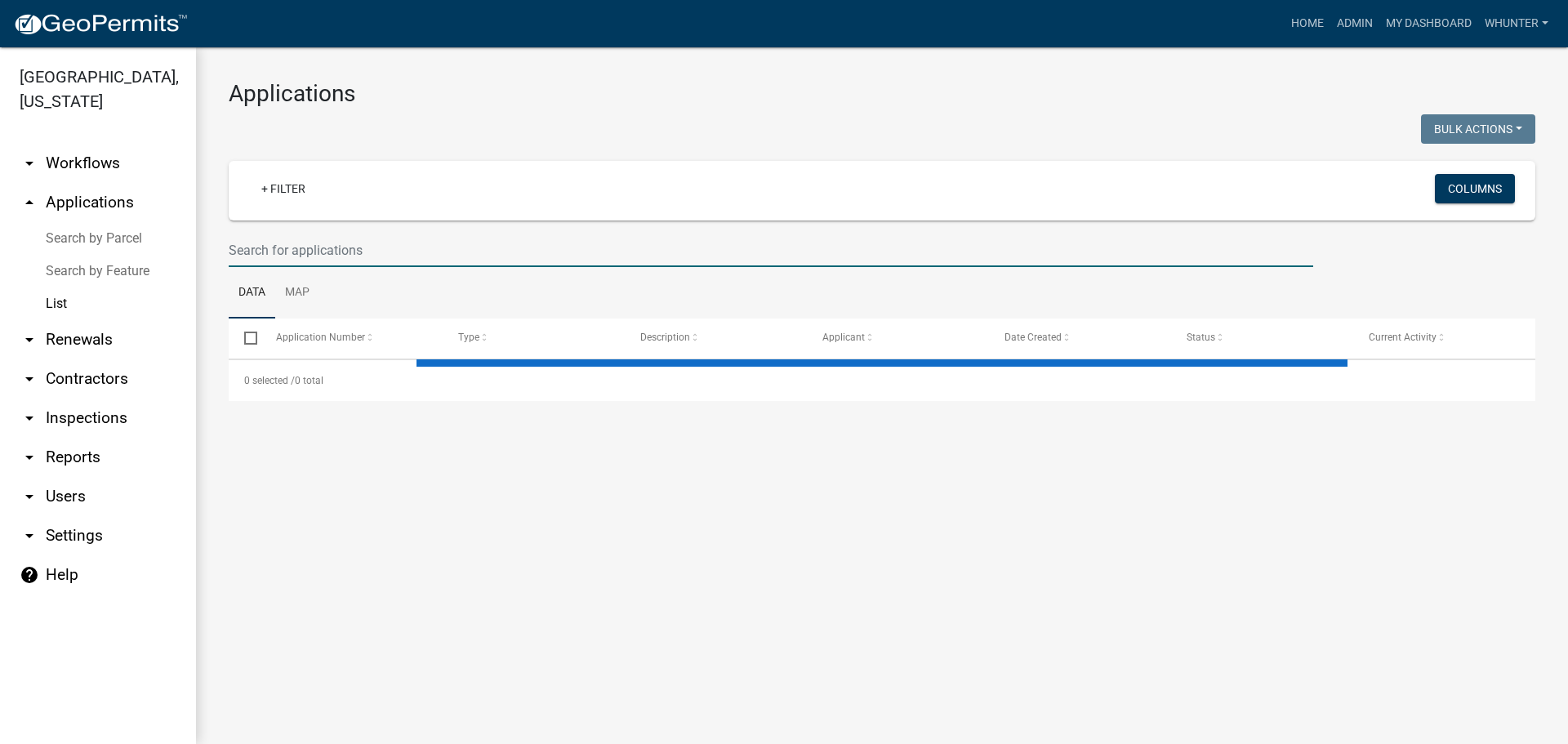
click at [442, 238] on input "text" at bounding box center [771, 250] width 1085 height 33
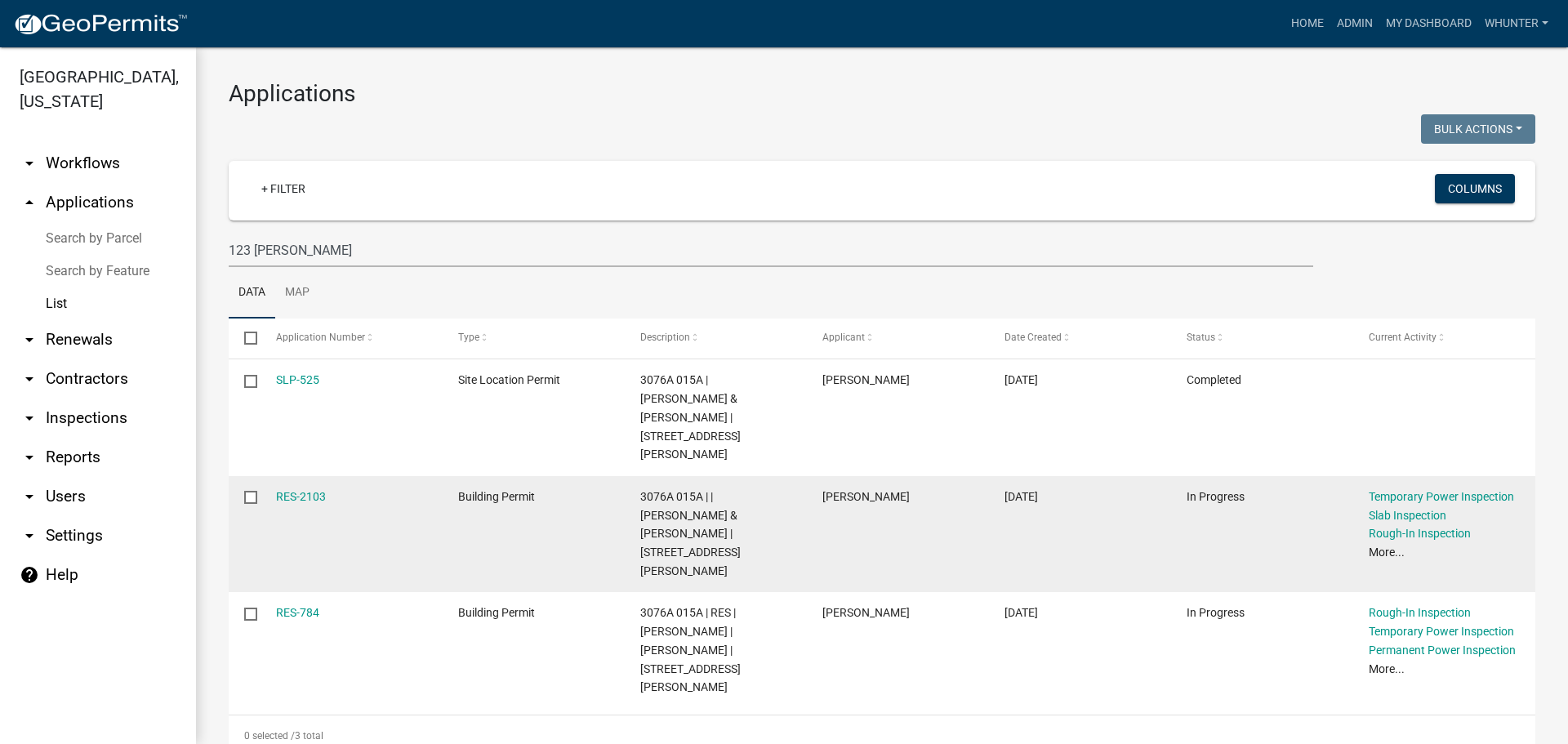
click at [737, 490] on span "3076A 015A | | ULISES & JACKLYN BARROSO | 123 LITTLE AMY CREEK TRL" at bounding box center [690, 533] width 100 height 87
drag, startPoint x: 742, startPoint y: 476, endPoint x: 684, endPoint y: 465, distance: 59.0
click at [684, 490] on span "3076A 015A | | ULISES & JACKLYN BARROSO | 123 LITTLE AMY CREEK TRL" at bounding box center [690, 533] width 100 height 87
click at [716, 490] on span "3076A 015A | | ULISES & JACKLYN BARROSO | 123 LITTLE AMY CREEK TRL" at bounding box center [690, 533] width 100 height 87
drag, startPoint x: 716, startPoint y: 457, endPoint x: 746, endPoint y: 481, distance: 38.4
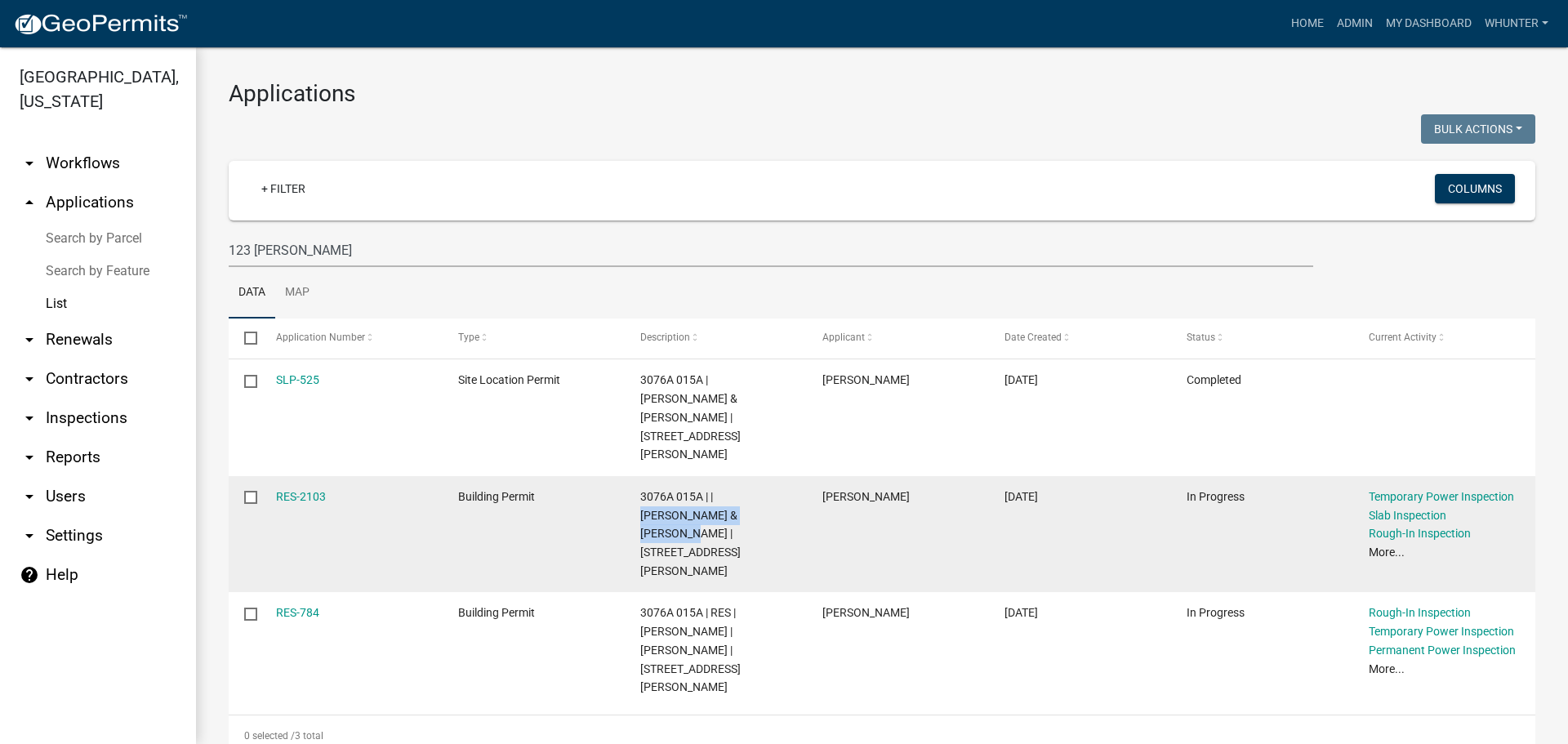
click at [740, 490] on span "3076A 015A | | ULISES & JACKLYN BARROSO | 123 LITTLE AMY CREEK TRL" at bounding box center [690, 533] width 100 height 87
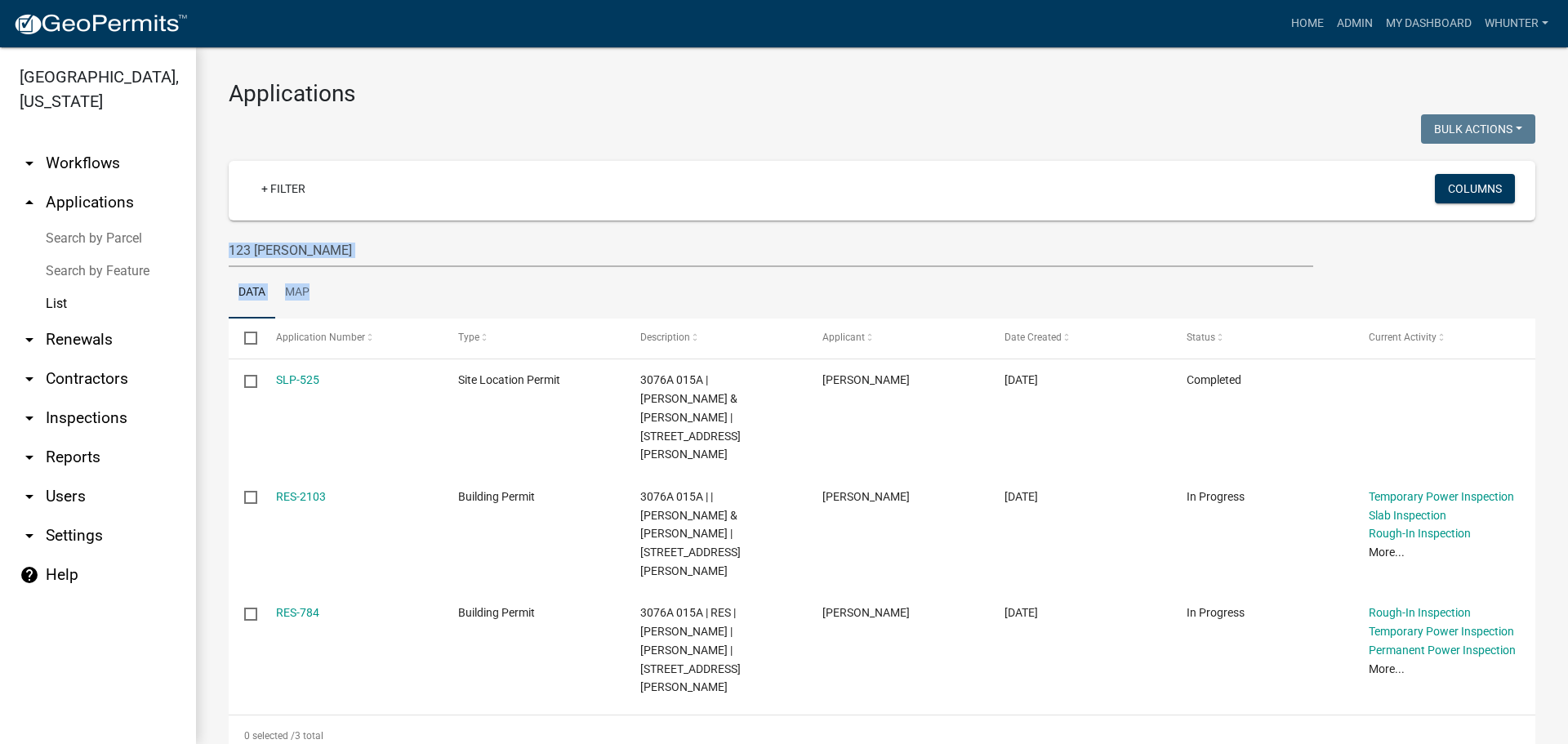
click at [364, 260] on wm-datatable "Bulk Actions Void Expire Lock Withdraw + Filter Columns 123 little amy Data Map…" at bounding box center [881, 435] width 1307 height 642
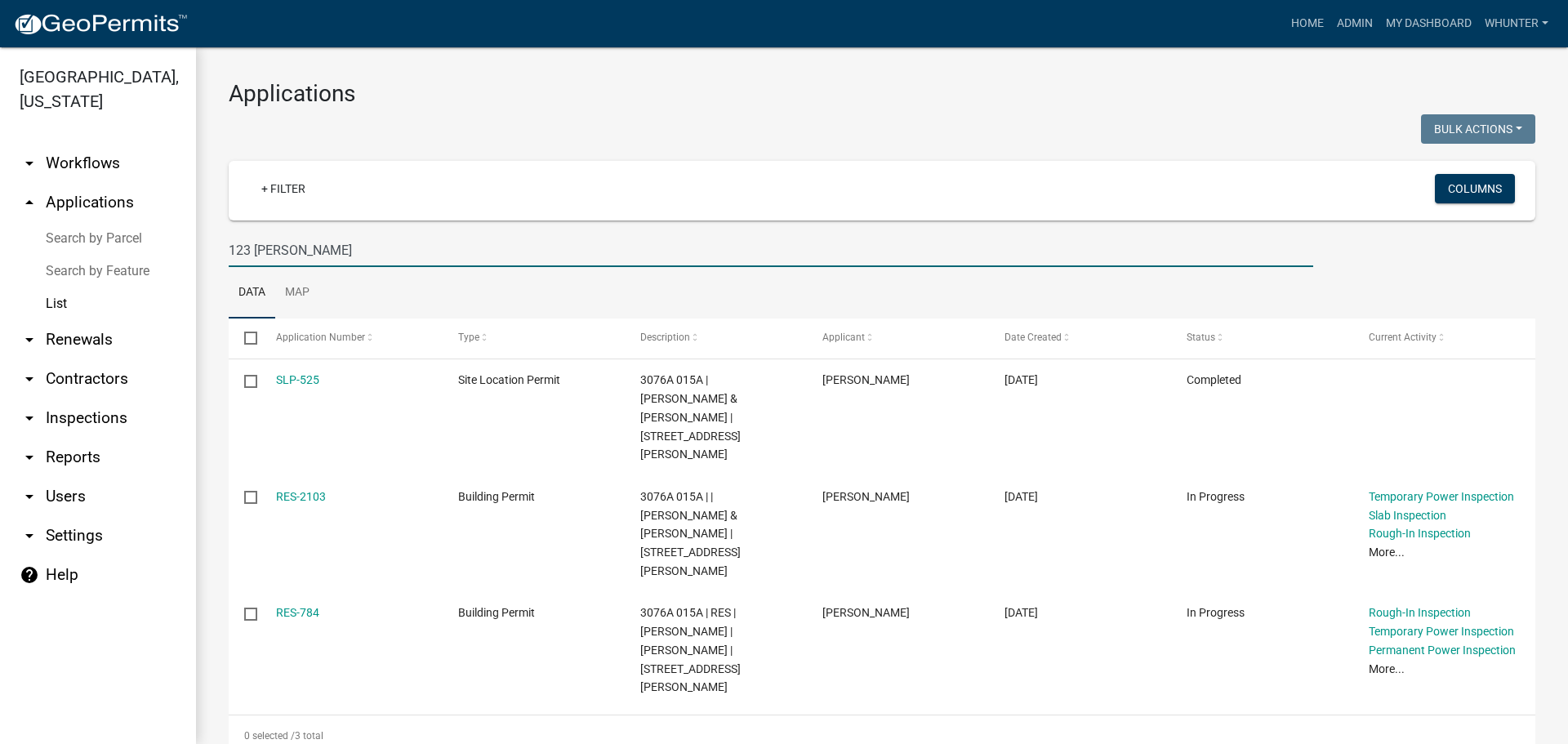
drag, startPoint x: 291, startPoint y: 250, endPoint x: 249, endPoint y: 244, distance: 42.4
click at [130, 229] on div "Gilmer County, Georgia arrow_drop_down Workflows List arrow_drop_up Application…" at bounding box center [784, 395] width 1568 height 696
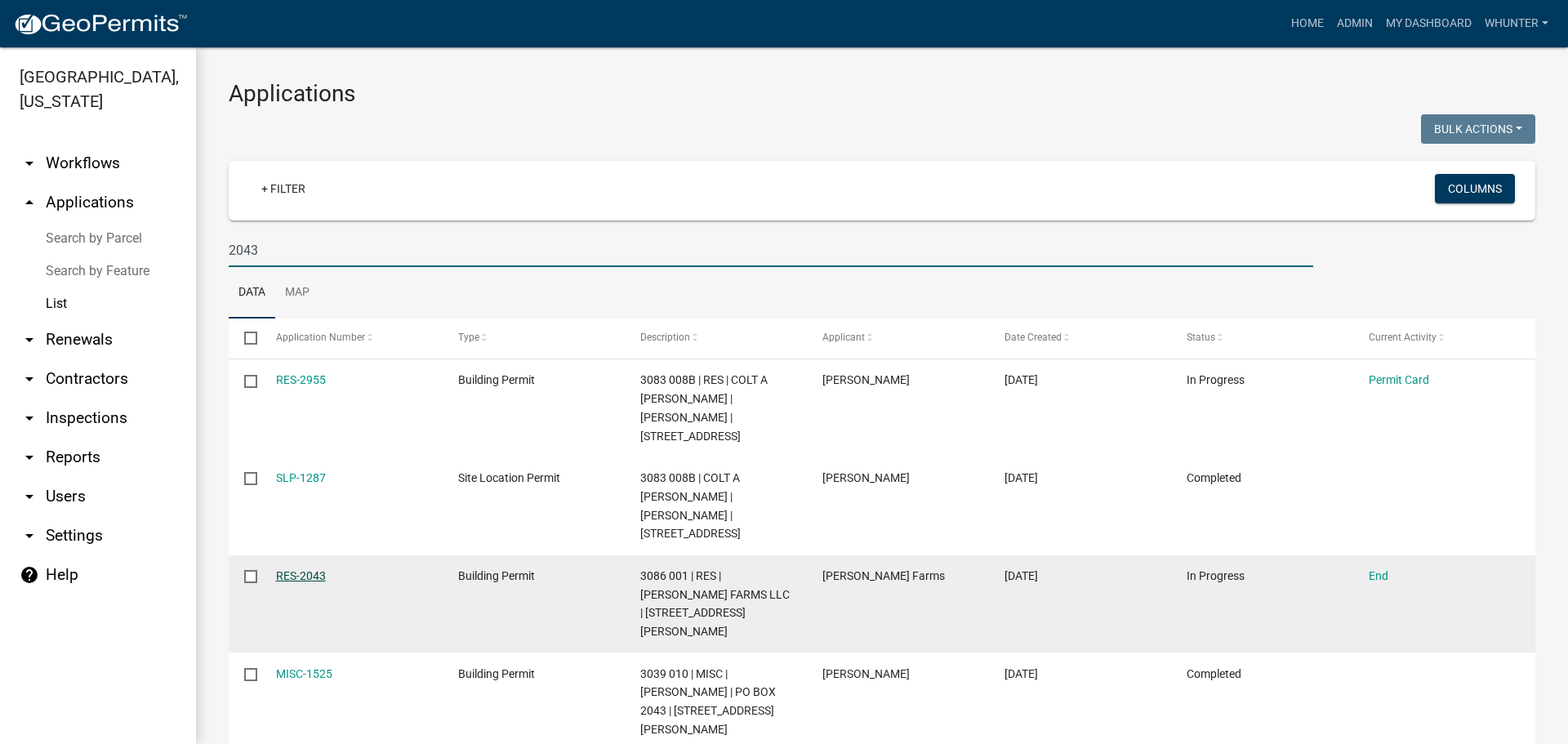
type input "2043"
click at [289, 569] on link "RES-2043" at bounding box center [301, 575] width 50 height 13
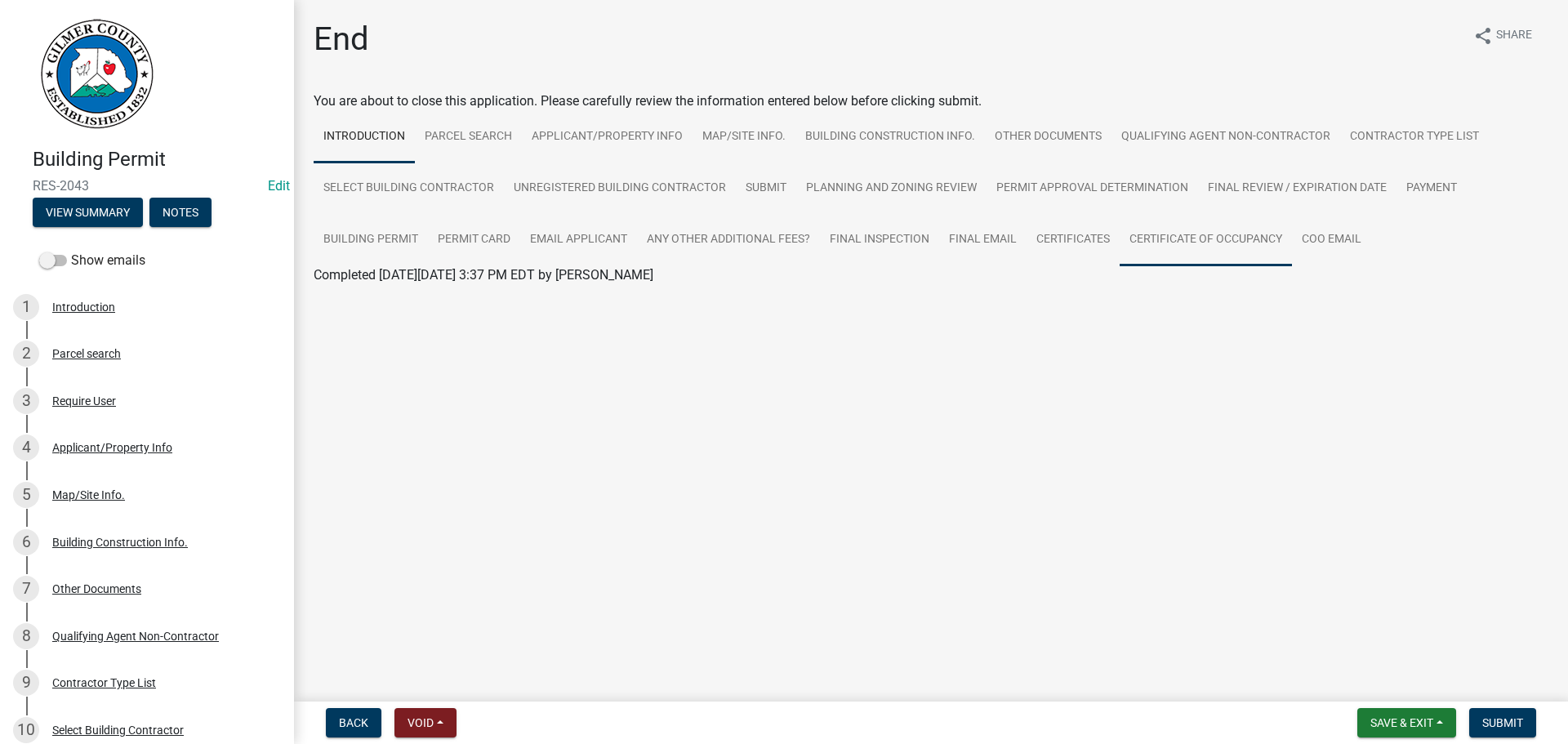
click at [1151, 245] on link "Certificate of Occupancy" at bounding box center [1205, 239] width 172 height 52
click at [401, 283] on div "Completed On Thursday, August 21, 2025 at 8:19 AM EDT by BWhitworth" at bounding box center [931, 274] width 1235 height 19
click at [407, 298] on link "Certificate of Occupancy" at bounding box center [384, 294] width 141 height 16
click at [1487, 726] on span "Submit" at bounding box center [1503, 723] width 41 height 13
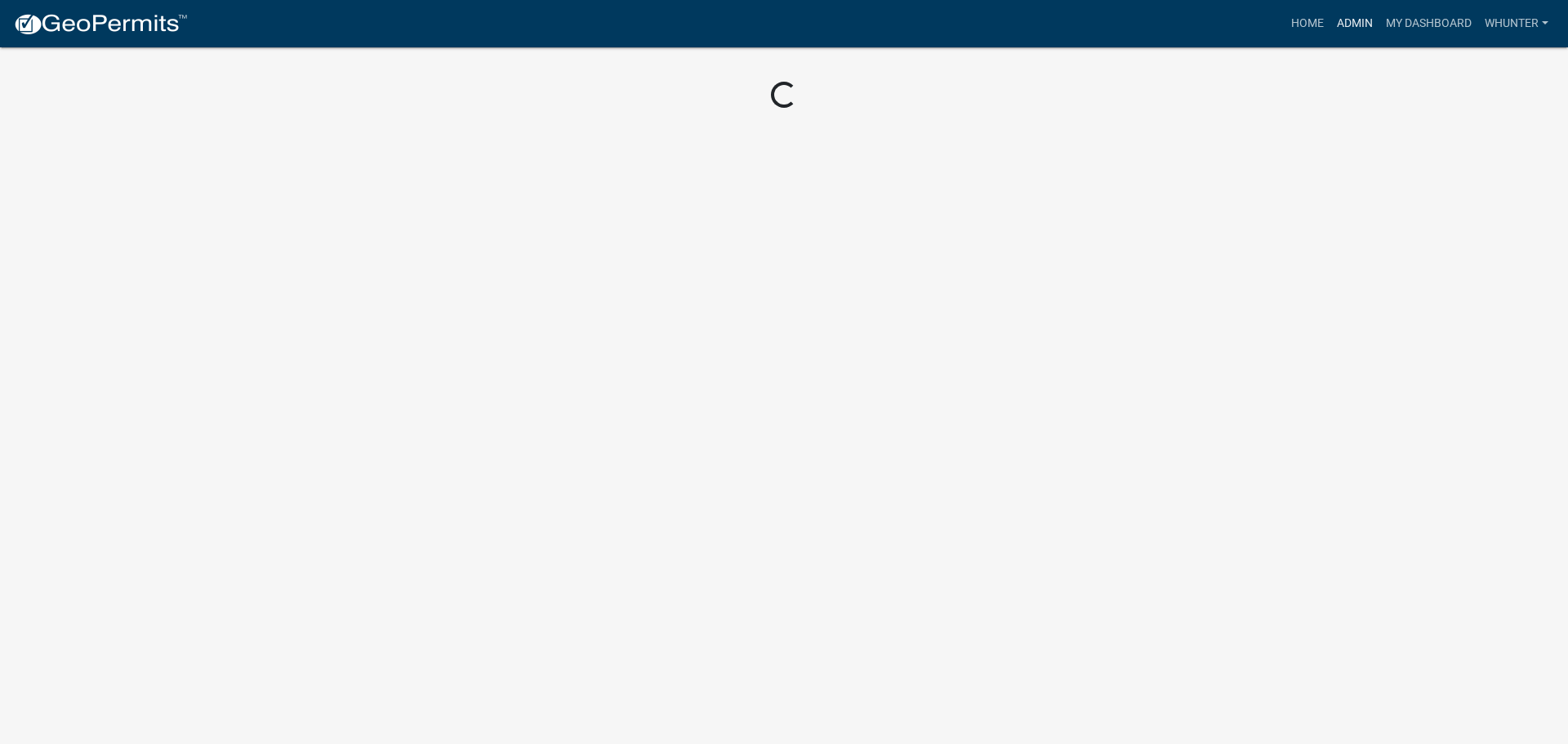
click at [1353, 25] on link "Admin" at bounding box center [1354, 24] width 49 height 31
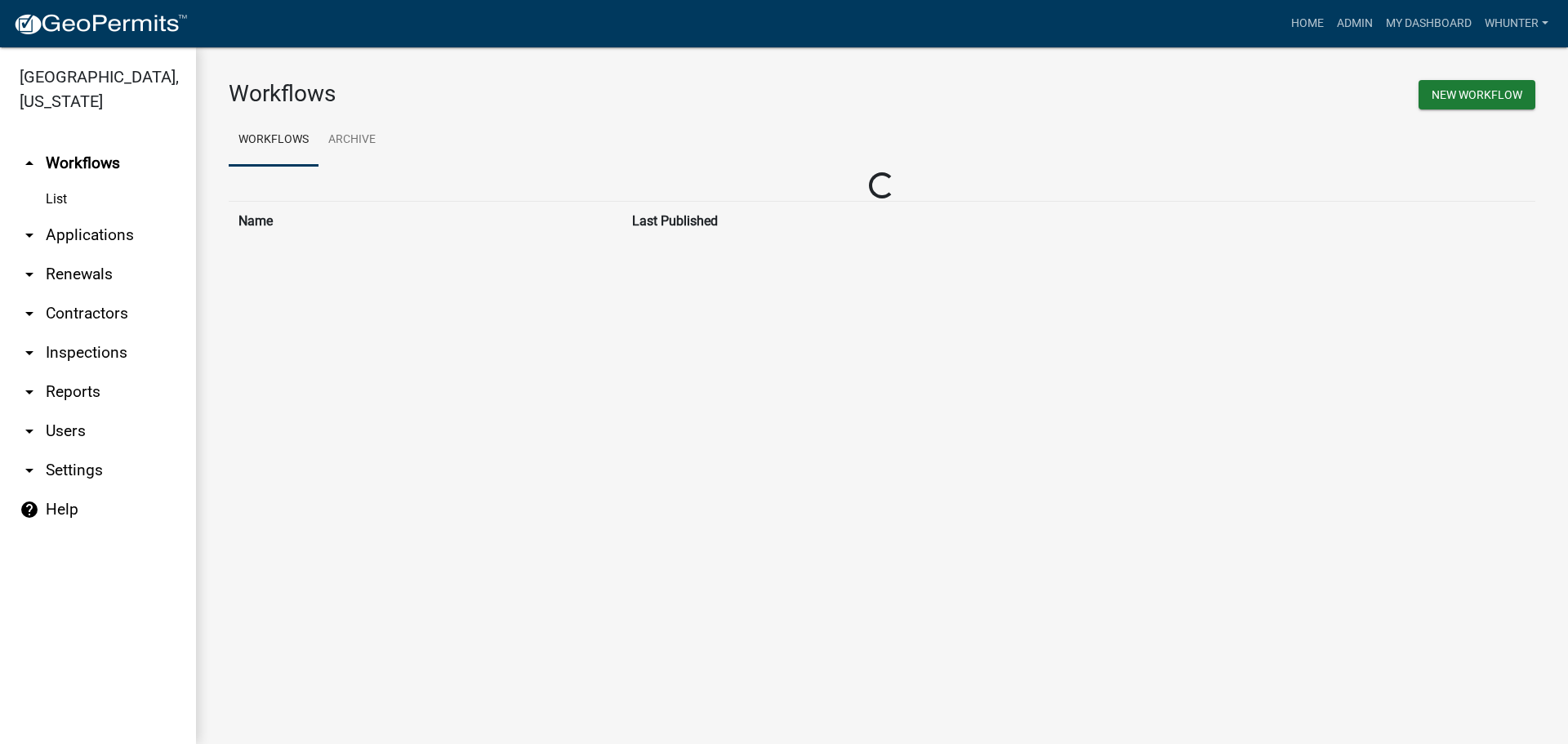
click at [89, 236] on link "arrow_drop_down Applications" at bounding box center [98, 235] width 196 height 40
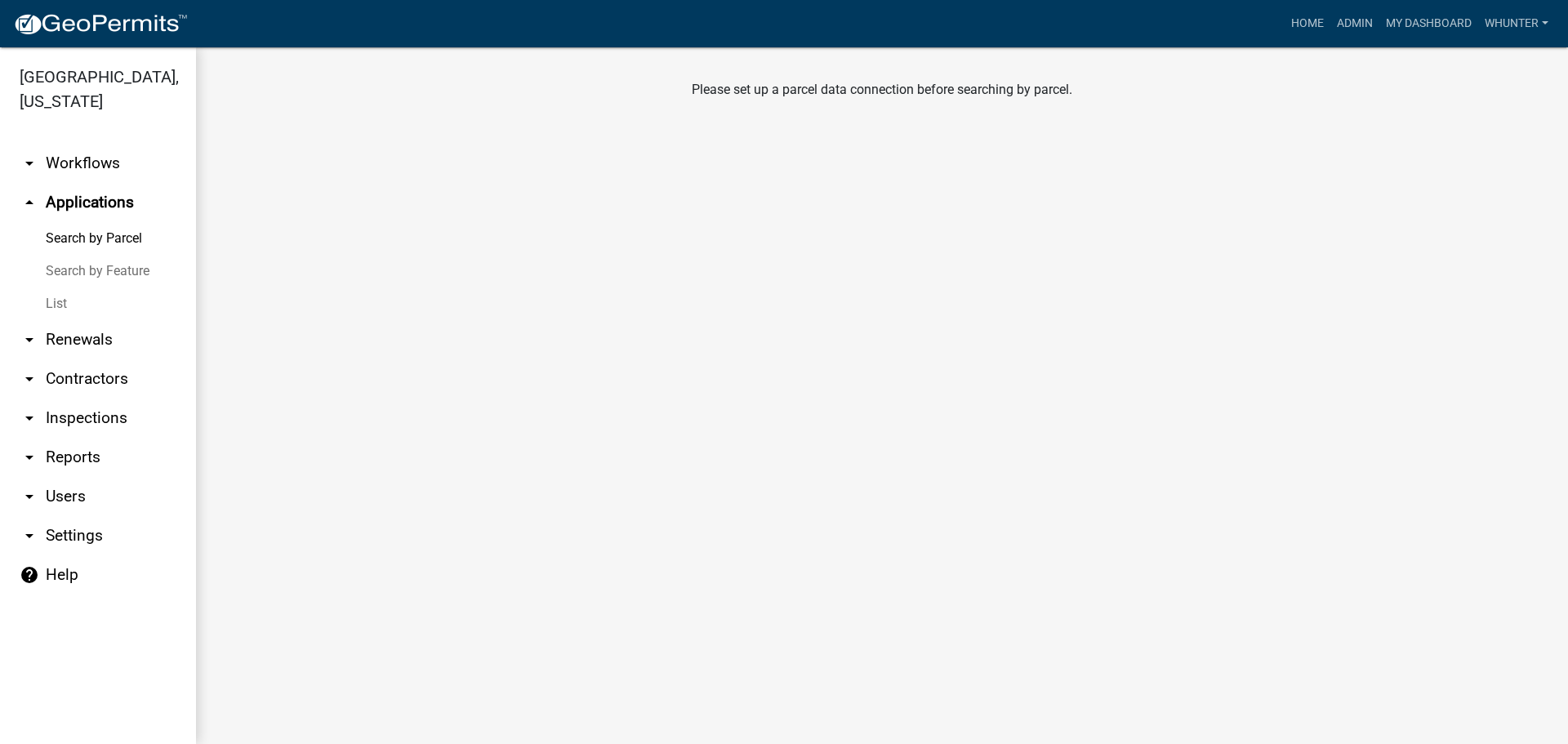
click at [87, 297] on link "List" at bounding box center [98, 303] width 196 height 32
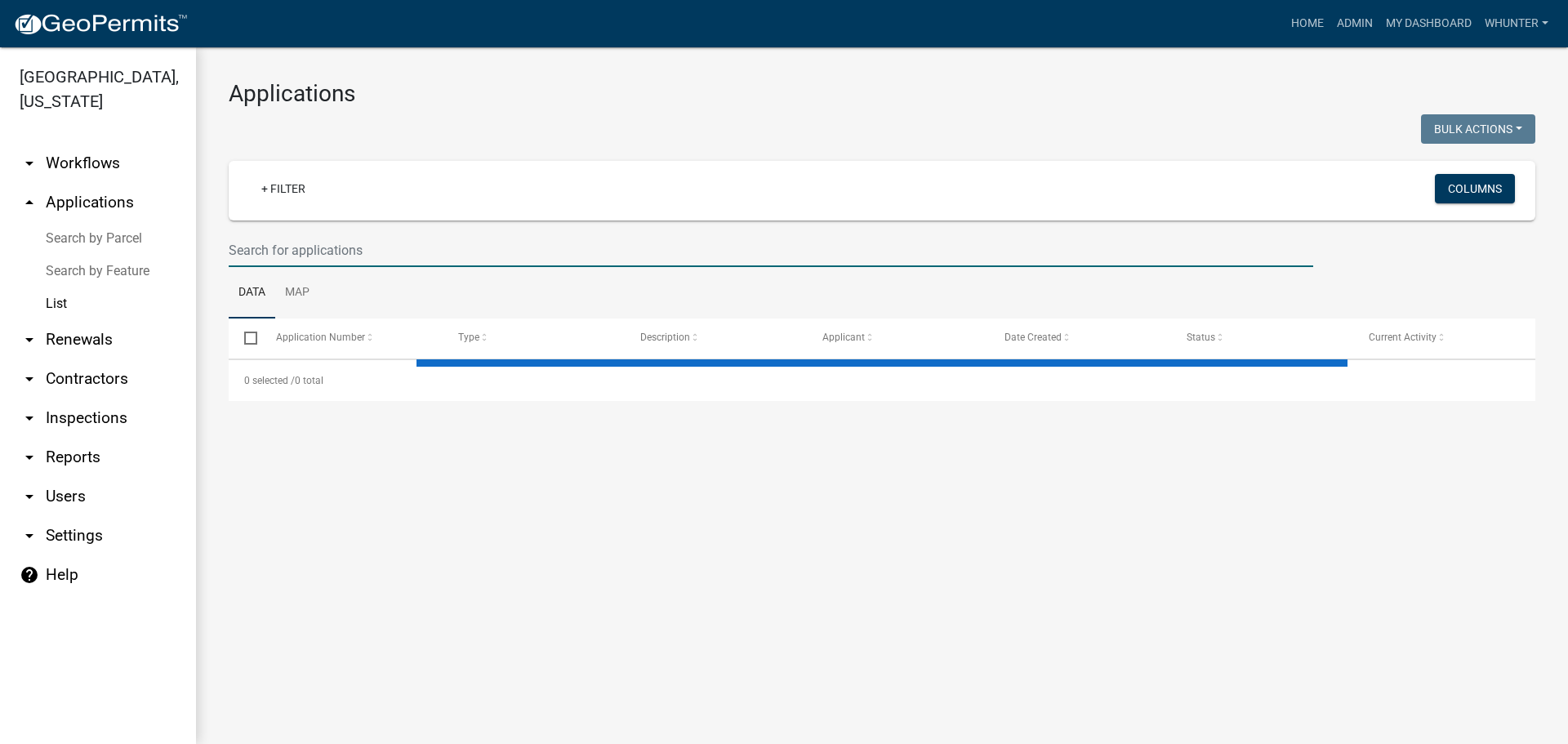
click at [313, 251] on input "text" at bounding box center [771, 250] width 1085 height 33
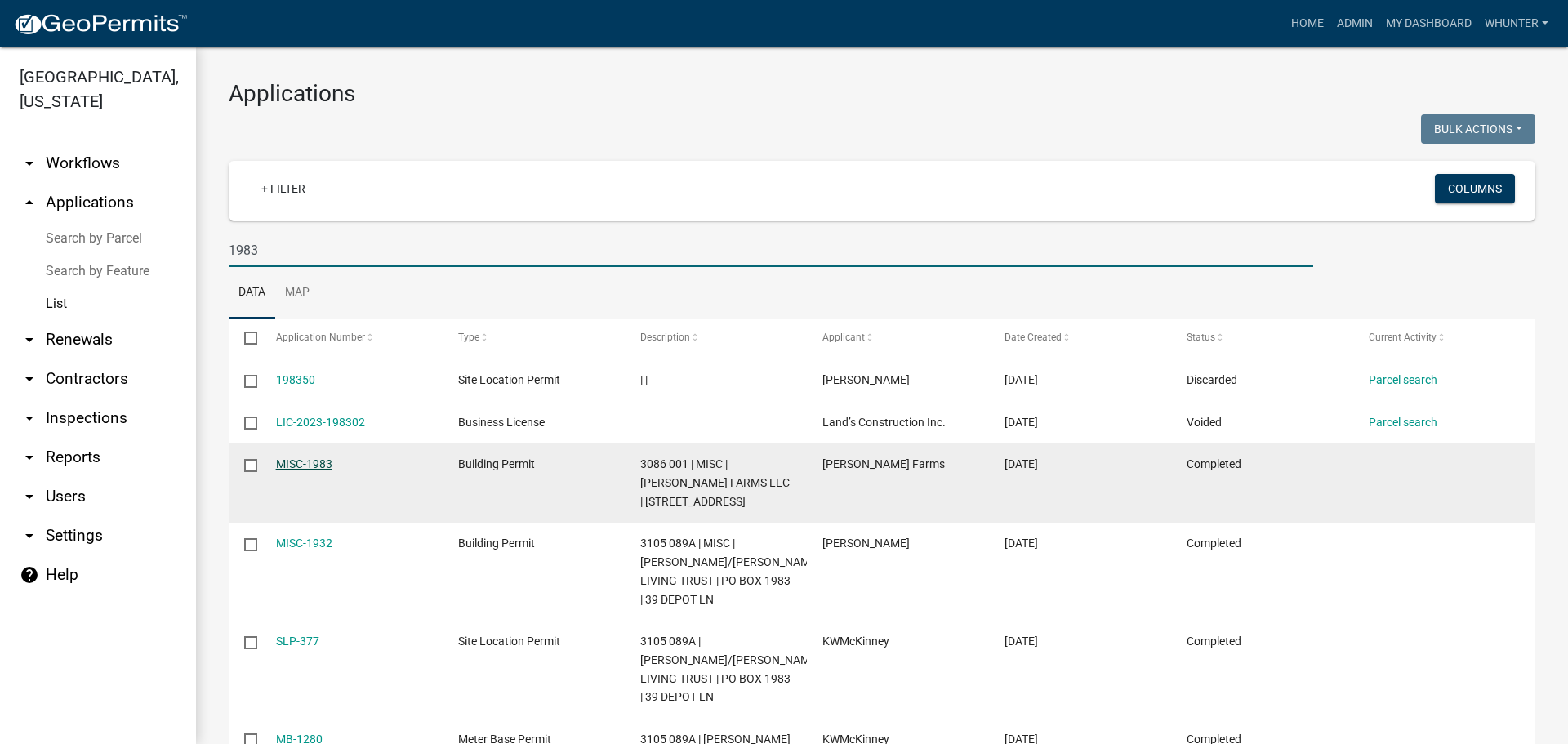
type input "1983"
click at [277, 469] on link "MISC-1983" at bounding box center [304, 464] width 56 height 13
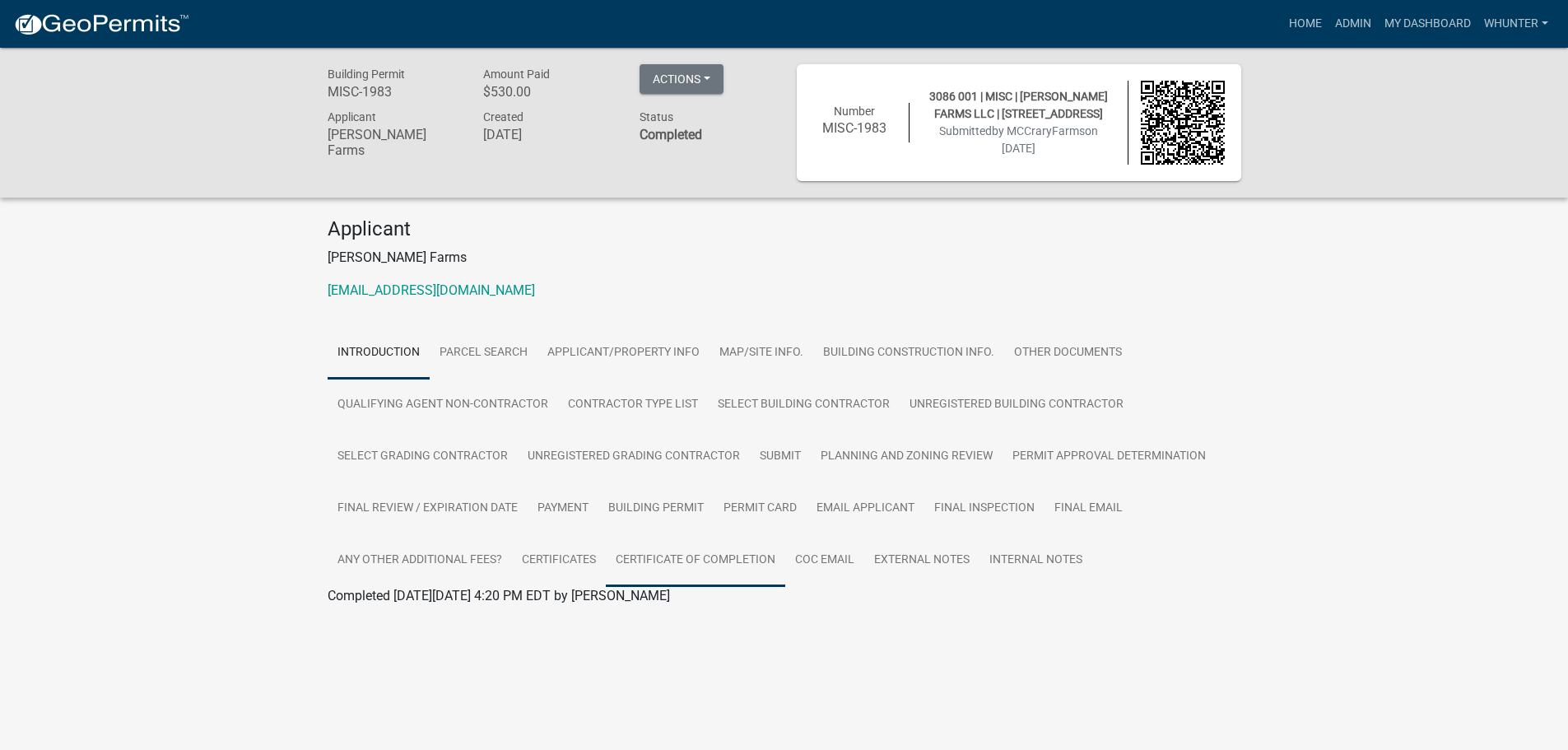
click at [738, 551] on link "Certificate of Completion" at bounding box center [695, 561] width 179 height 53
click at [414, 608] on link "Certificate of Completion" at bounding box center [399, 614] width 144 height 16
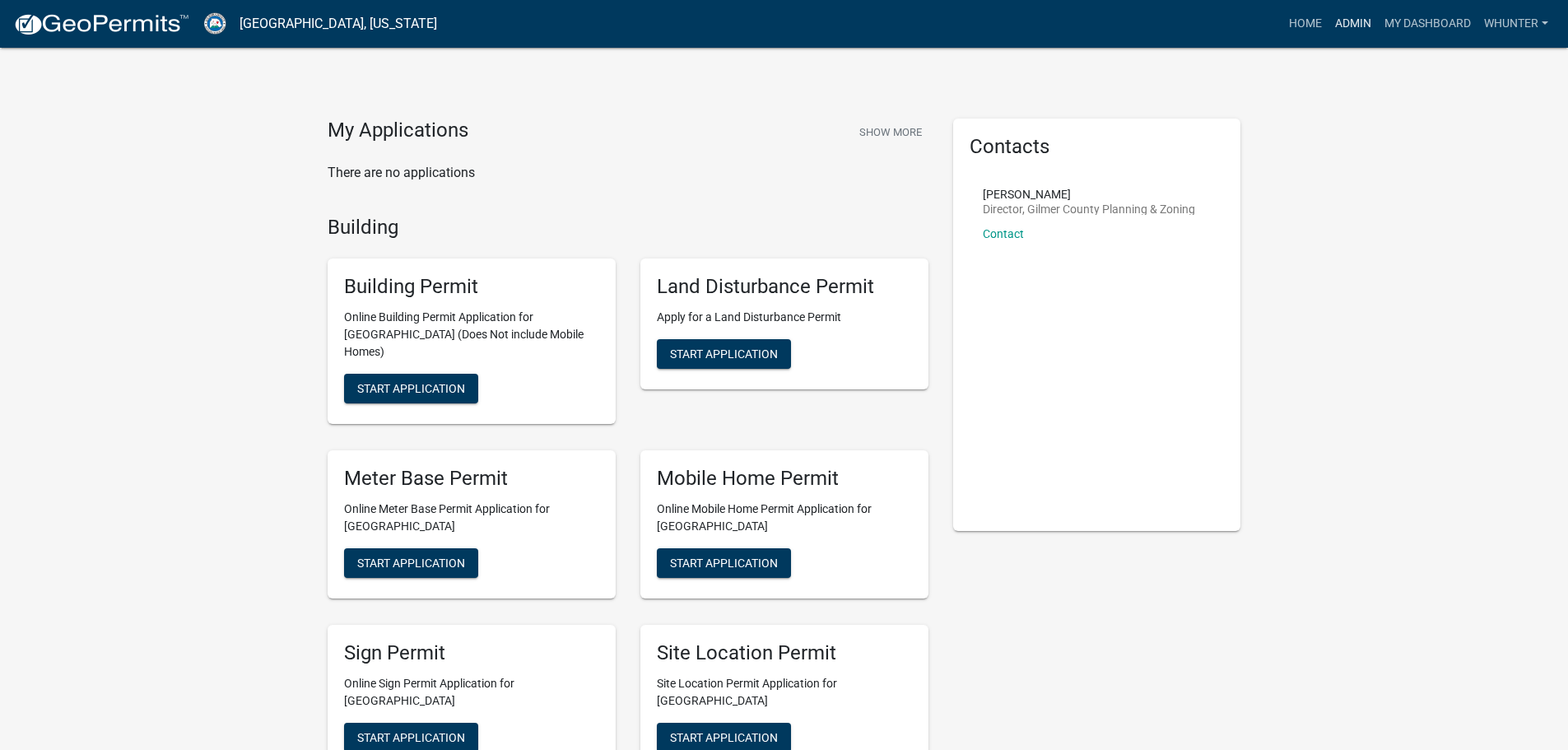
click at [1361, 25] on link "Admin" at bounding box center [1353, 24] width 49 height 32
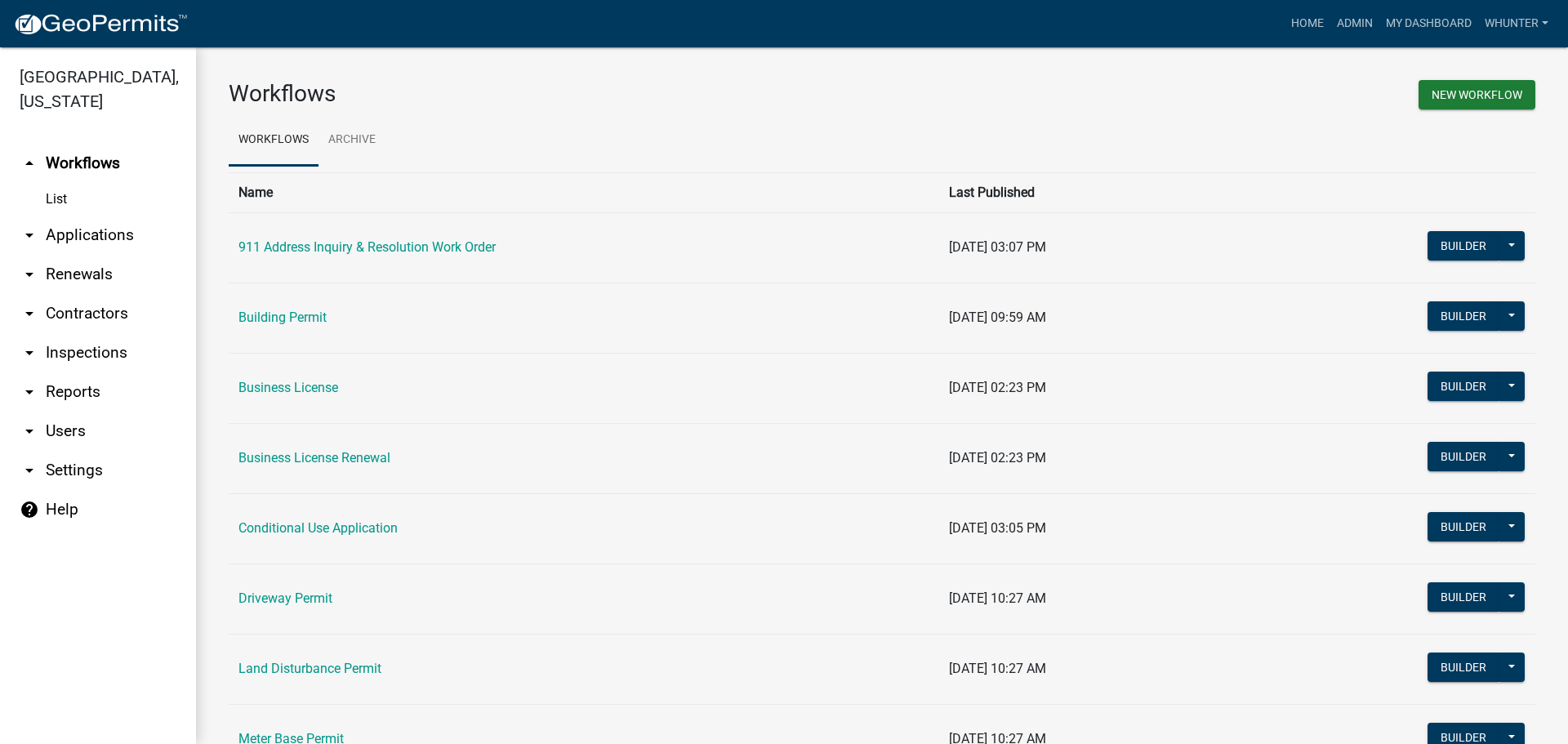
click at [88, 235] on link "arrow_drop_down Applications" at bounding box center [98, 235] width 196 height 40
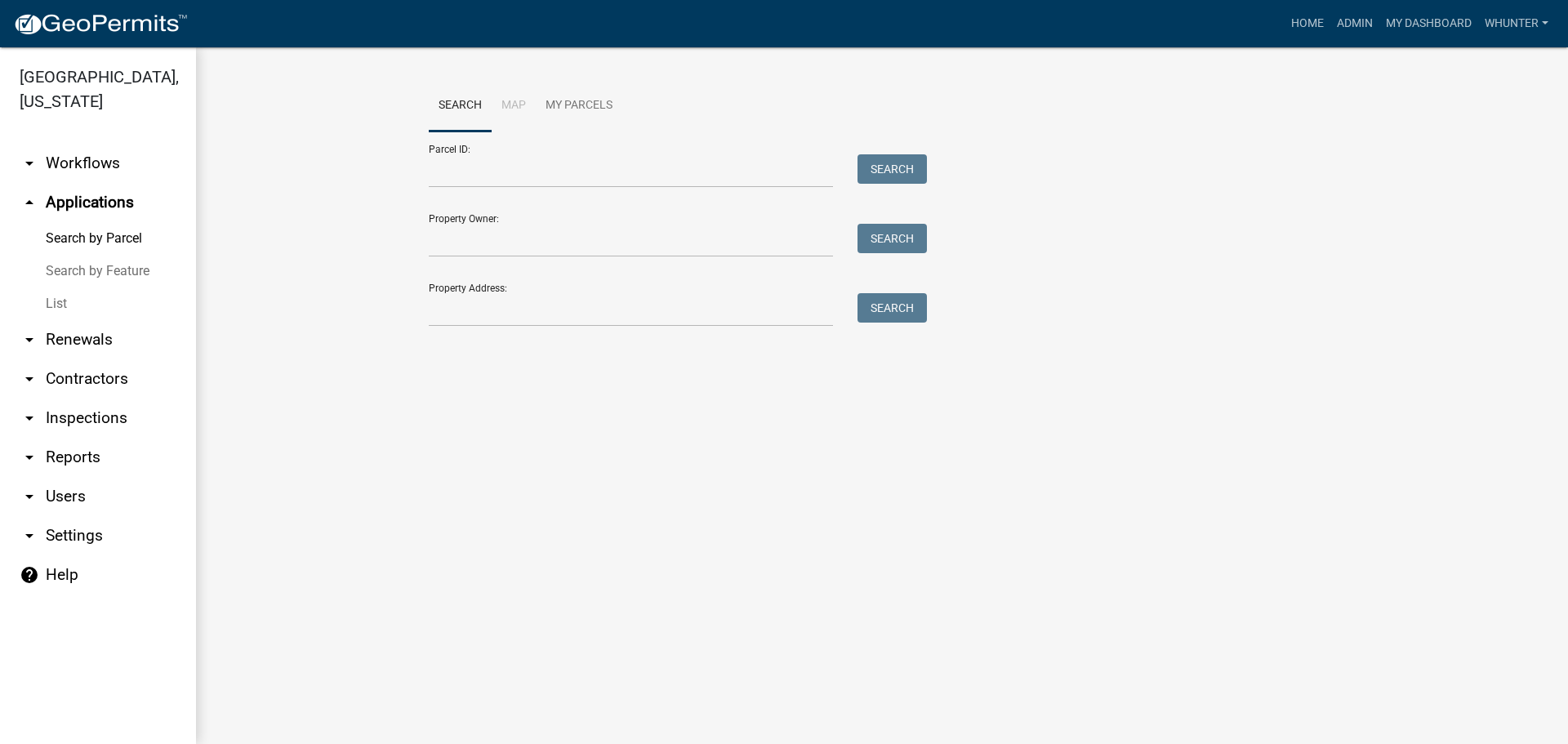
click at [74, 314] on link "List" at bounding box center [98, 303] width 196 height 32
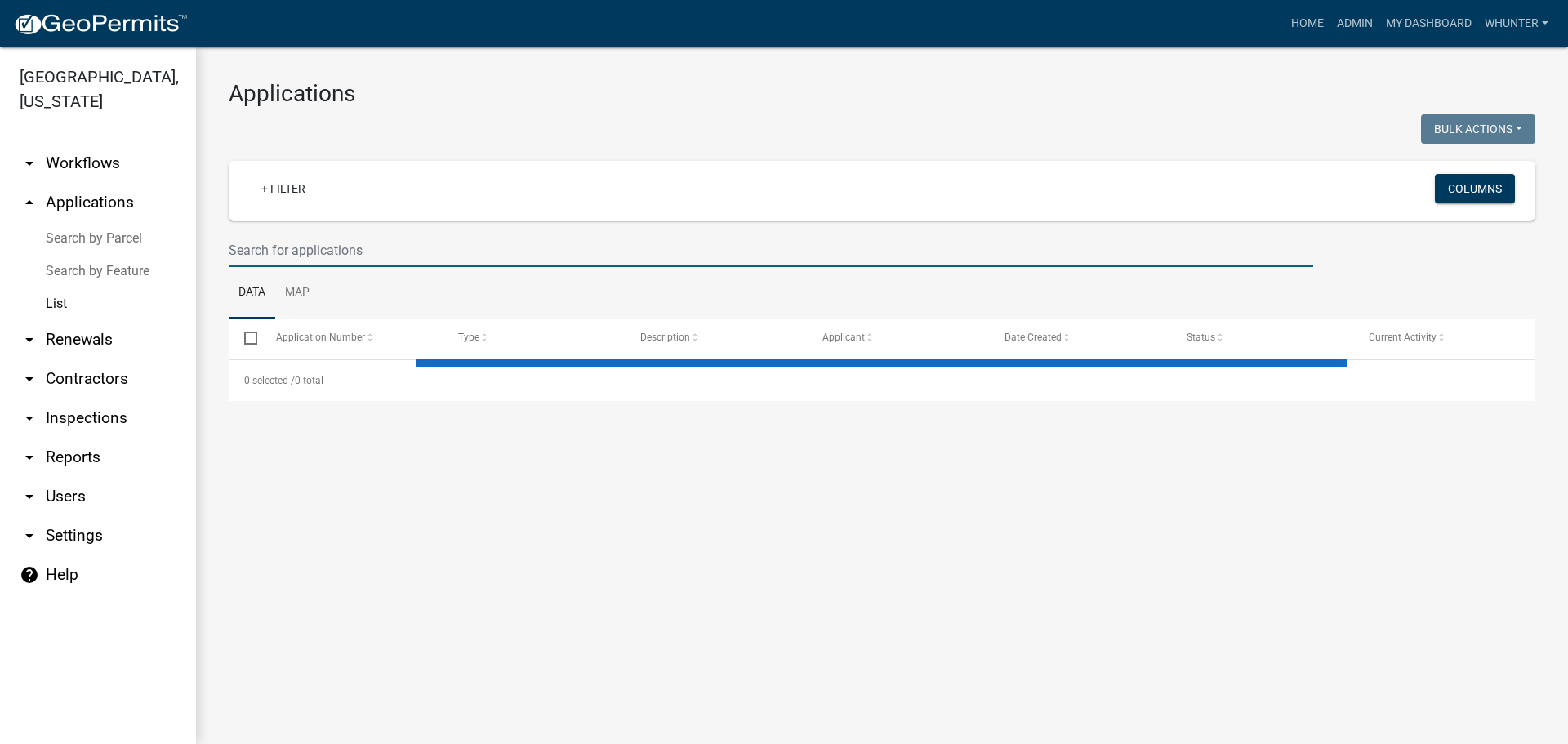
click at [429, 237] on input "text" at bounding box center [771, 250] width 1085 height 33
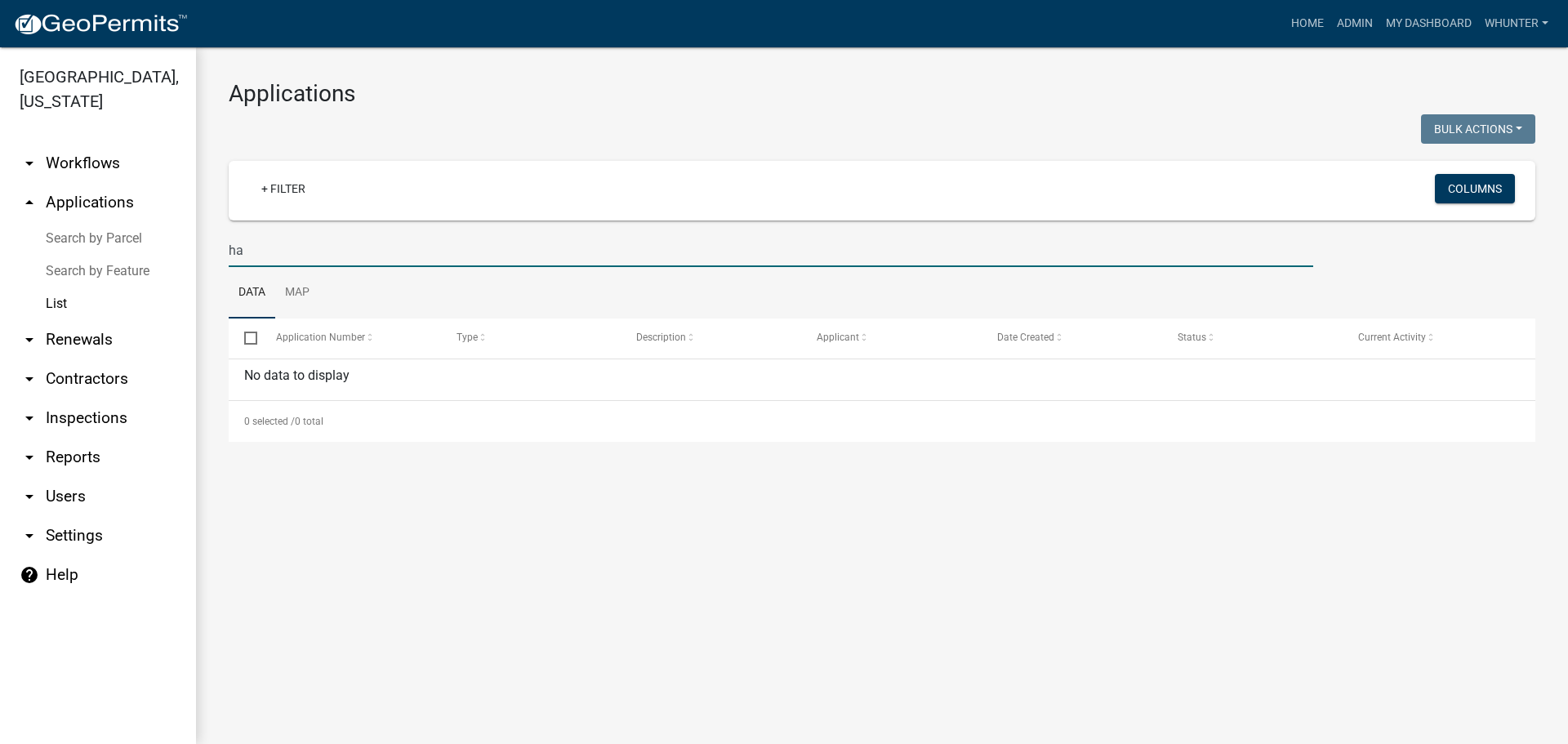
type input "h"
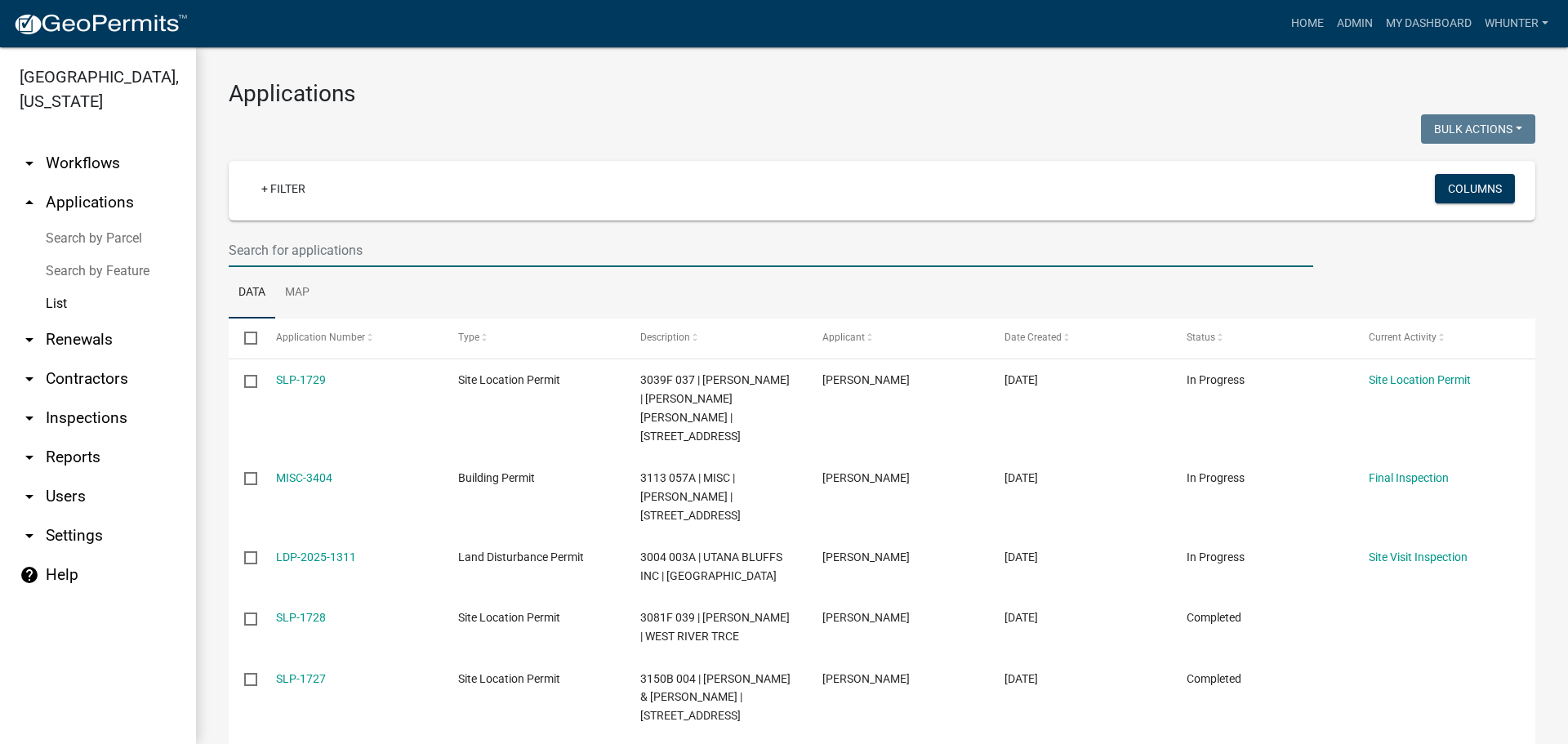
click at [366, 242] on input "text" at bounding box center [771, 250] width 1085 height 33
